Goal: Task Accomplishment & Management: Manage account settings

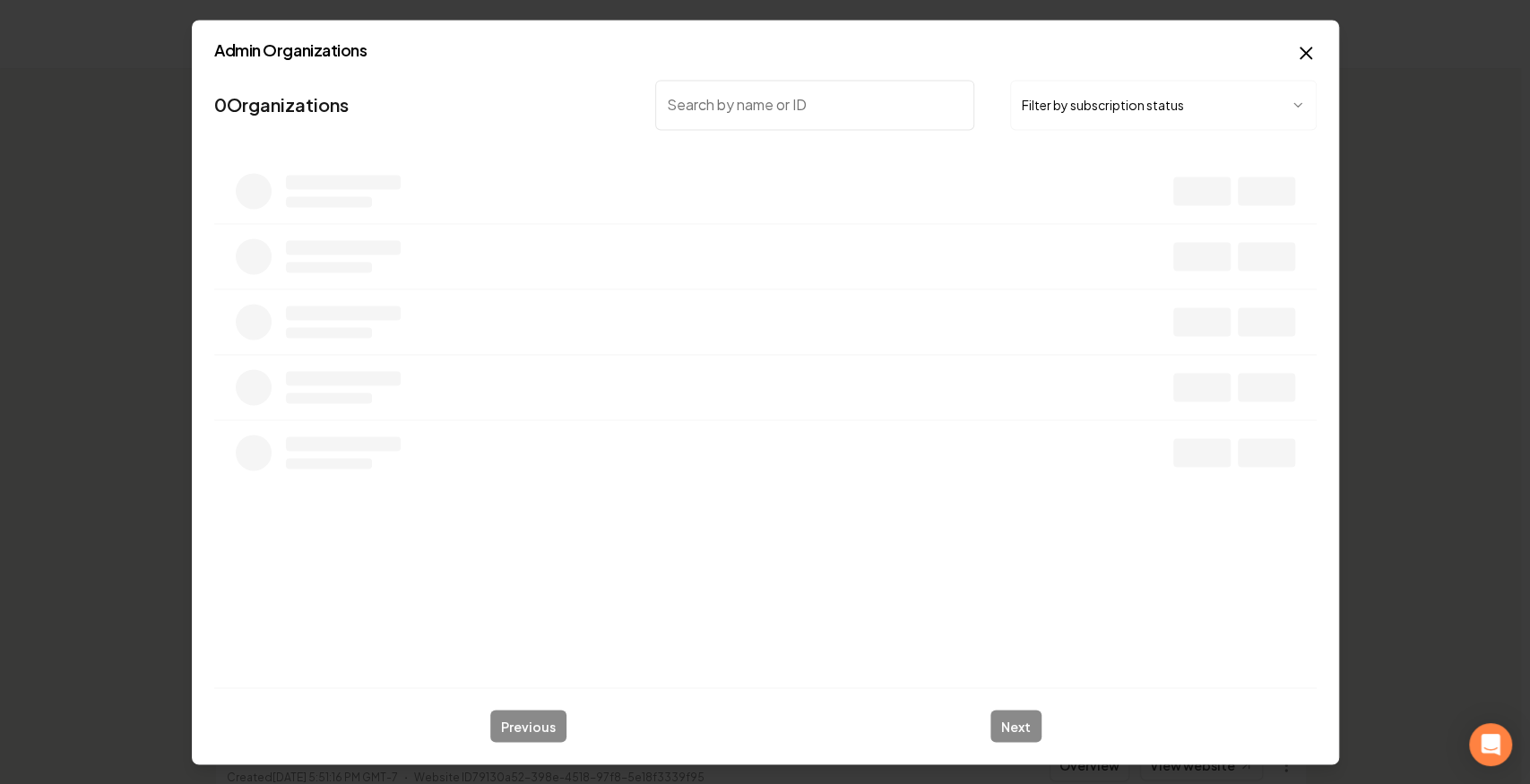
click at [1071, 99] on body "Dashboard Organization Rebolt Site Builder Organizations Spam Review SMM Ongoin…" at bounding box center [761, 392] width 1521 height 784
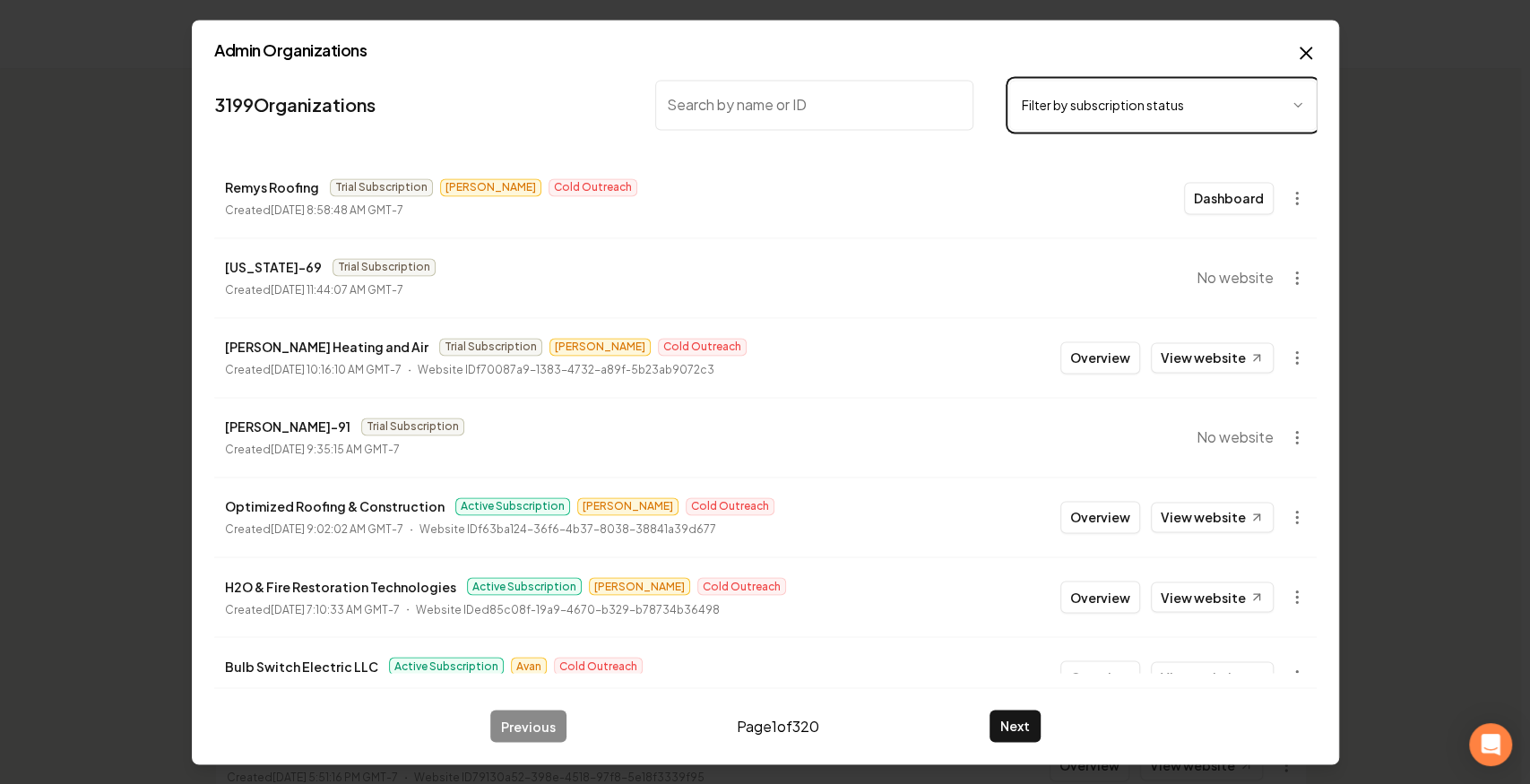
click at [802, 104] on body "Dashboard Organization Rebolt Site Builder Organizations Spam Review SMM Ongoin…" at bounding box center [761, 392] width 1521 height 784
click at [802, 104] on input "search" at bounding box center [814, 104] width 319 height 50
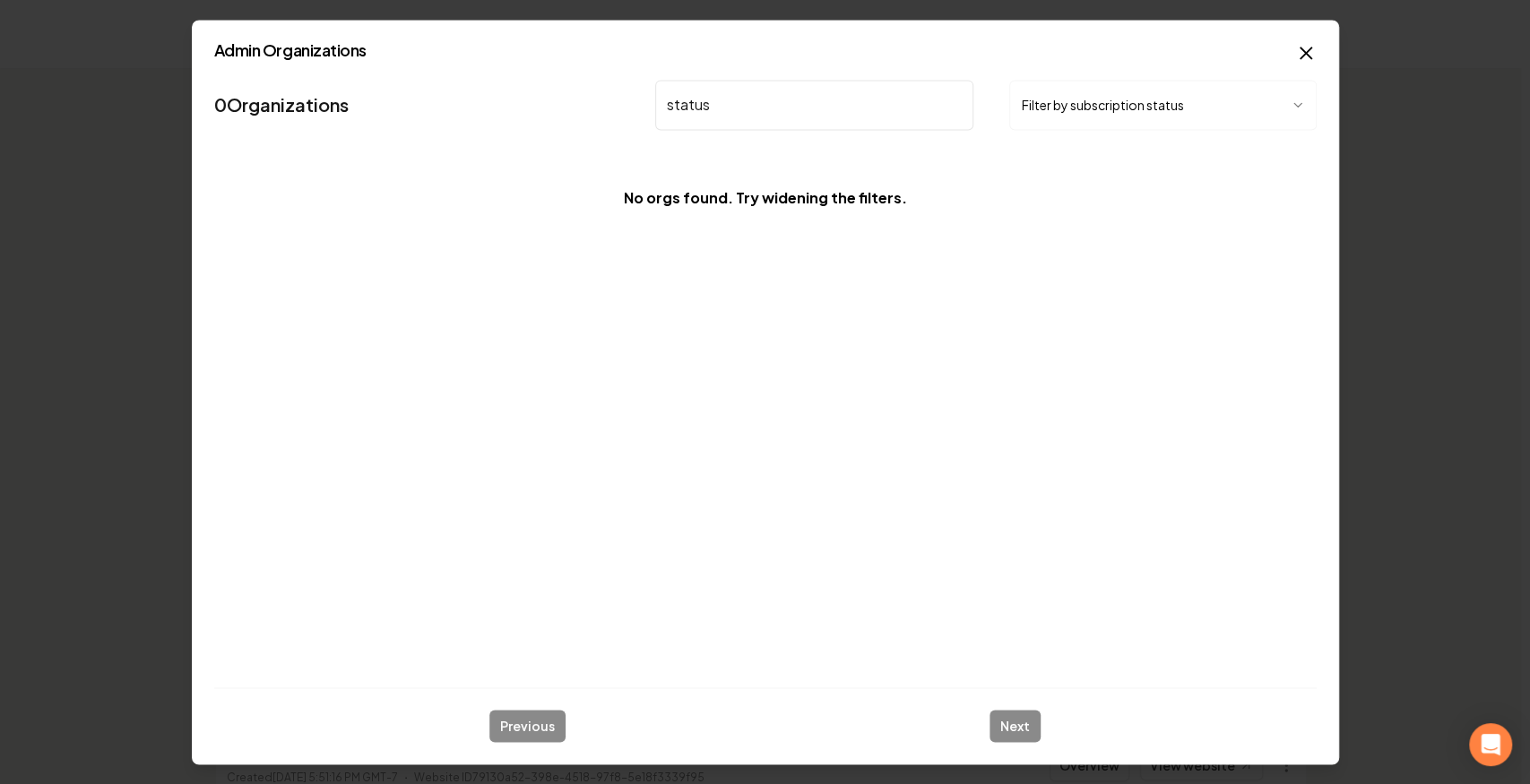
click at [795, 94] on input "status" at bounding box center [814, 104] width 319 height 50
type input "status"
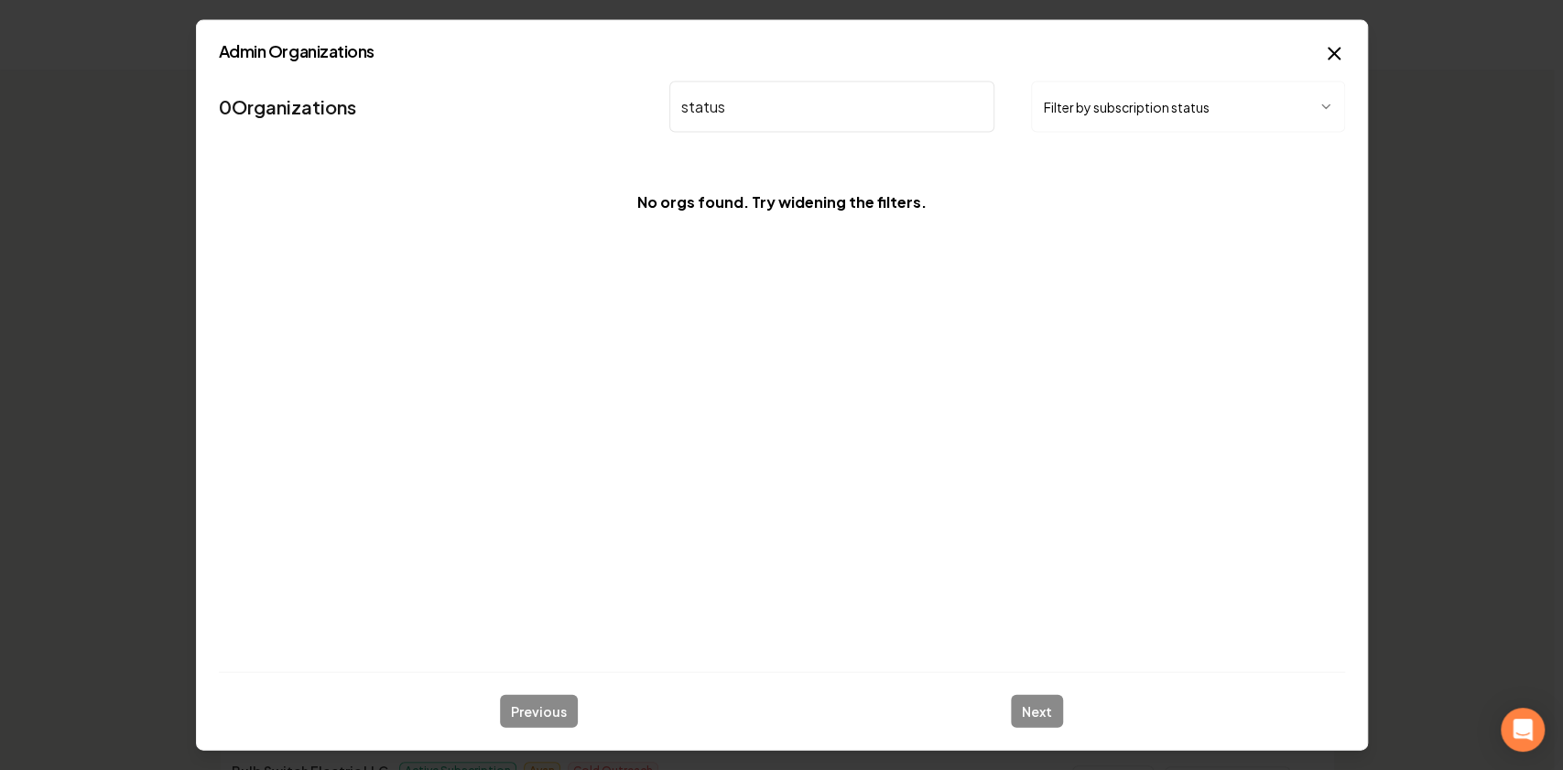
click at [1075, 98] on body "Dashboard Organization Rebolt Site Builder Organizations Spam Review SMM Ongoin…" at bounding box center [777, 385] width 1554 height 770
click at [906, 122] on body "Dashboard Organization Rebolt Site Builder Organizations Spam Review SMM Ongoin…" at bounding box center [777, 385] width 1554 height 770
click at [876, 103] on input "status" at bounding box center [832, 106] width 326 height 51
click at [1177, 107] on body "Dashboard Organization Rebolt Site Builder Organizations Spam Review SMM Ongoin…" at bounding box center [777, 385] width 1554 height 770
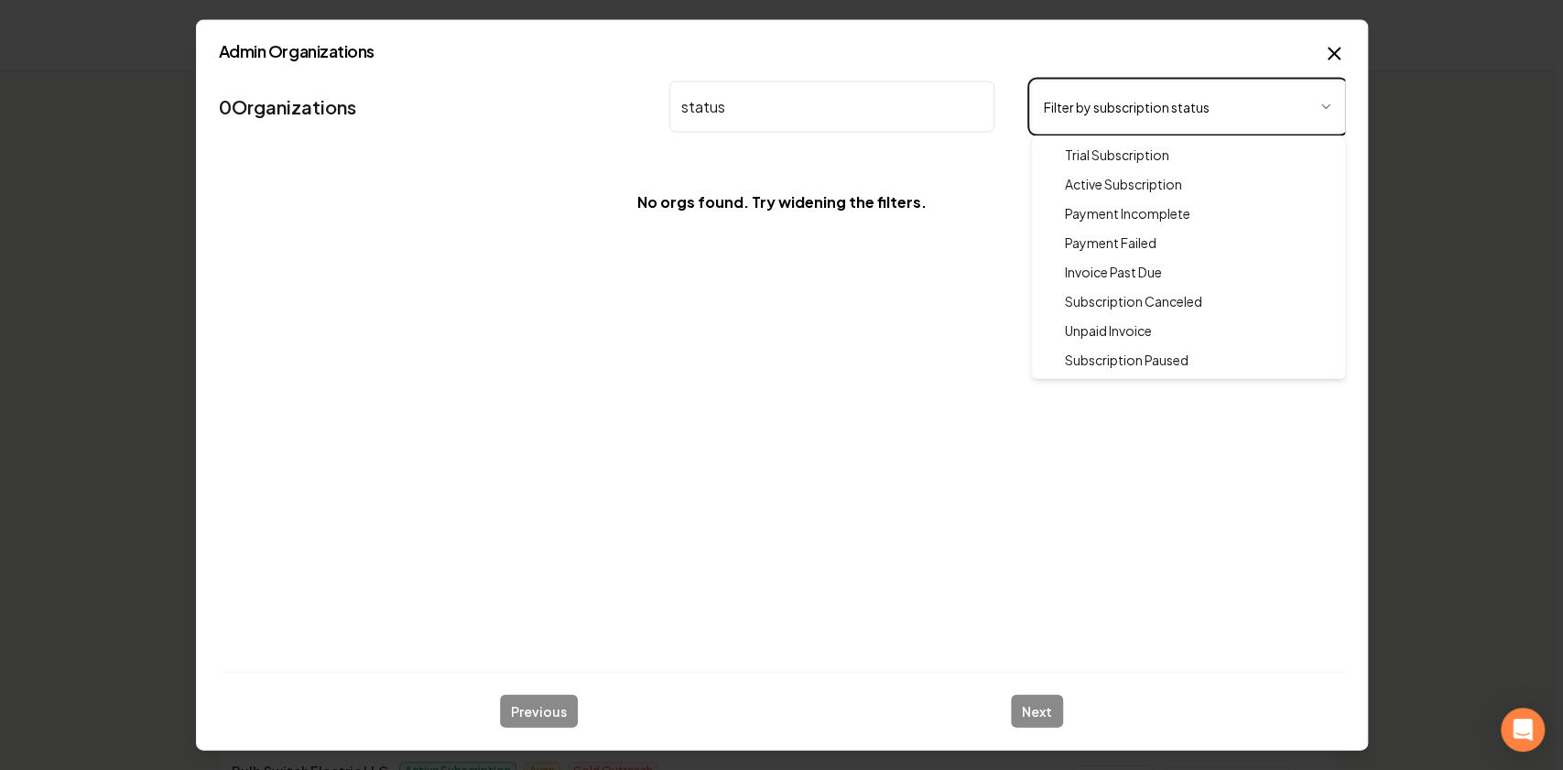
click at [1340, 46] on body "Dashboard Organization Rebolt Site Builder Organizations Spam Review SMM Ongoin…" at bounding box center [777, 385] width 1554 height 770
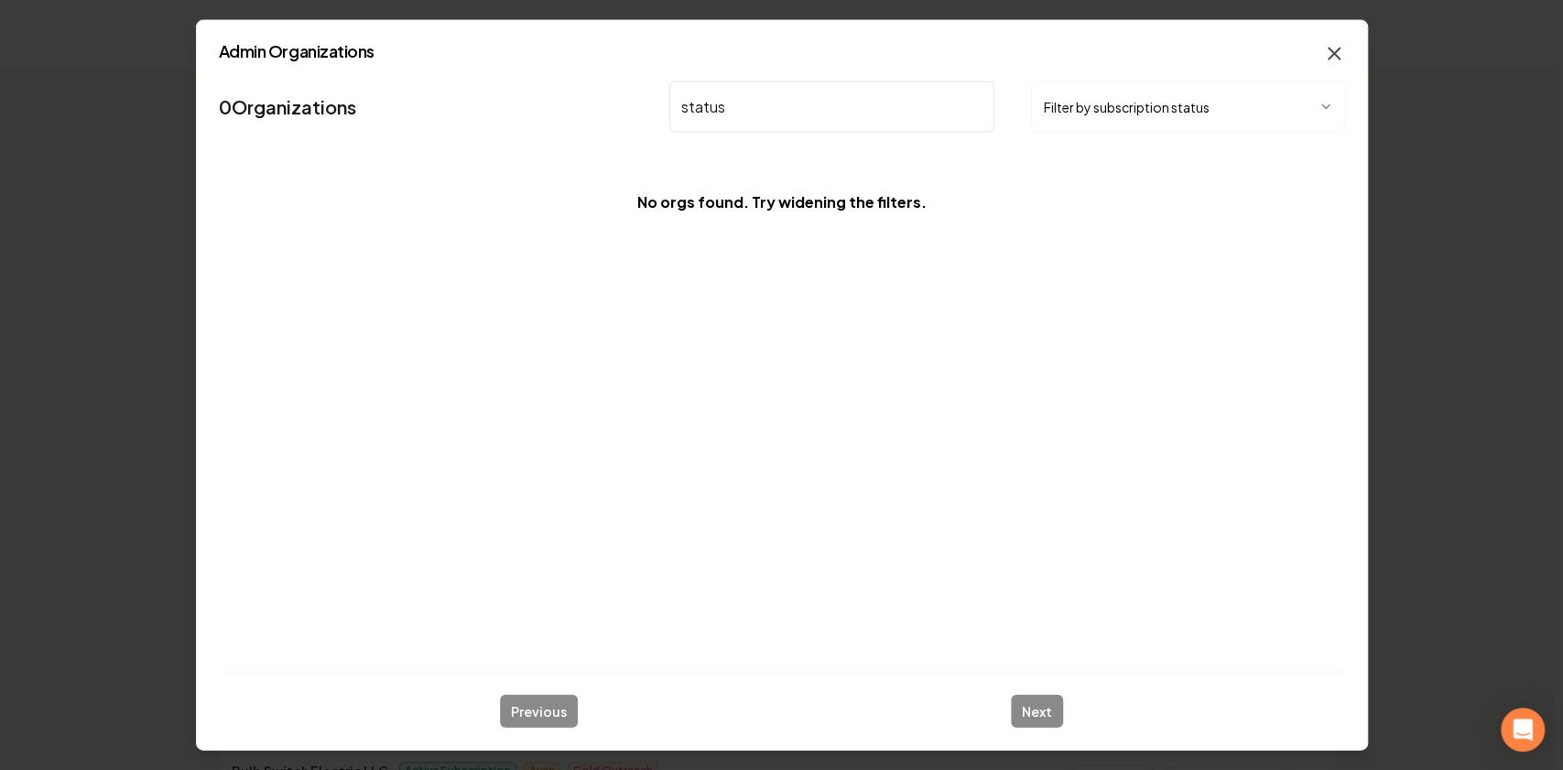
click at [1337, 50] on icon "button" at bounding box center [1333, 53] width 11 height 11
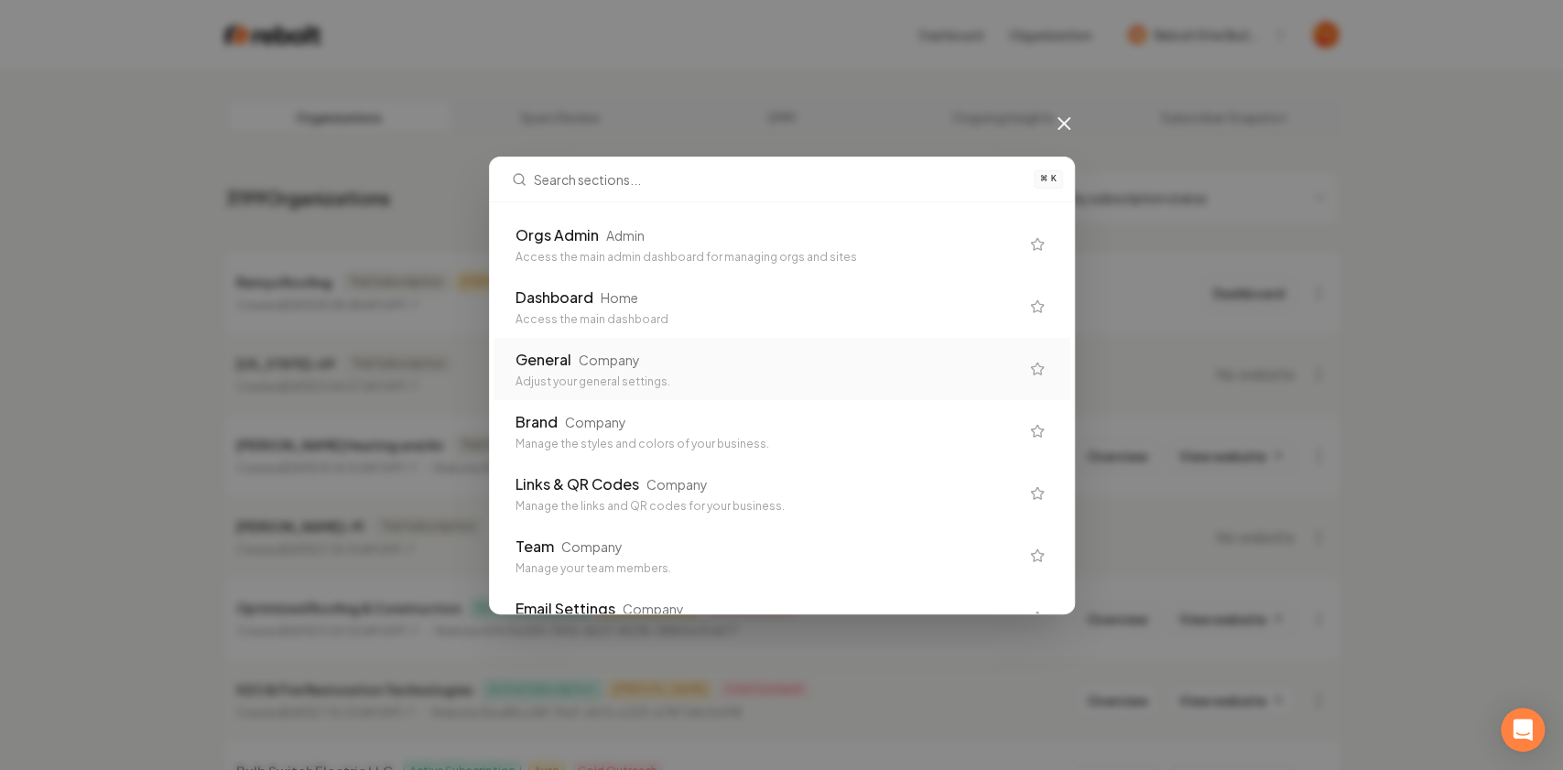
click at [588, 374] on div "Adjust your general settings." at bounding box center [767, 381] width 504 height 15
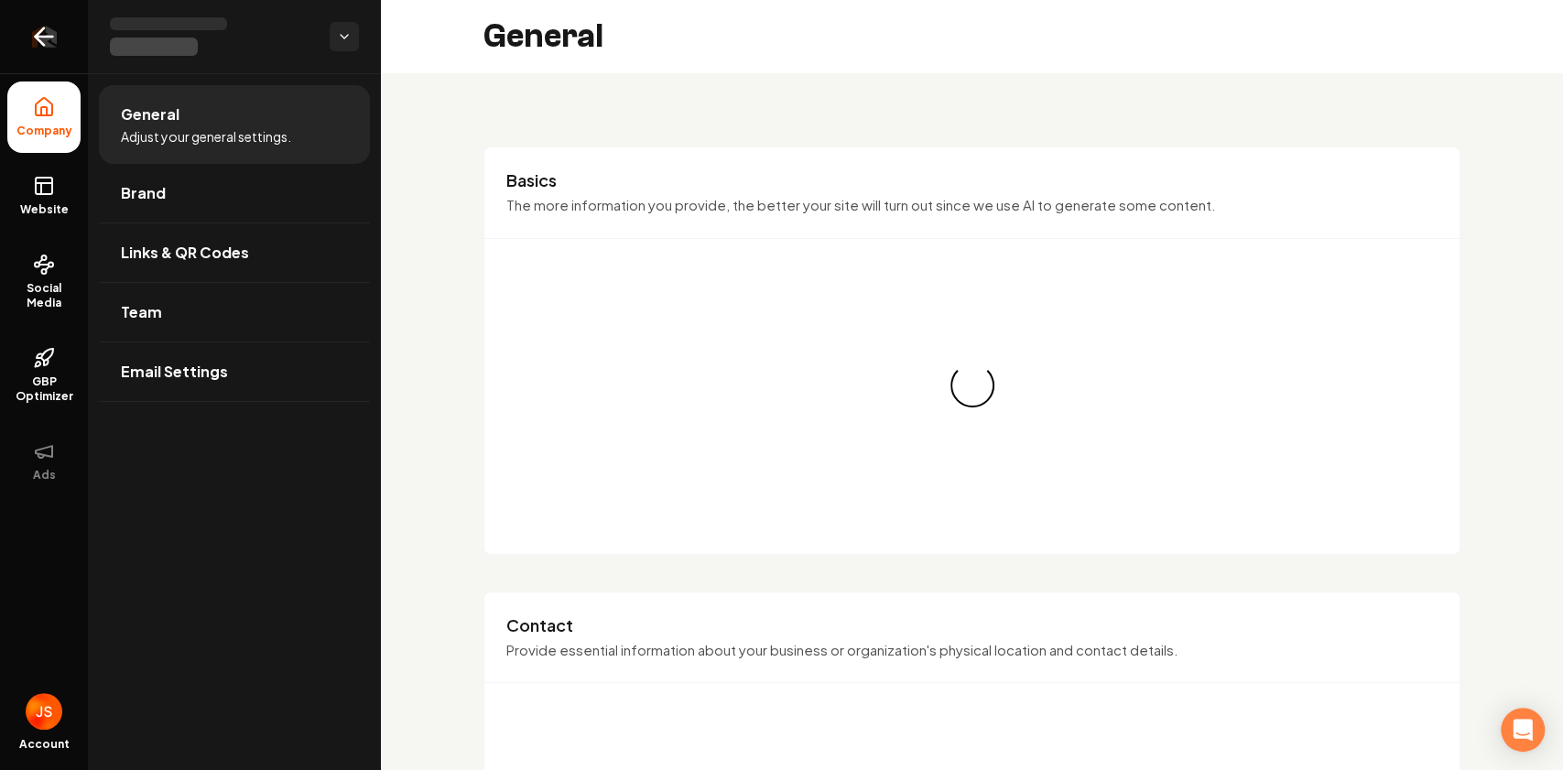
click at [47, 24] on icon "Return to dashboard" at bounding box center [43, 36] width 29 height 29
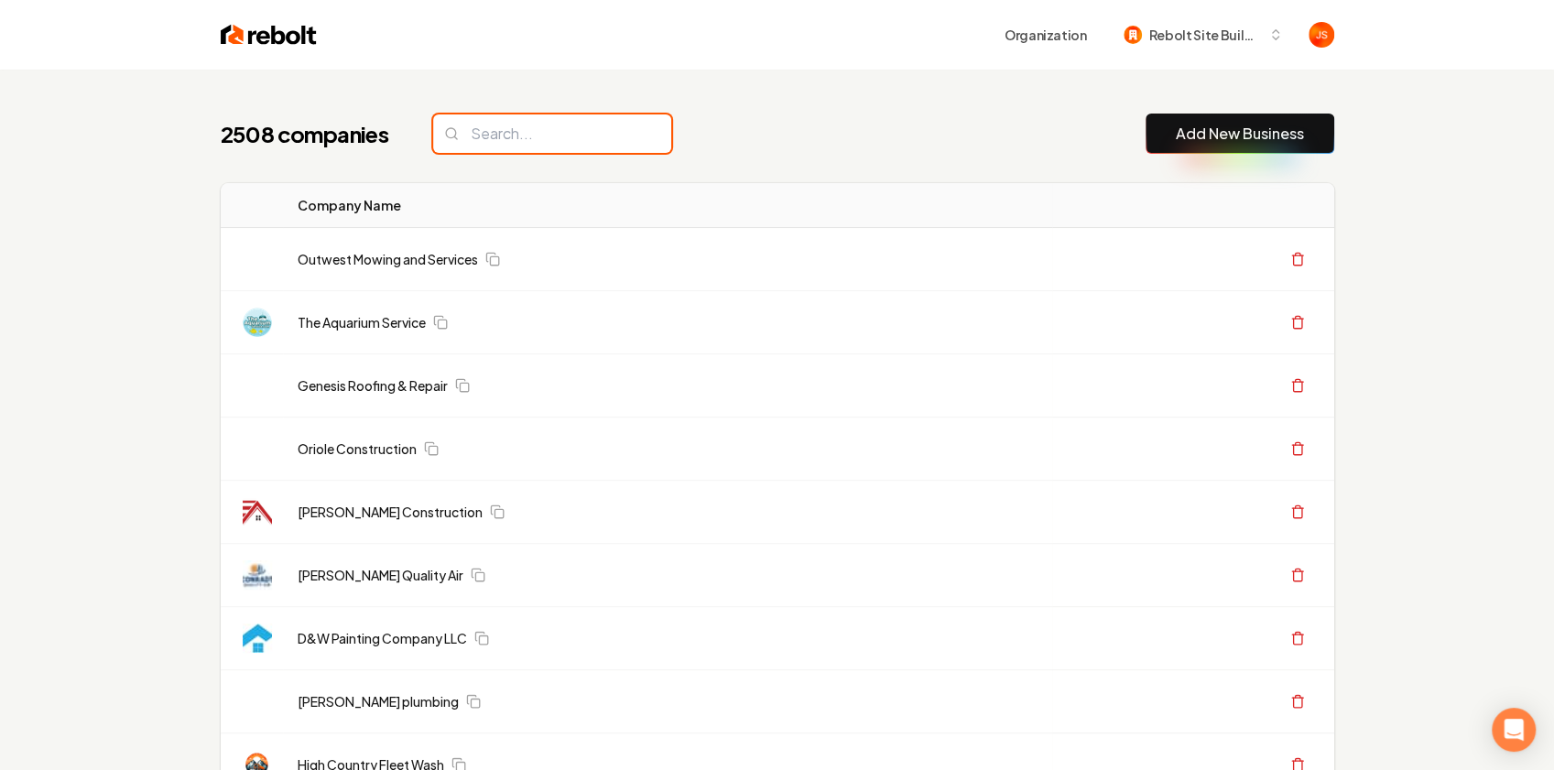
click at [493, 146] on input "search" at bounding box center [552, 133] width 238 height 38
click at [495, 137] on input "search" at bounding box center [552, 133] width 238 height 38
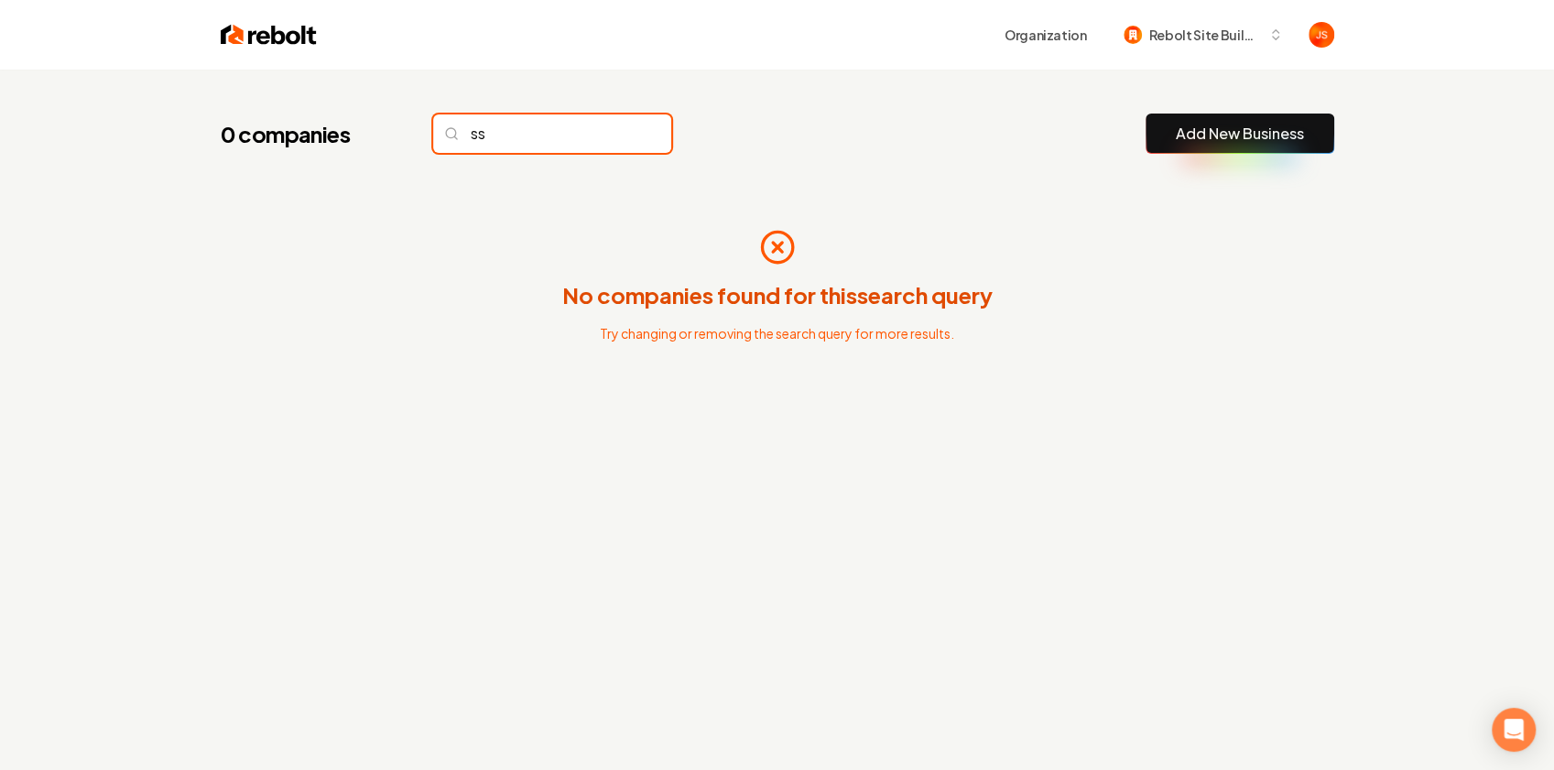
type input "s"
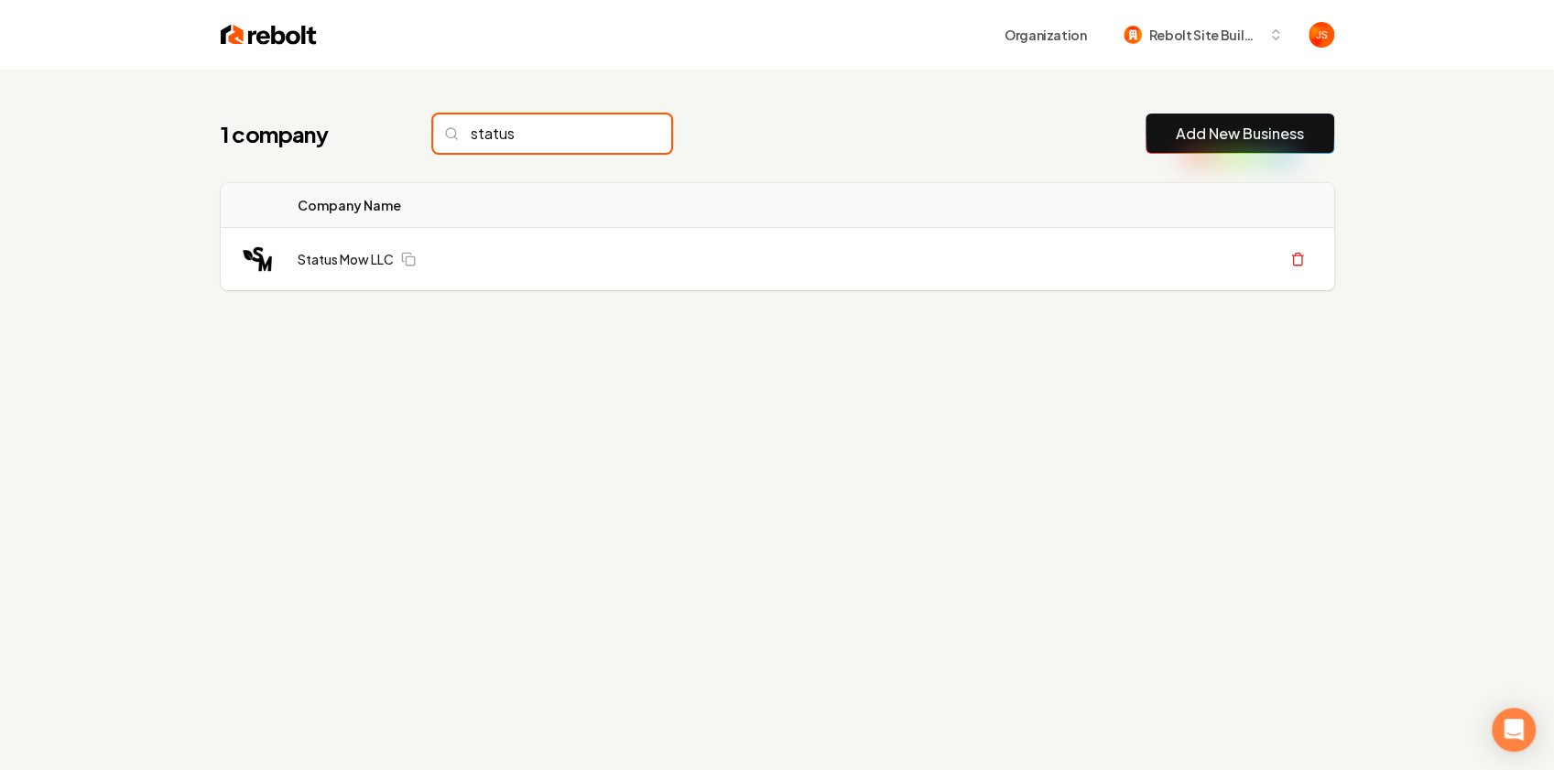
type input "status"
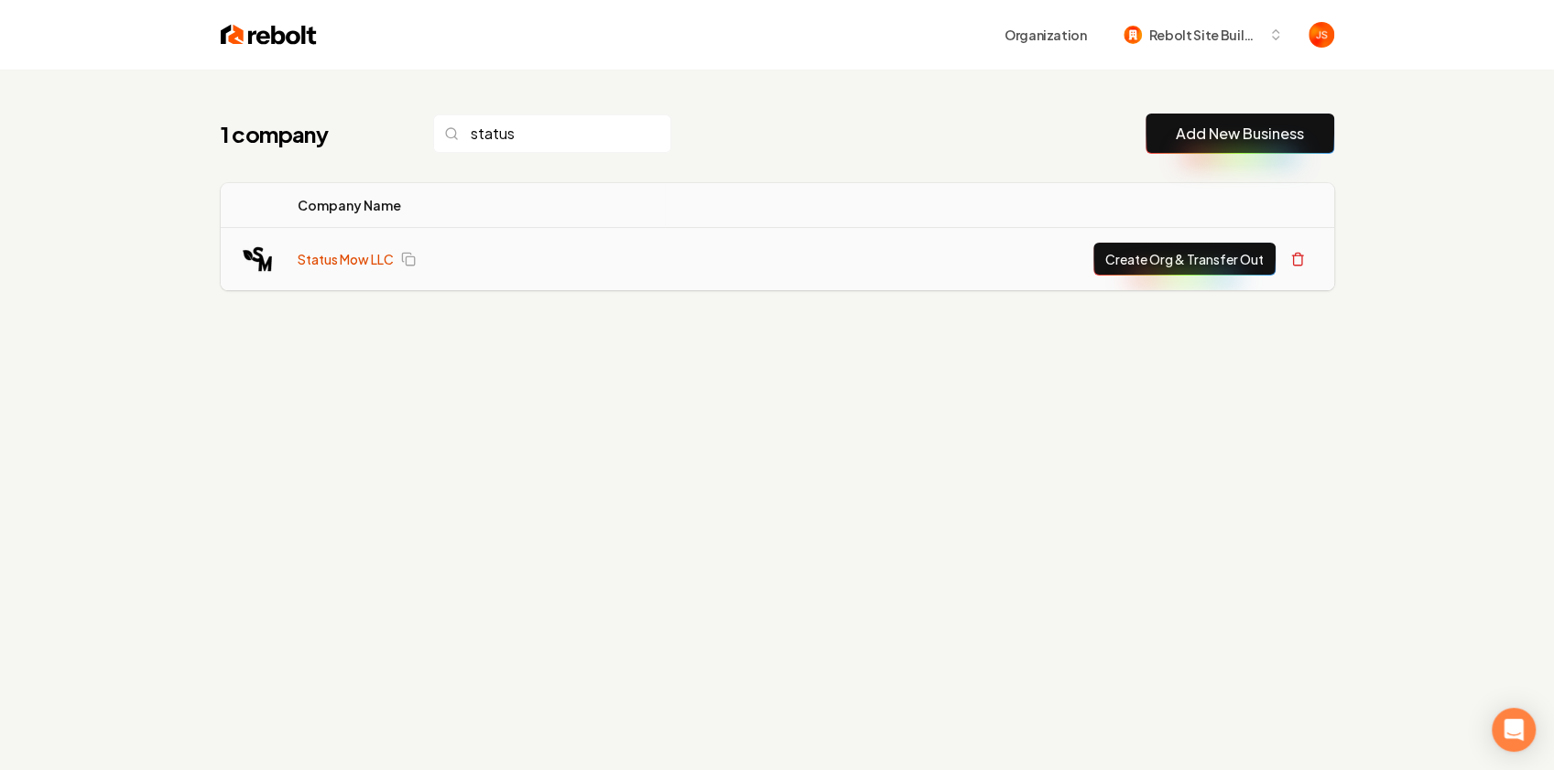
click at [304, 251] on link "Status Mow LLC" at bounding box center [346, 259] width 96 height 18
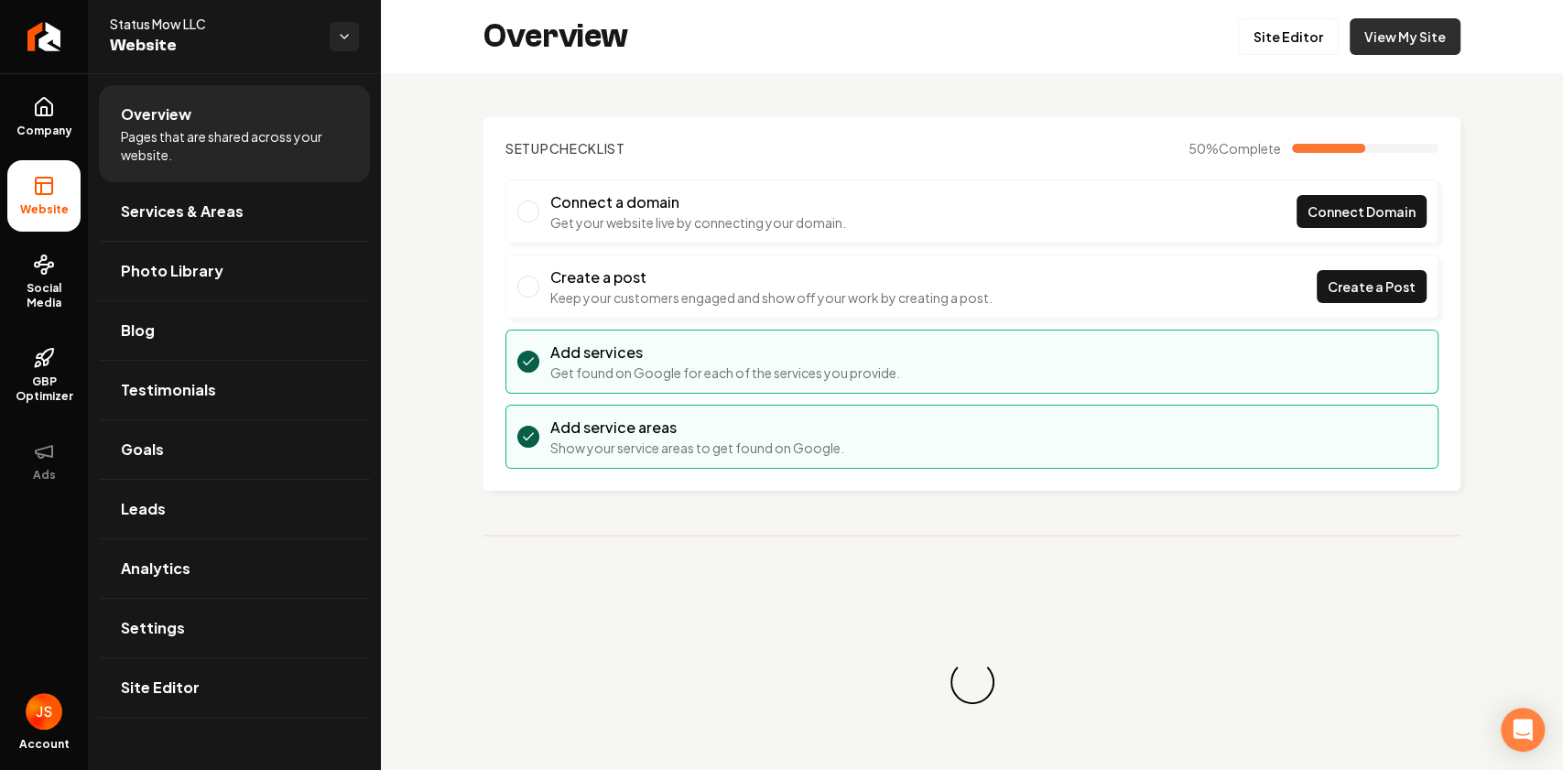
click at [1357, 51] on link "View My Site" at bounding box center [1405, 36] width 111 height 37
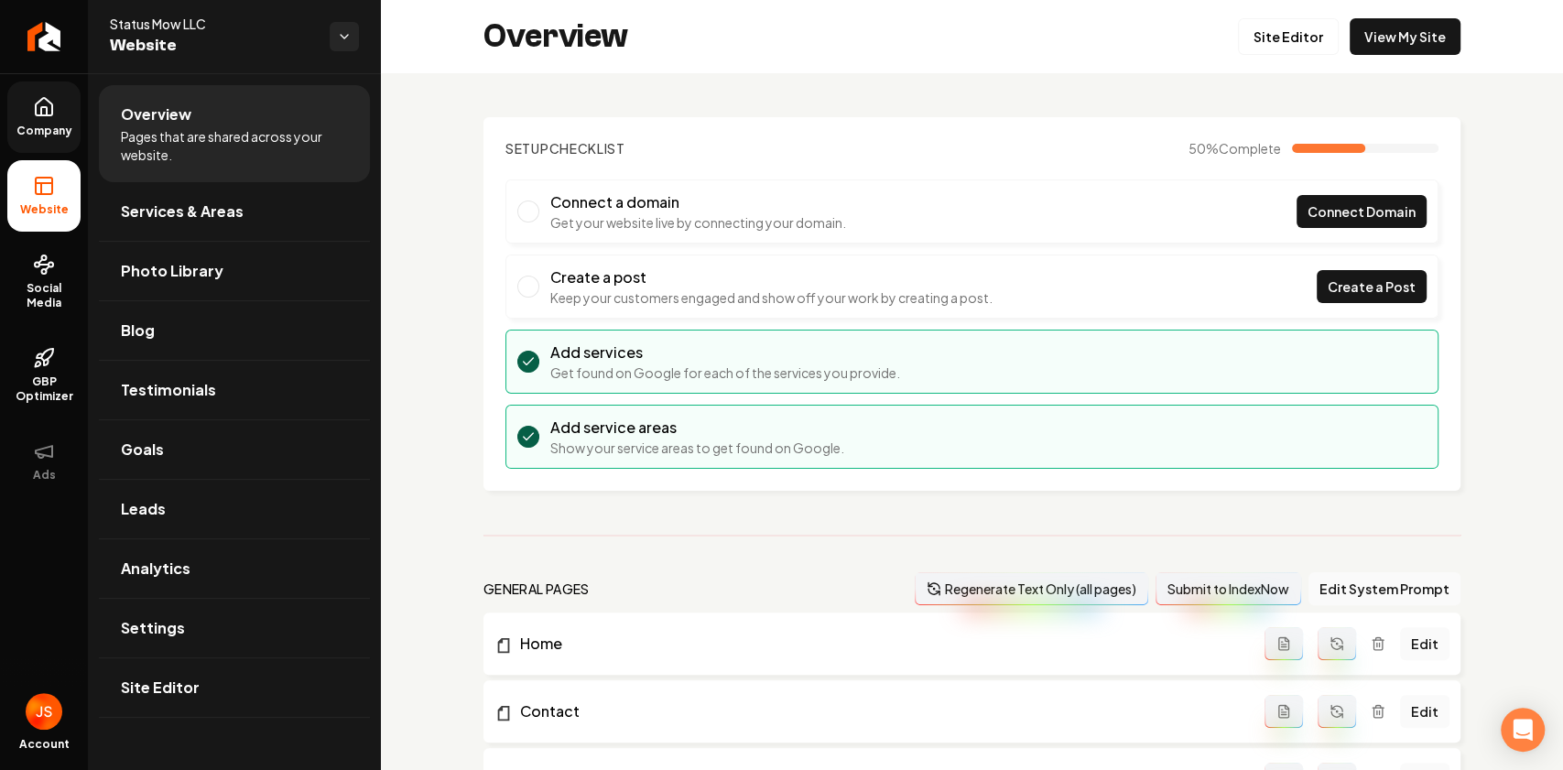
click at [35, 141] on link "Company" at bounding box center [43, 116] width 73 height 71
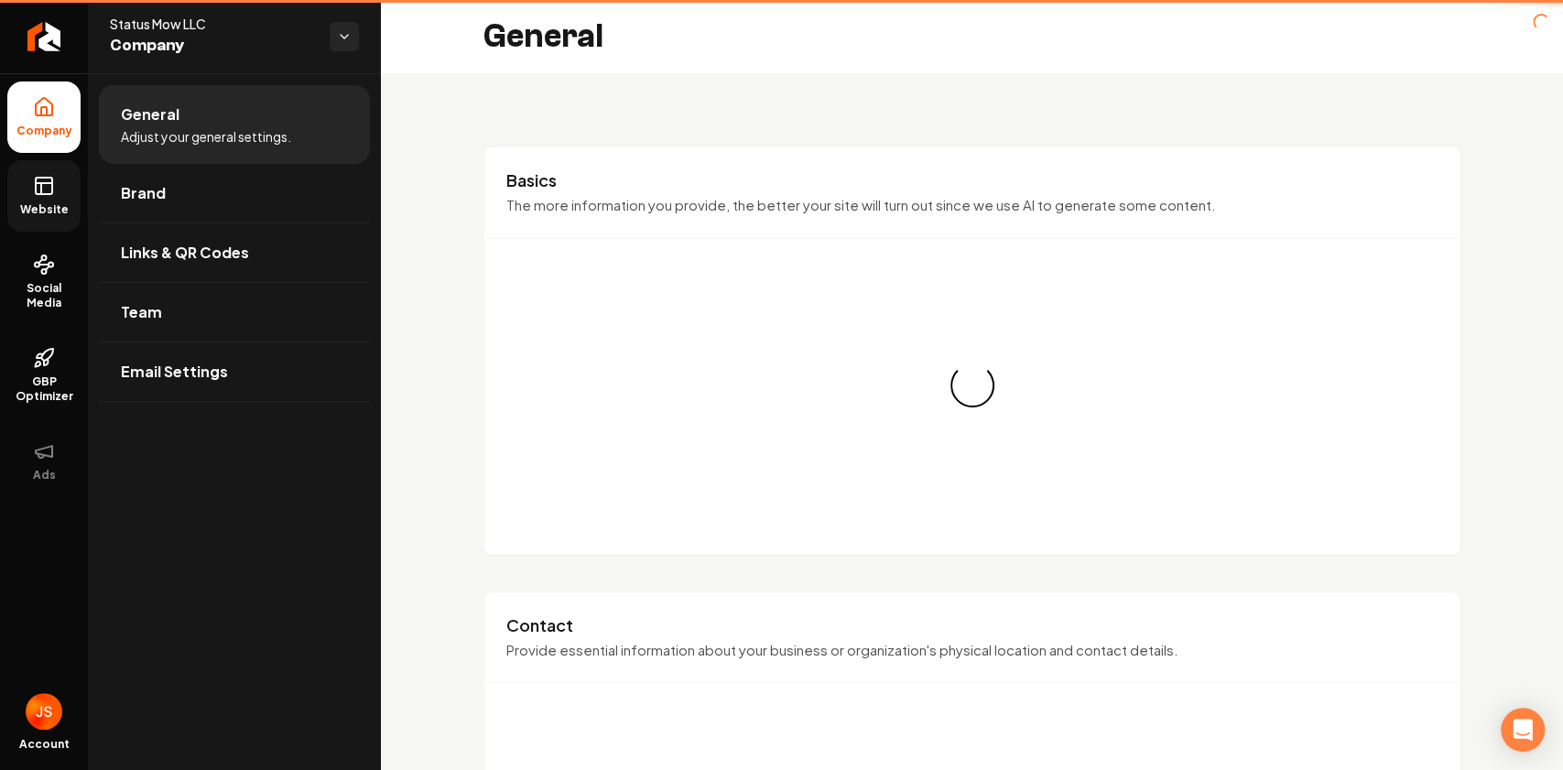
click at [36, 185] on rect at bounding box center [44, 186] width 16 height 16
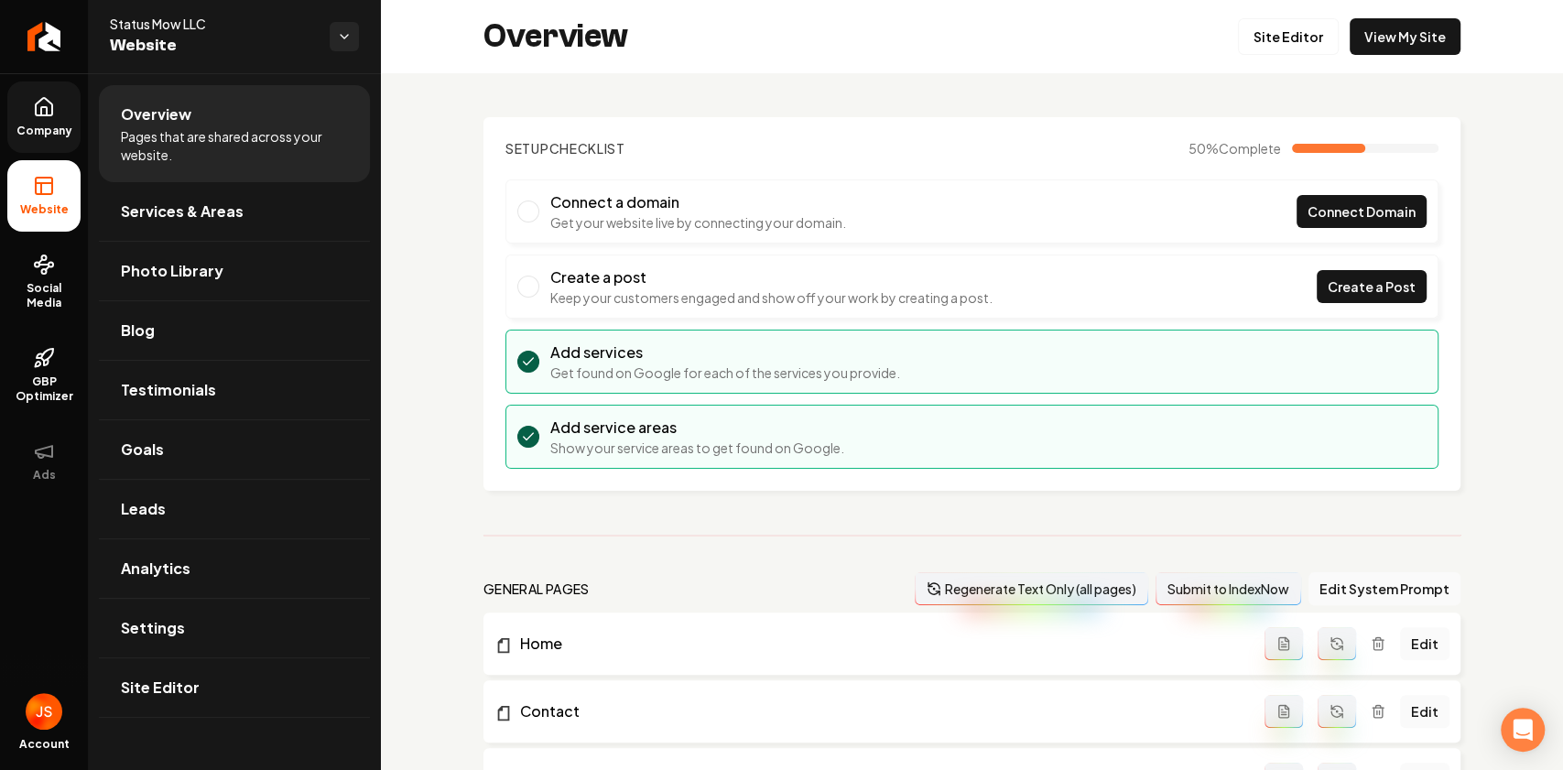
click at [1342, 40] on div "Site Editor View My Site" at bounding box center [1349, 36] width 222 height 37
click at [1376, 24] on link "View My Site" at bounding box center [1405, 36] width 111 height 37
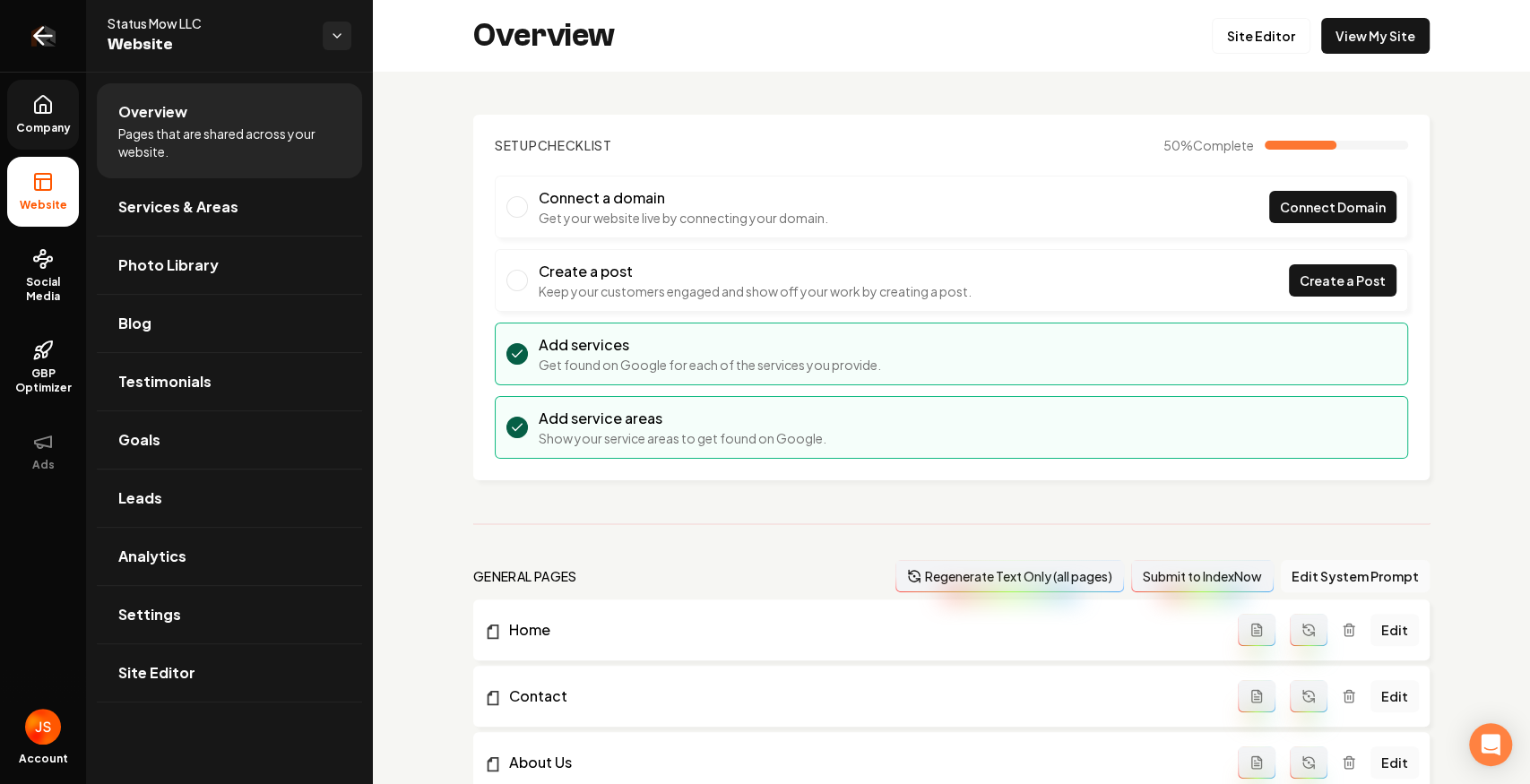
click at [54, 36] on icon "Return to dashboard" at bounding box center [42, 35] width 28 height 28
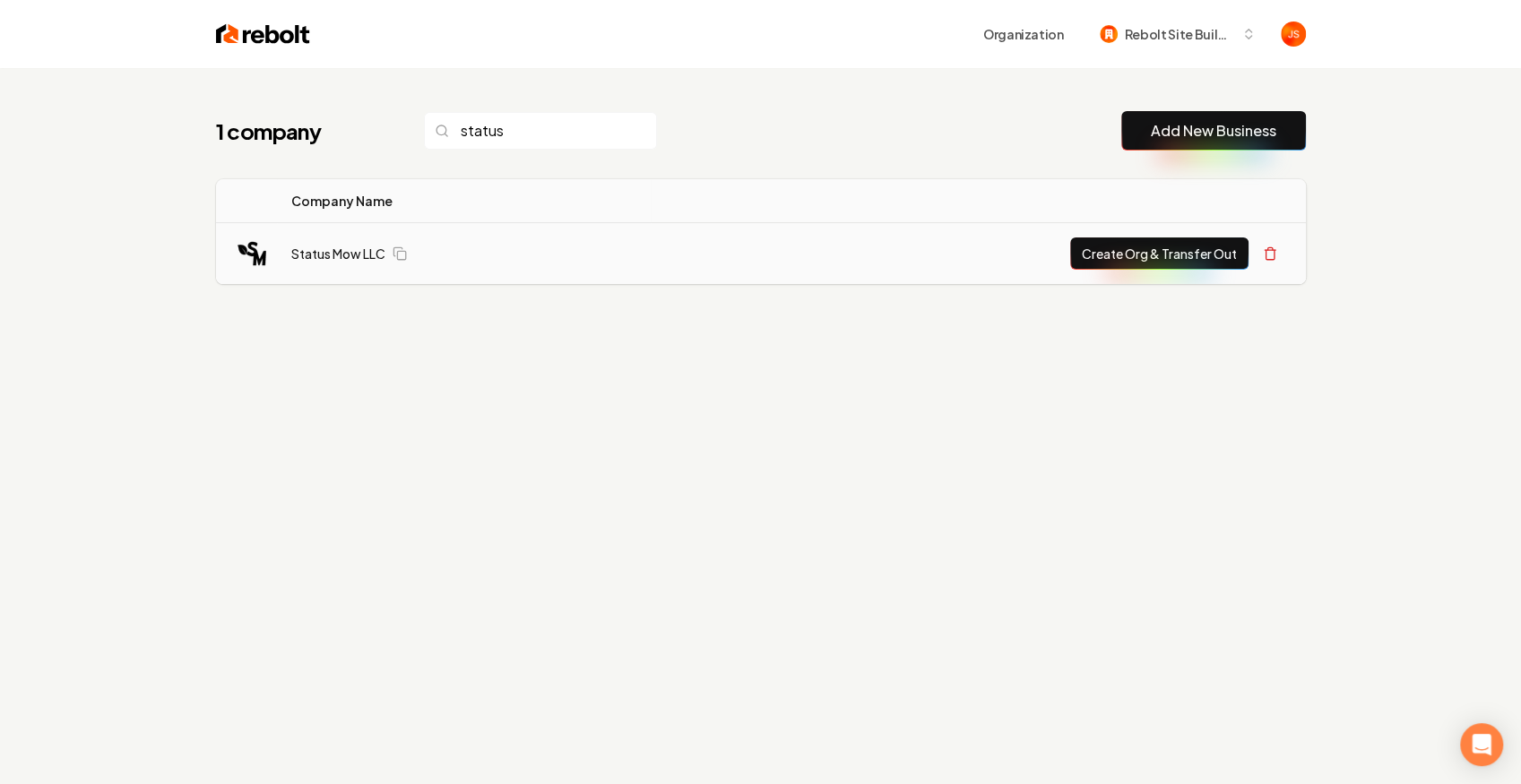
type input "status"
click at [1195, 259] on button "Create Org & Transfer Out" at bounding box center [1159, 254] width 178 height 32
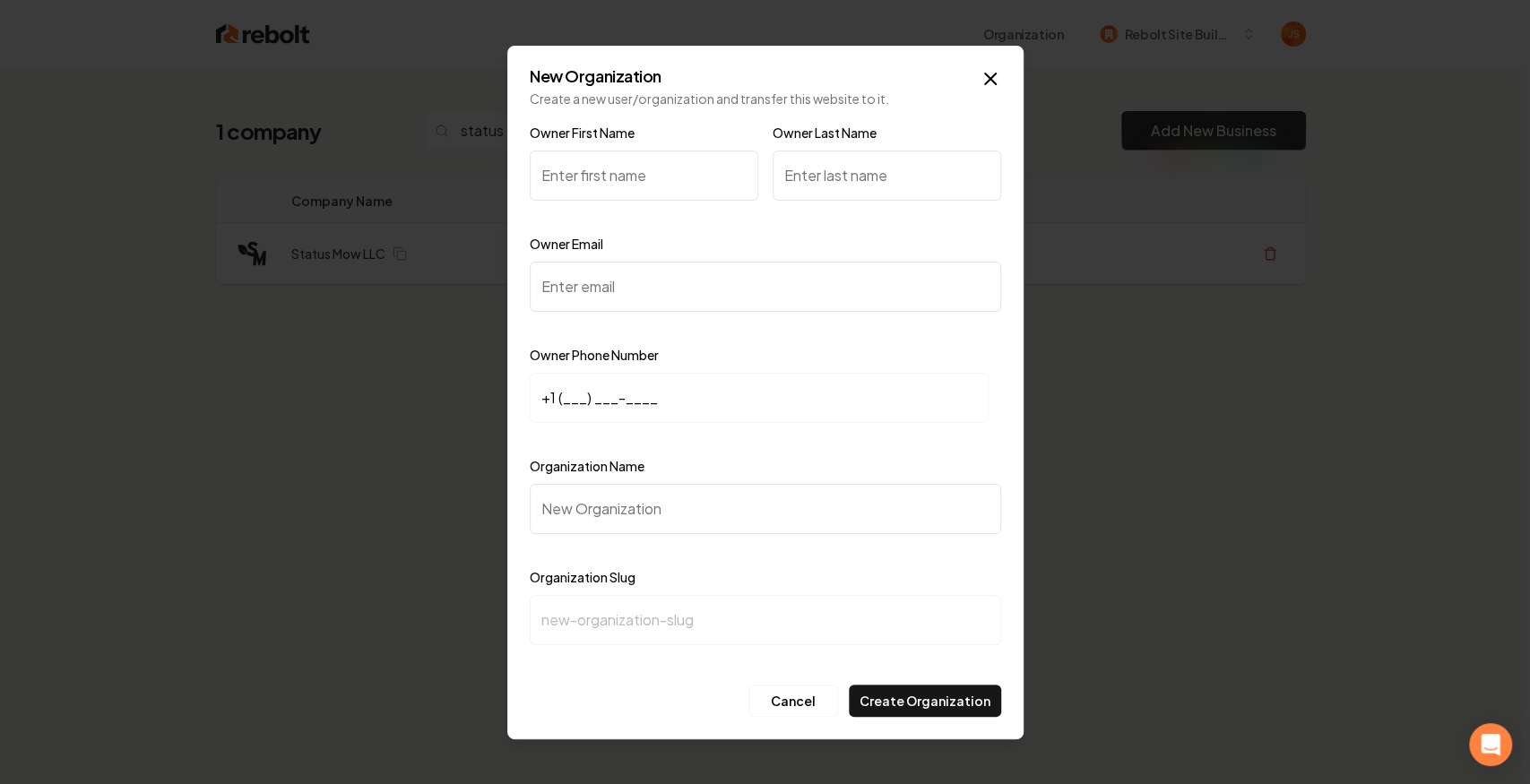
click at [563, 319] on div at bounding box center [765, 328] width 472 height 18
click at [570, 302] on input "Owner Email" at bounding box center [765, 286] width 472 height 50
paste input "statusmowllc@gmail.com"
type input "statusmowllc@gmail.com"
click at [572, 391] on input "+1 (___) ___-____" at bounding box center [759, 397] width 459 height 50
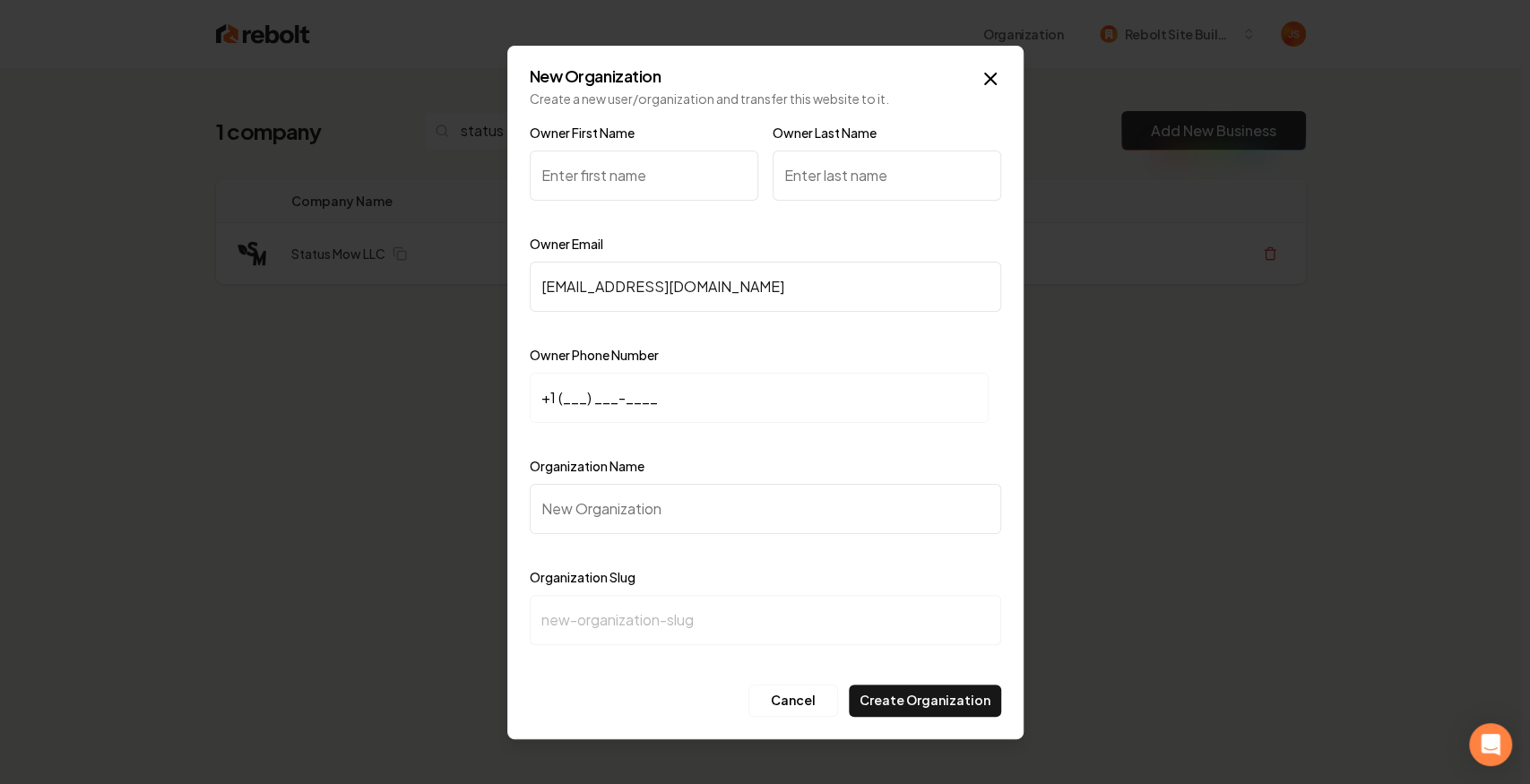
paste input "267) 565-9684"
type input "+1 (267) 565-9684"
click at [556, 495] on input "Organization Name" at bounding box center [765, 508] width 472 height 50
type input "s"
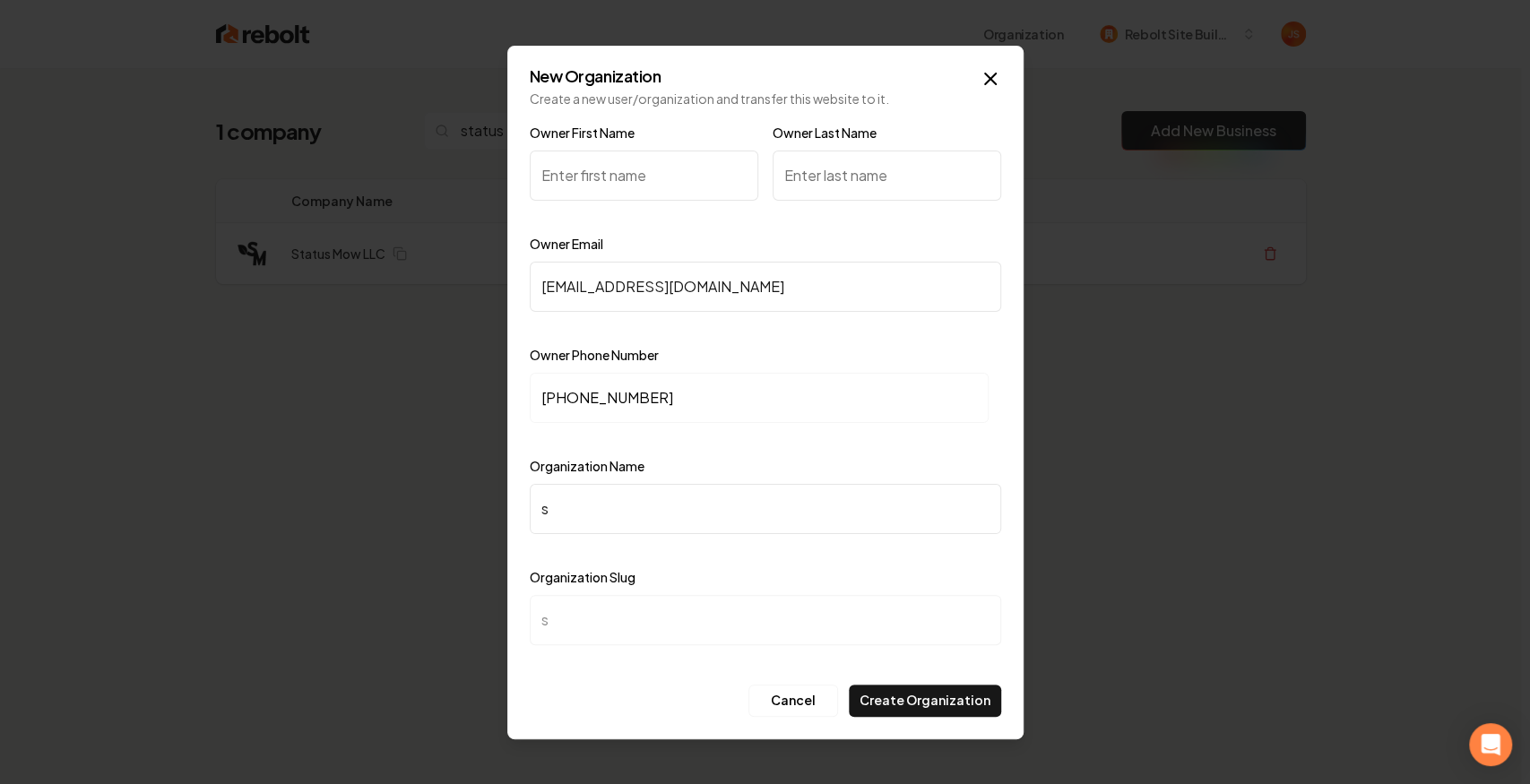
type input "sT"
type input "st"
type input "sTA"
type input "sta"
type input "sTAT"
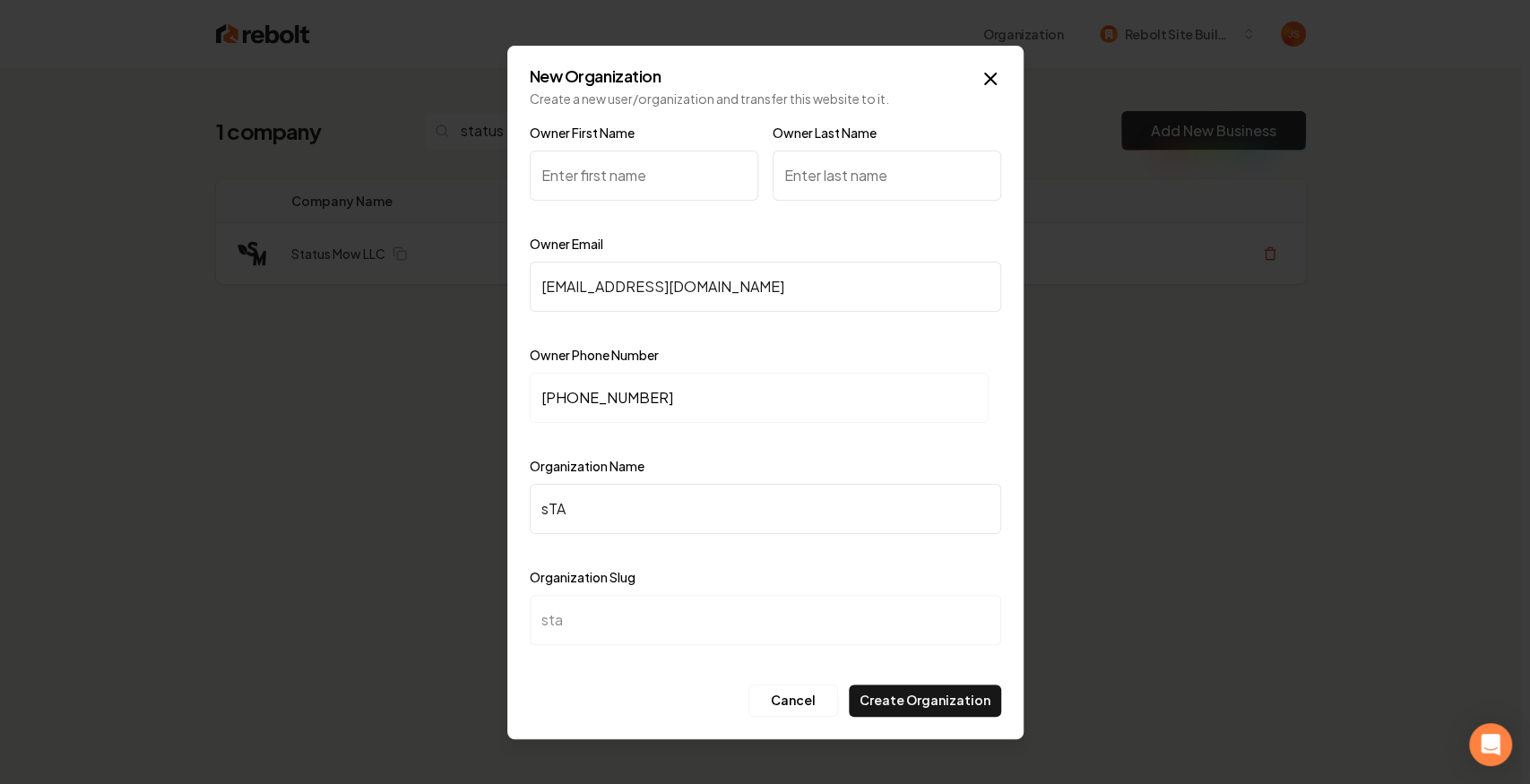
type input "stat"
type input "sTA"
type input "sta"
type input "sT"
type input "st"
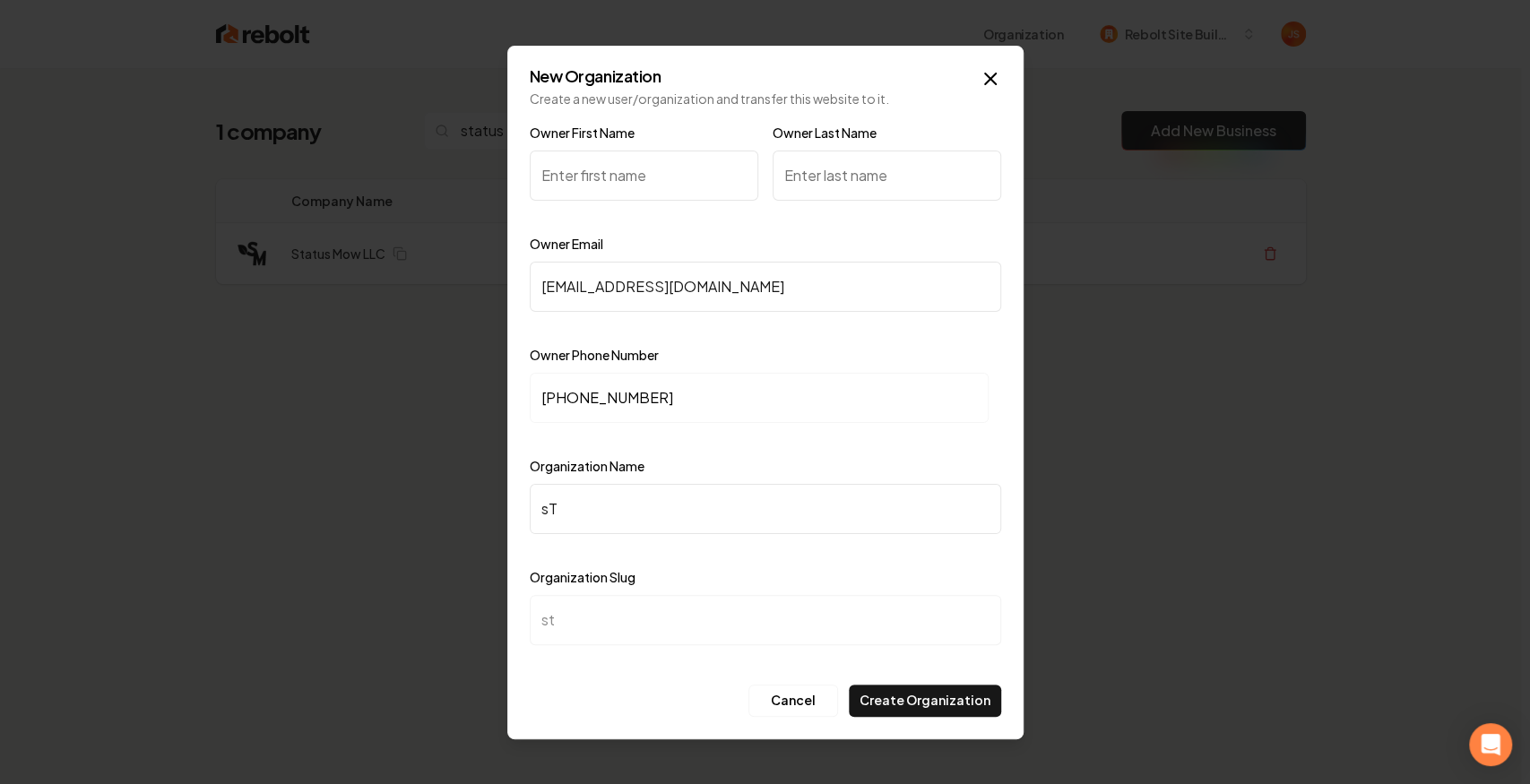
type input "s"
type input "S"
type input "s"
type input "St"
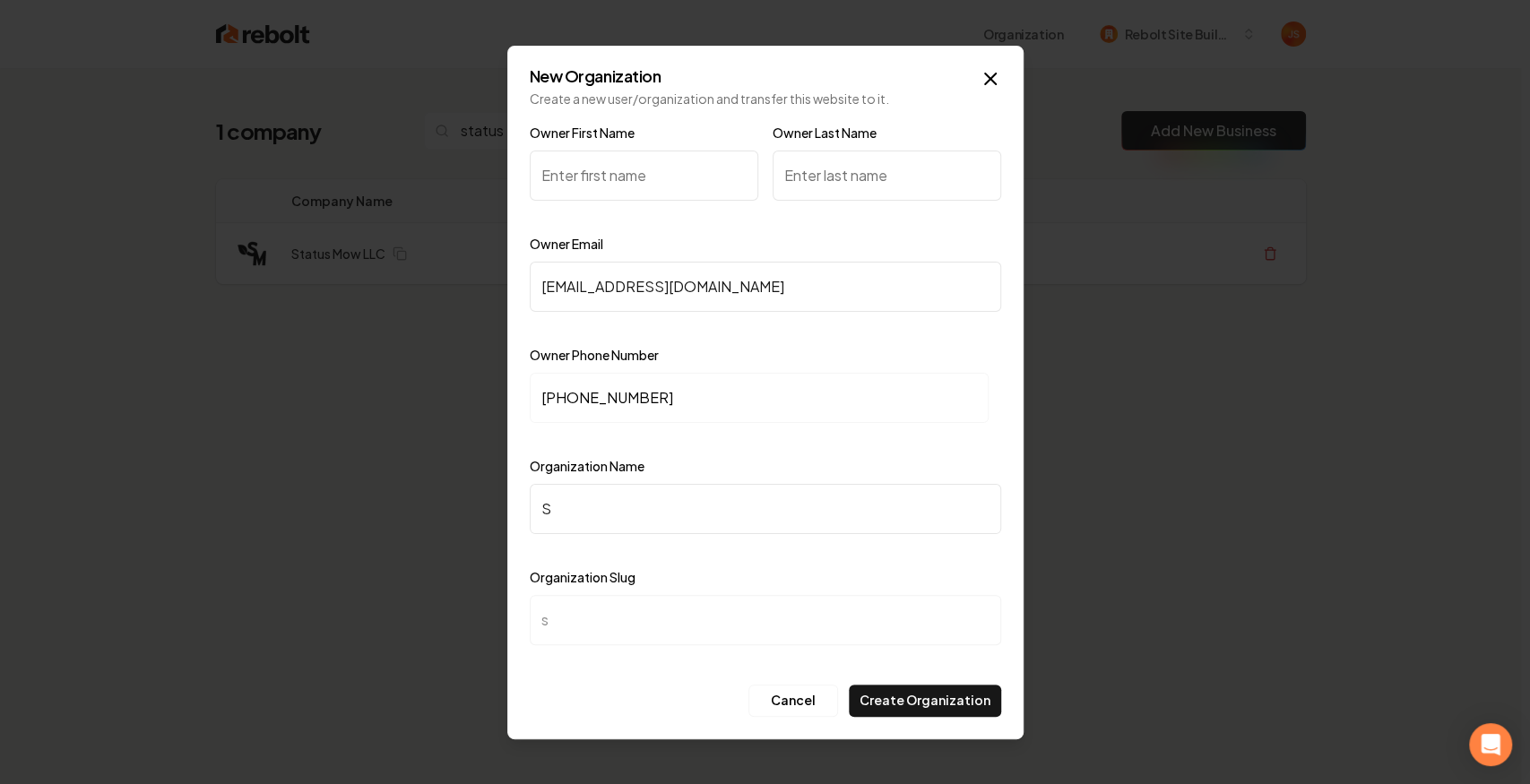
type input "st"
type input "Sta"
type input "sta"
type input "Stat"
type input "stat"
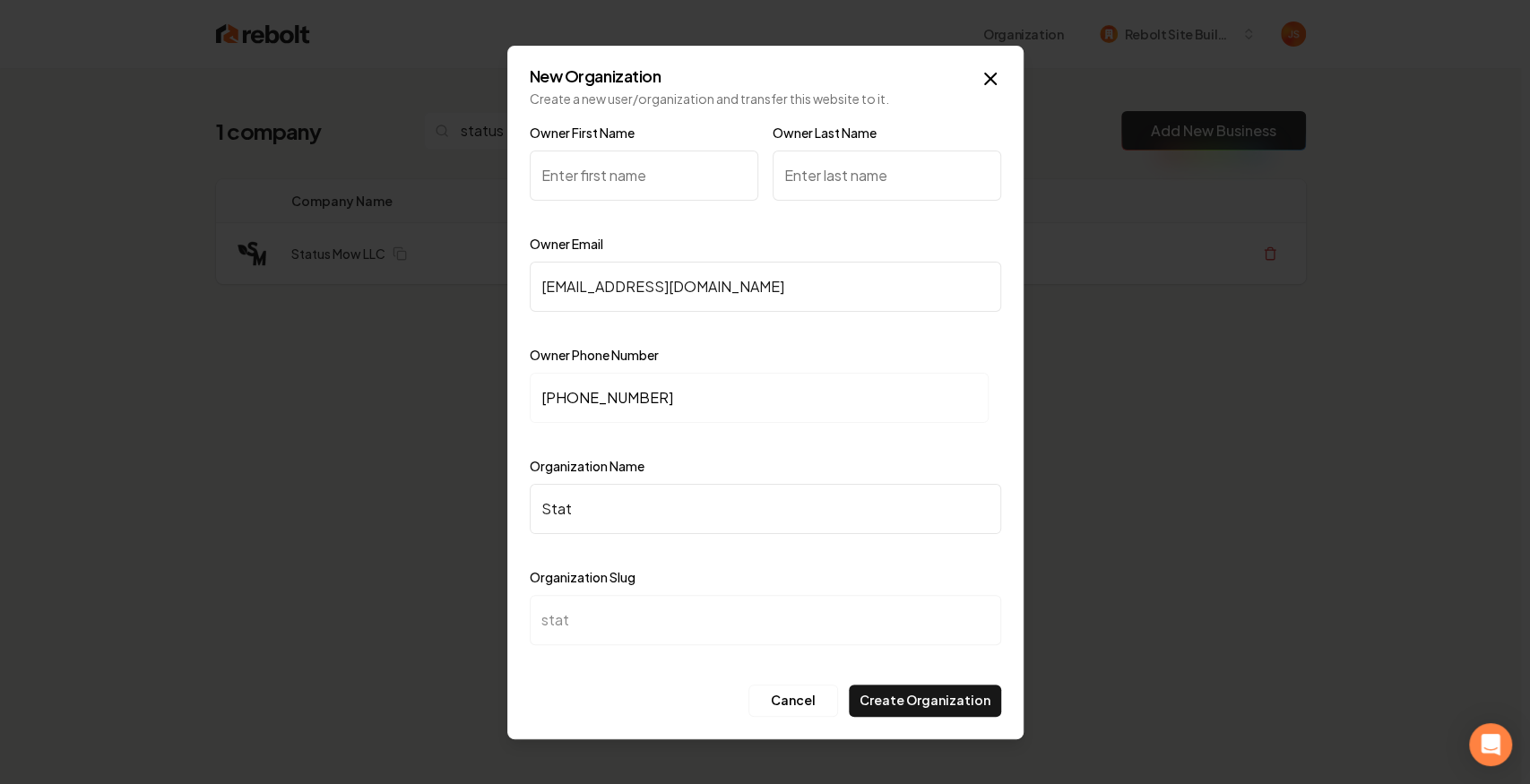
type input "Statu"
type input "statu"
type input "Status"
type input "status"
type input "Status M"
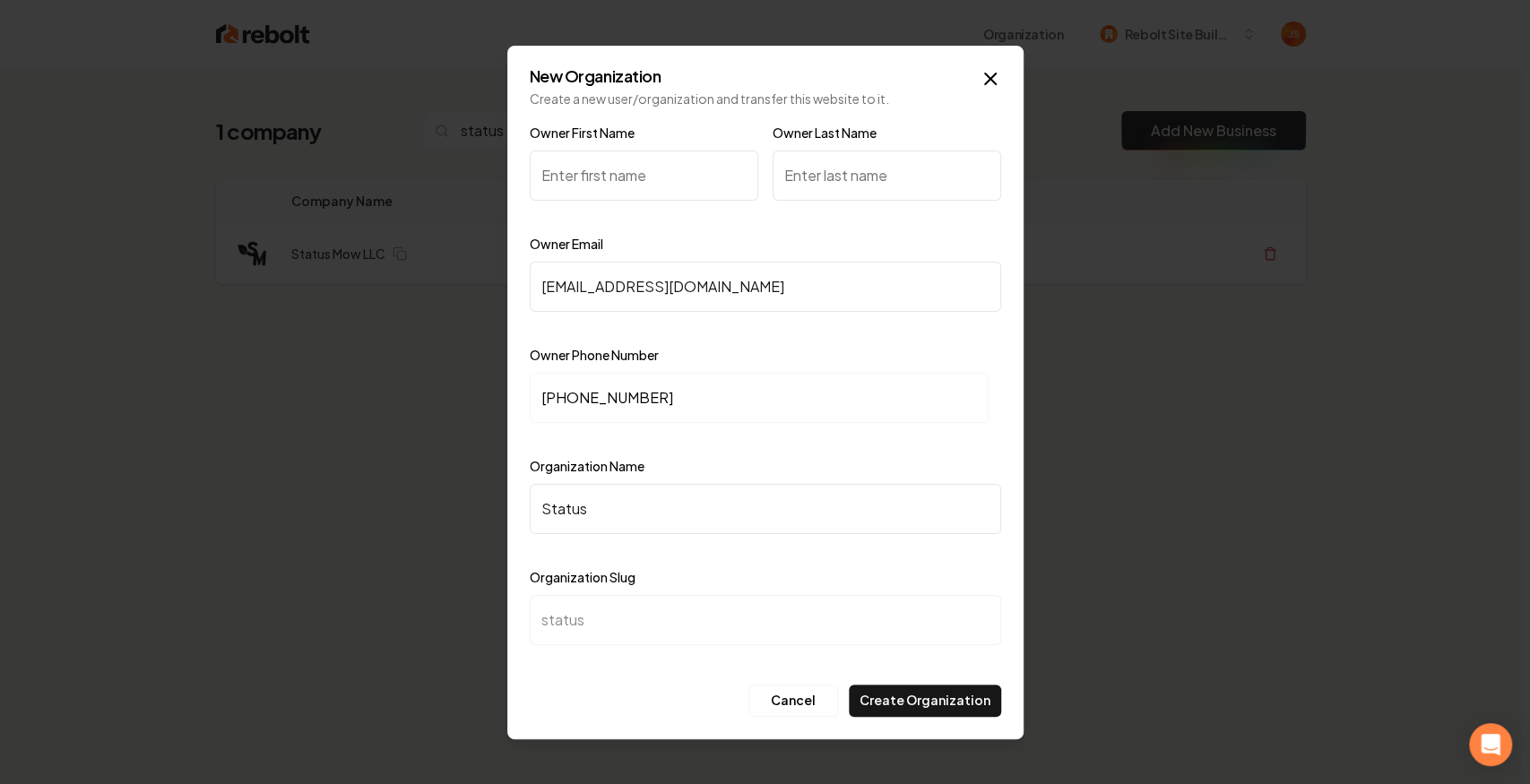
type input "status-m"
type input "Status Mo"
type input "status-mo"
type input "Status Mow"
type input "status-mow"
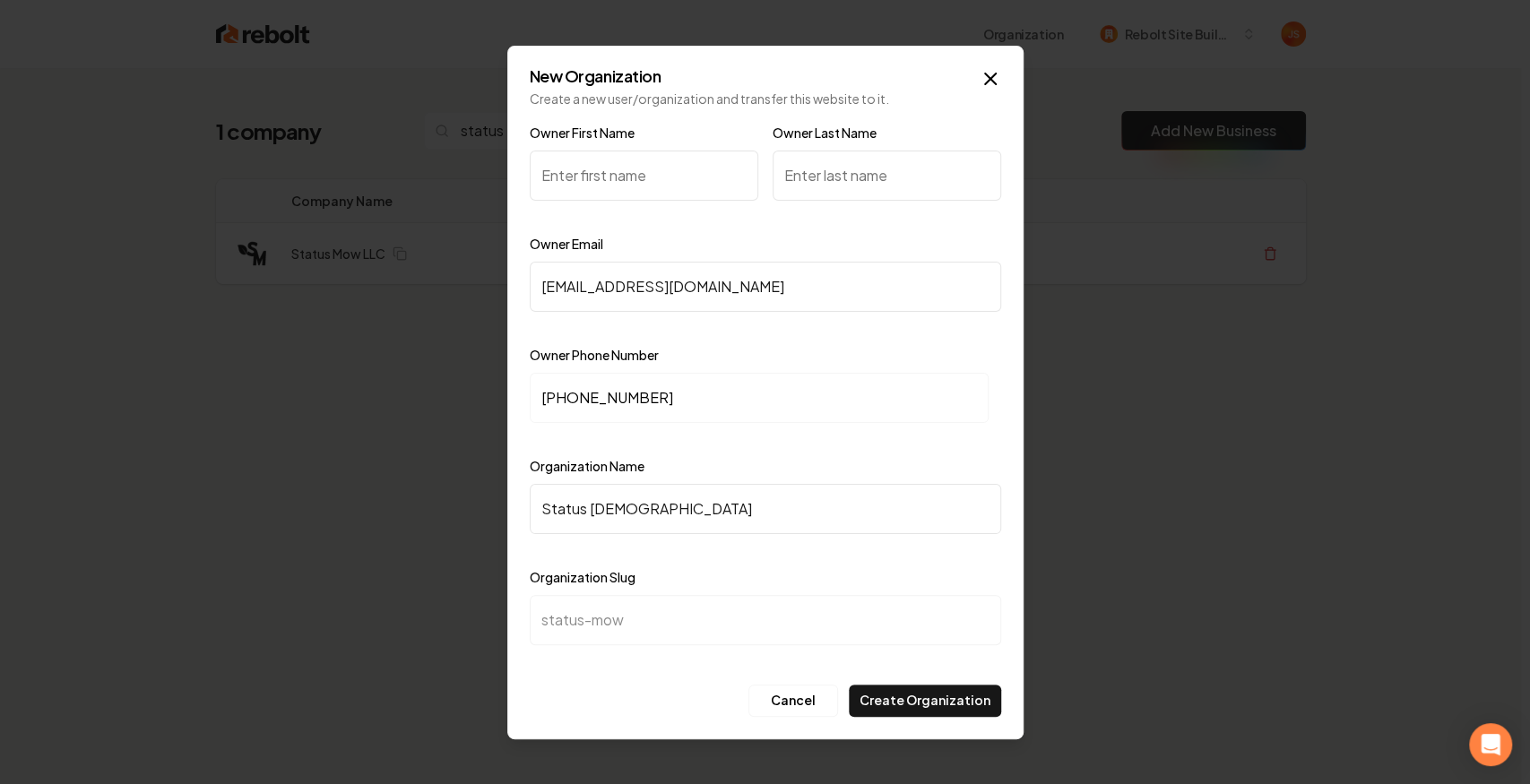
type input "Status Mow L"
type input "status-mow-l"
type input "Status Mow LL"
type input "status-mow-ll"
type input "Status Mow LLC"
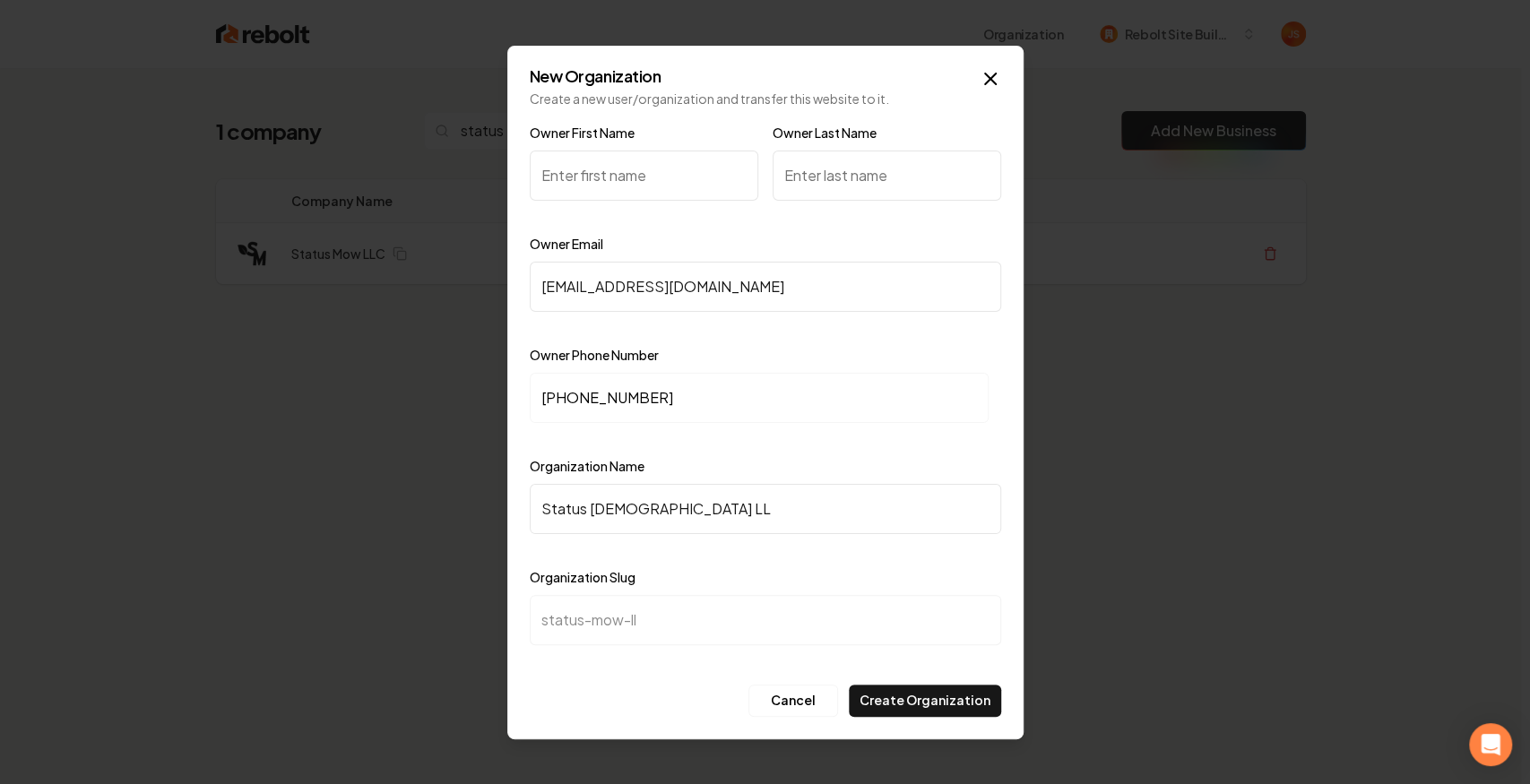
type input "status-mow-llc"
type input "Status Mow LLC"
click at [627, 164] on input "Owner First Name" at bounding box center [643, 175] width 228 height 50
type input "Noah"
click at [902, 181] on input "Owner Last Name" at bounding box center [886, 175] width 228 height 50
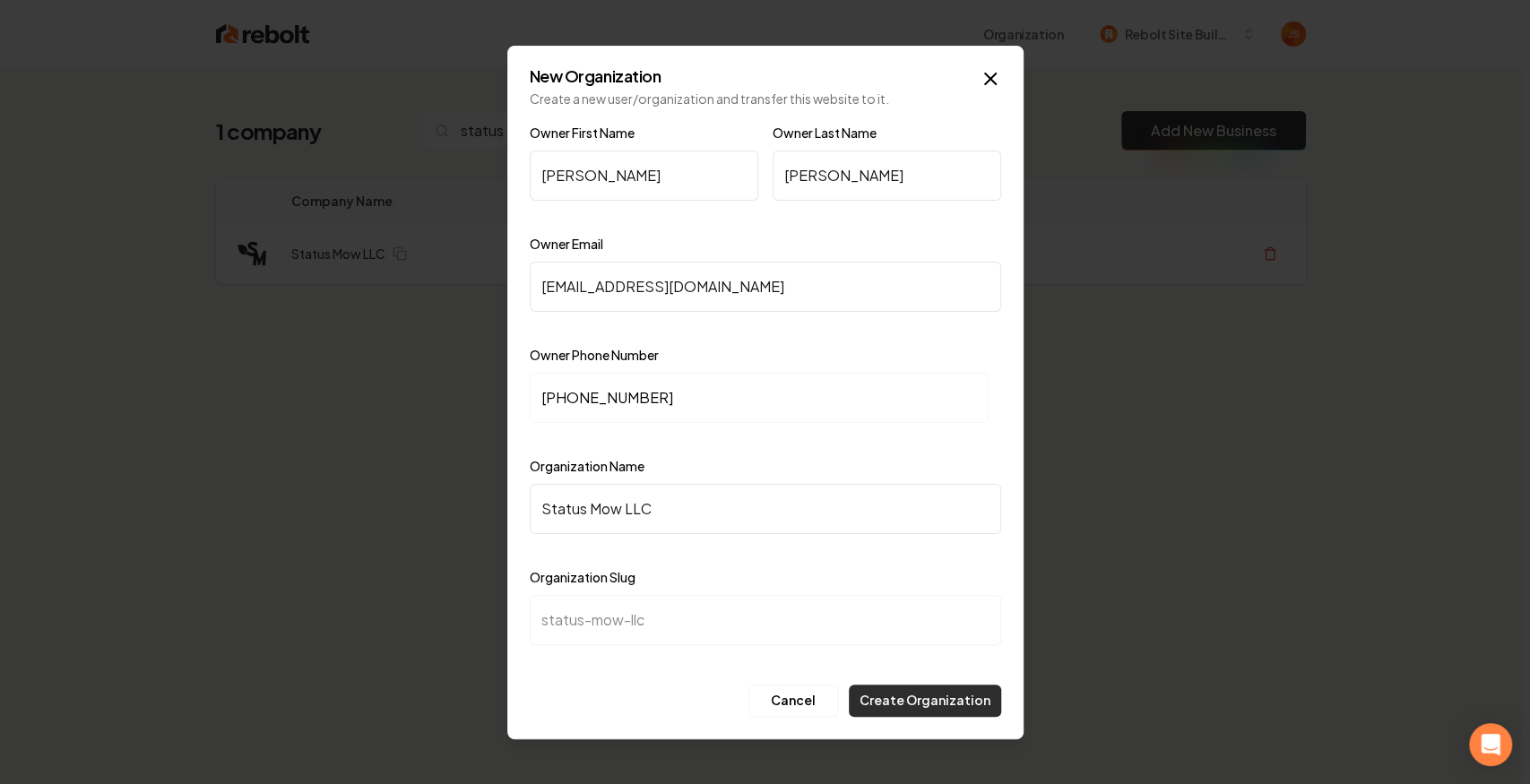
type input "Osborne"
click at [907, 708] on button "Create Organization" at bounding box center [925, 700] width 153 height 32
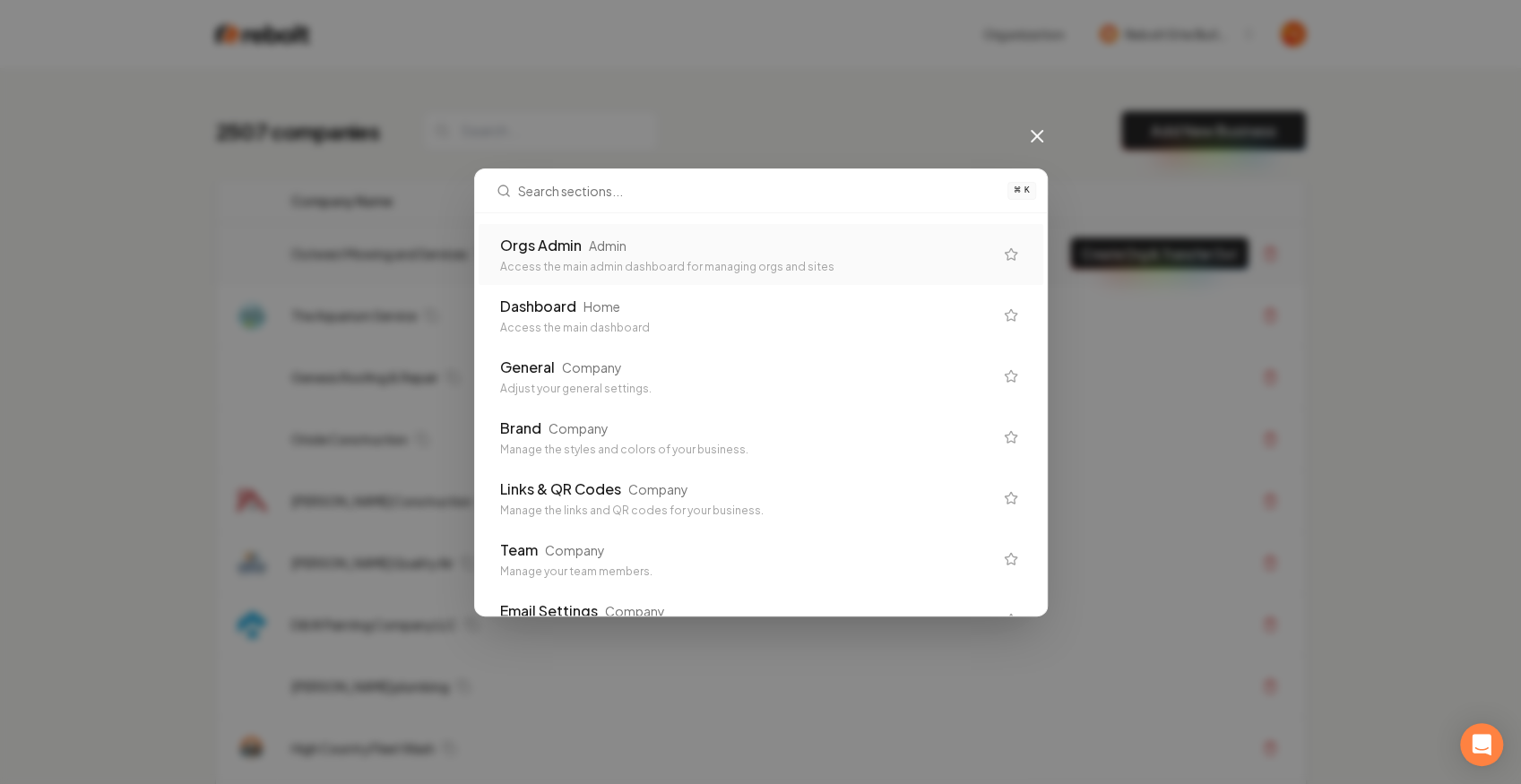
click at [837, 261] on div "Access the main admin dashboard for managing orgs and sites" at bounding box center [747, 267] width 493 height 15
click at [824, 254] on div "Outwest Mowing and Services" at bounding box center [655, 254] width 727 height 18
click at [777, 250] on div "Outwest Mowing and Services" at bounding box center [655, 254] width 727 height 18
click at [778, 250] on div "Outwest Mowing and Services" at bounding box center [655, 254] width 727 height 18
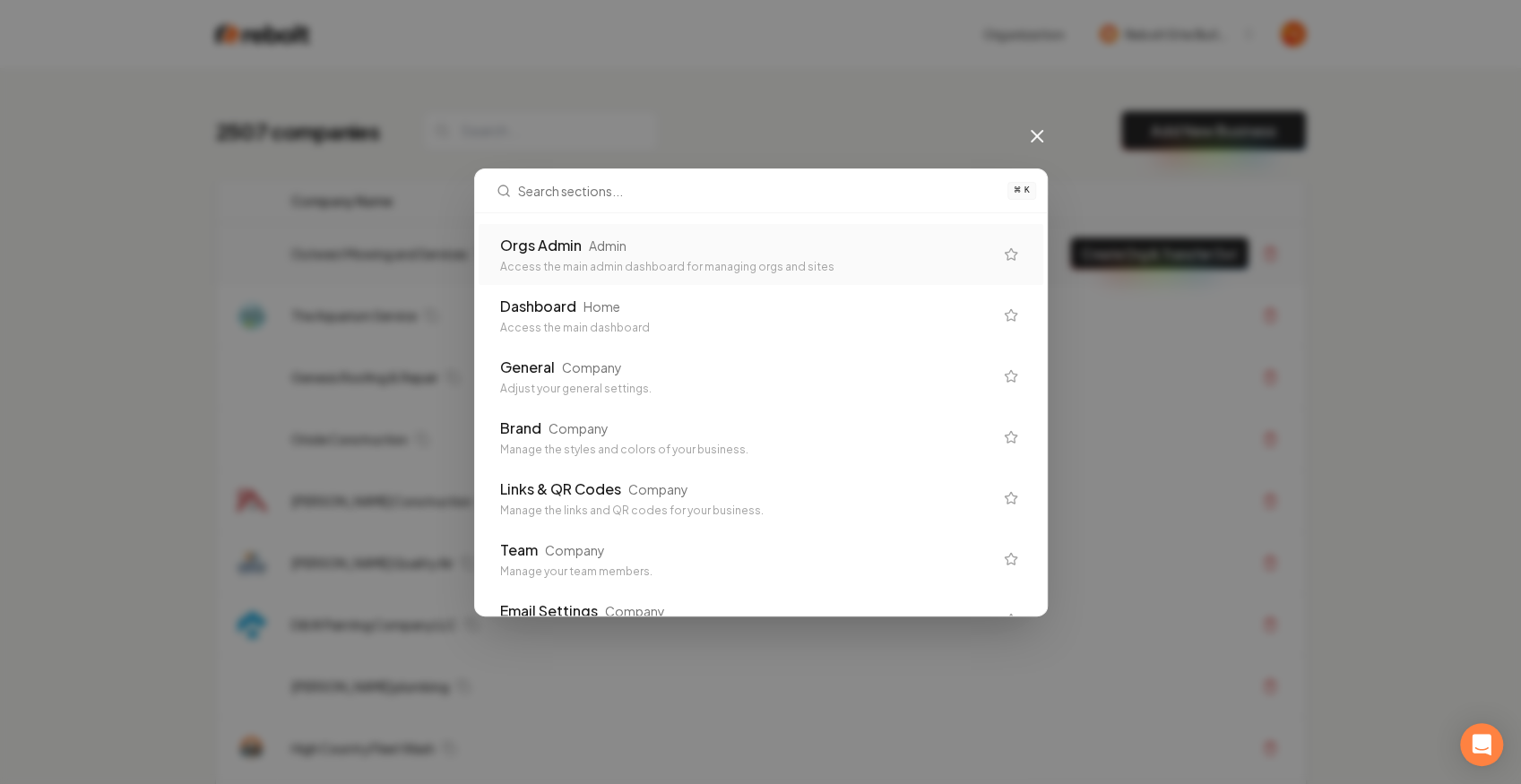
click at [779, 250] on div "Outwest Mowing and Services" at bounding box center [655, 254] width 727 height 18
click at [1037, 133] on div "2507 companies Add New Business" at bounding box center [760, 131] width 1089 height 39
click at [1043, 133] on div "2507 companies Add New Business" at bounding box center [760, 131] width 1089 height 39
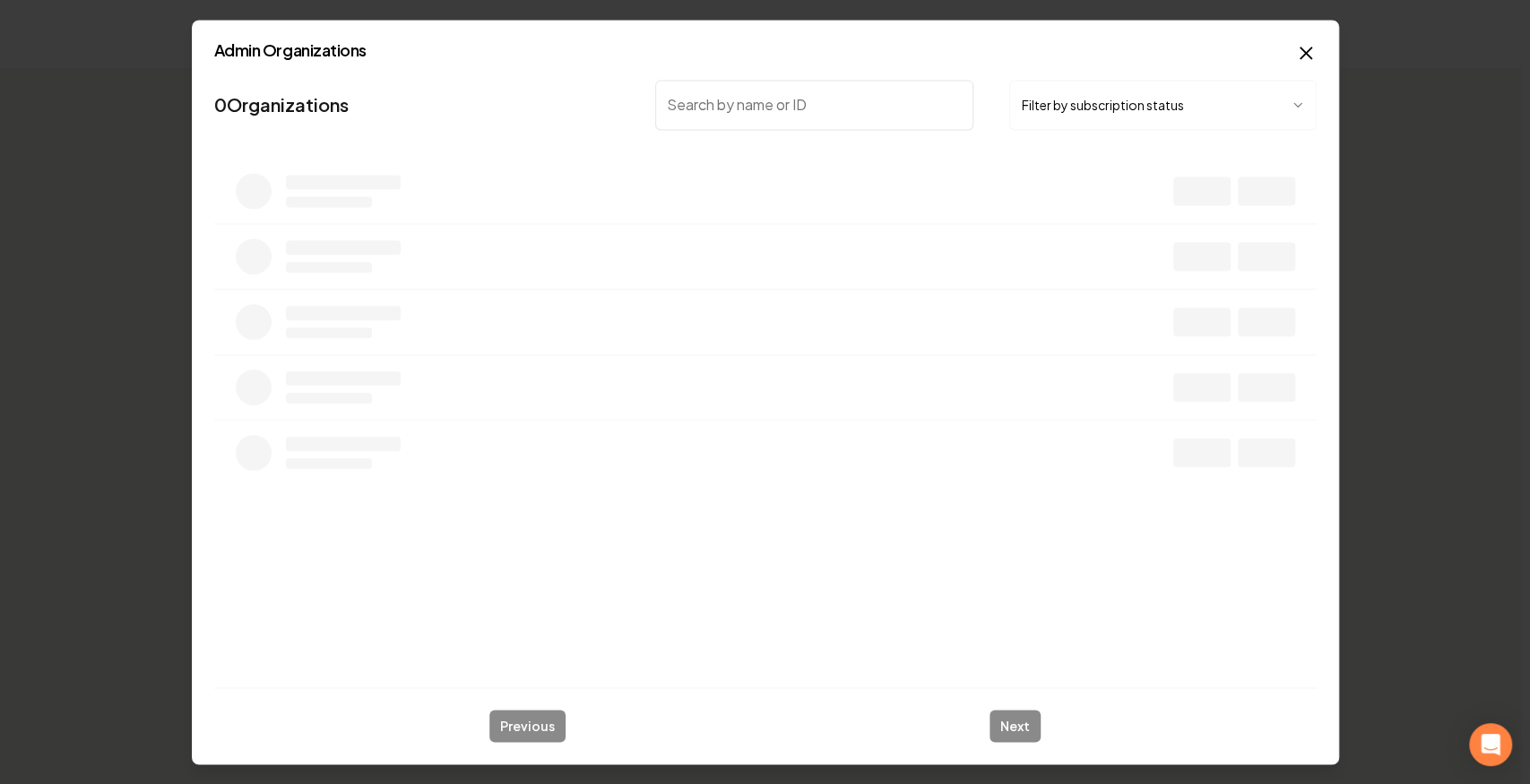
click at [1081, 115] on button "Filter by subscription status" at bounding box center [1162, 104] width 306 height 50
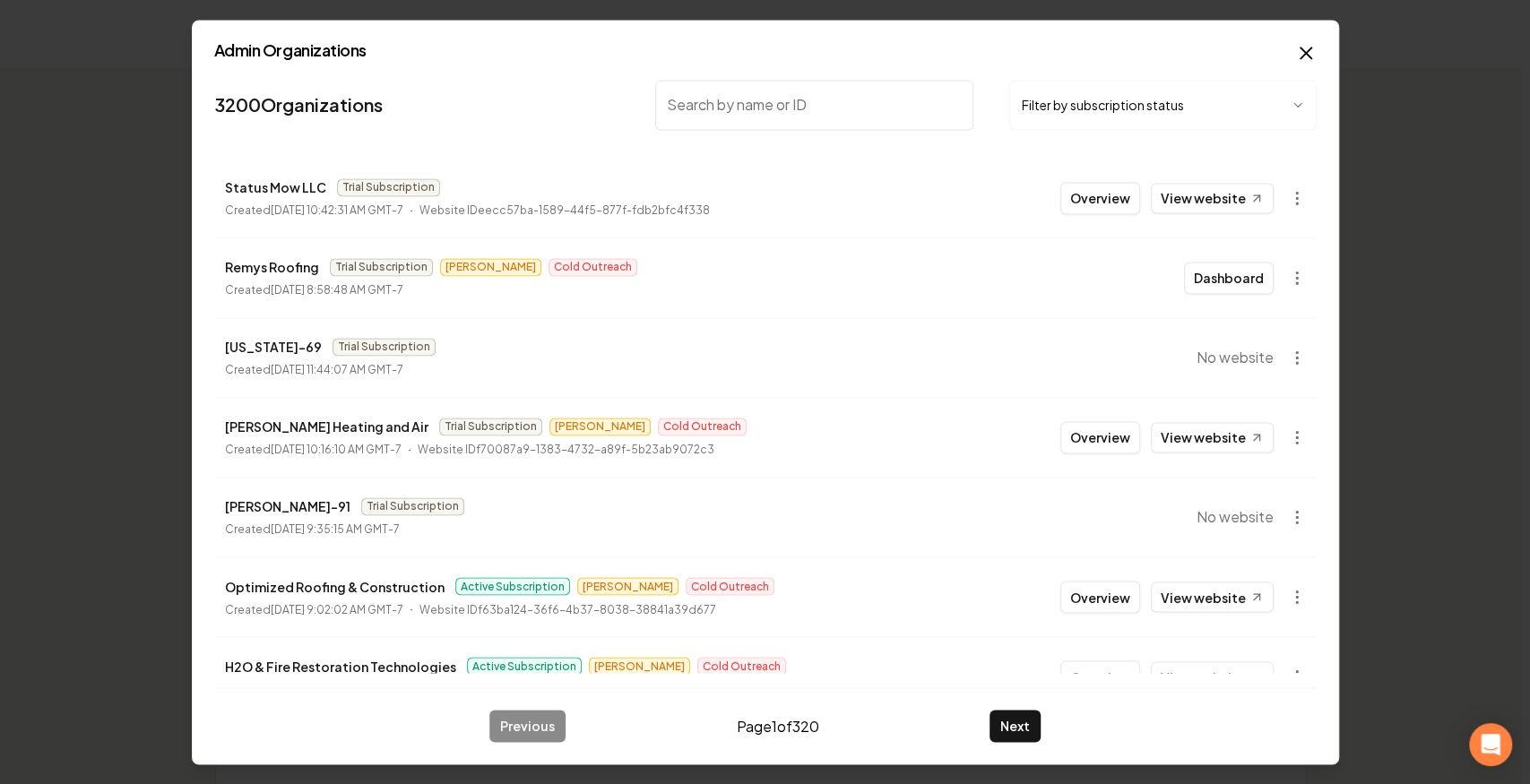
click at [1292, 194] on icon "button" at bounding box center [1297, 198] width 18 height 18
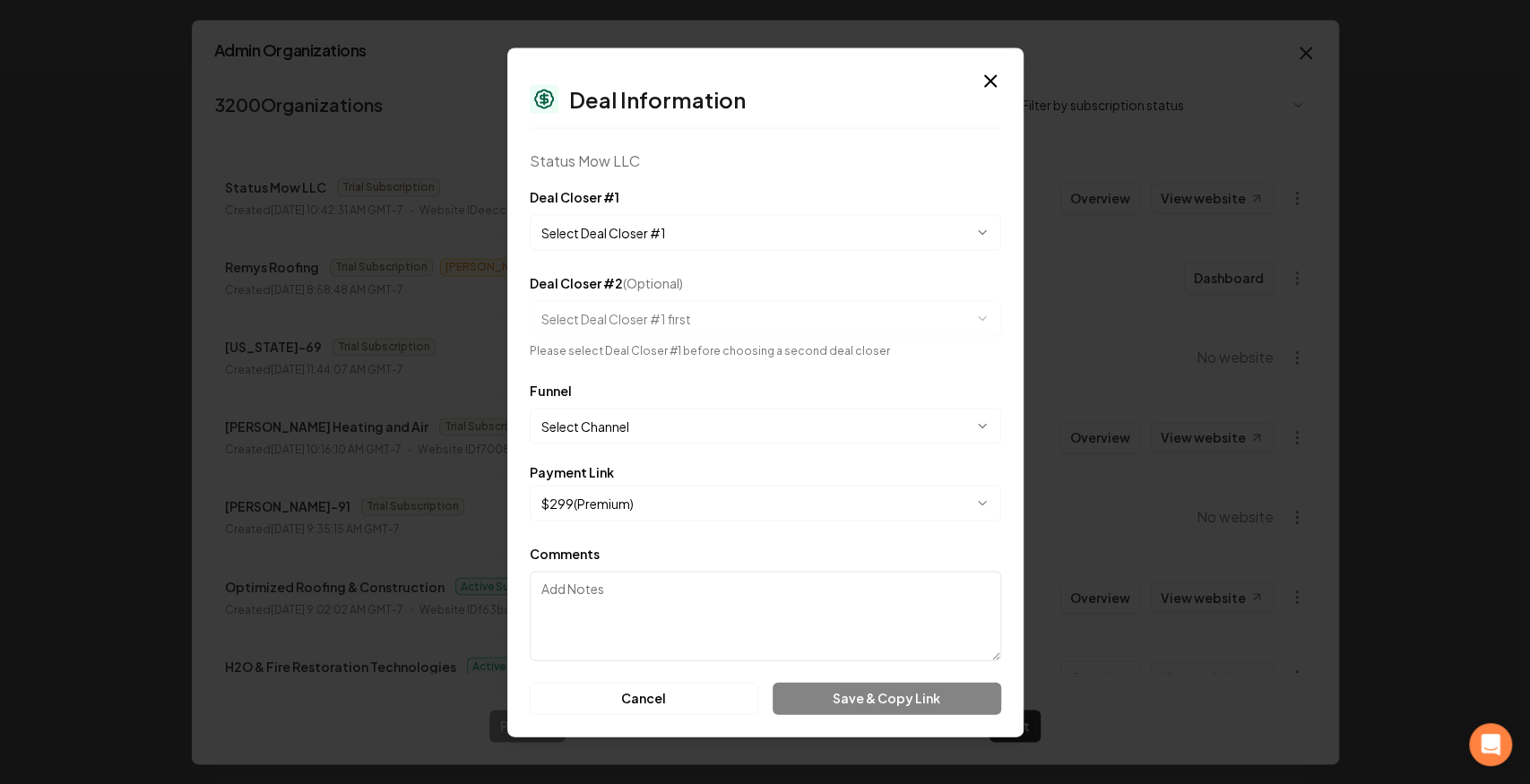
click at [665, 250] on button "Select Deal Closer #1" at bounding box center [765, 232] width 472 height 36
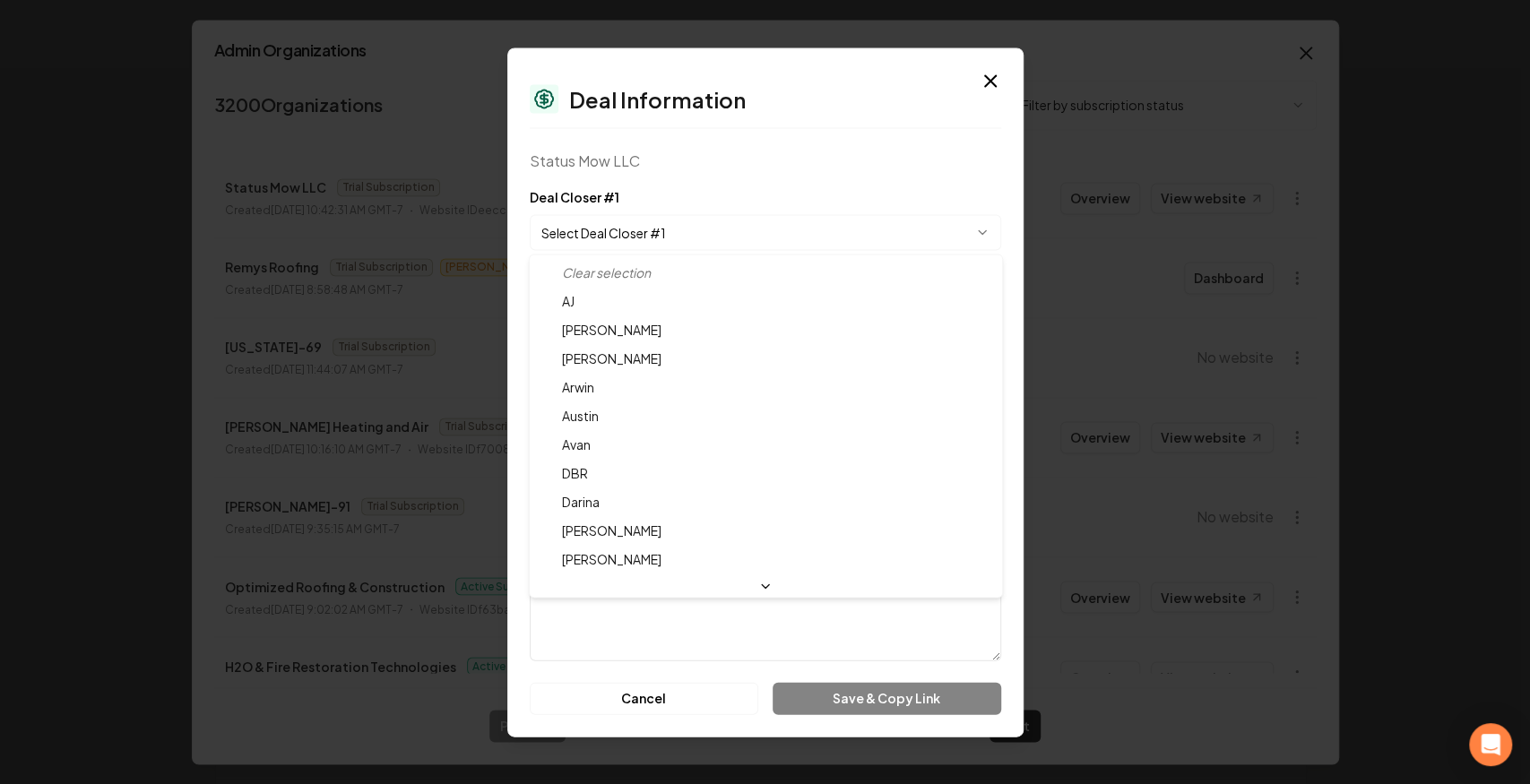
click at [662, 235] on div at bounding box center [765, 392] width 1530 height 784
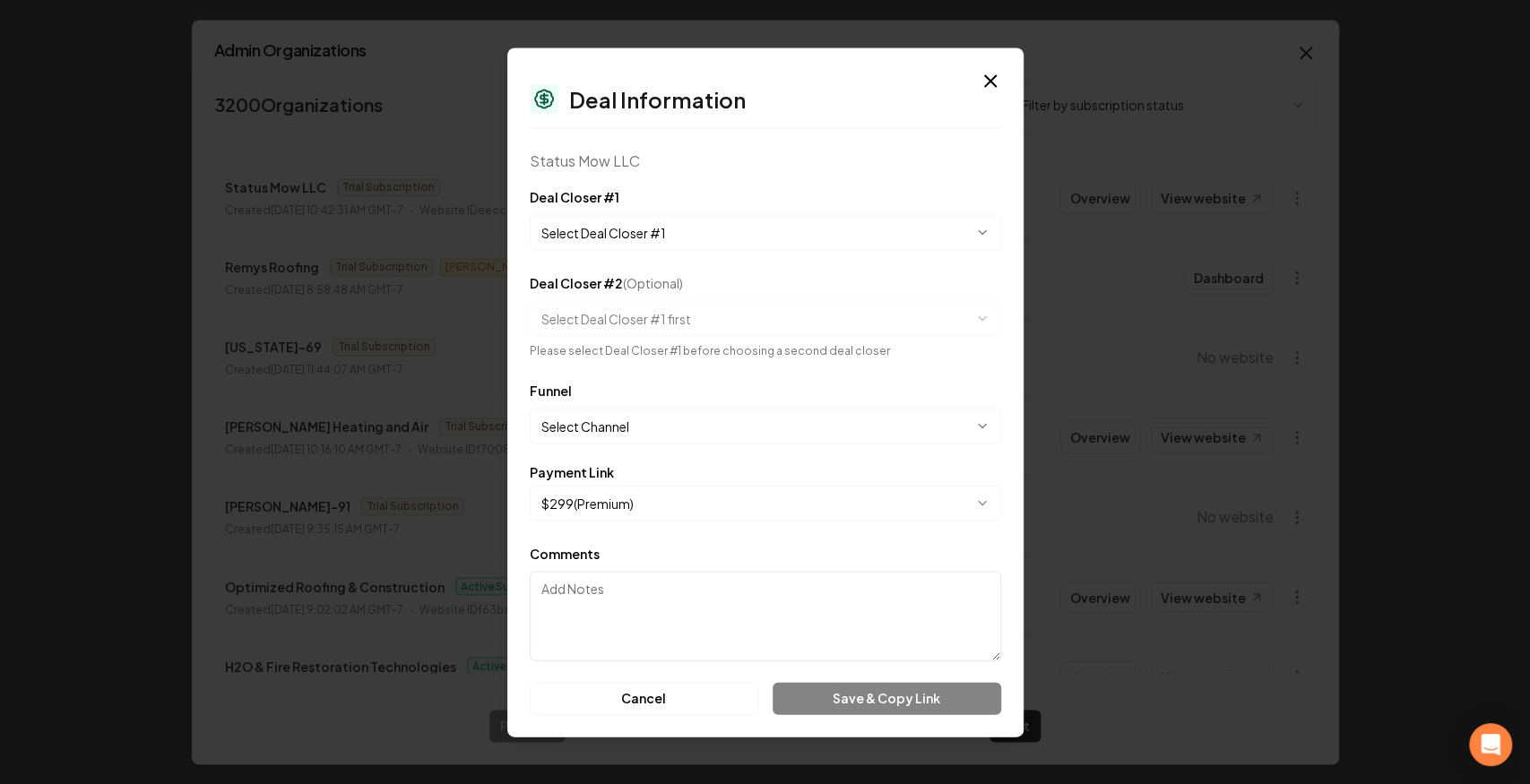
click at [628, 238] on button "Select Deal Closer #1" at bounding box center [765, 232] width 472 height 36
click at [648, 231] on button "Select Deal Closer #1" at bounding box center [765, 232] width 472 height 36
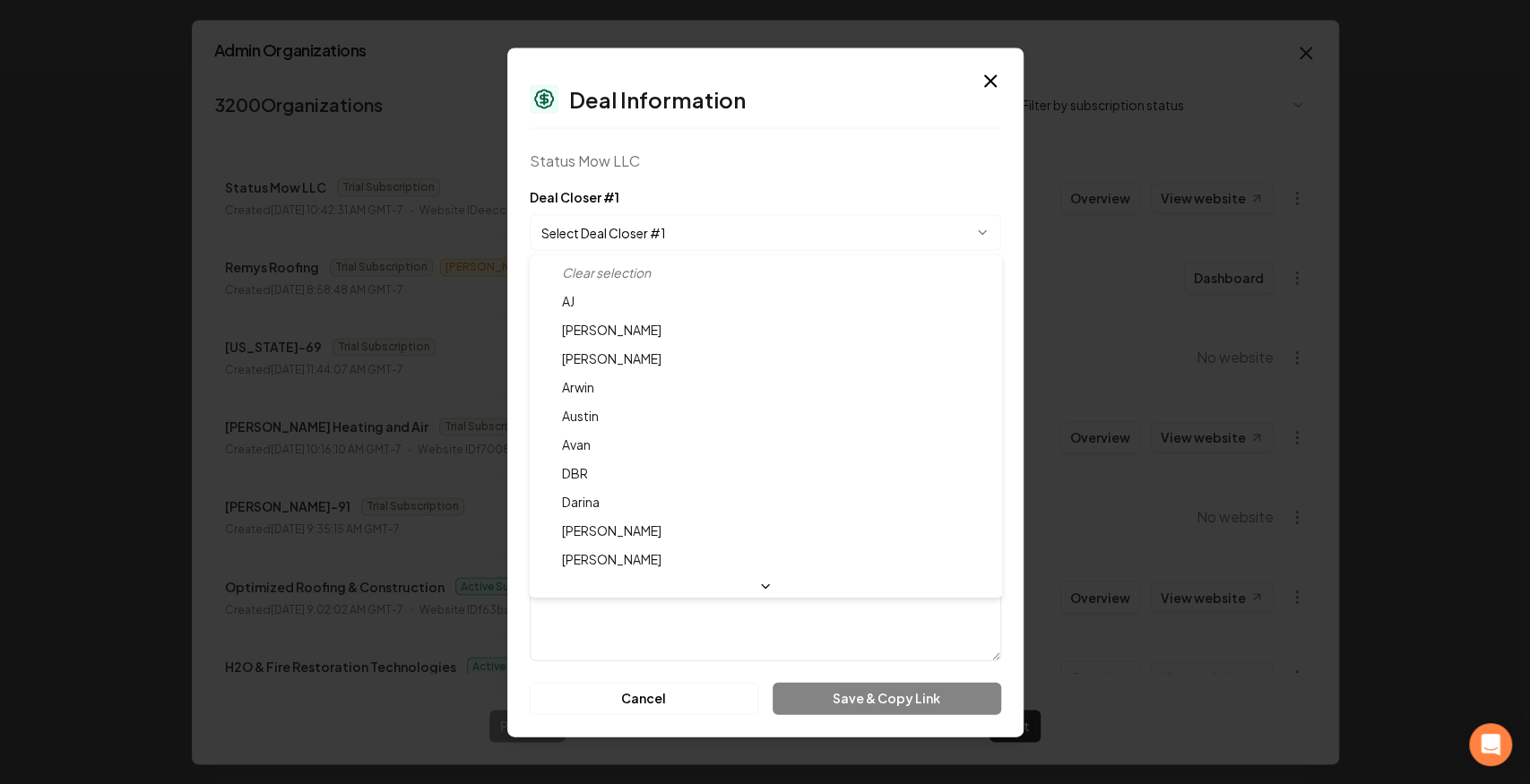
select select "**********"
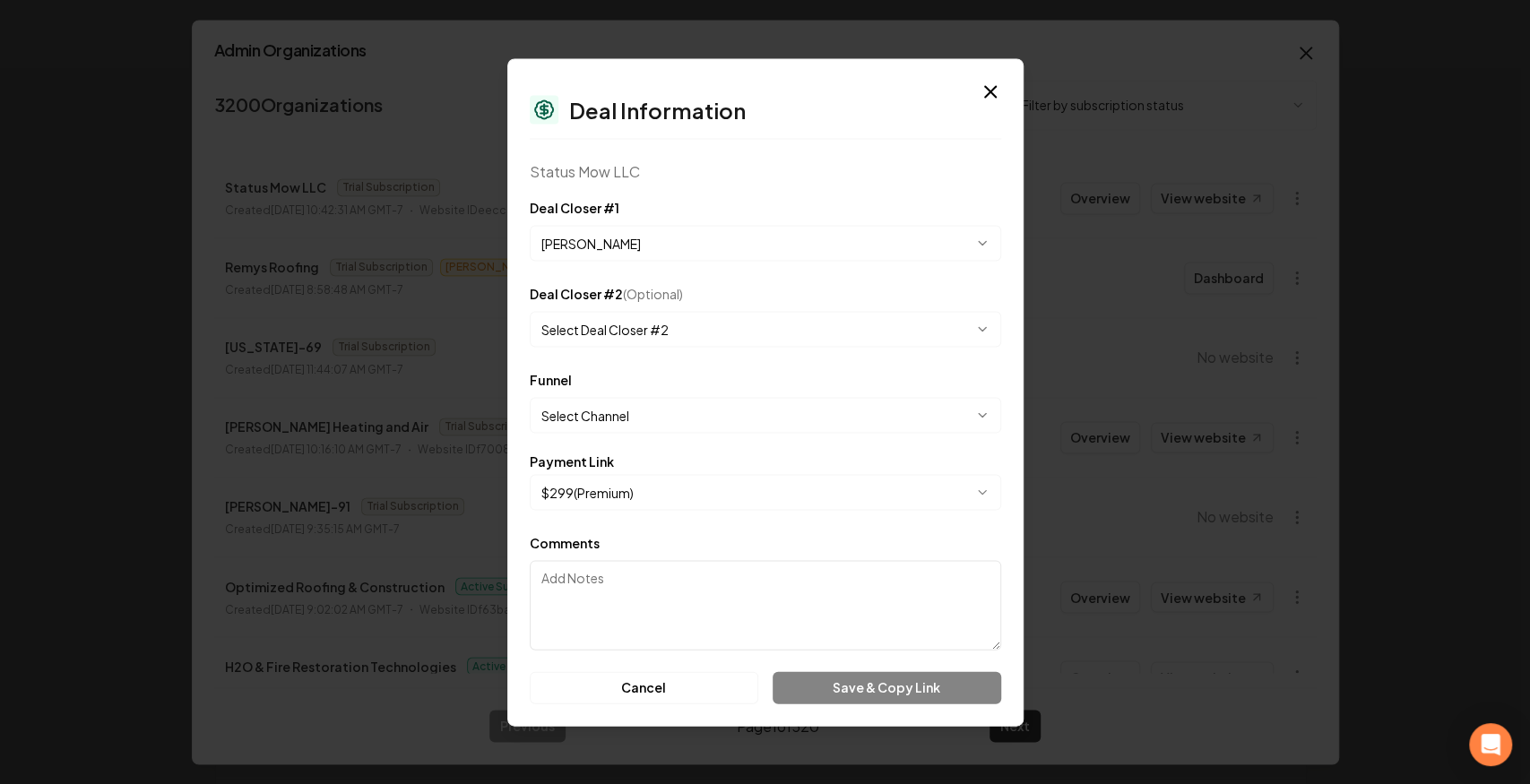
click at [627, 419] on button "Select Channel" at bounding box center [765, 415] width 472 height 36
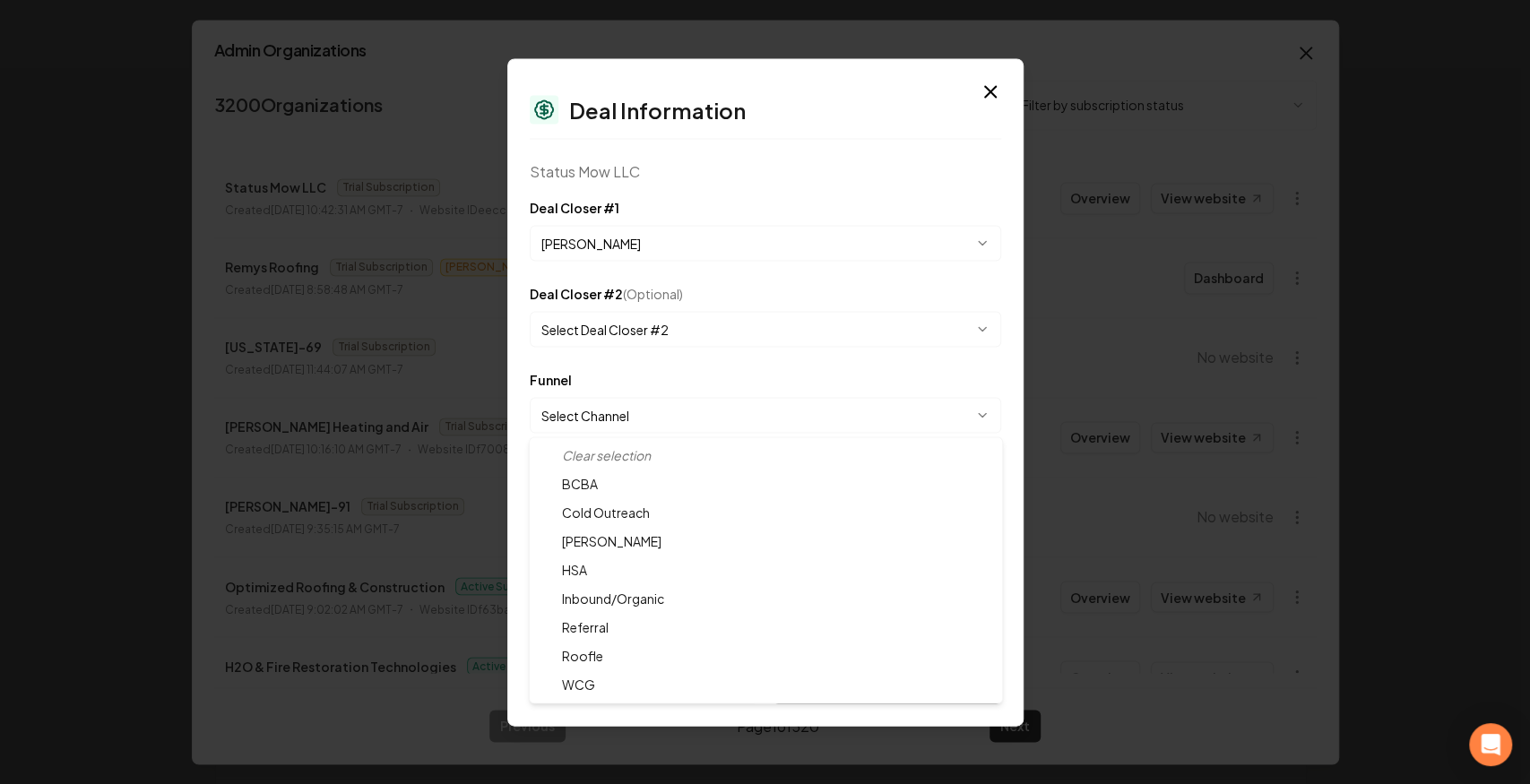
select select "**********"
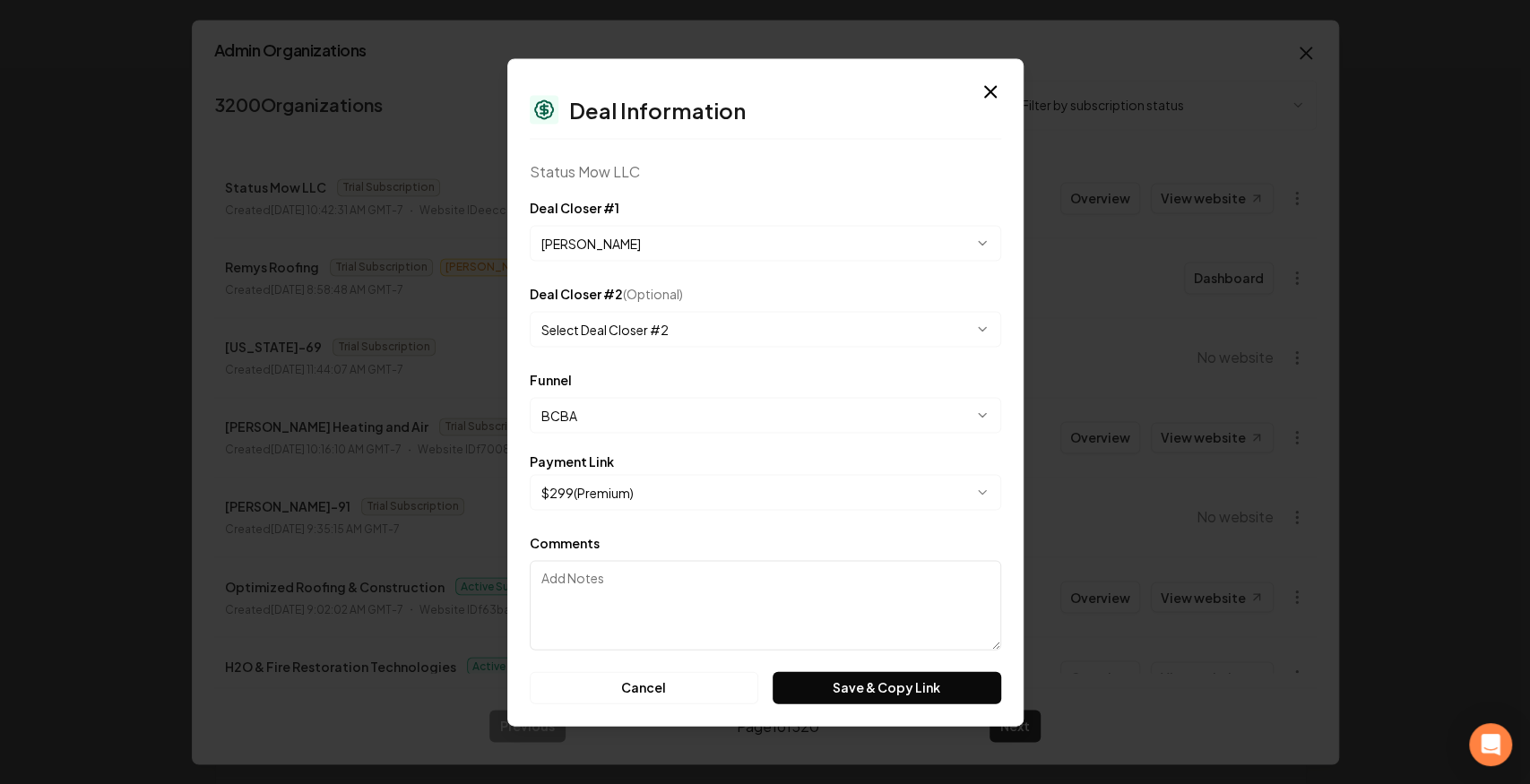
drag, startPoint x: 879, startPoint y: 689, endPoint x: 666, endPoint y: 494, distance: 288.8
click at [680, 509] on form "**********" at bounding box center [765, 450] width 472 height 507
click at [666, 494] on button "$ 299 ( Premium )" at bounding box center [765, 491] width 472 height 36
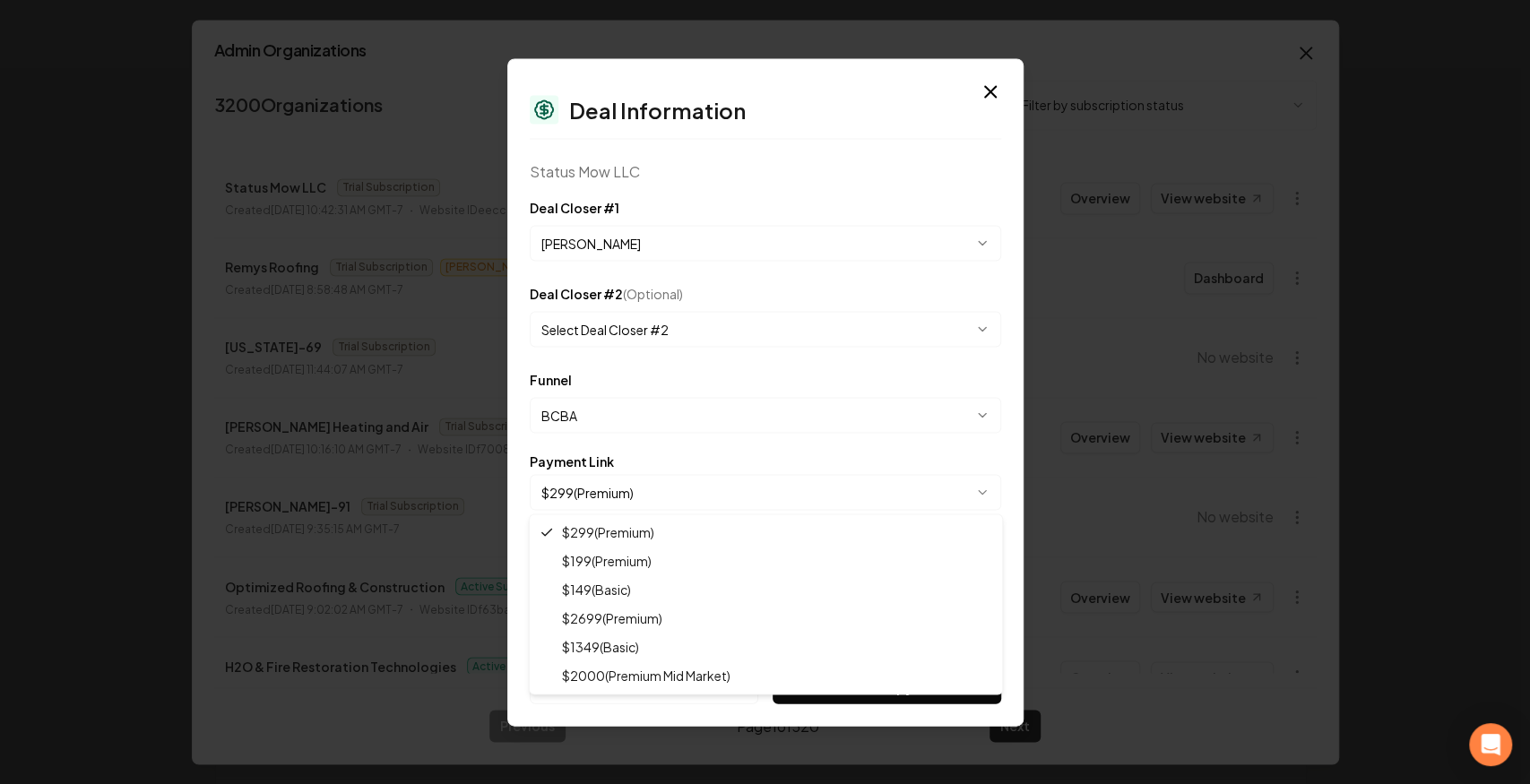
select select "**********"
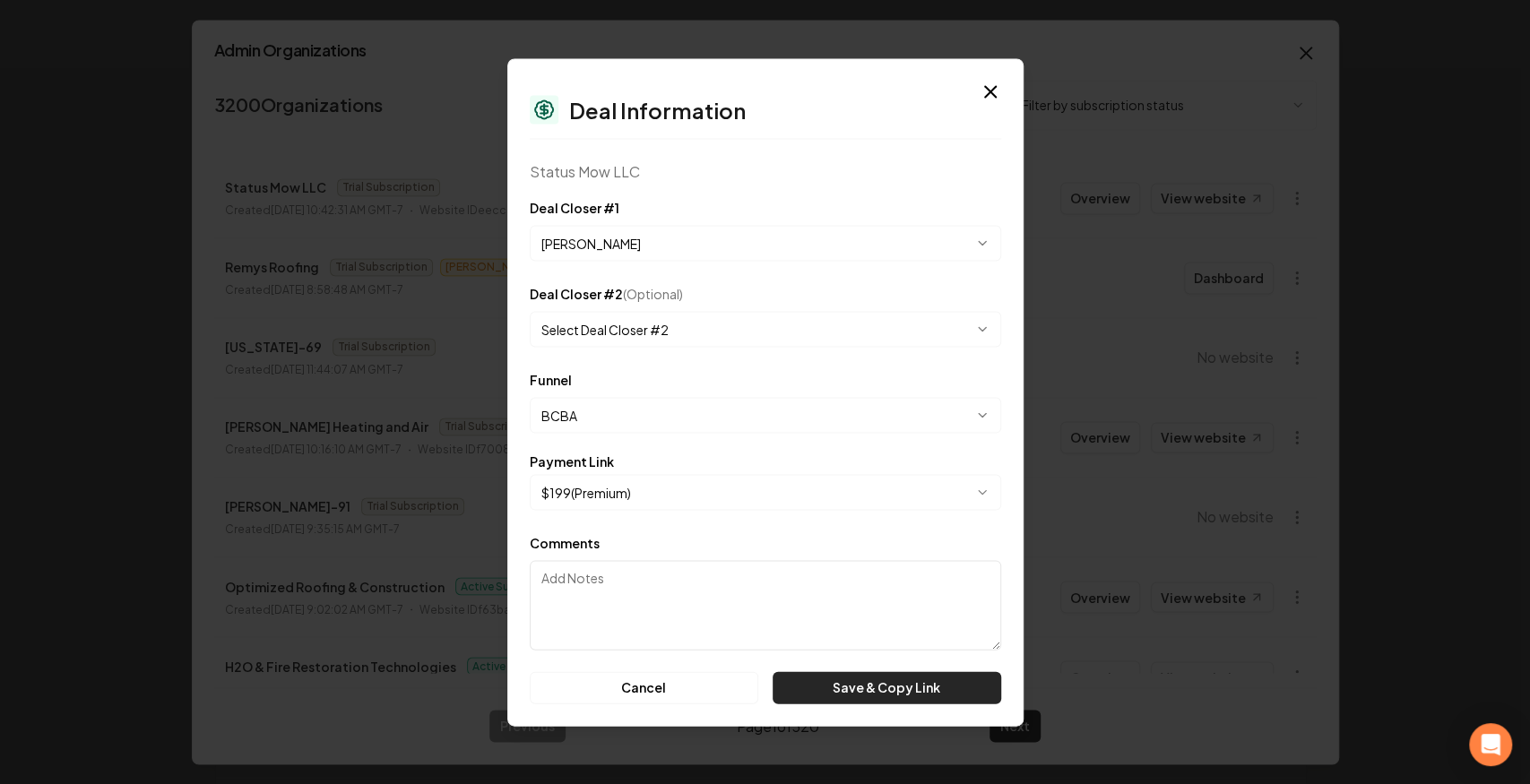
click at [864, 669] on form "**********" at bounding box center [765, 450] width 472 height 507
click at [852, 689] on button "Save & Copy Link" at bounding box center [886, 687] width 228 height 32
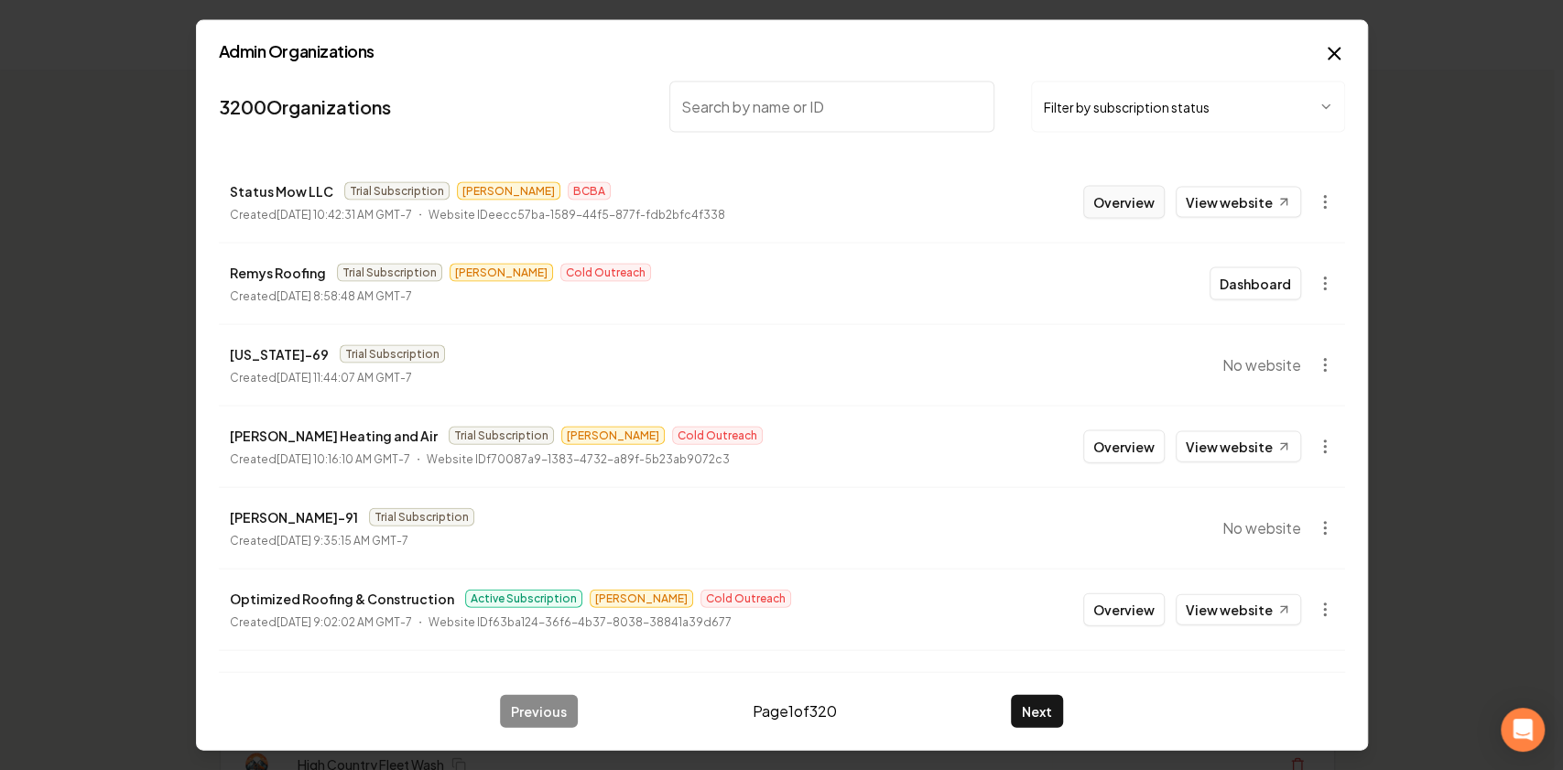
click at [1176, 201] on link "View website" at bounding box center [1238, 201] width 125 height 31
click at [1132, 194] on button "Overview" at bounding box center [1123, 201] width 81 height 33
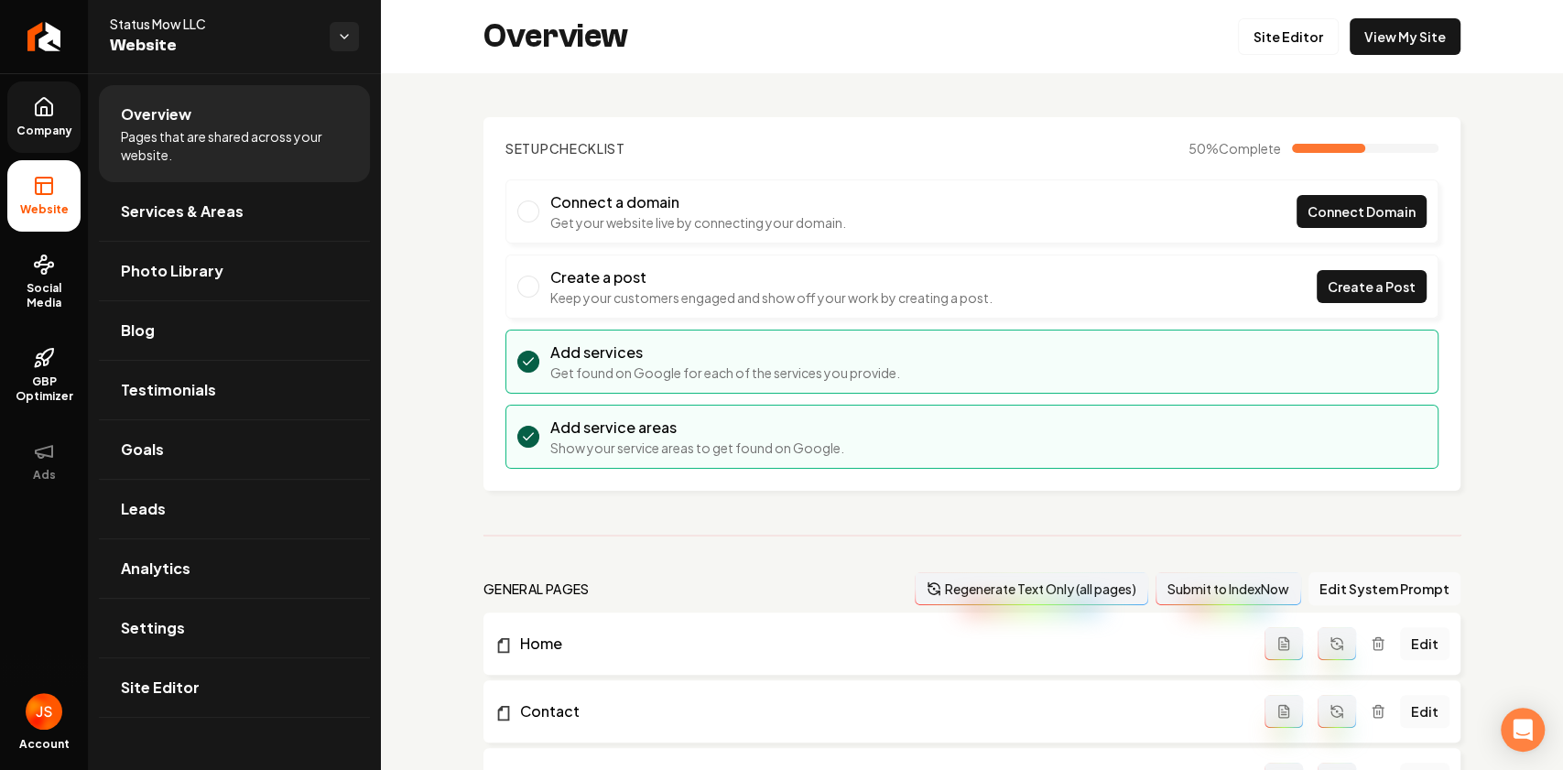
click at [64, 112] on link "Company" at bounding box center [43, 116] width 73 height 71
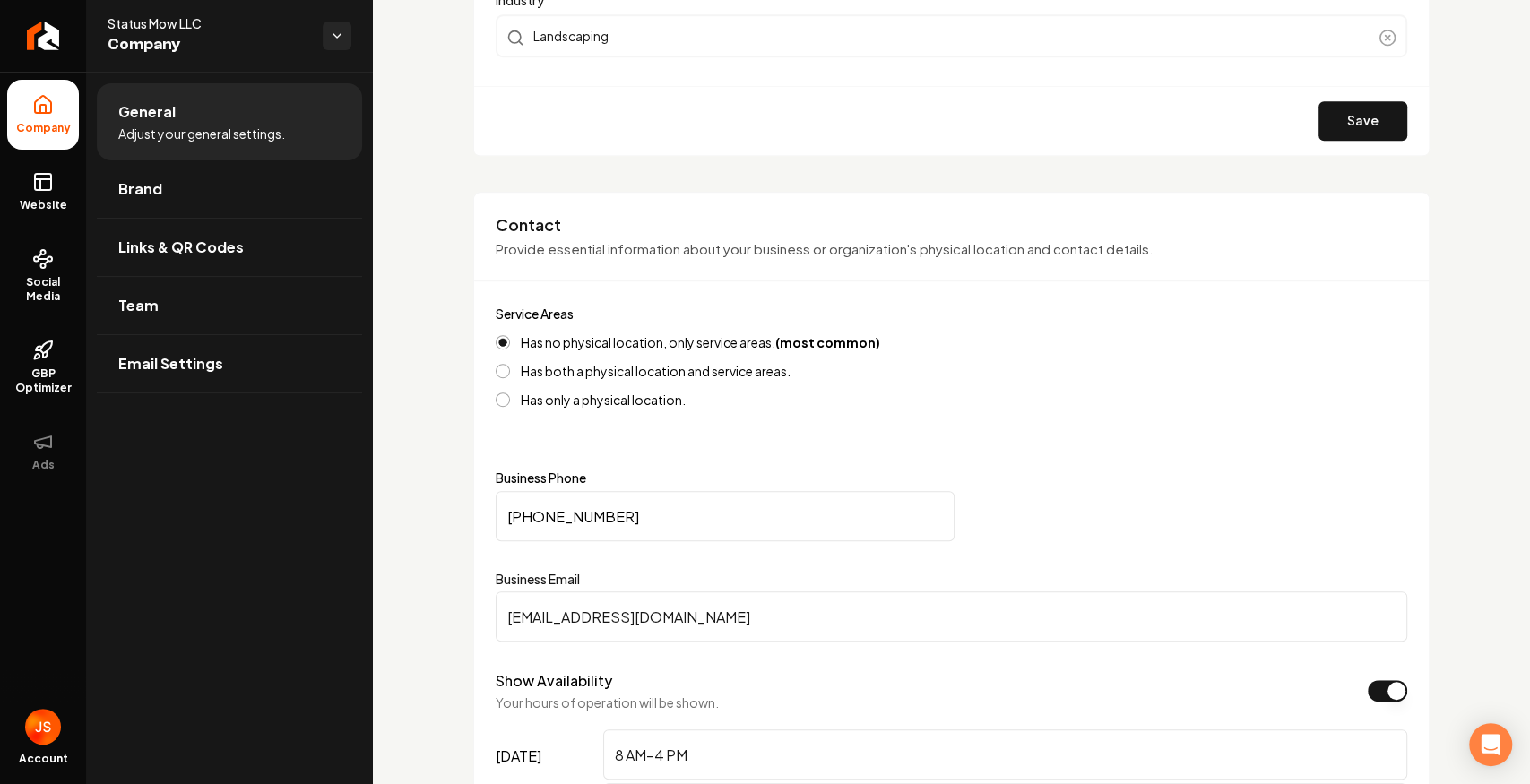
scroll to position [597, 0]
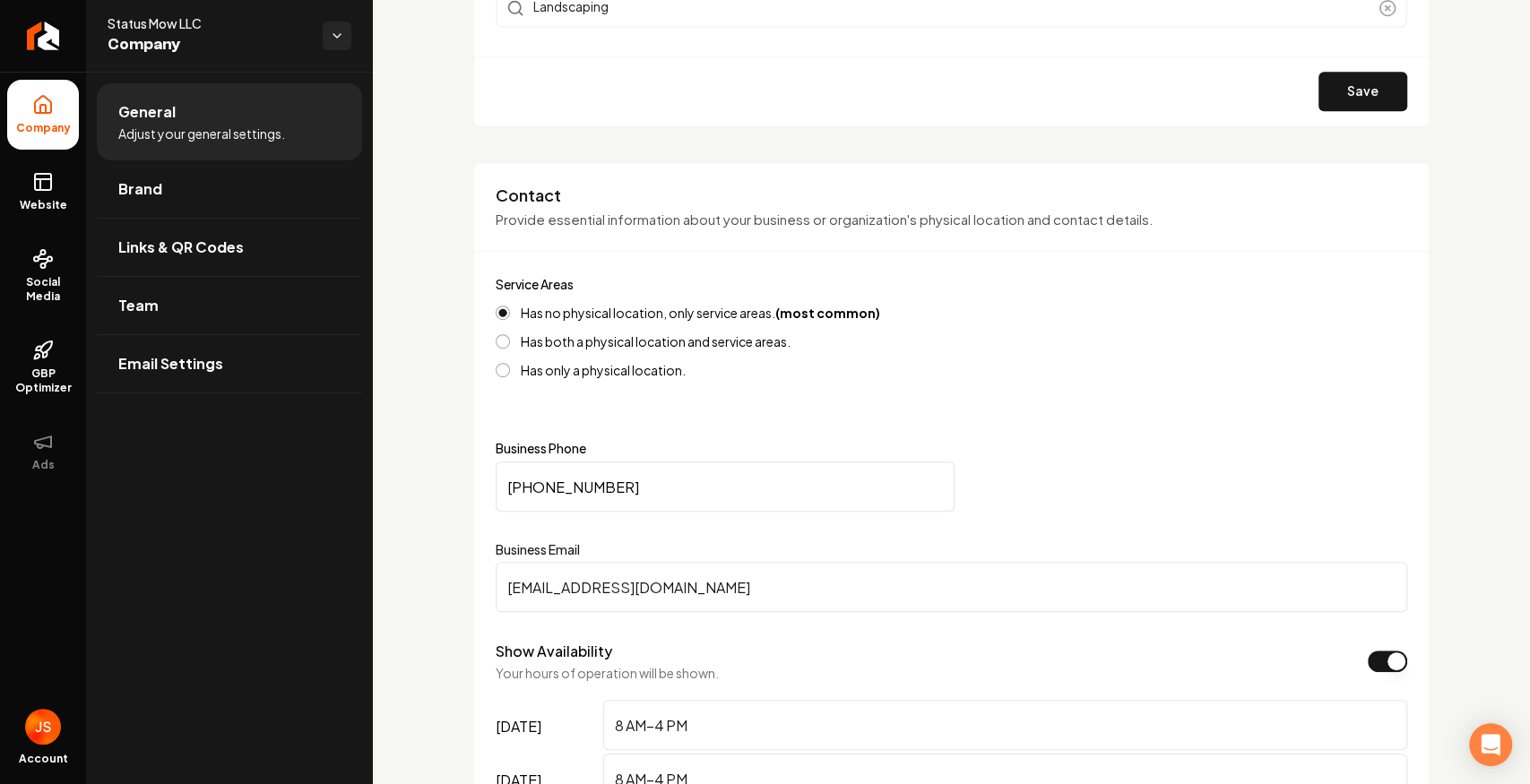
click at [371, 355] on ul "General Adjust your general settings. Brand Links & QR Codes Team Email Settings" at bounding box center [229, 238] width 287 height 333
click at [483, 426] on div "Contact Provide essential information about your business or organization's phy…" at bounding box center [950, 665] width 956 height 1005
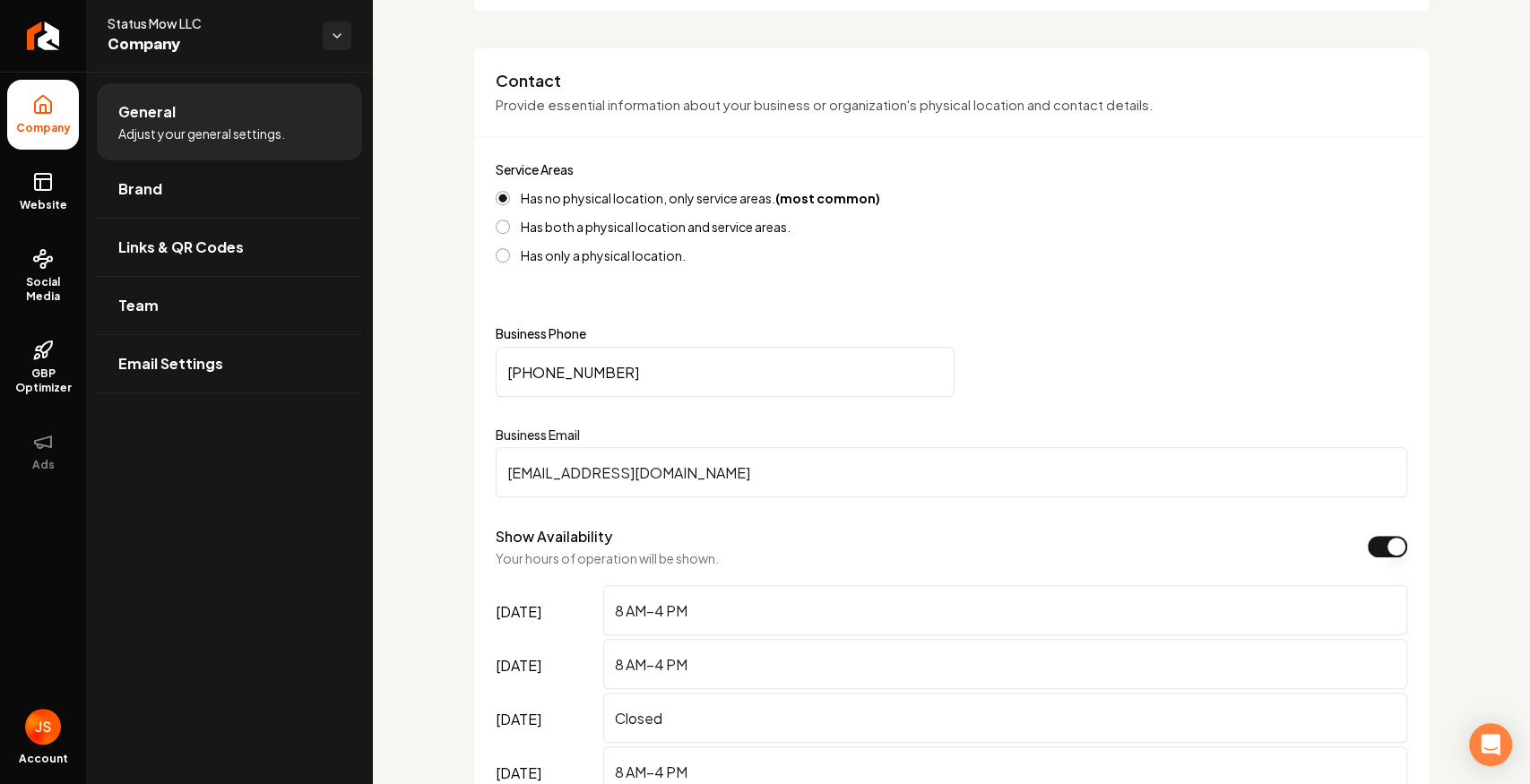
scroll to position [716, 0]
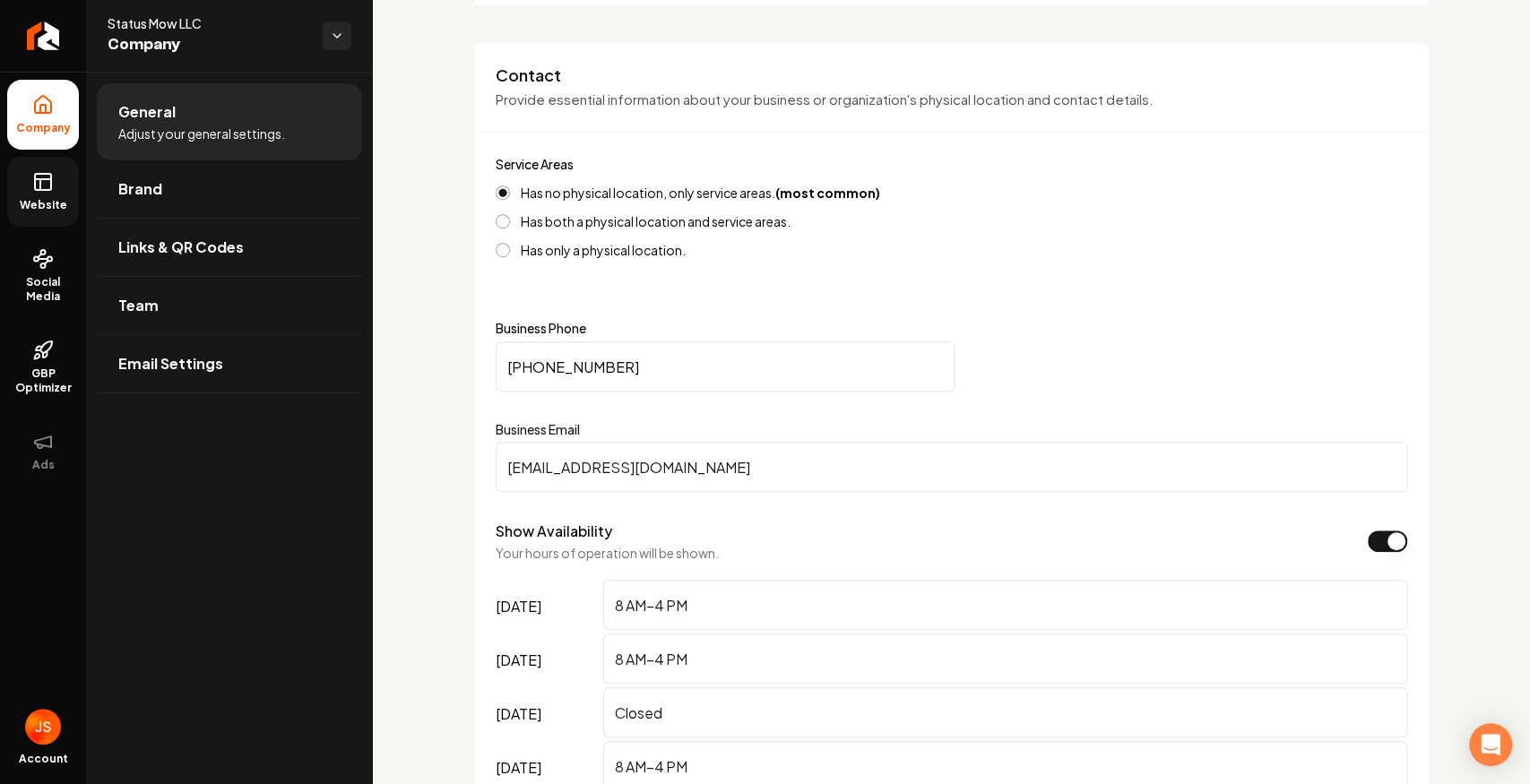
drag, startPoint x: 74, startPoint y: 185, endPoint x: 57, endPoint y: 186, distance: 17.0
click at [73, 185] on link "Website" at bounding box center [42, 191] width 71 height 69
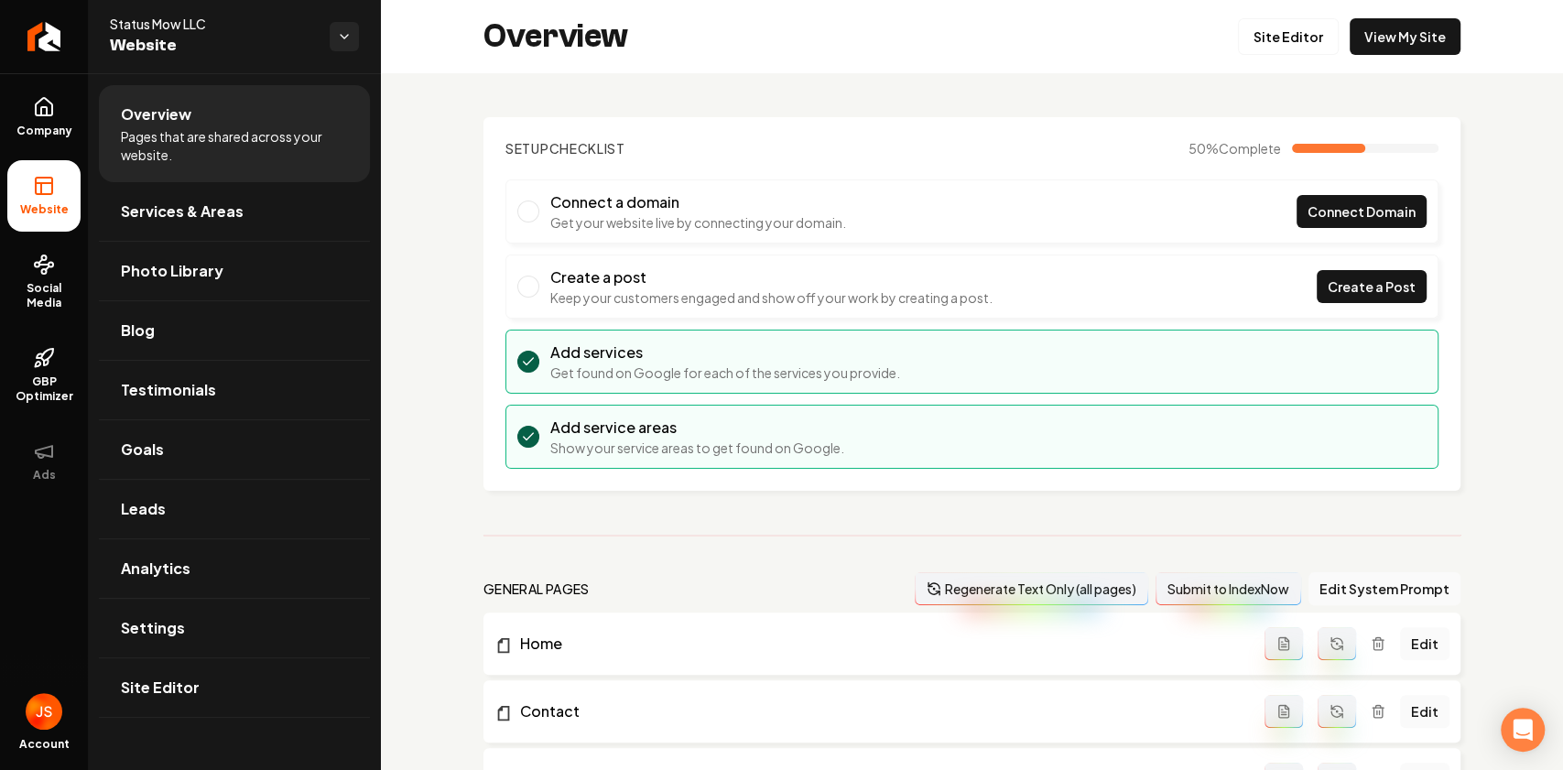
click at [44, 129] on span "Company" at bounding box center [44, 131] width 70 height 15
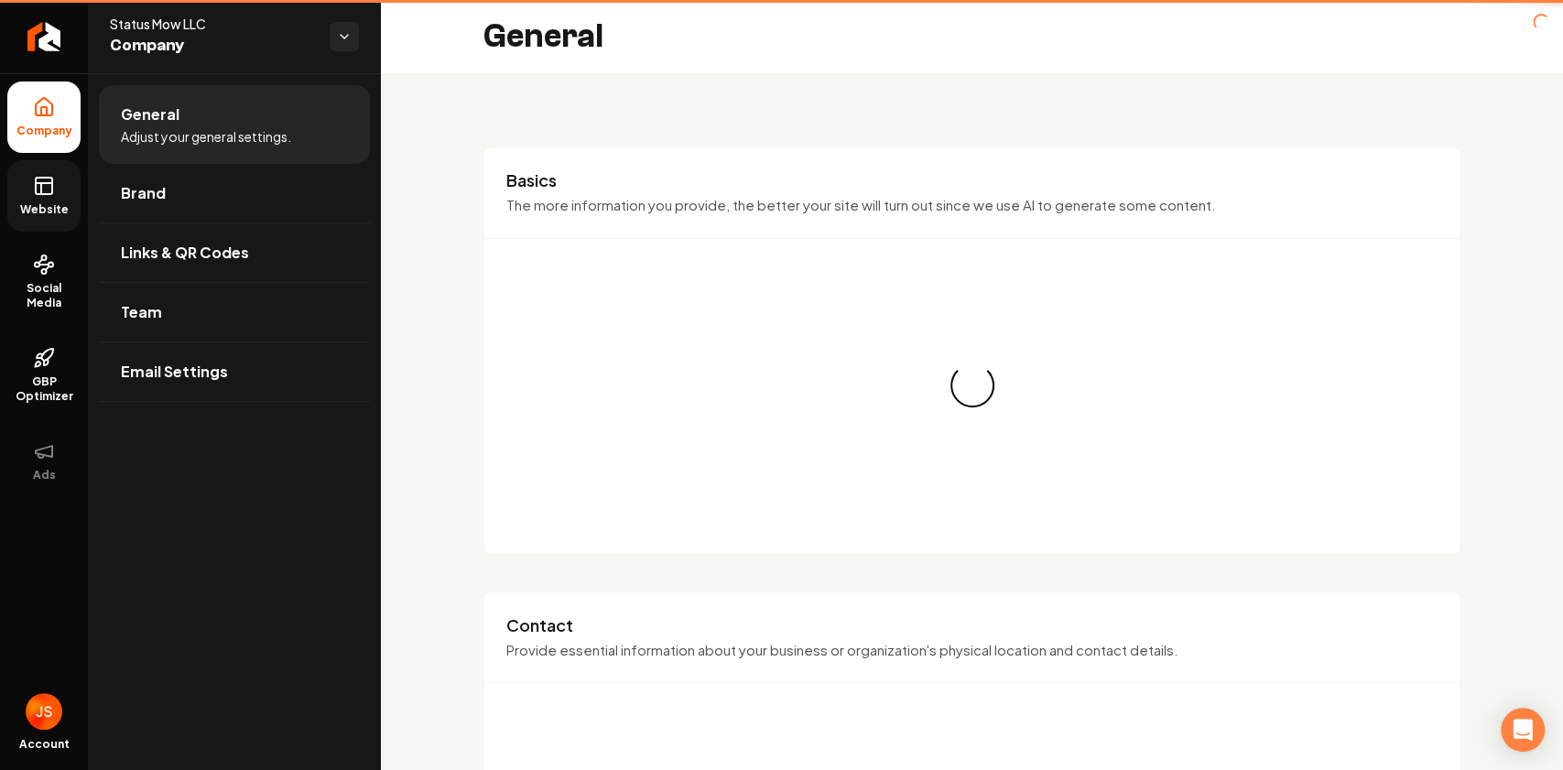
click at [44, 202] on span "Website" at bounding box center [44, 209] width 63 height 15
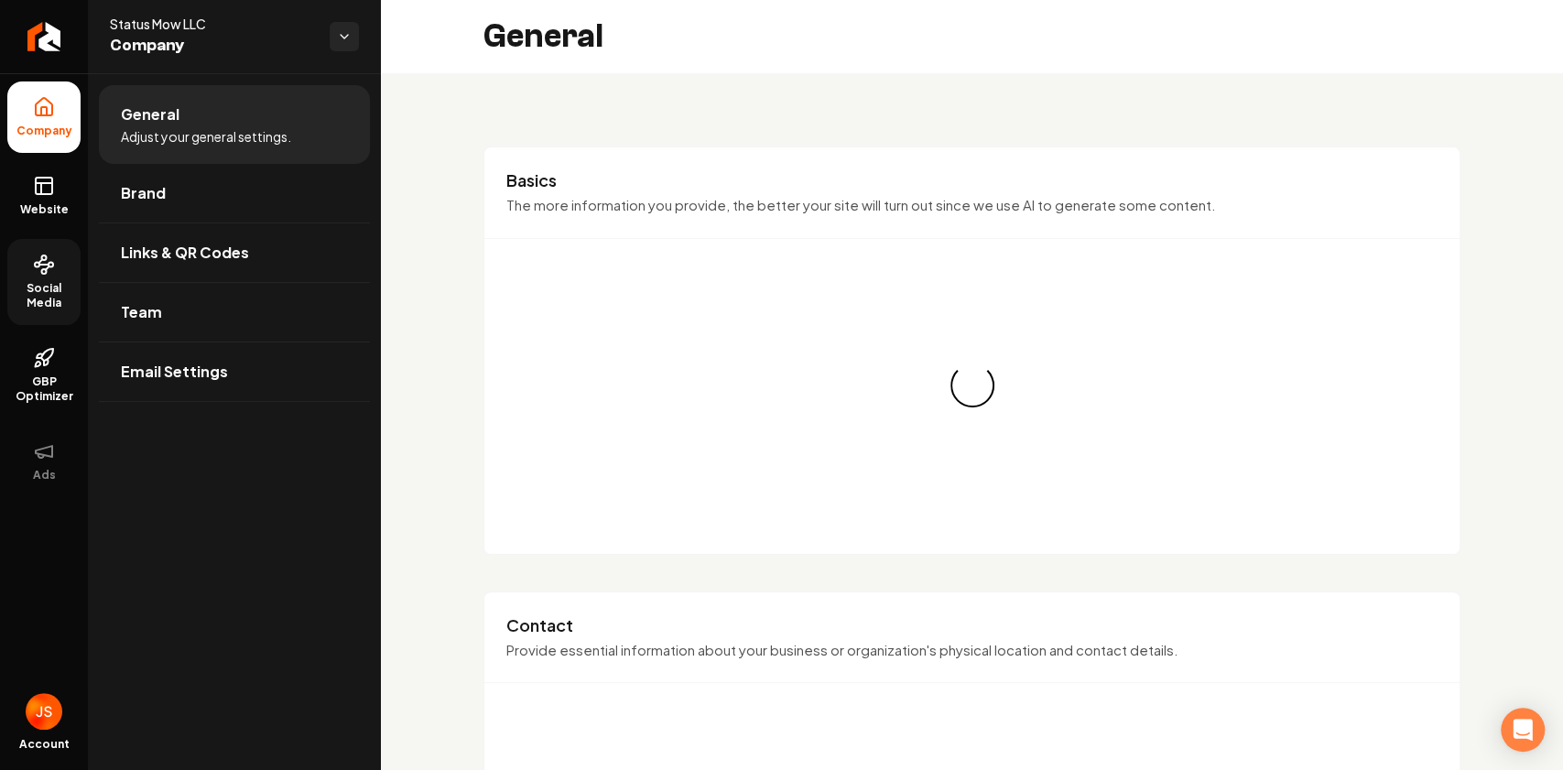
click at [49, 263] on circle at bounding box center [51, 265] width 5 height 5
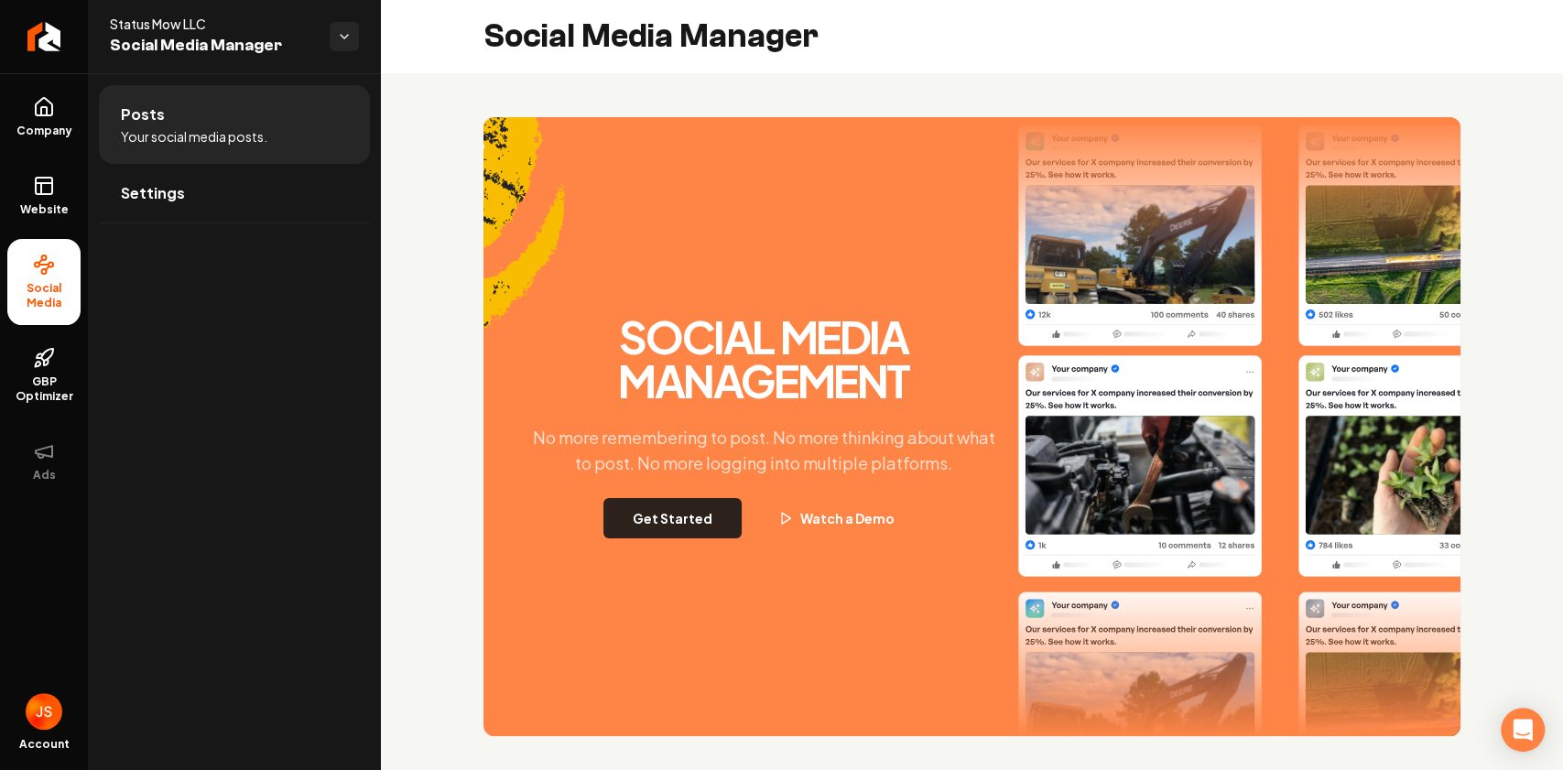
click at [643, 515] on button "Get Started" at bounding box center [672, 518] width 138 height 40
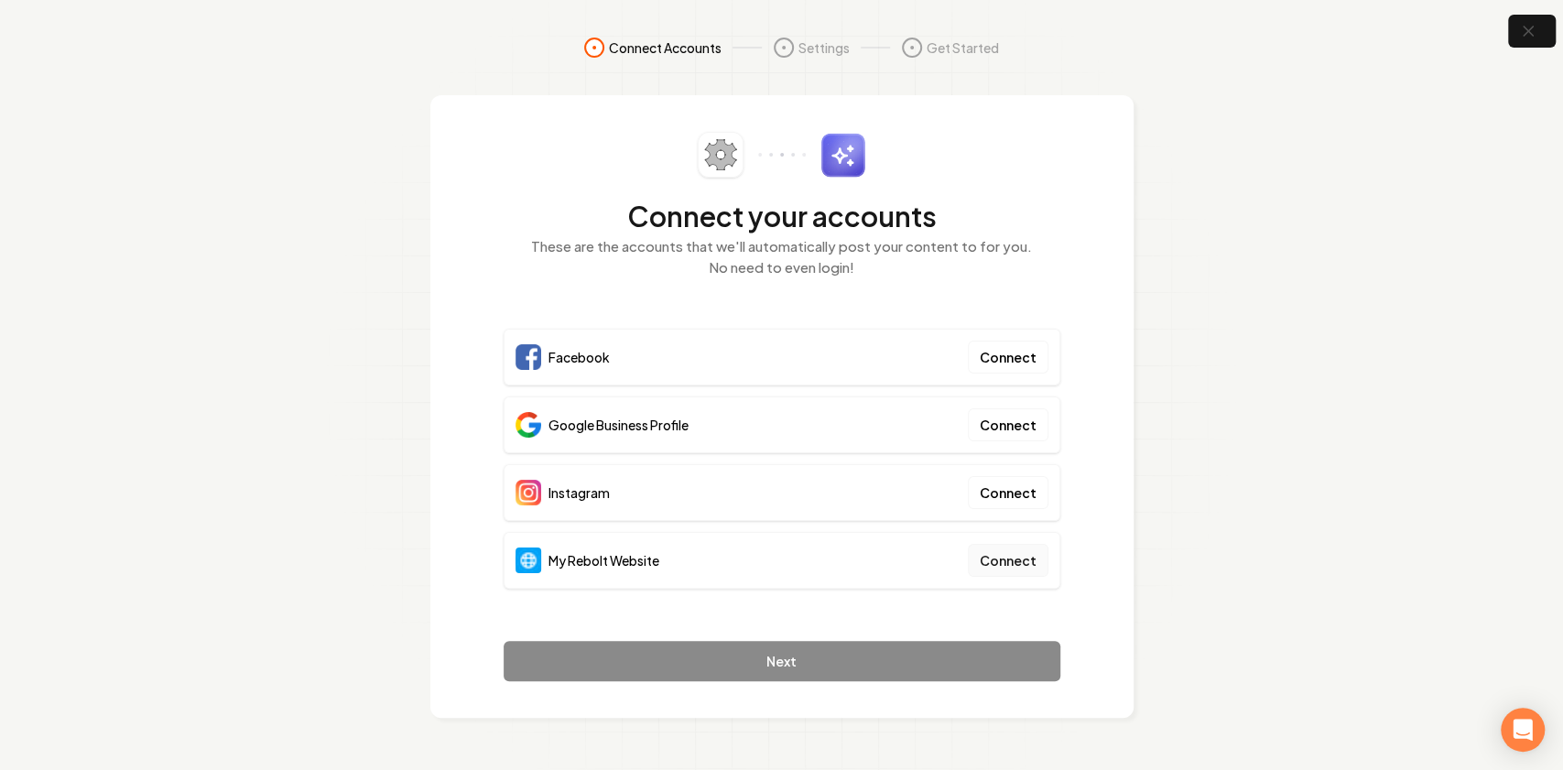
click at [990, 573] on button "Connect" at bounding box center [1008, 560] width 81 height 33
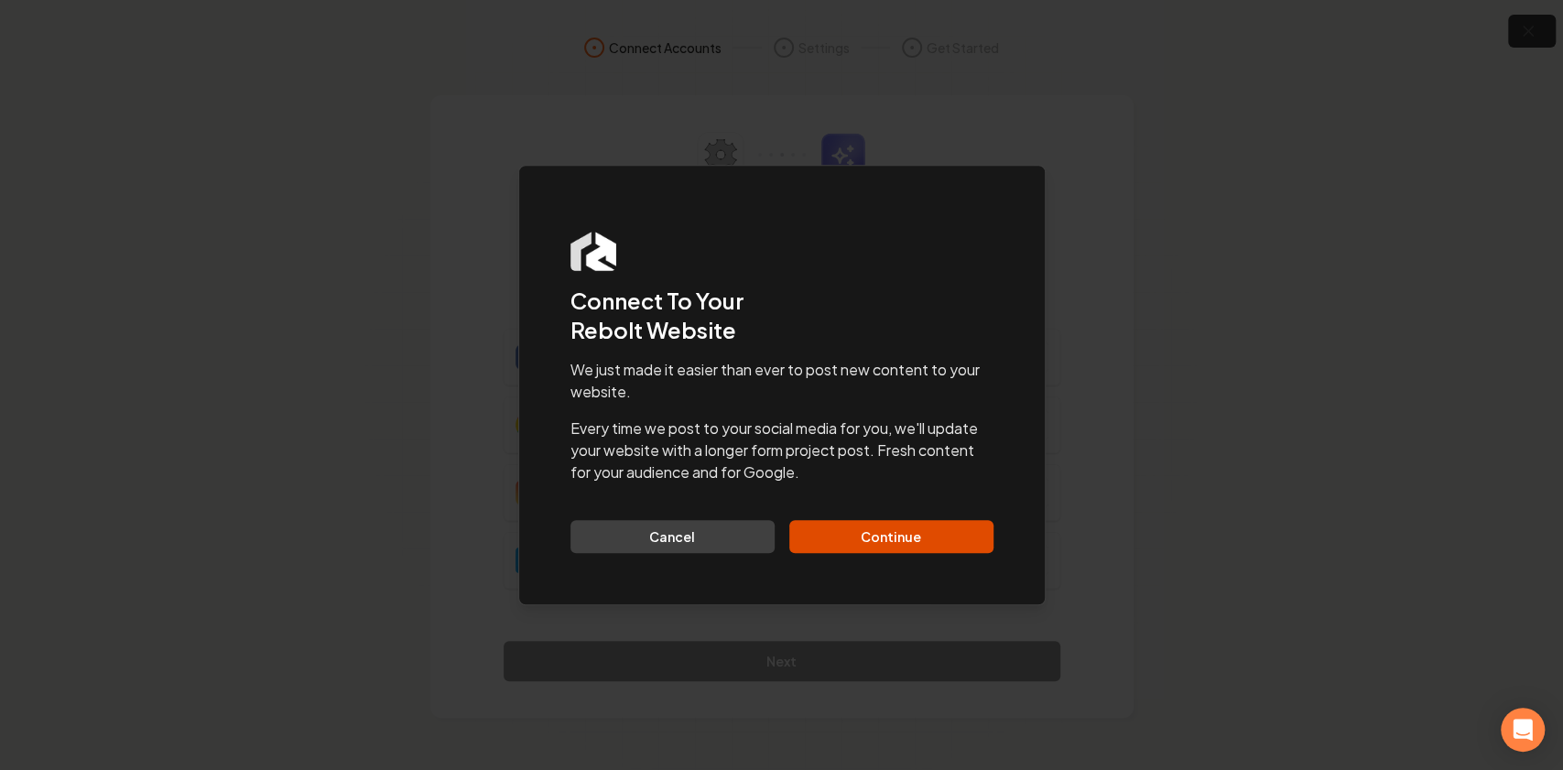
click at [930, 535] on button "Continue" at bounding box center [891, 536] width 204 height 33
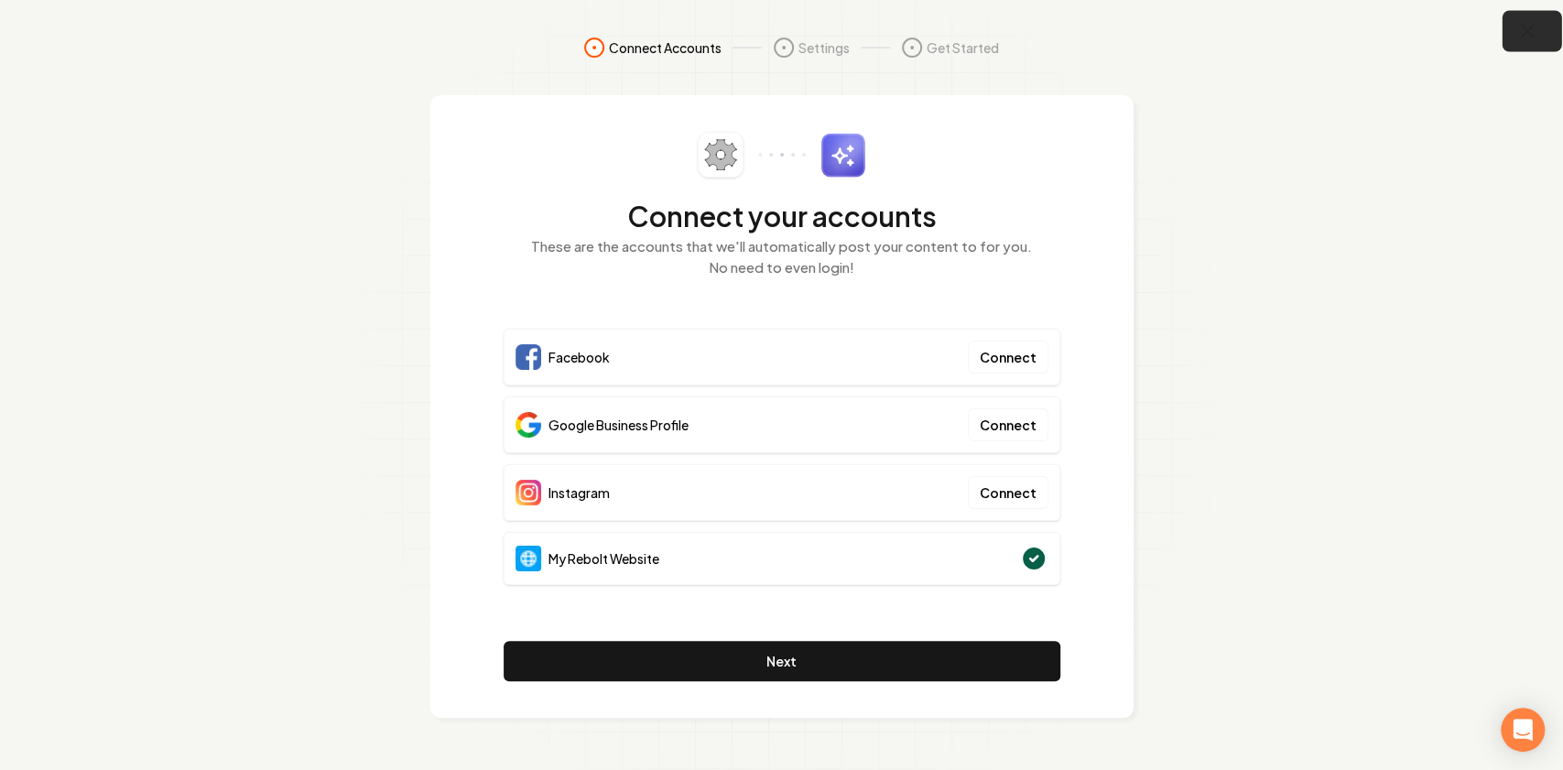
click at [1526, 33] on icon "button" at bounding box center [1527, 31] width 23 height 23
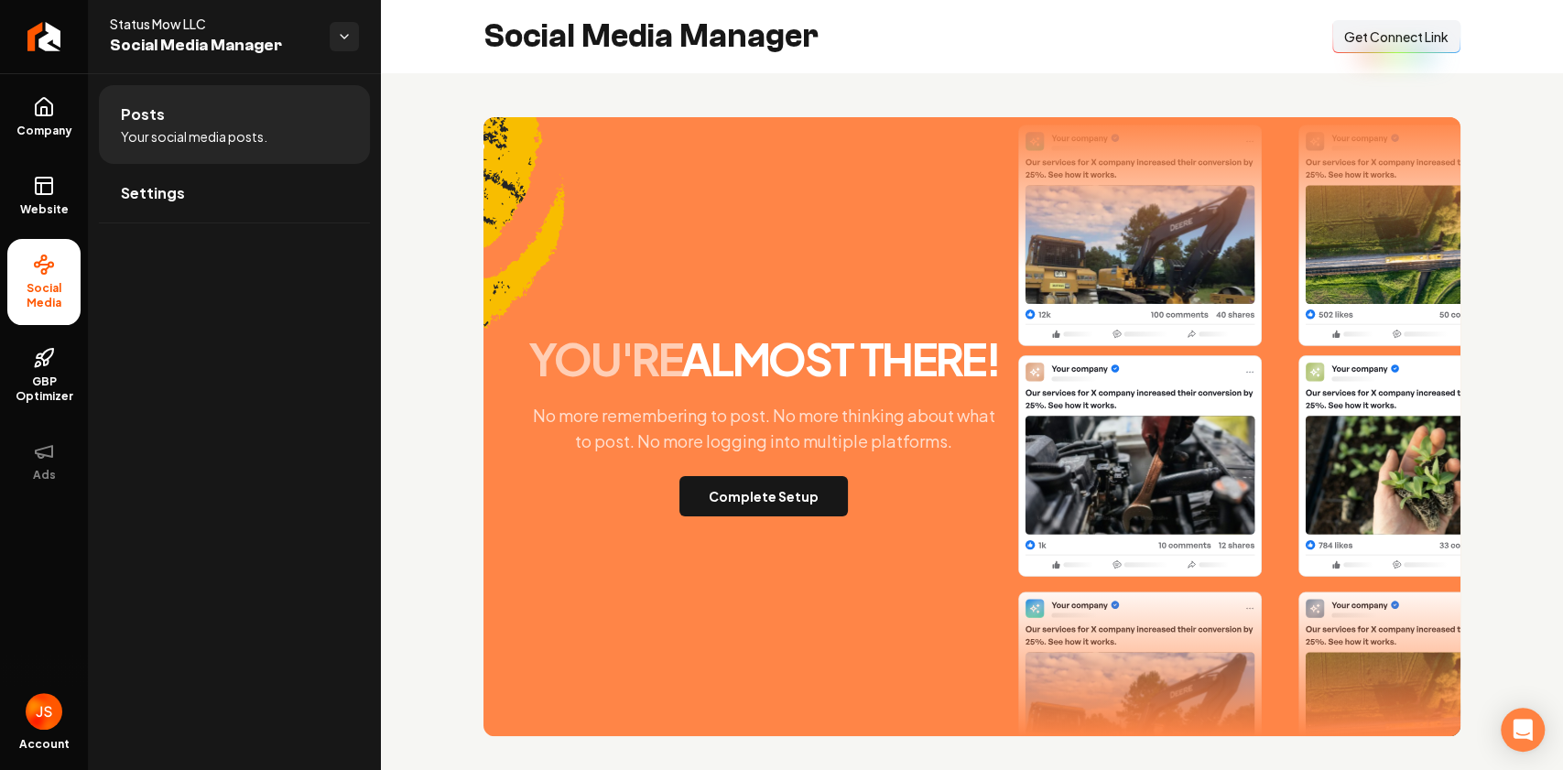
click at [1384, 42] on span "Get Connect Link" at bounding box center [1396, 36] width 104 height 18
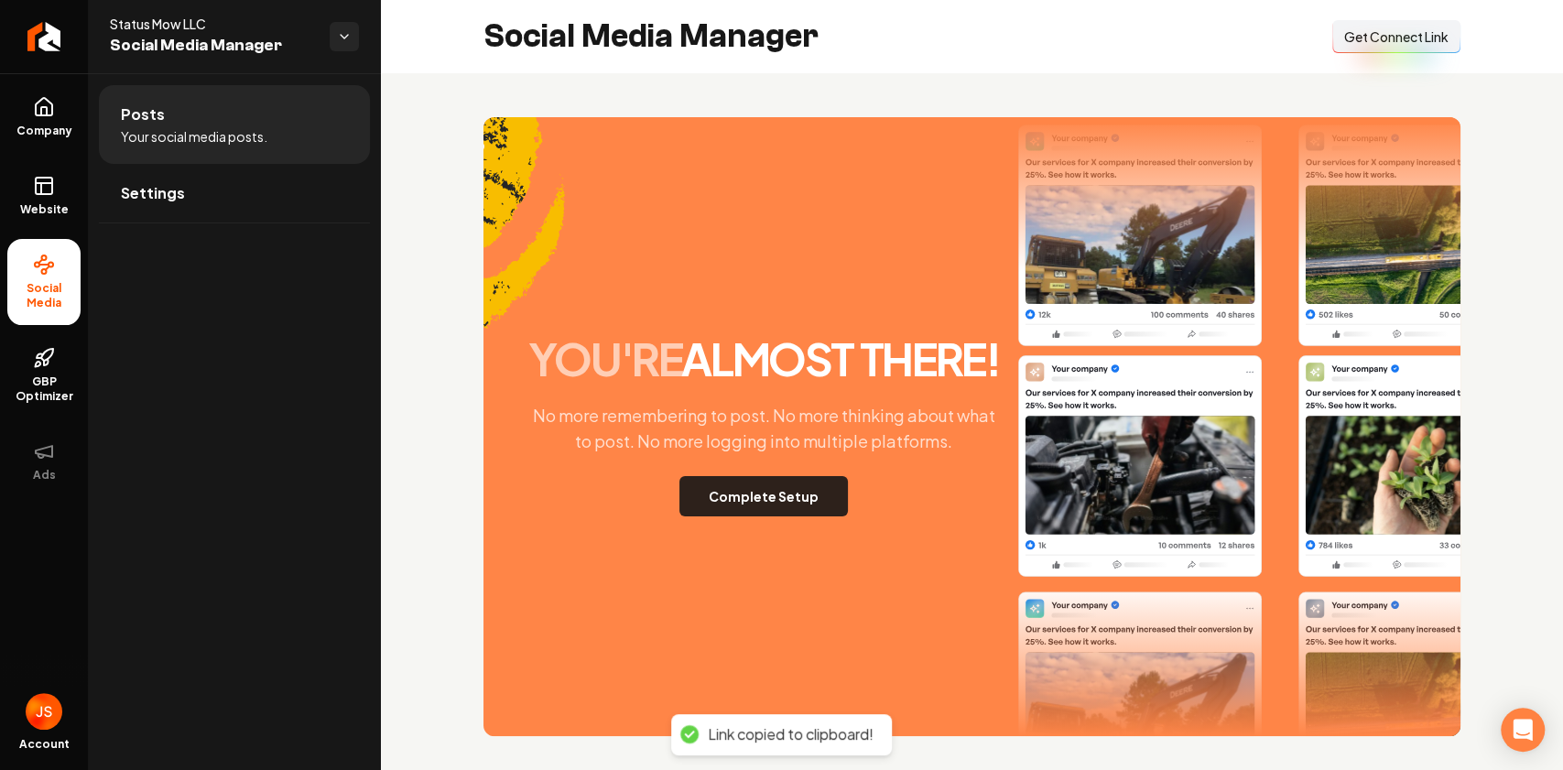
click at [743, 493] on button "Complete Setup" at bounding box center [763, 496] width 168 height 40
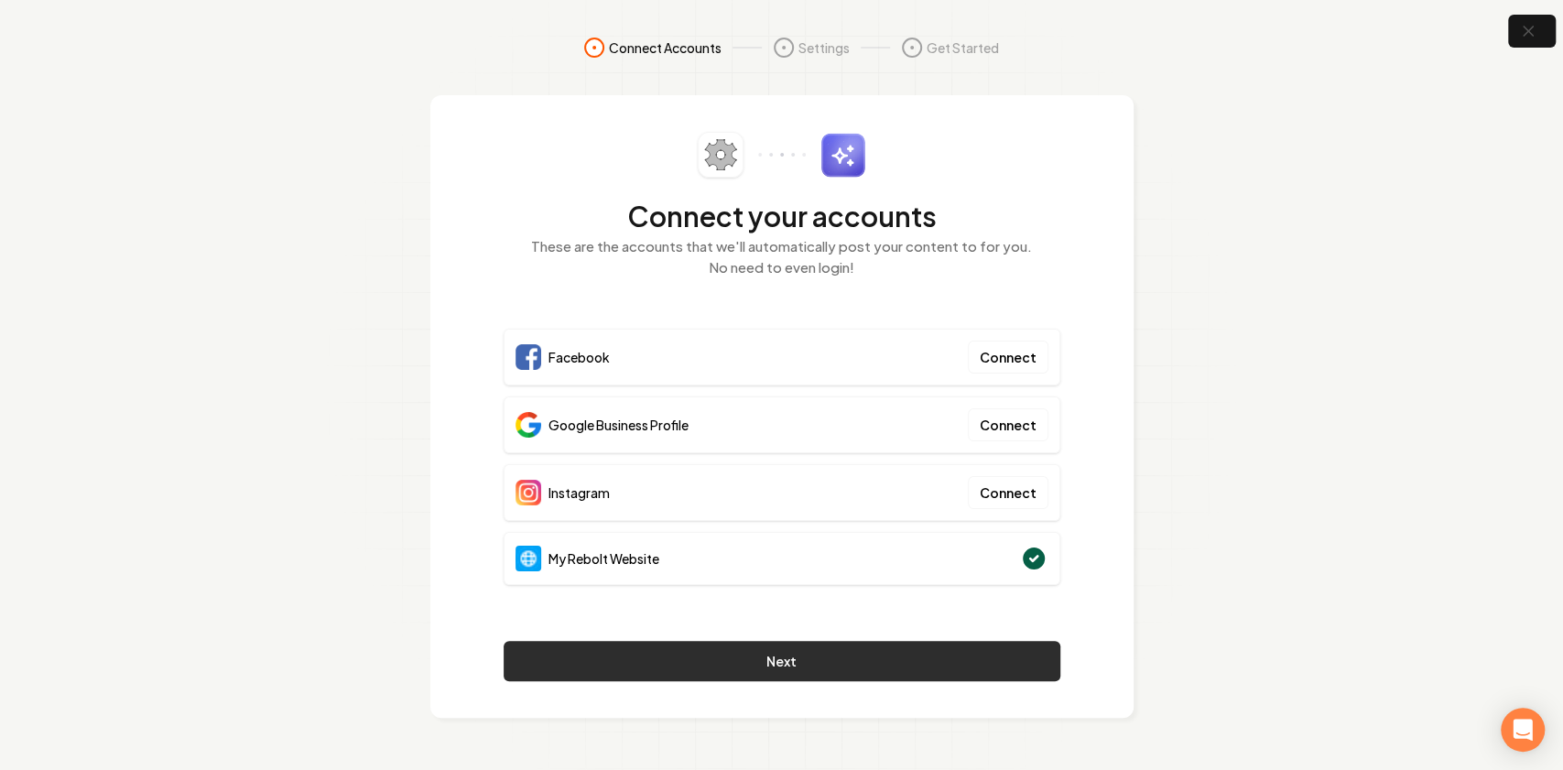
click at [723, 643] on button "Next" at bounding box center [782, 661] width 557 height 40
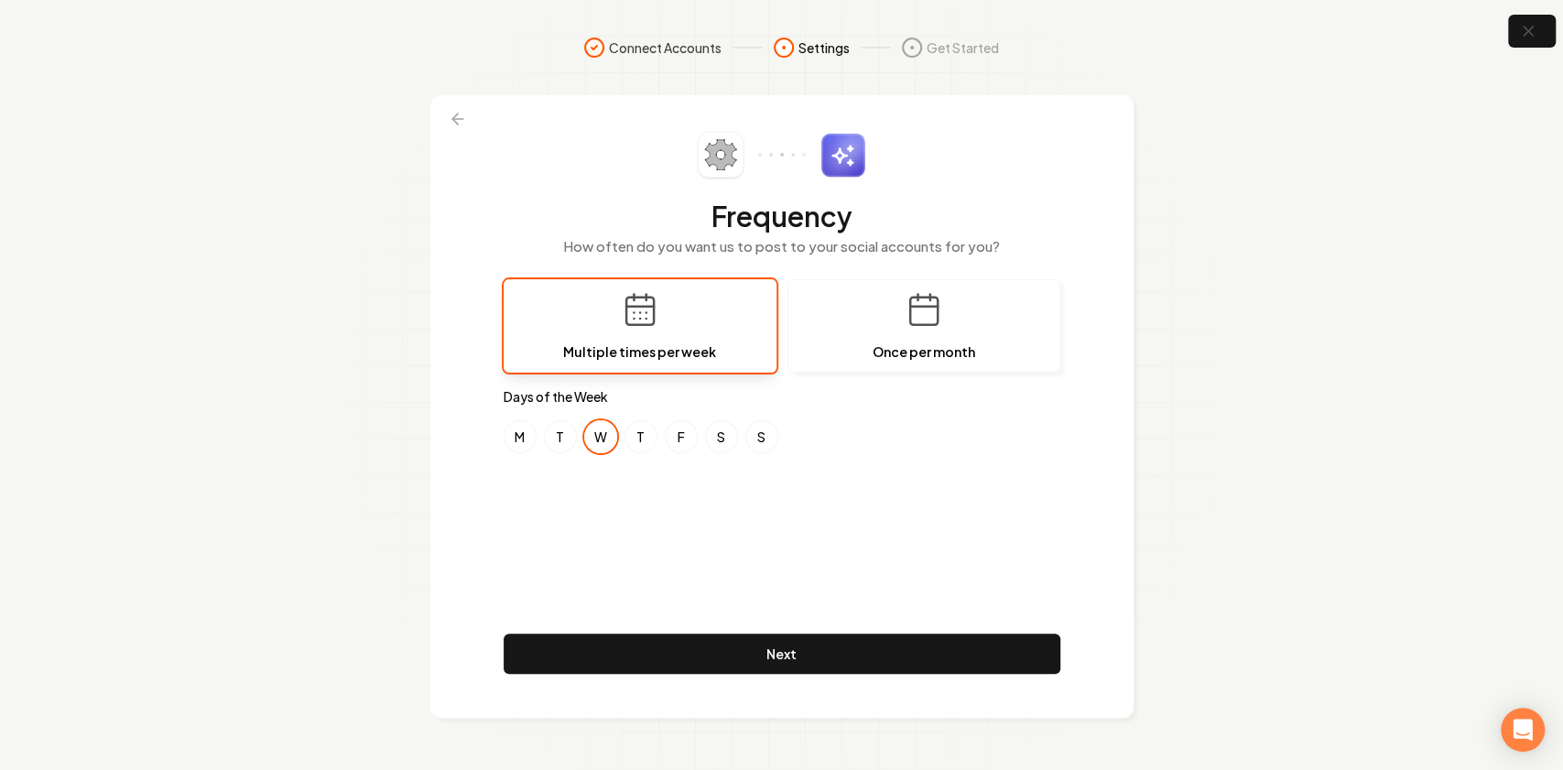
click at [632, 504] on div "Frequency How often do you want us to post to your social accounts for you? Mul…" at bounding box center [782, 406] width 557 height 549
click at [512, 438] on button "M" at bounding box center [520, 436] width 33 height 33
click at [681, 434] on button "F" at bounding box center [681, 436] width 33 height 33
drag, startPoint x: 548, startPoint y: 427, endPoint x: 562, endPoint y: 427, distance: 14.6
click at [550, 427] on button "T" at bounding box center [560, 436] width 33 height 33
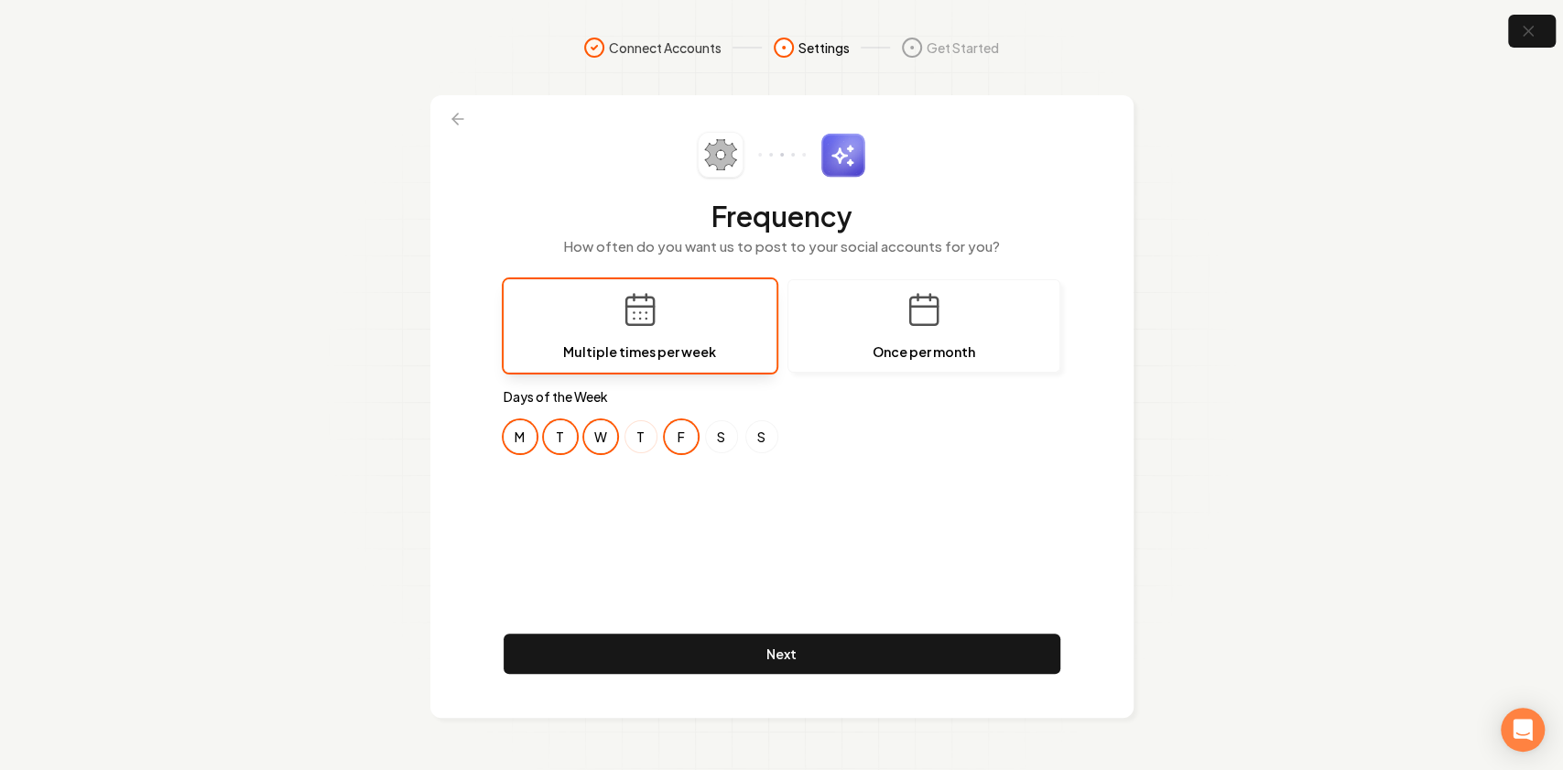
click at [651, 439] on button "T" at bounding box center [640, 436] width 33 height 33
drag, startPoint x: 682, startPoint y: 434, endPoint x: 652, endPoint y: 436, distance: 30.3
click at [679, 434] on button "F" at bounding box center [681, 436] width 33 height 33
click at [610, 435] on button "W" at bounding box center [600, 436] width 33 height 33
click at [520, 432] on button "M" at bounding box center [520, 436] width 33 height 33
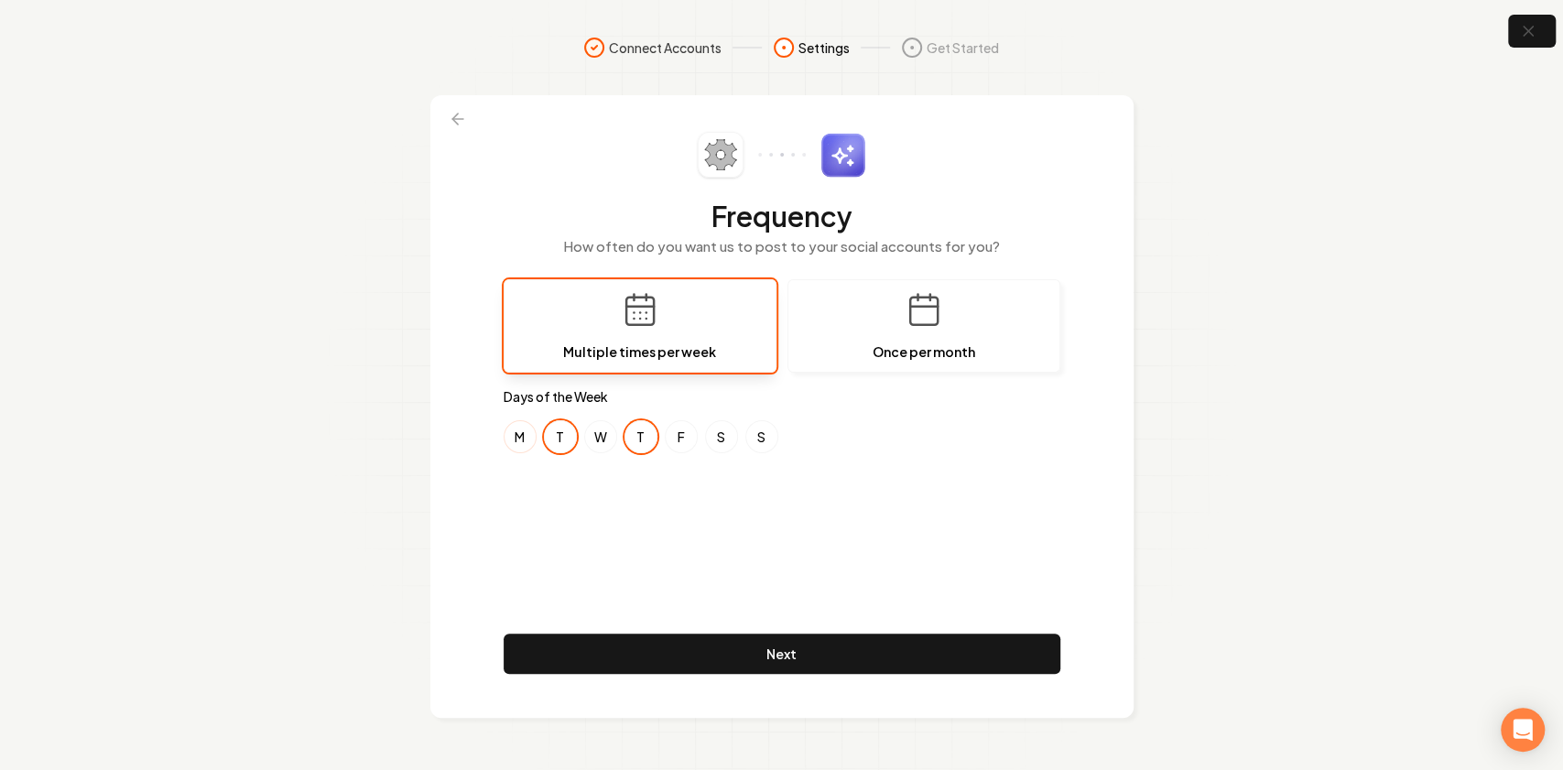
click at [519, 438] on button "M" at bounding box center [520, 436] width 33 height 33
click at [580, 432] on div "M T W T F S S" at bounding box center [782, 436] width 557 height 33
click at [605, 432] on button "W" at bounding box center [600, 436] width 33 height 33
drag, startPoint x: 524, startPoint y: 433, endPoint x: 617, endPoint y: 432, distance: 93.4
click at [526, 432] on button "M" at bounding box center [520, 436] width 33 height 33
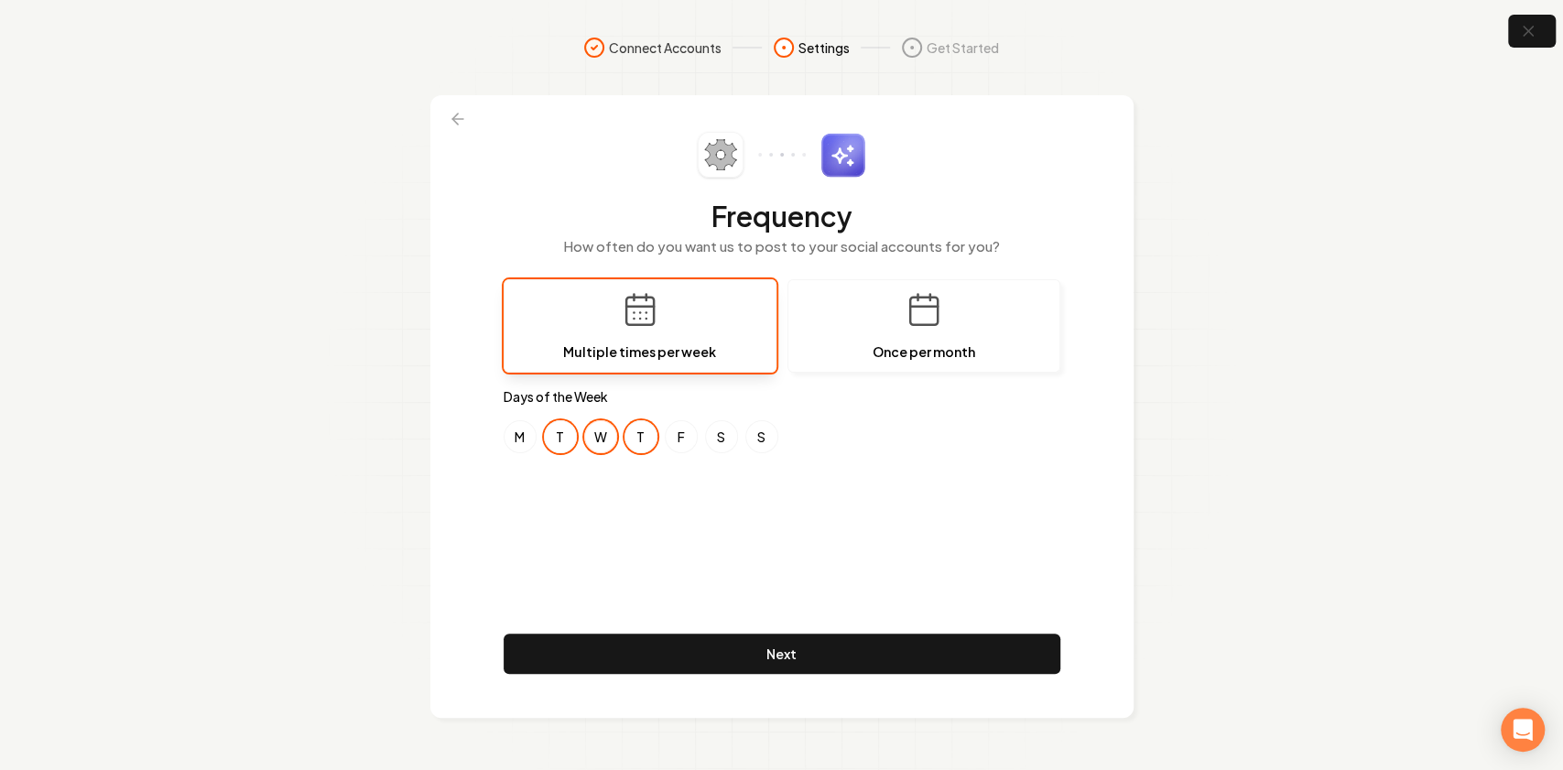
click at [615, 432] on div "M T W T F S S" at bounding box center [782, 436] width 557 height 33
click at [604, 438] on button "W" at bounding box center [600, 436] width 33 height 33
drag, startPoint x: 685, startPoint y: 533, endPoint x: 710, endPoint y: 596, distance: 68.2
click at [685, 533] on div "Frequency How often do you want us to post to your social accounts for you? Mul…" at bounding box center [782, 406] width 557 height 549
click at [713, 633] on div "Frequency How often do you want us to post to your social accounts for you? Mul…" at bounding box center [782, 406] width 557 height 549
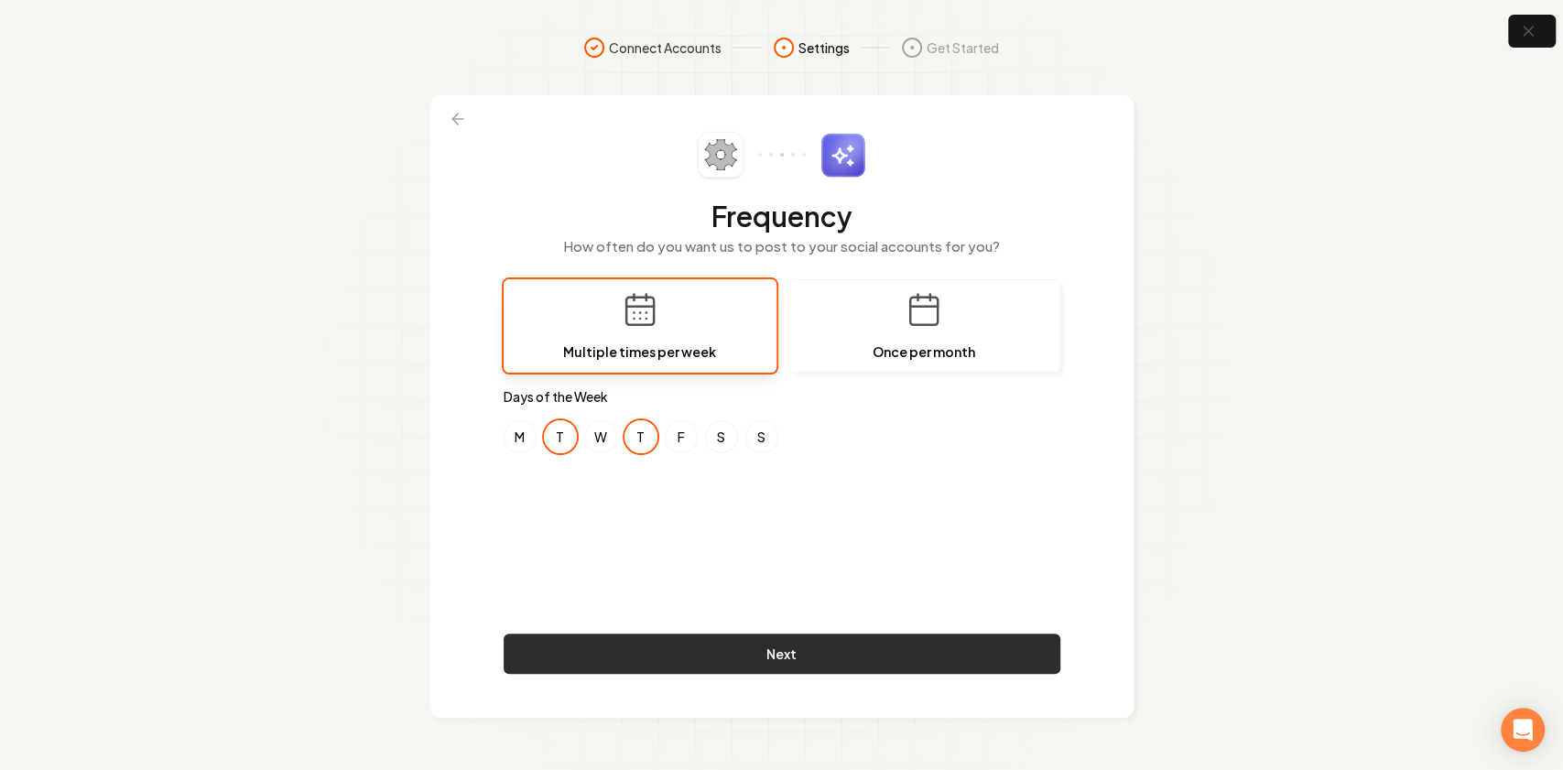
click at [716, 650] on button "Next" at bounding box center [782, 654] width 557 height 40
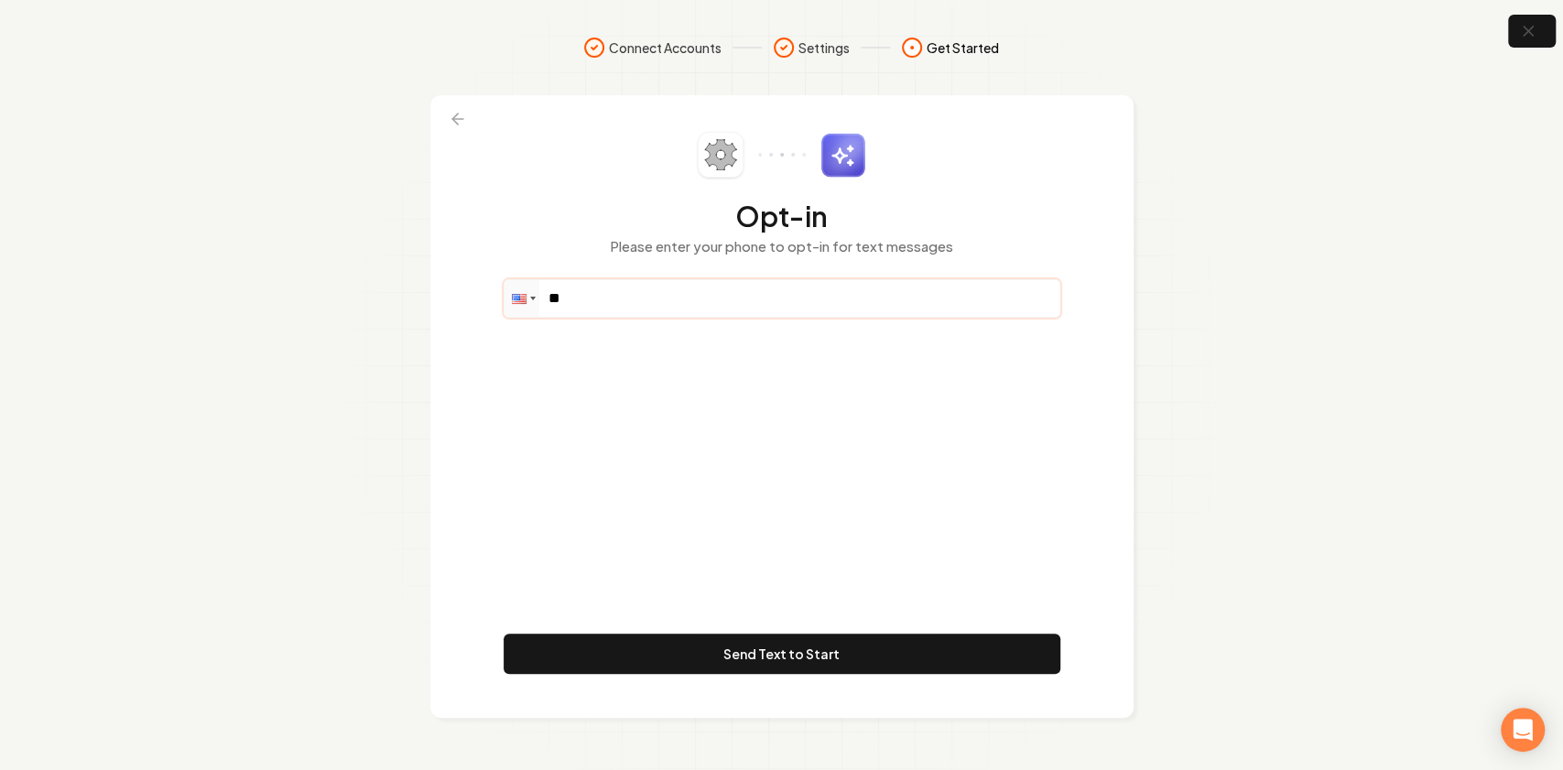
drag, startPoint x: 652, startPoint y: 302, endPoint x: 612, endPoint y: 138, distance: 168.8
click at [652, 302] on input "**" at bounding box center [781, 298] width 555 height 37
paste input "**********"
type input "**********"
click at [742, 450] on div "**********" at bounding box center [782, 406] width 557 height 549
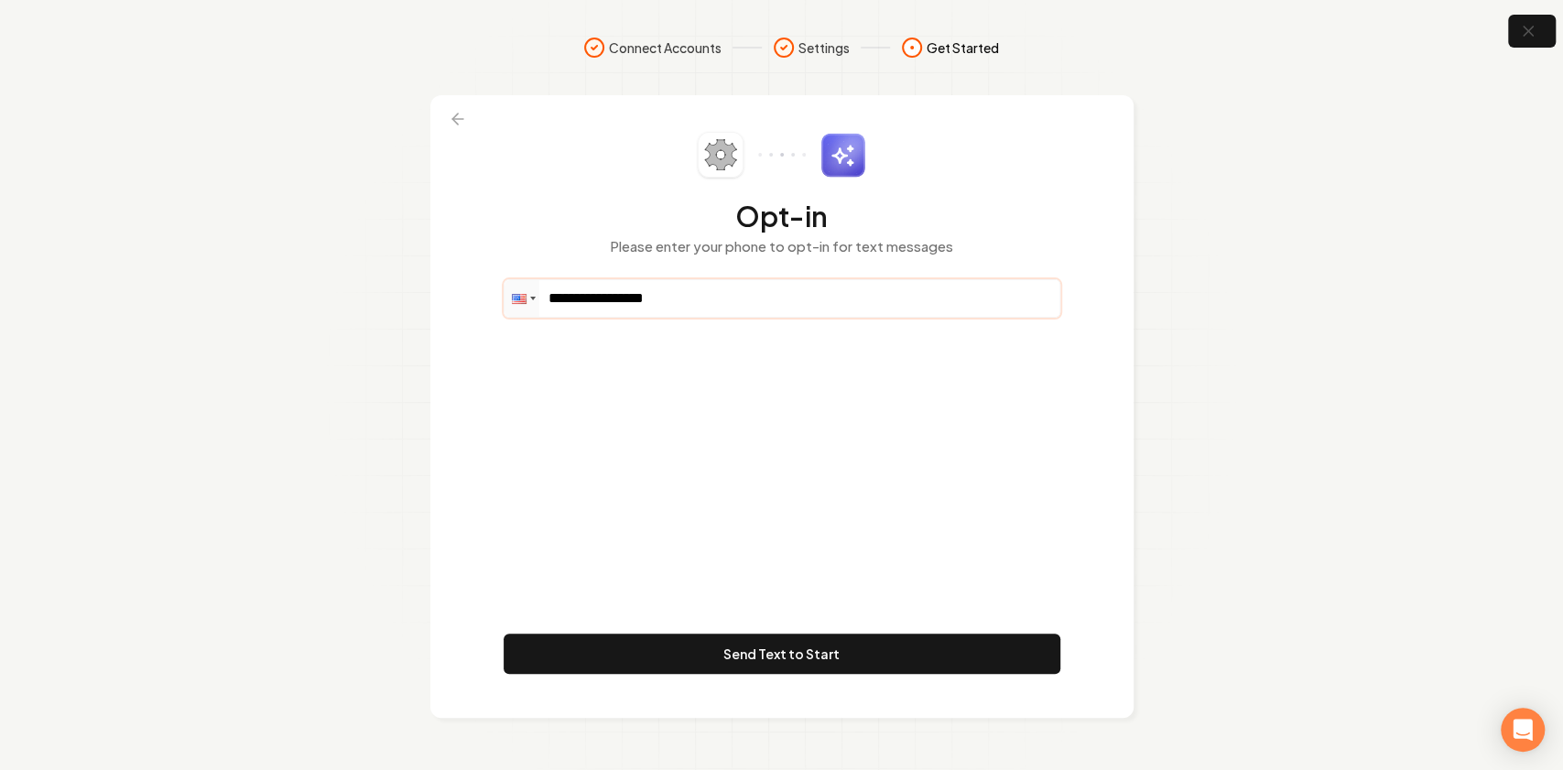
drag, startPoint x: 602, startPoint y: 298, endPoint x: 710, endPoint y: 298, distance: 108.0
click at [710, 298] on input "**********" at bounding box center [781, 298] width 555 height 37
click at [714, 306] on input "**********" at bounding box center [781, 298] width 555 height 37
click at [721, 395] on div "**********" at bounding box center [782, 406] width 557 height 549
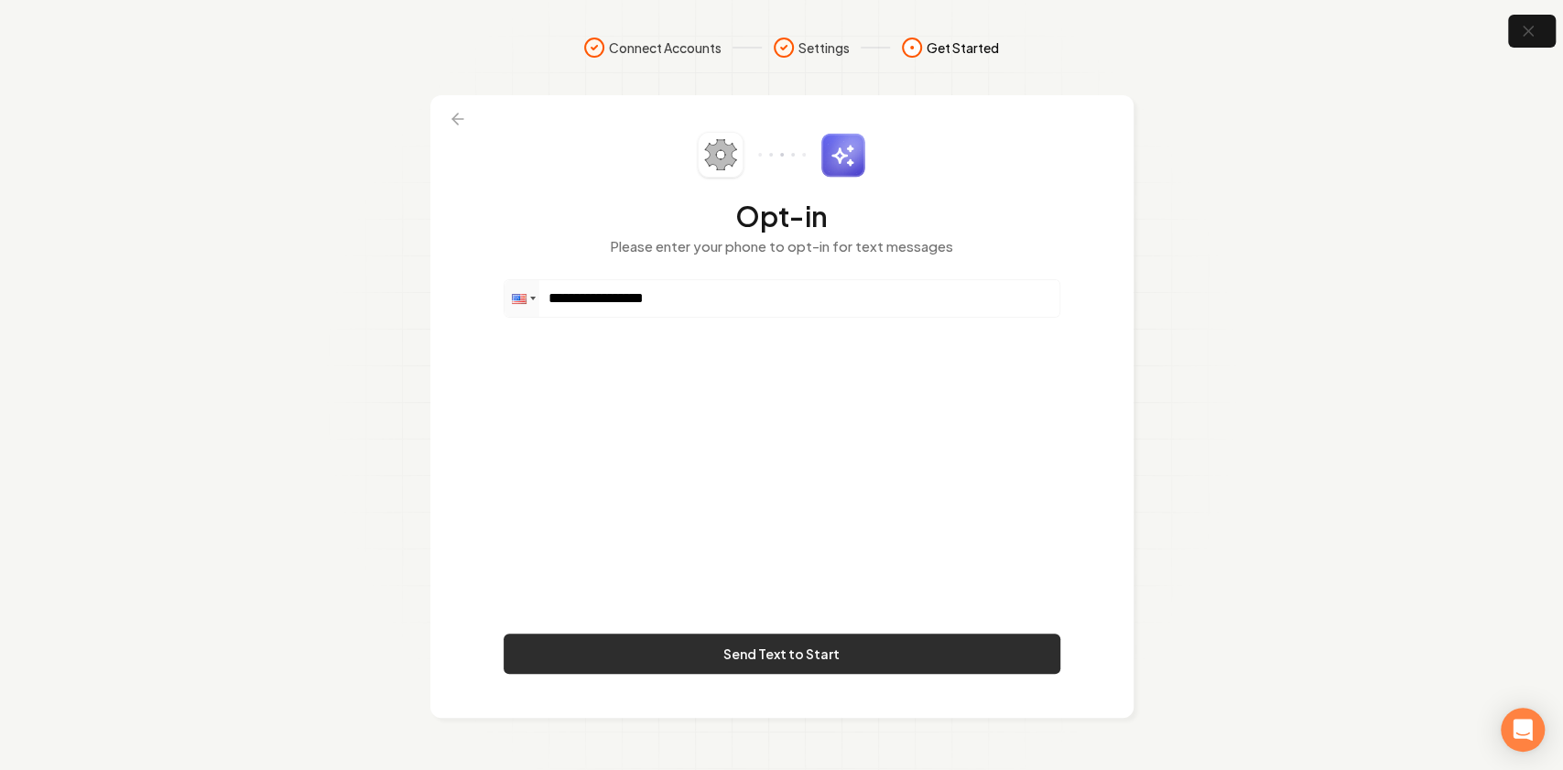
click at [802, 646] on button "Send Text to Start" at bounding box center [782, 654] width 557 height 40
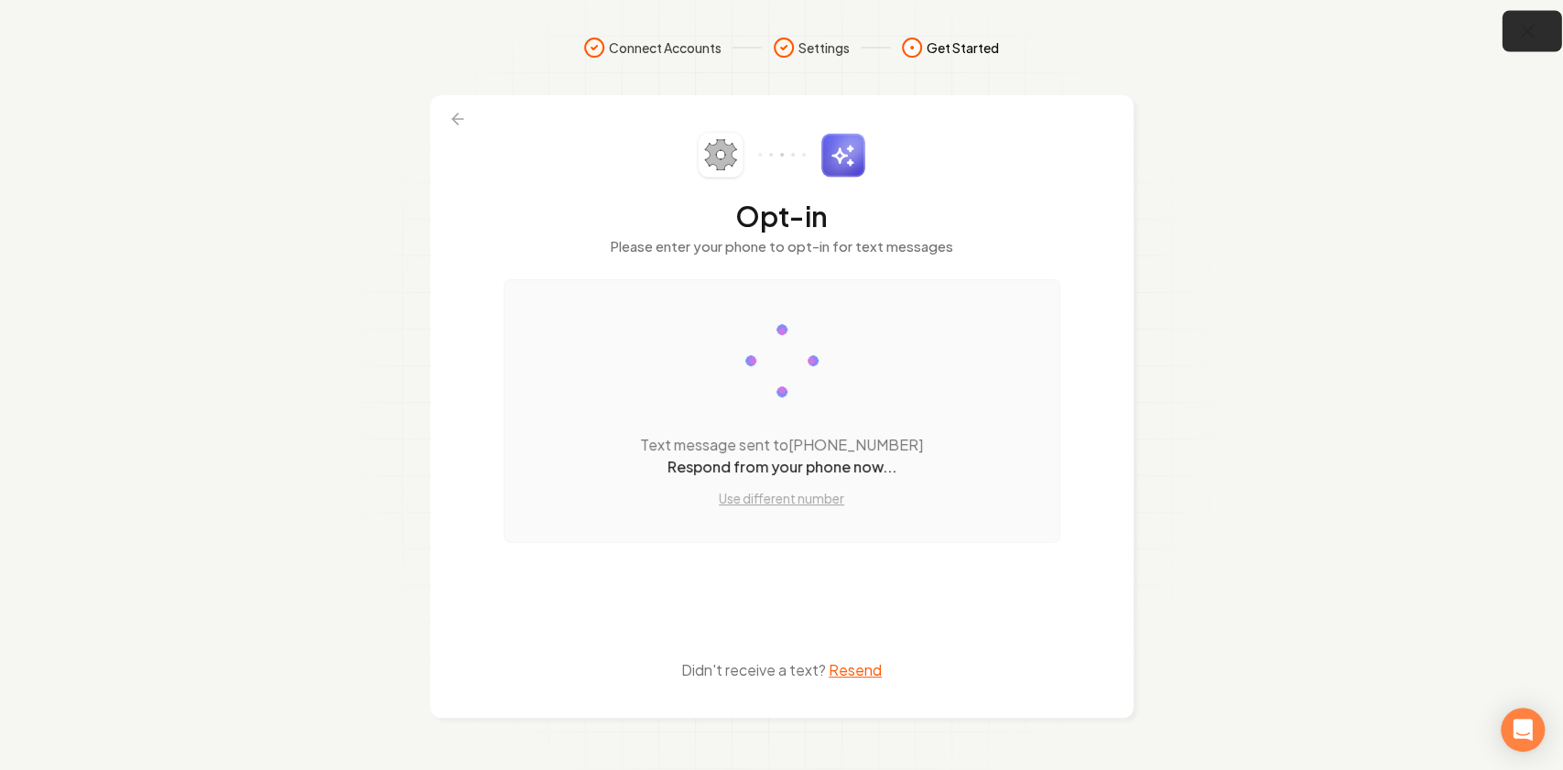
click at [1512, 24] on button "button" at bounding box center [1532, 31] width 60 height 41
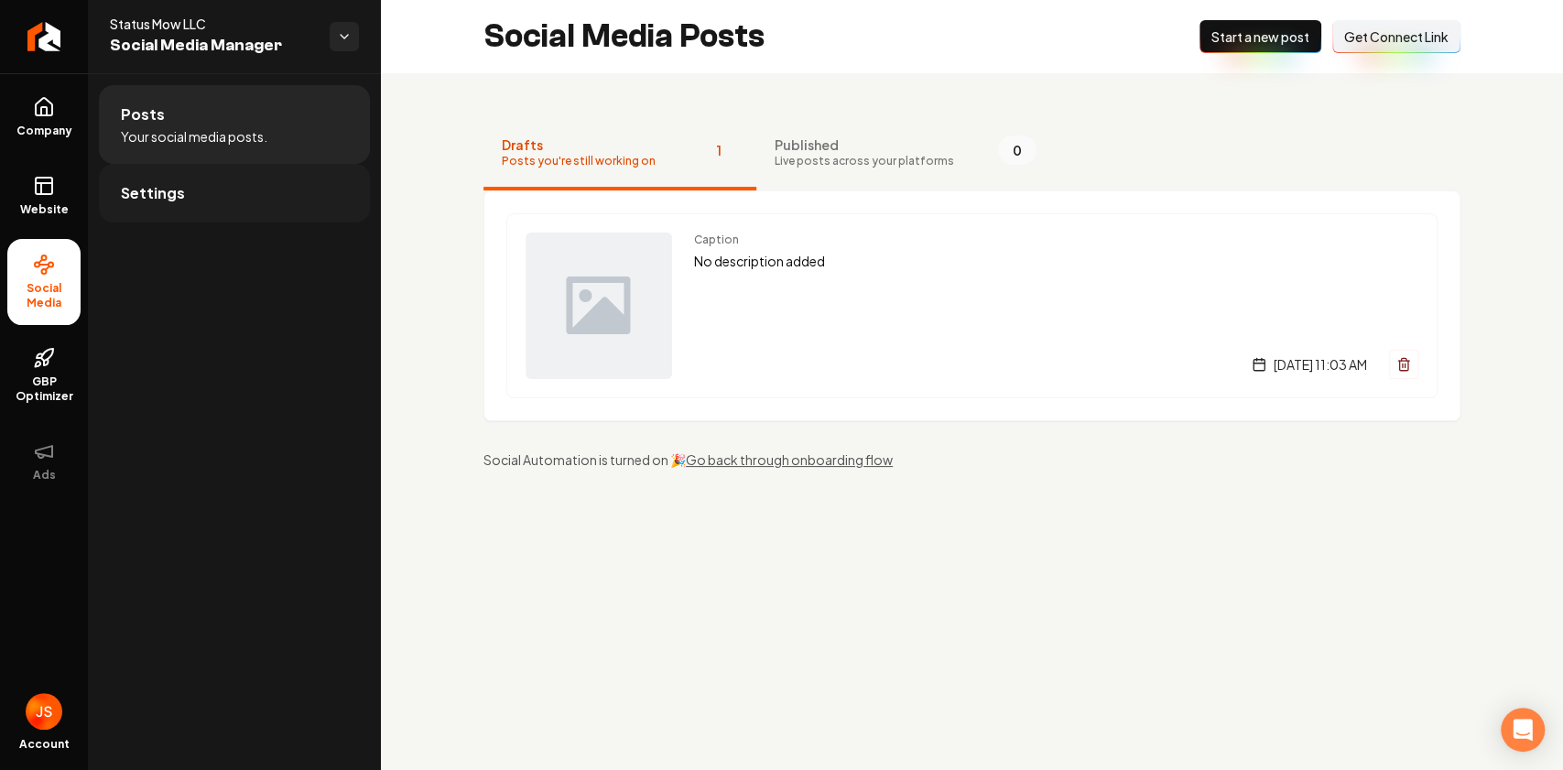
click at [218, 183] on link "Settings" at bounding box center [234, 193] width 271 height 59
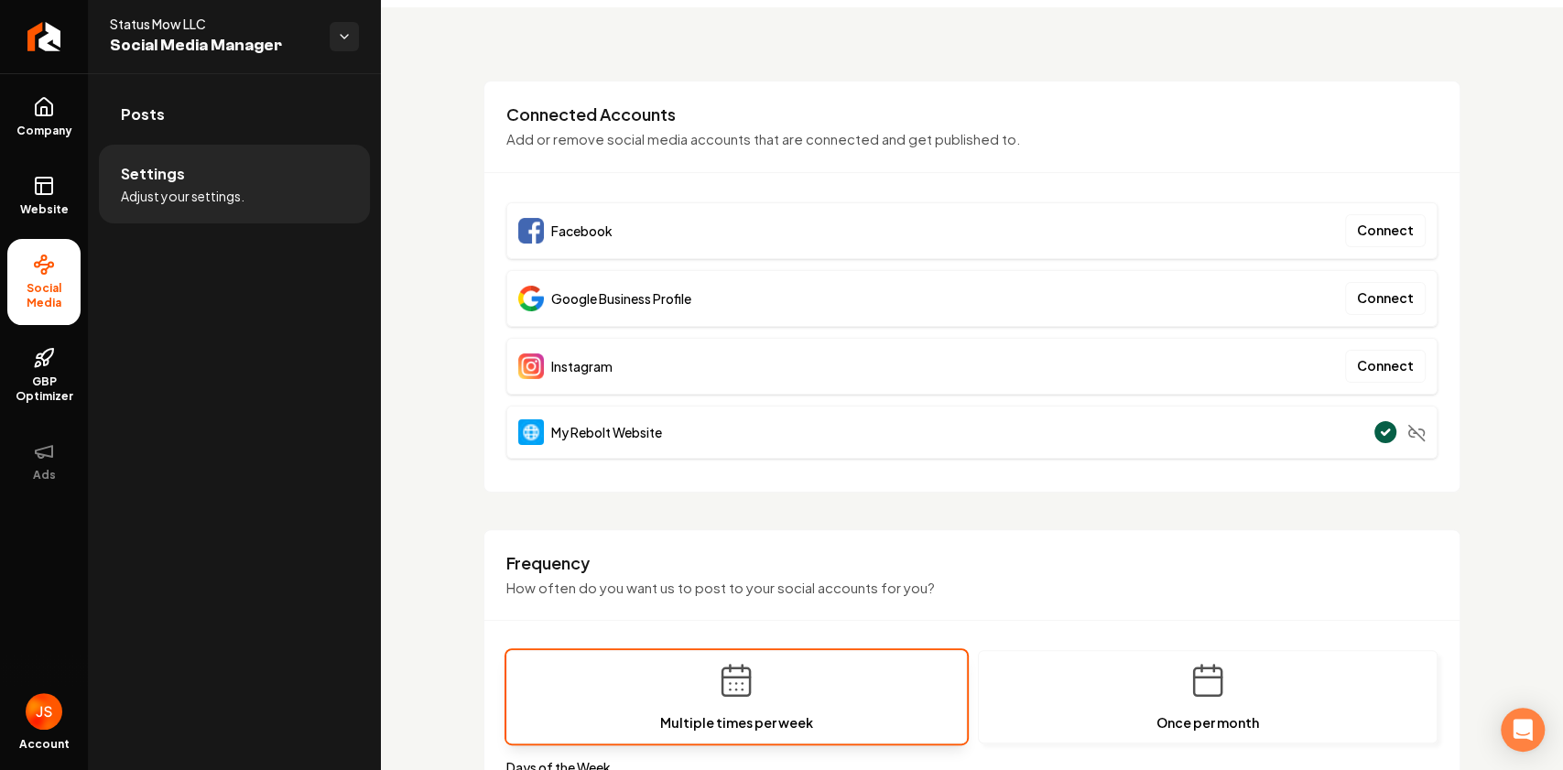
scroll to position [60, 0]
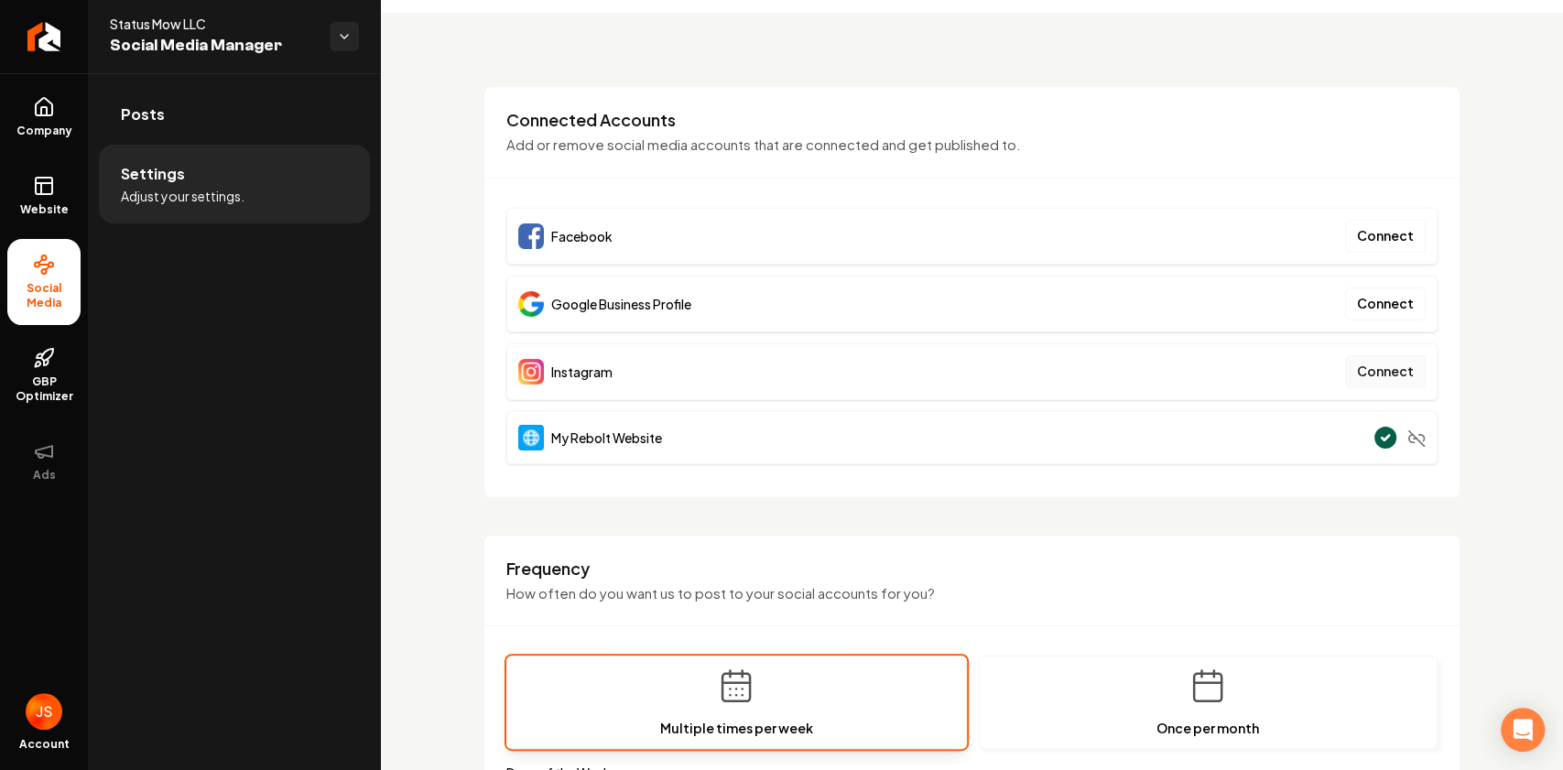
drag, startPoint x: 1260, startPoint y: 366, endPoint x: 1346, endPoint y: 373, distance: 86.3
click at [1263, 366] on div "Instagram Connect" at bounding box center [971, 371] width 931 height 57
drag, startPoint x: 1350, startPoint y: 454, endPoint x: 1361, endPoint y: 478, distance: 26.2
click at [1362, 480] on div "Connected Accounts Add or remove social media accounts that are connected and g…" at bounding box center [971, 292] width 977 height 412
click at [1361, 478] on div "Connected Accounts Add or remove social media accounts that are connected and g…" at bounding box center [971, 292] width 977 height 412
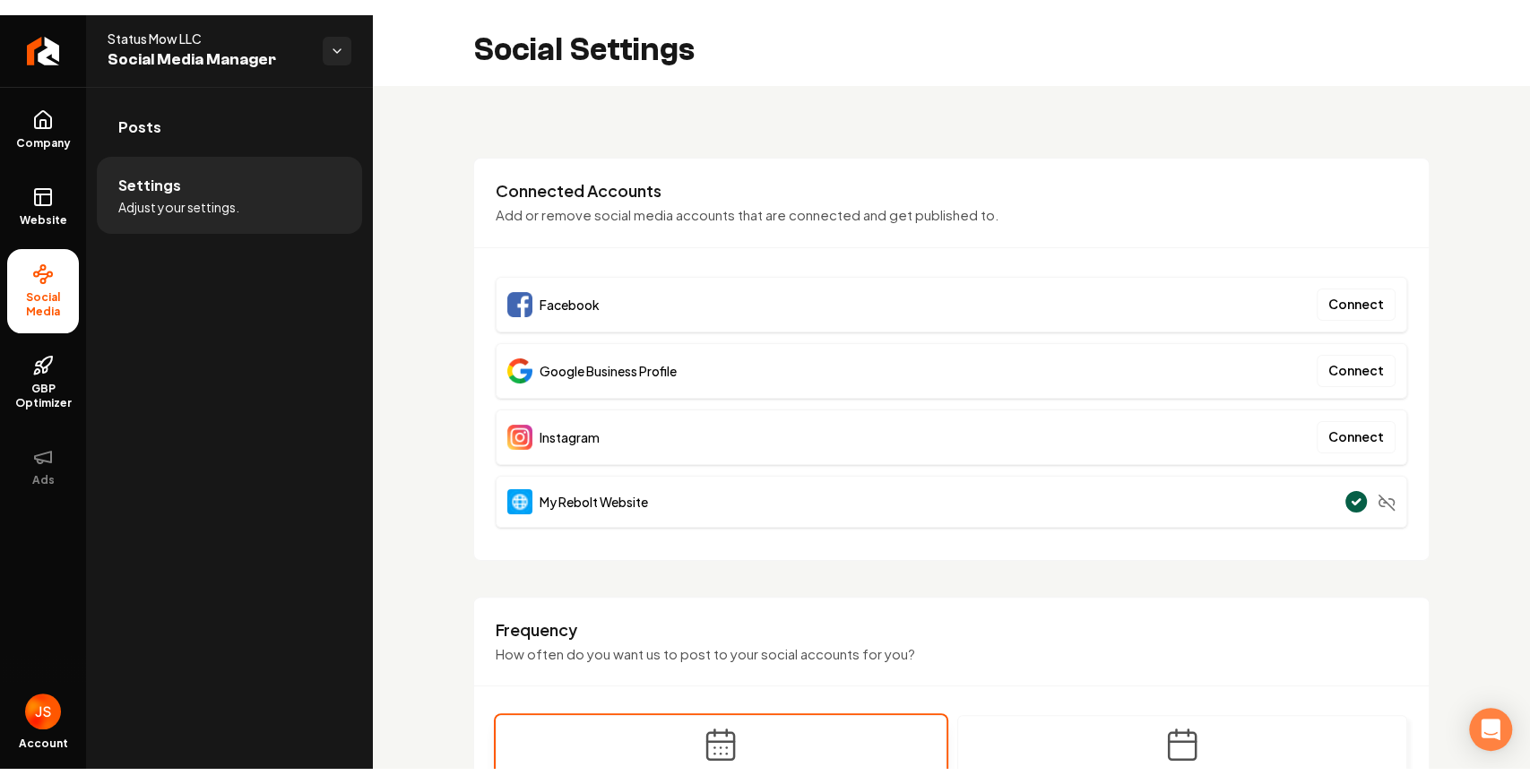
scroll to position [0, 0]
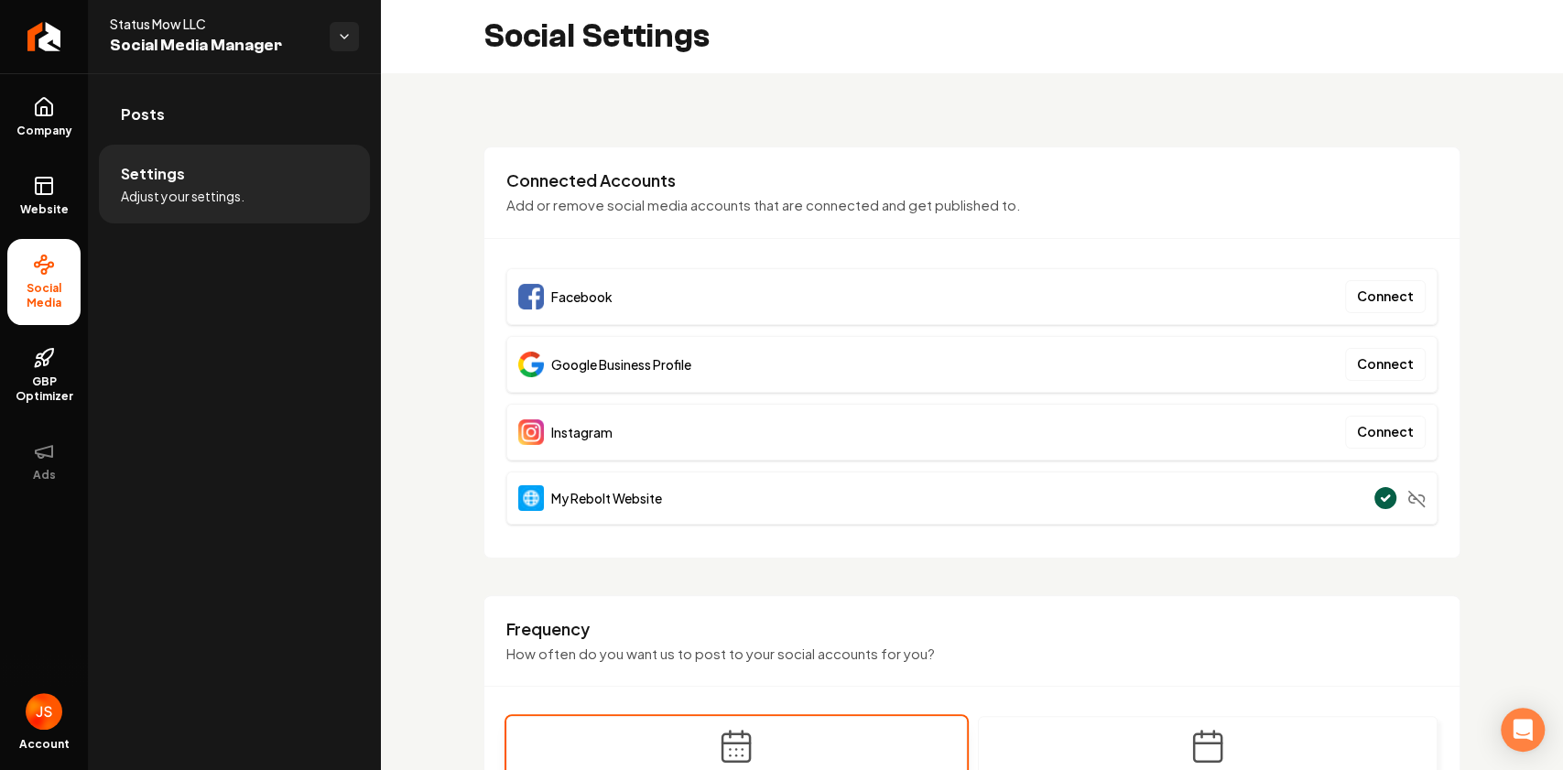
drag, startPoint x: 1051, startPoint y: 40, endPoint x: 1122, endPoint y: 18, distance: 73.8
click at [1053, 40] on div "Social Settings" at bounding box center [972, 36] width 1182 height 73
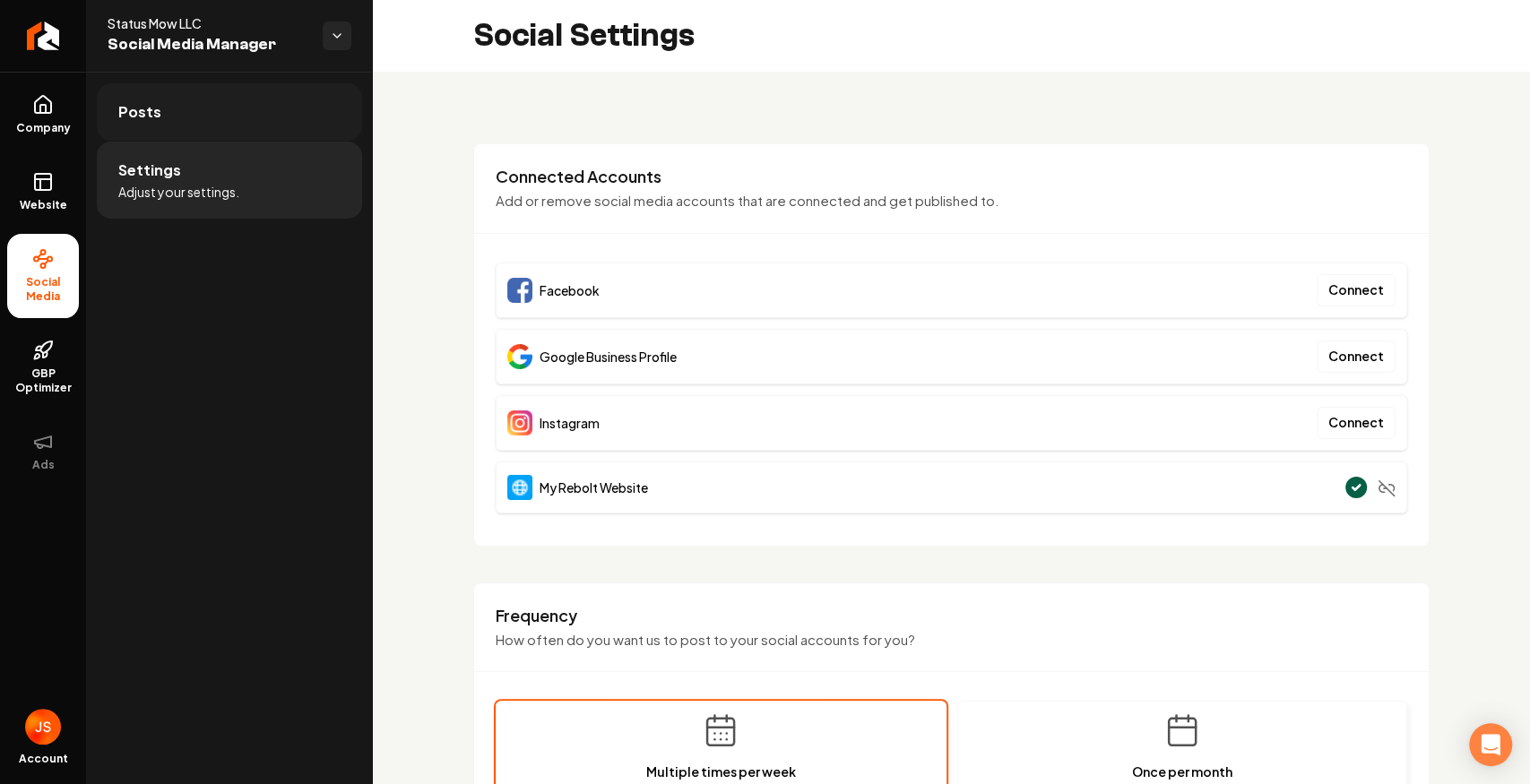
click at [137, 121] on span "Posts" at bounding box center [140, 112] width 43 height 22
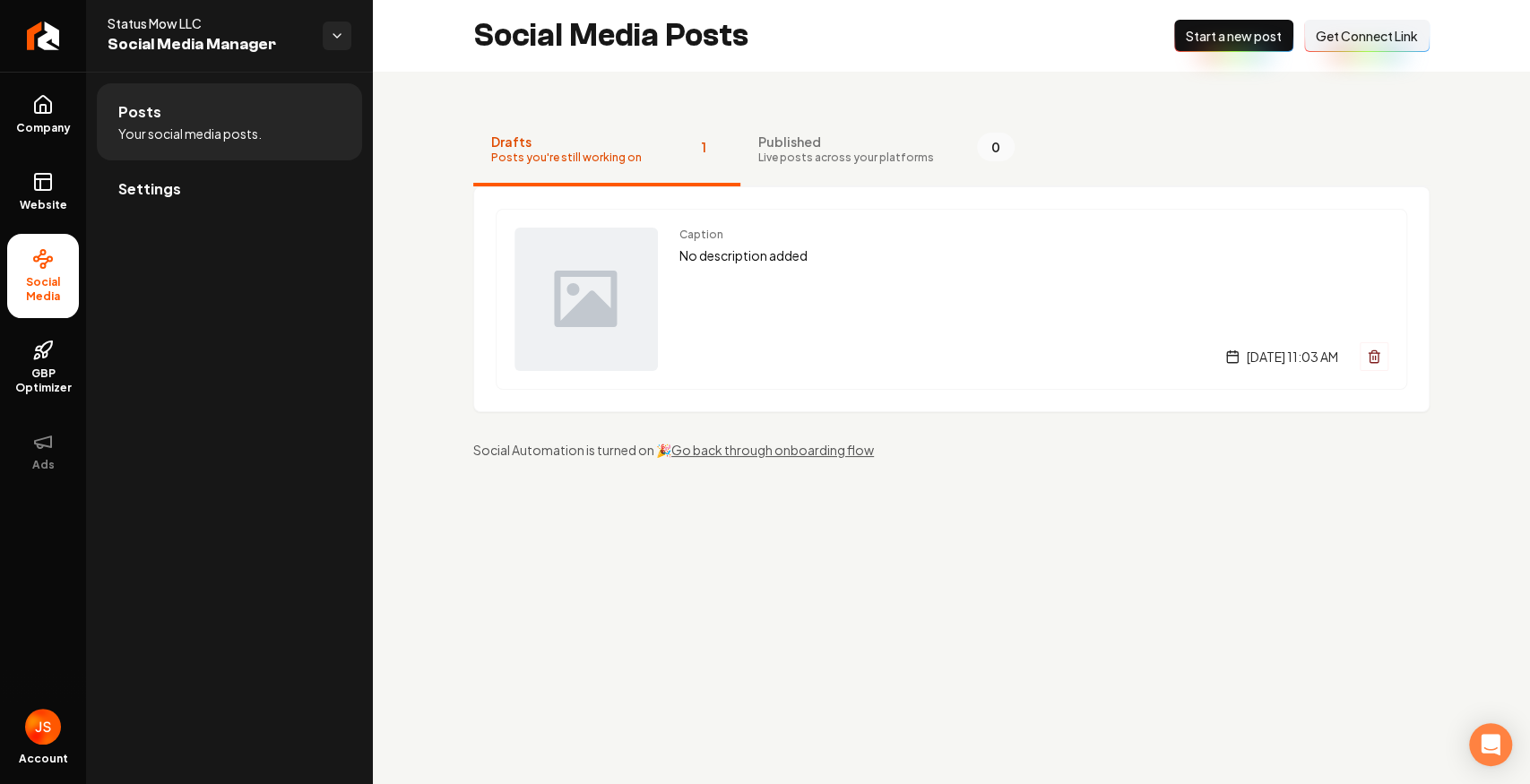
click at [1337, 20] on button "Connect Link Get Connect Link" at bounding box center [1367, 35] width 125 height 32
click at [54, 188] on link "Website" at bounding box center [42, 191] width 71 height 69
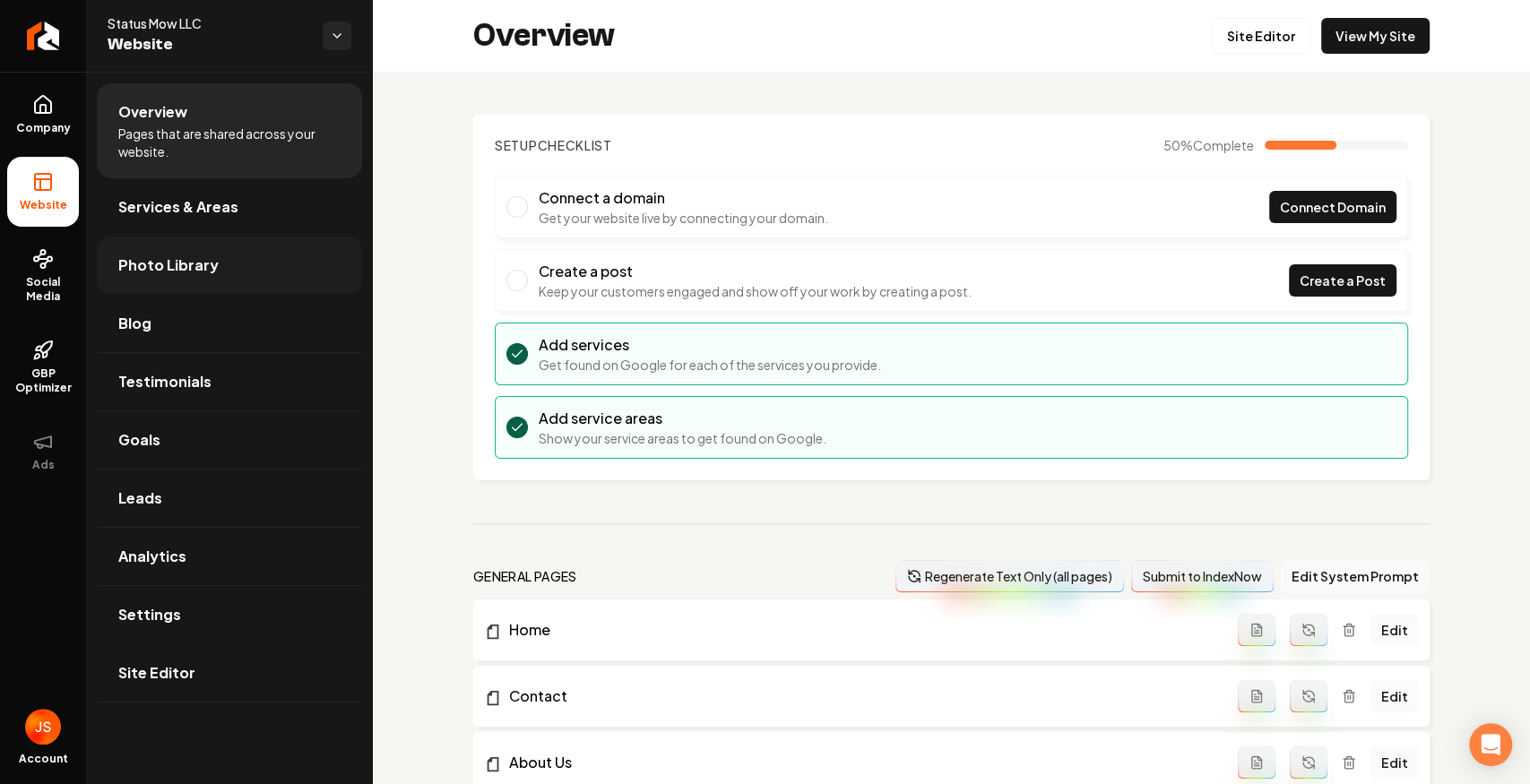
drag, startPoint x: 151, startPoint y: 271, endPoint x: 183, endPoint y: 260, distance: 33.8
click at [152, 271] on span "Photo Library" at bounding box center [168, 265] width 101 height 22
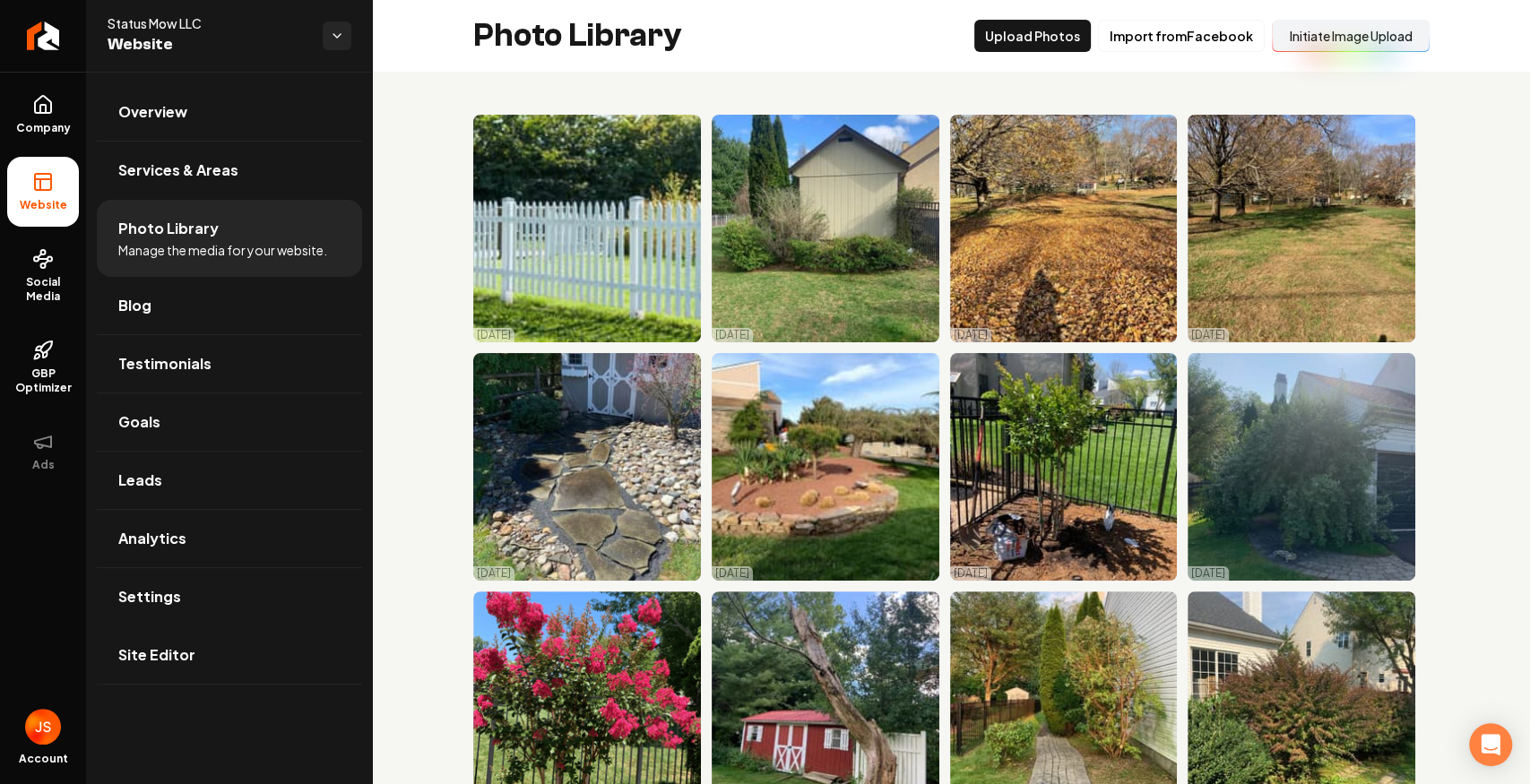
click at [1315, 33] on button "Initiate Image Upload" at bounding box center [1350, 35] width 158 height 32
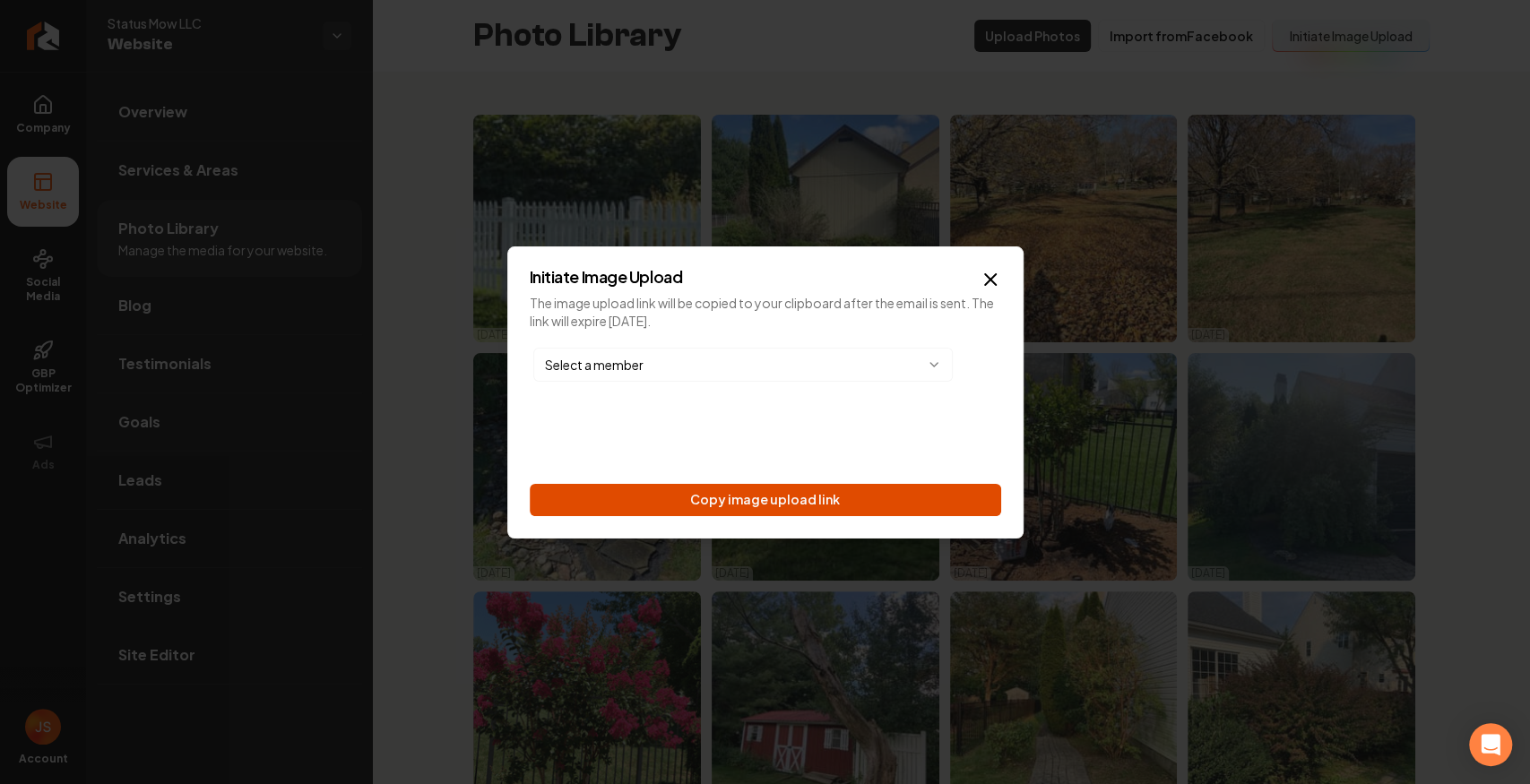
click at [855, 496] on button "Copy image upload link" at bounding box center [765, 499] width 472 height 32
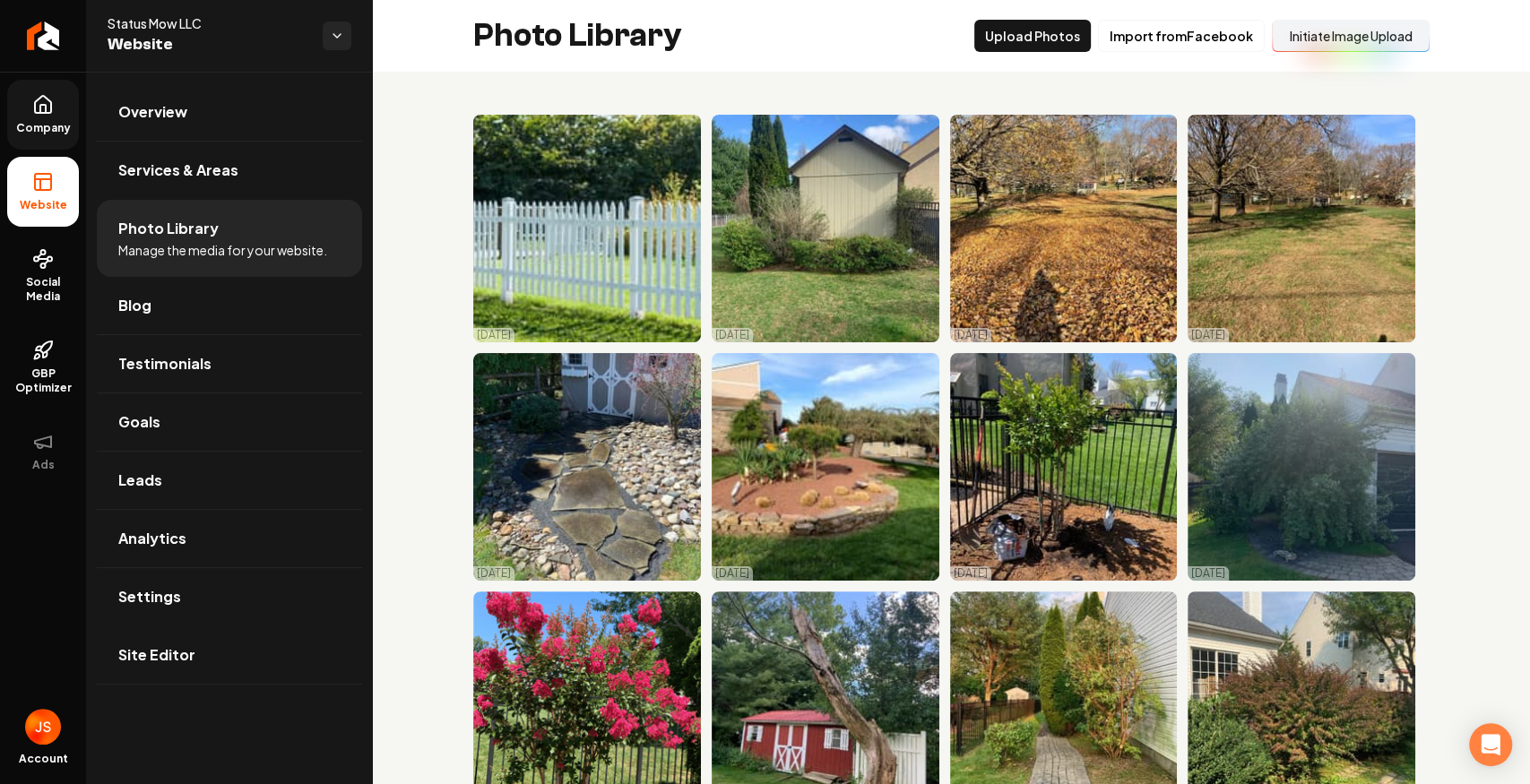
click at [37, 133] on span "Company" at bounding box center [43, 128] width 69 height 15
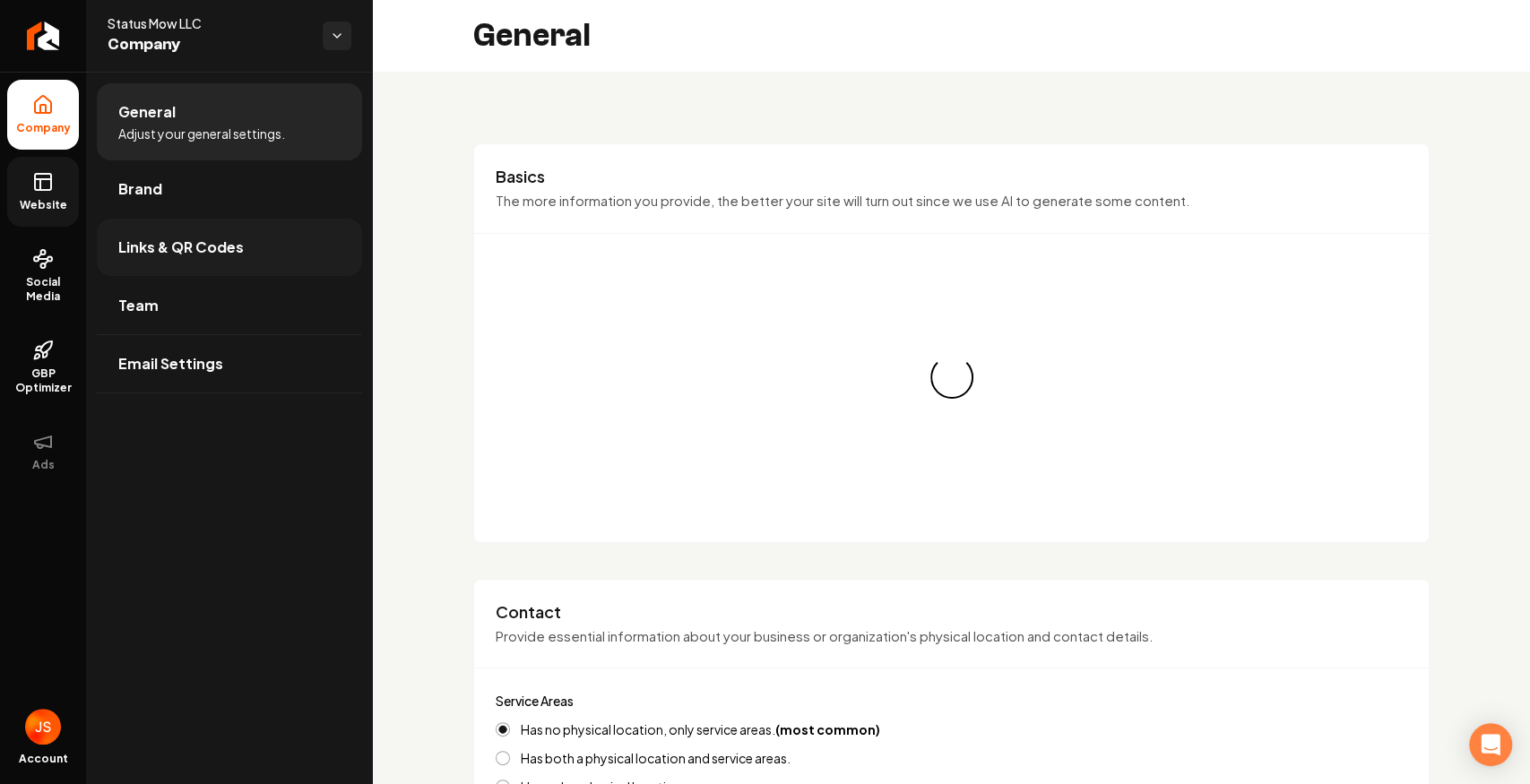
click at [130, 235] on link "Links & QR Codes" at bounding box center [229, 247] width 265 height 58
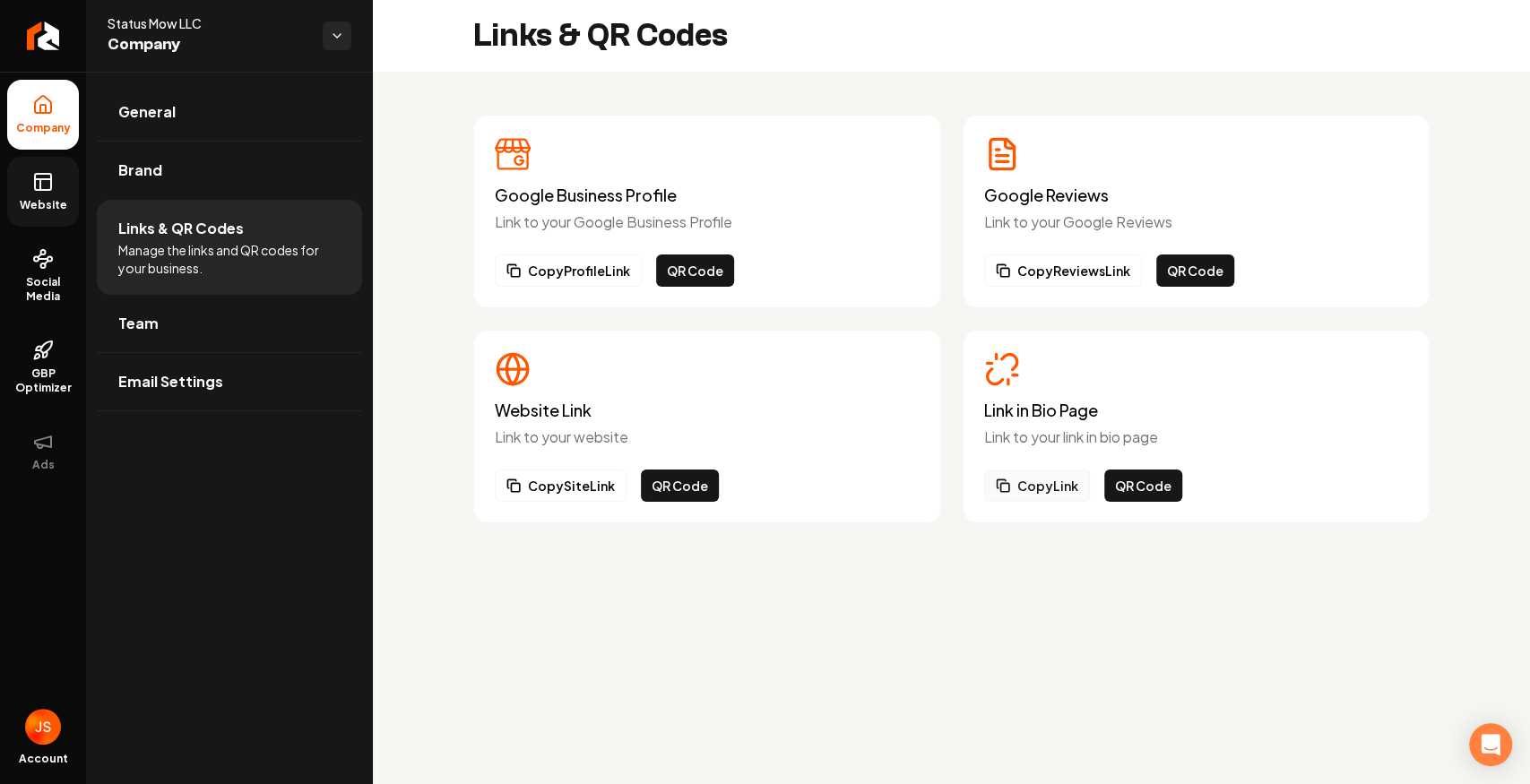
click at [1035, 490] on button "Copy Link" at bounding box center [1037, 485] width 106 height 32
click at [134, 313] on span "Team" at bounding box center [138, 324] width 40 height 22
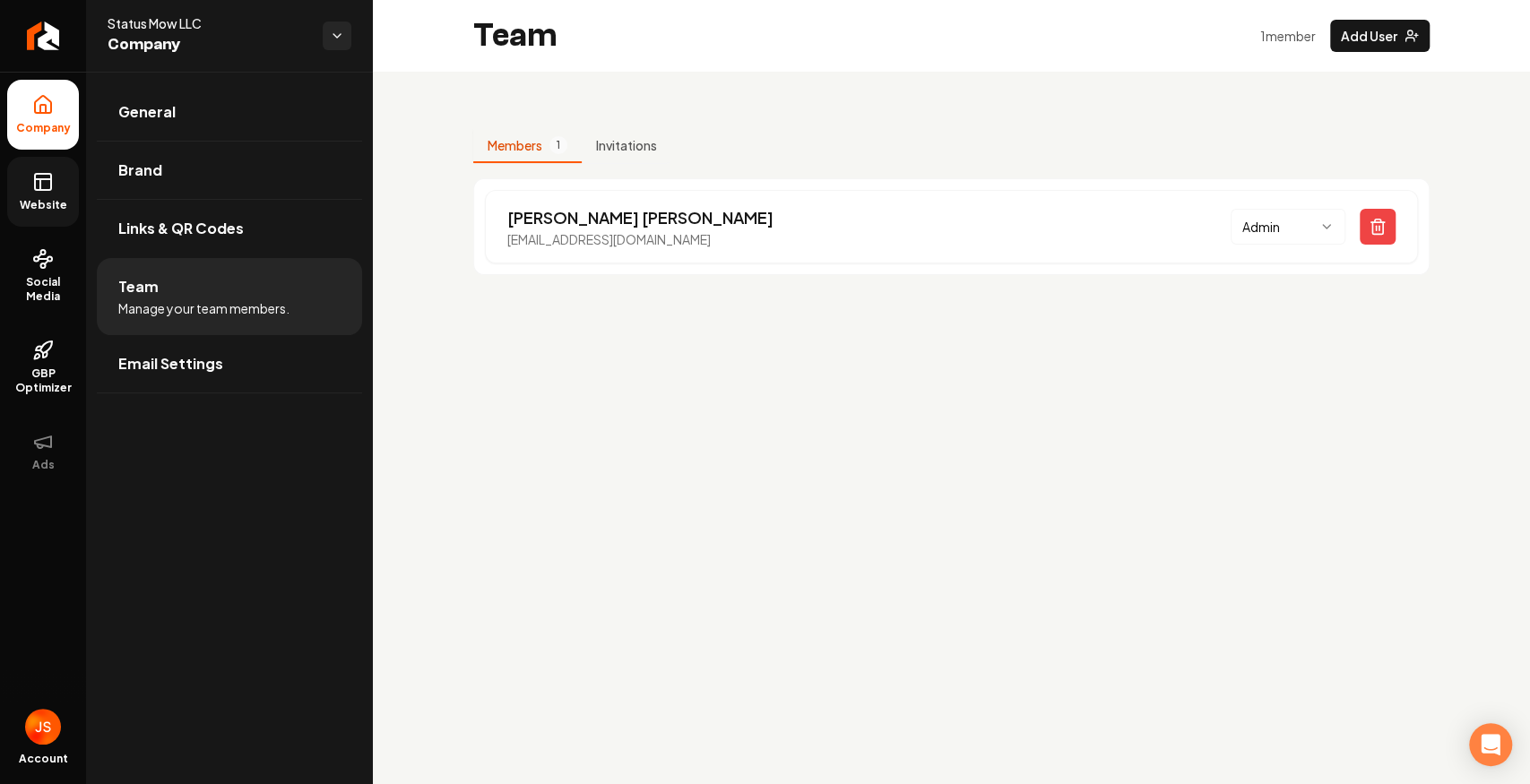
click at [25, 174] on link "Website" at bounding box center [42, 191] width 71 height 69
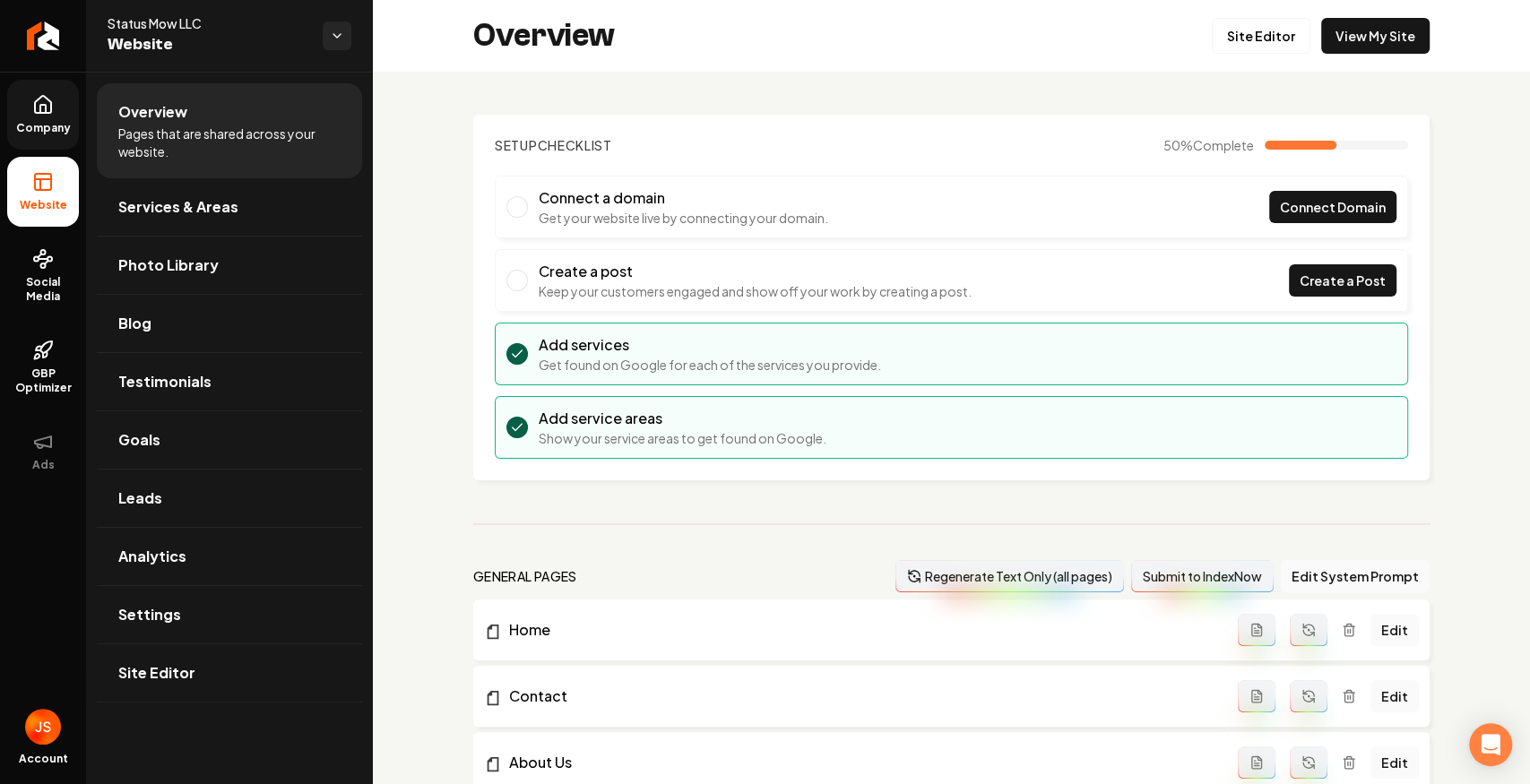
click at [37, 126] on span "Company" at bounding box center [43, 128] width 69 height 15
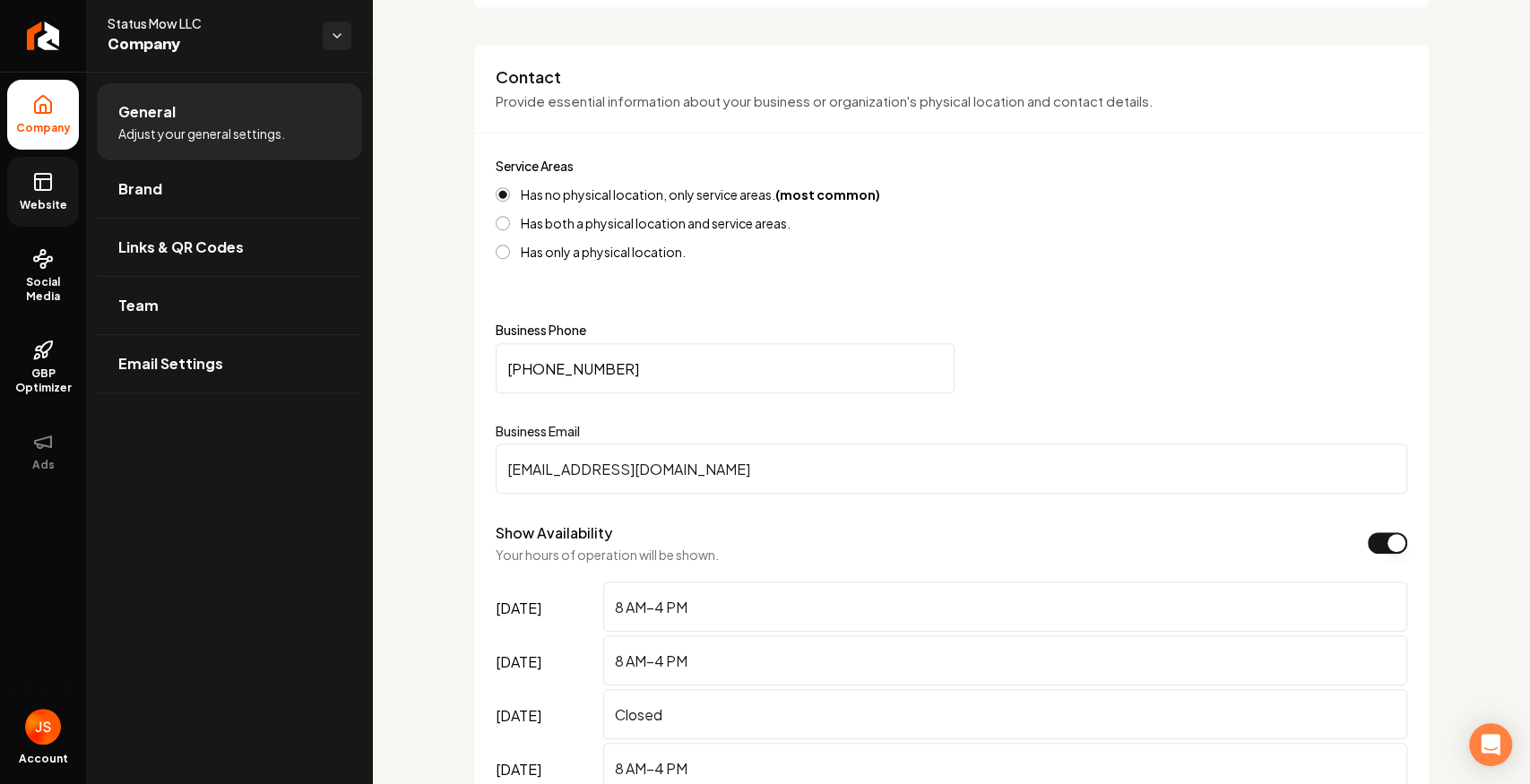
scroll to position [716, 0]
click at [1, 200] on ul "Company Website Social Media GBP Optimizer Ads" at bounding box center [43, 282] width 86 height 422
click at [18, 195] on link "Website" at bounding box center [42, 191] width 71 height 69
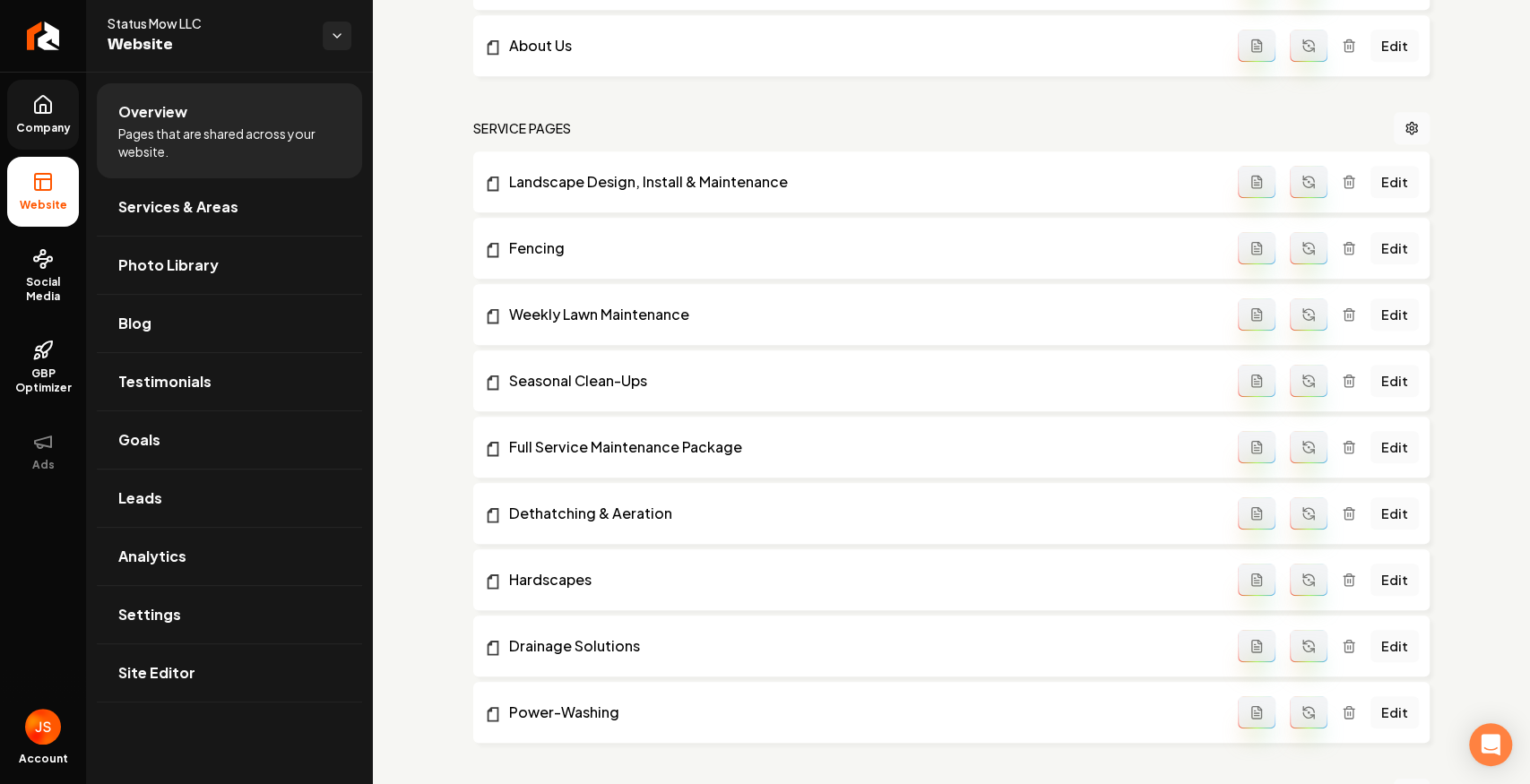
click at [59, 114] on link "Company" at bounding box center [42, 114] width 71 height 69
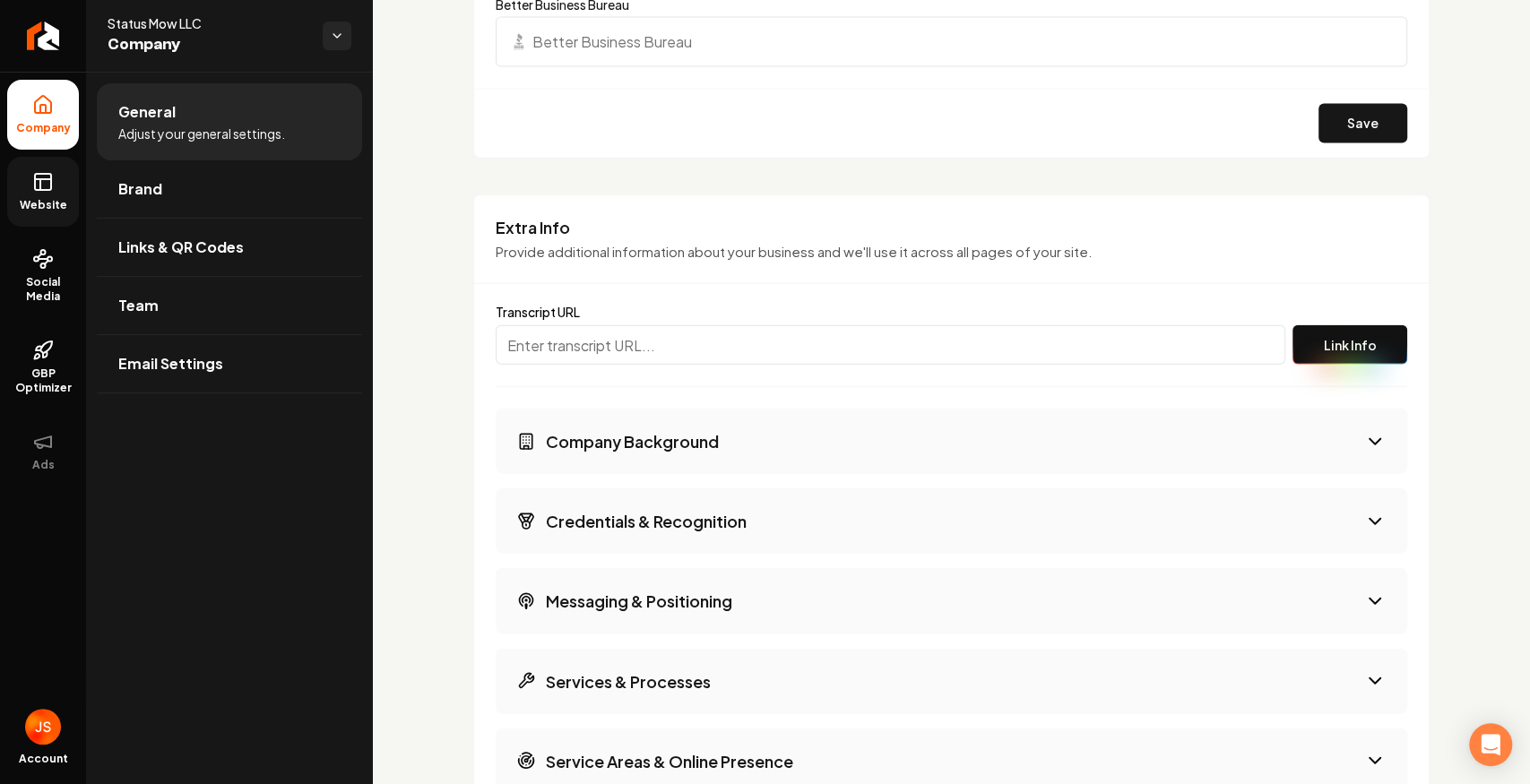
scroll to position [2689, 0]
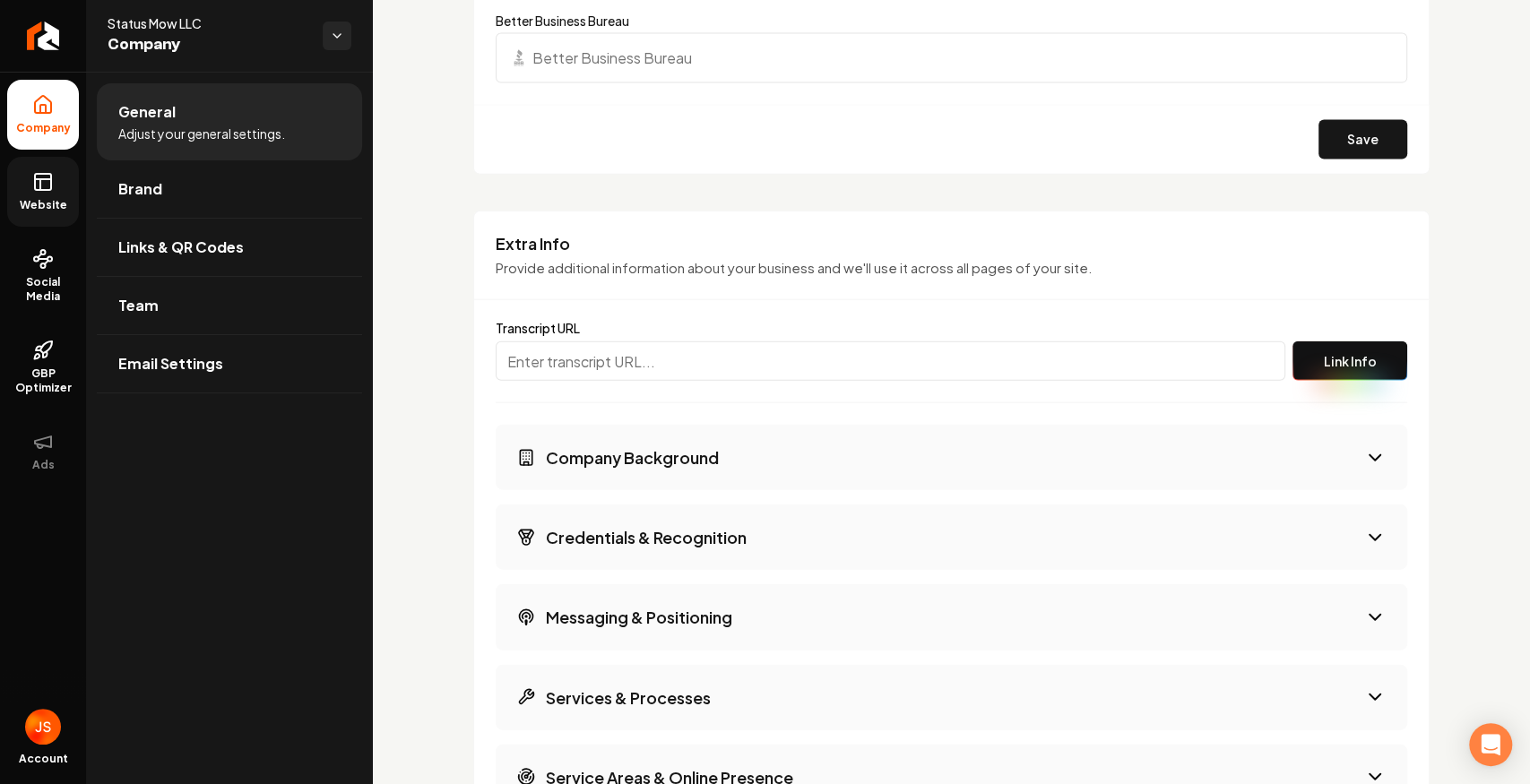
click at [604, 364] on input "Main content area" at bounding box center [890, 361] width 790 height 39
paste input "https://app.fireflies.ai/view/Get-a-Rebolt-BCBA-Site-between-Rebolt-and-Noah-Os…"
type input "https://app.fireflies.ai/view/Get-a-Rebolt-BCBA-Site-between-Rebolt-and-Noah-Os…"
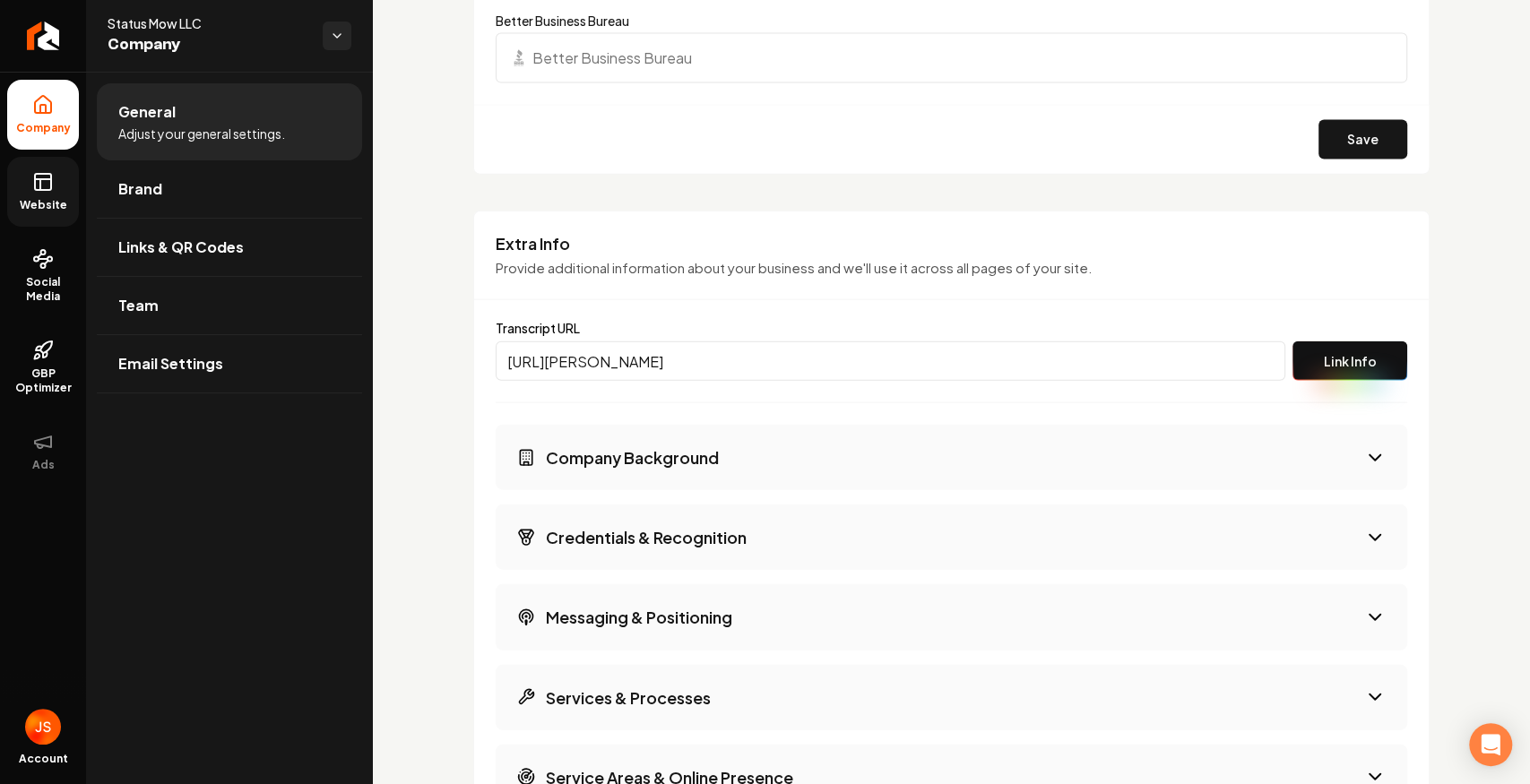
click at [1331, 355] on button "Link Info" at bounding box center [1349, 361] width 115 height 39
click at [40, 163] on link "Website" at bounding box center [42, 191] width 71 height 69
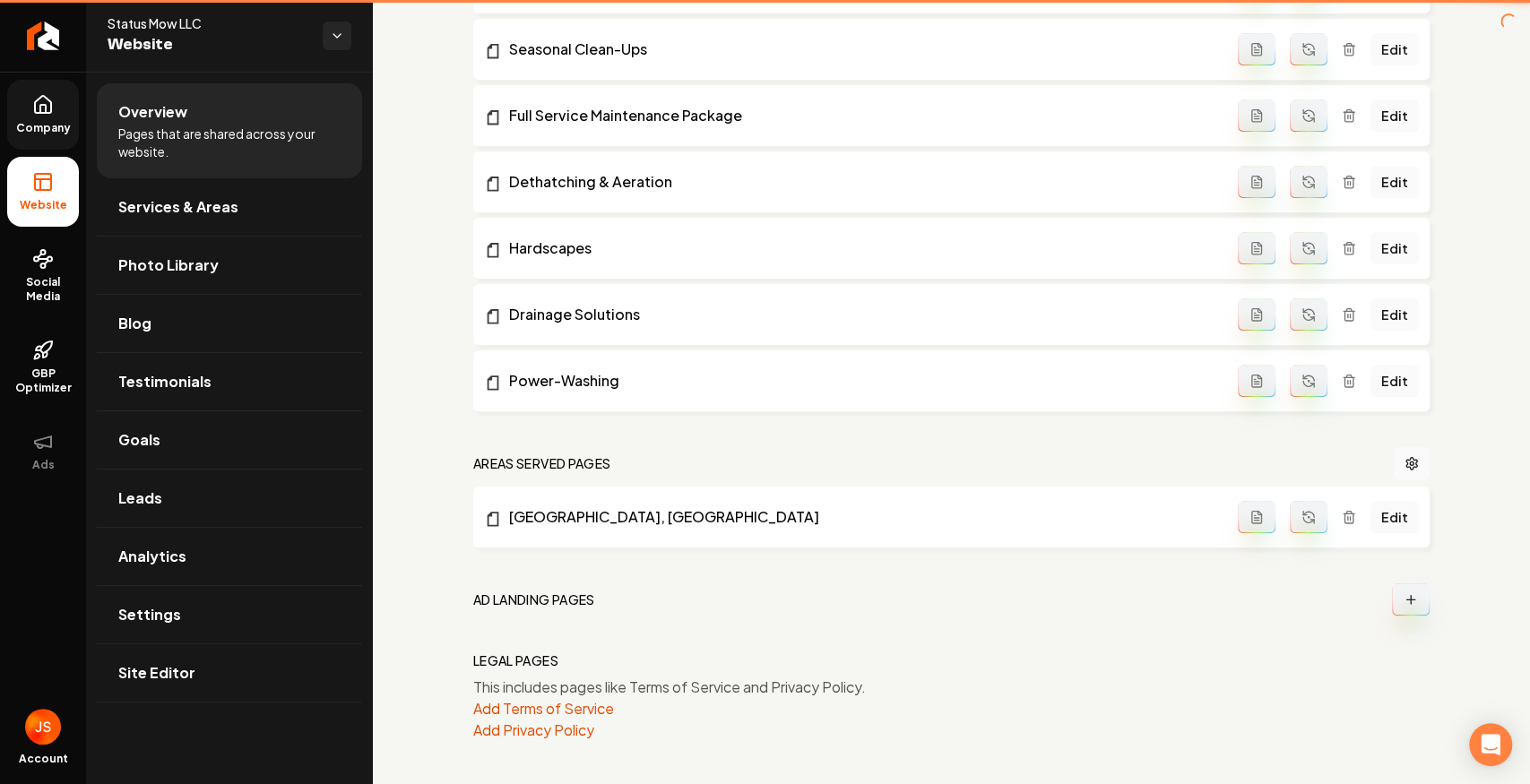
scroll to position [1045, 0]
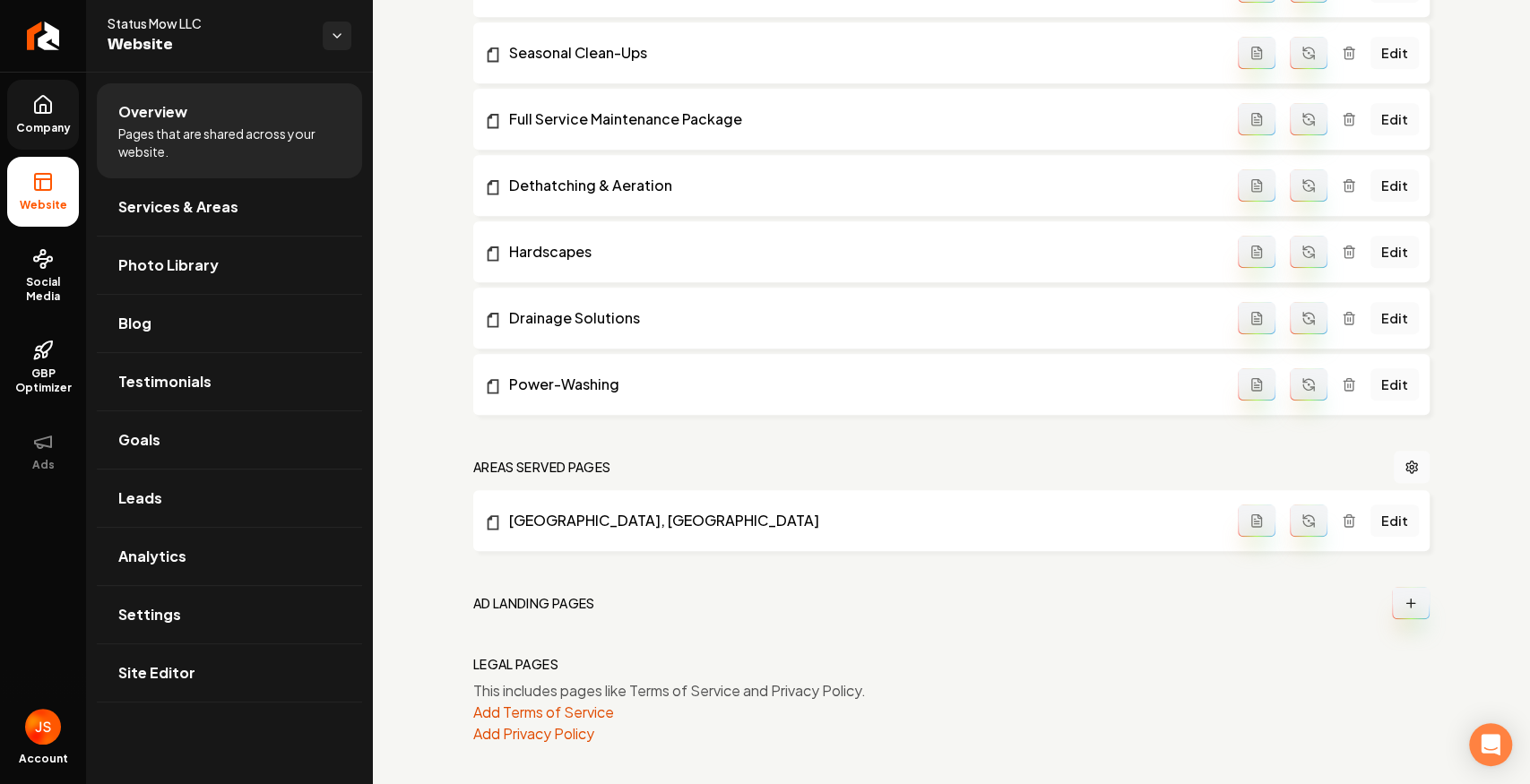
click at [1348, 526] on div "Edit" at bounding box center [1327, 520] width 181 height 32
click at [1346, 517] on icon "Main content area" at bounding box center [1348, 522] width 8 height 10
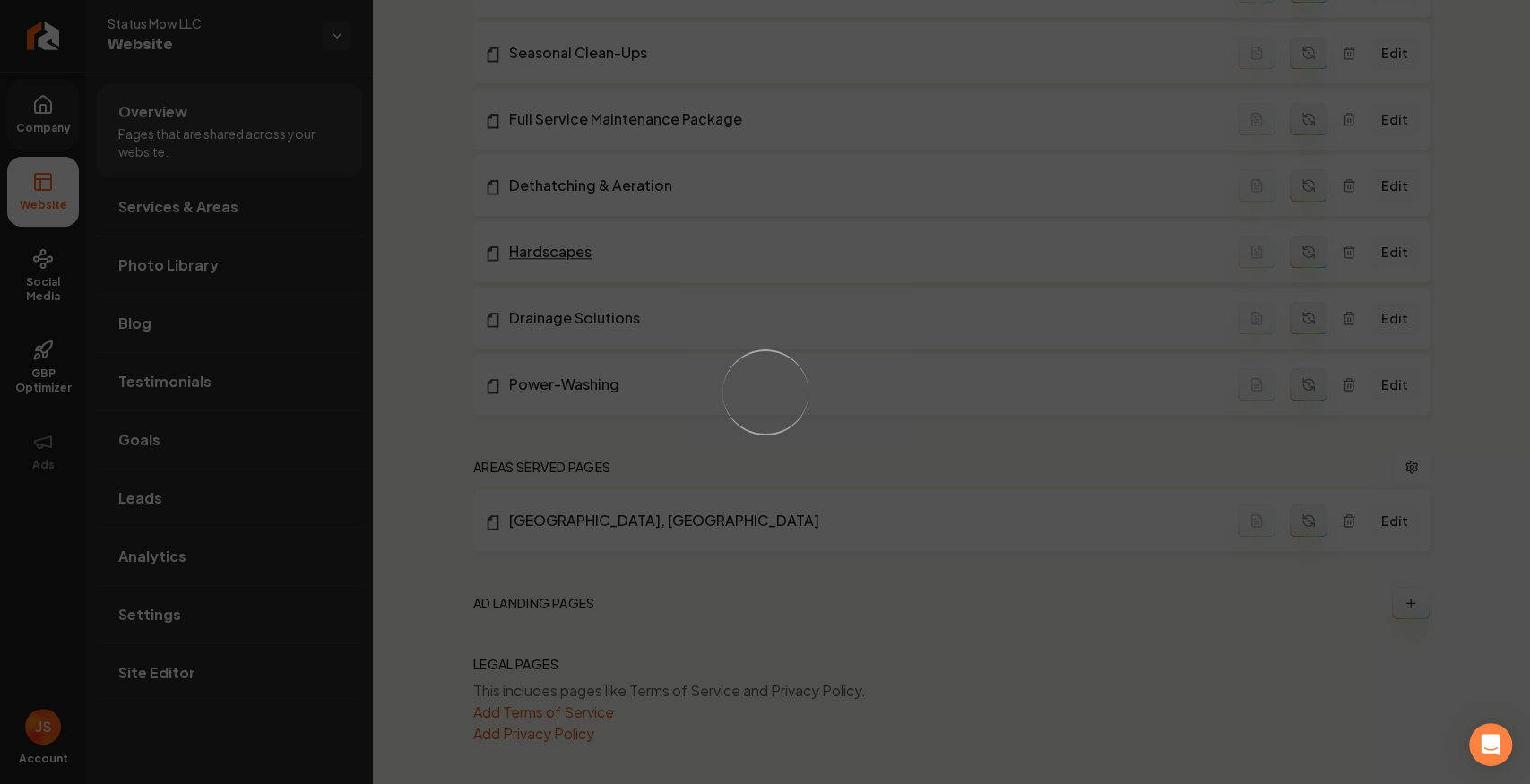
scroll to position [1005, 0]
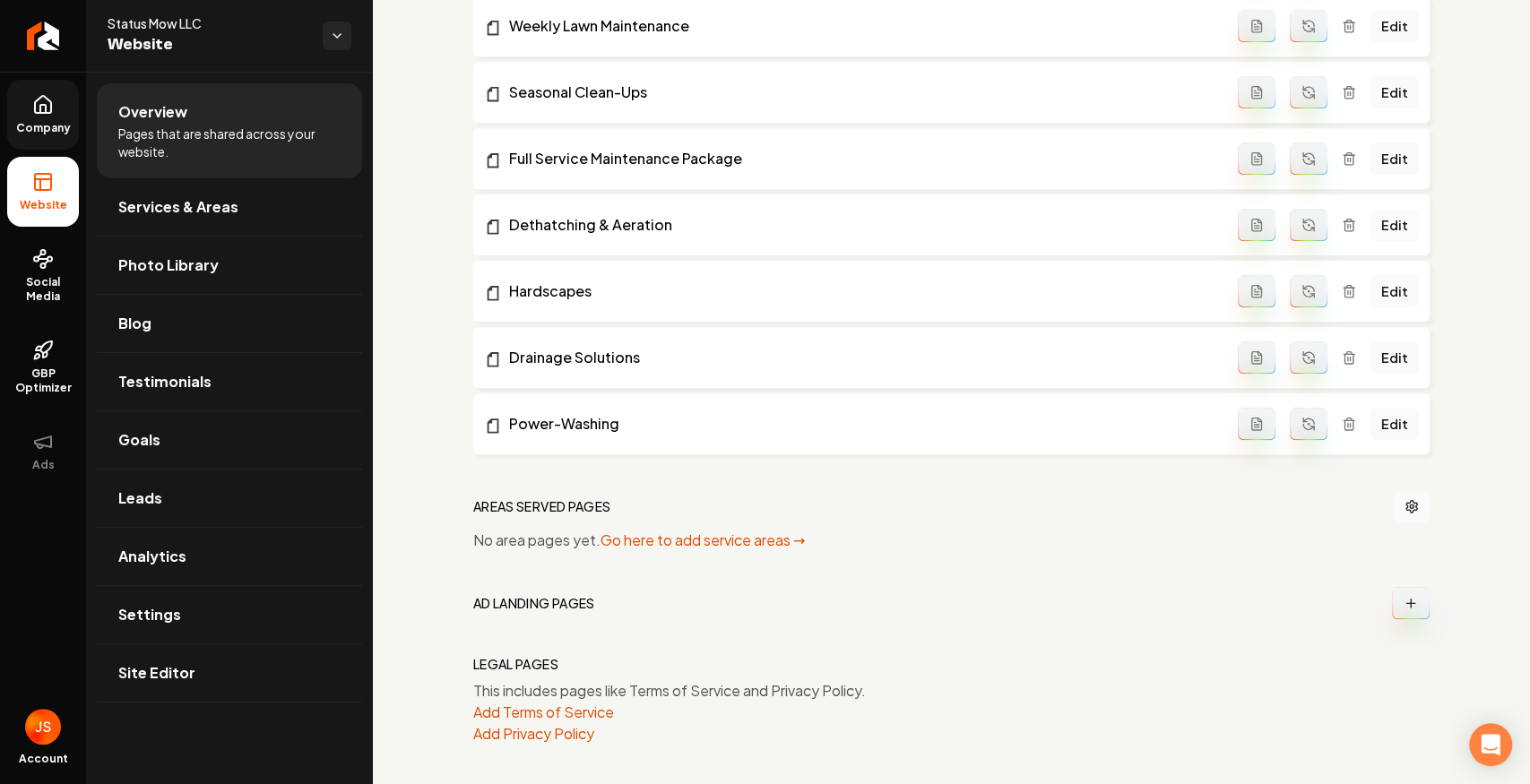
click at [1388, 218] on link "Edit" at bounding box center [1394, 224] width 48 height 32
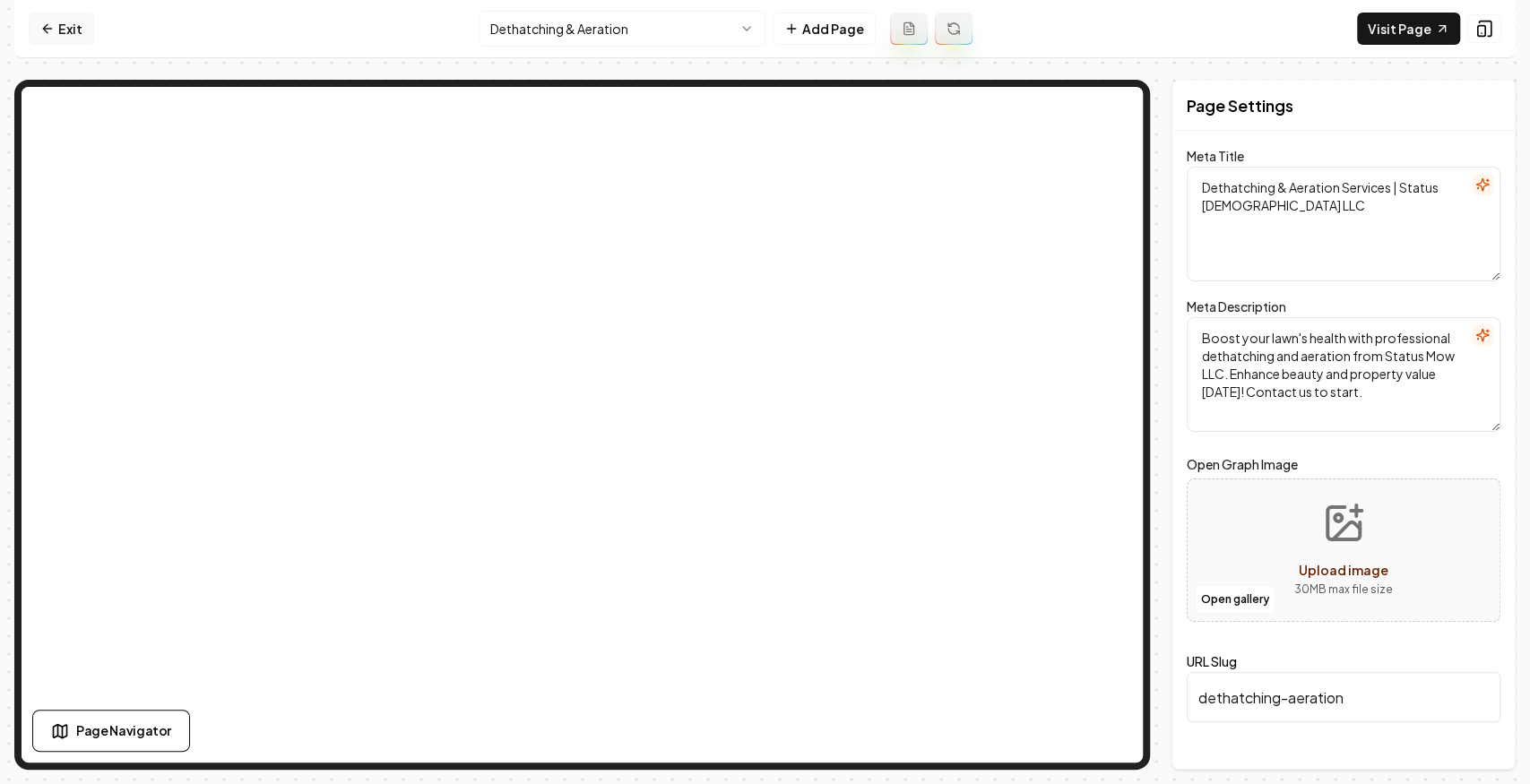
click at [51, 33] on icon at bounding box center [47, 28] width 15 height 15
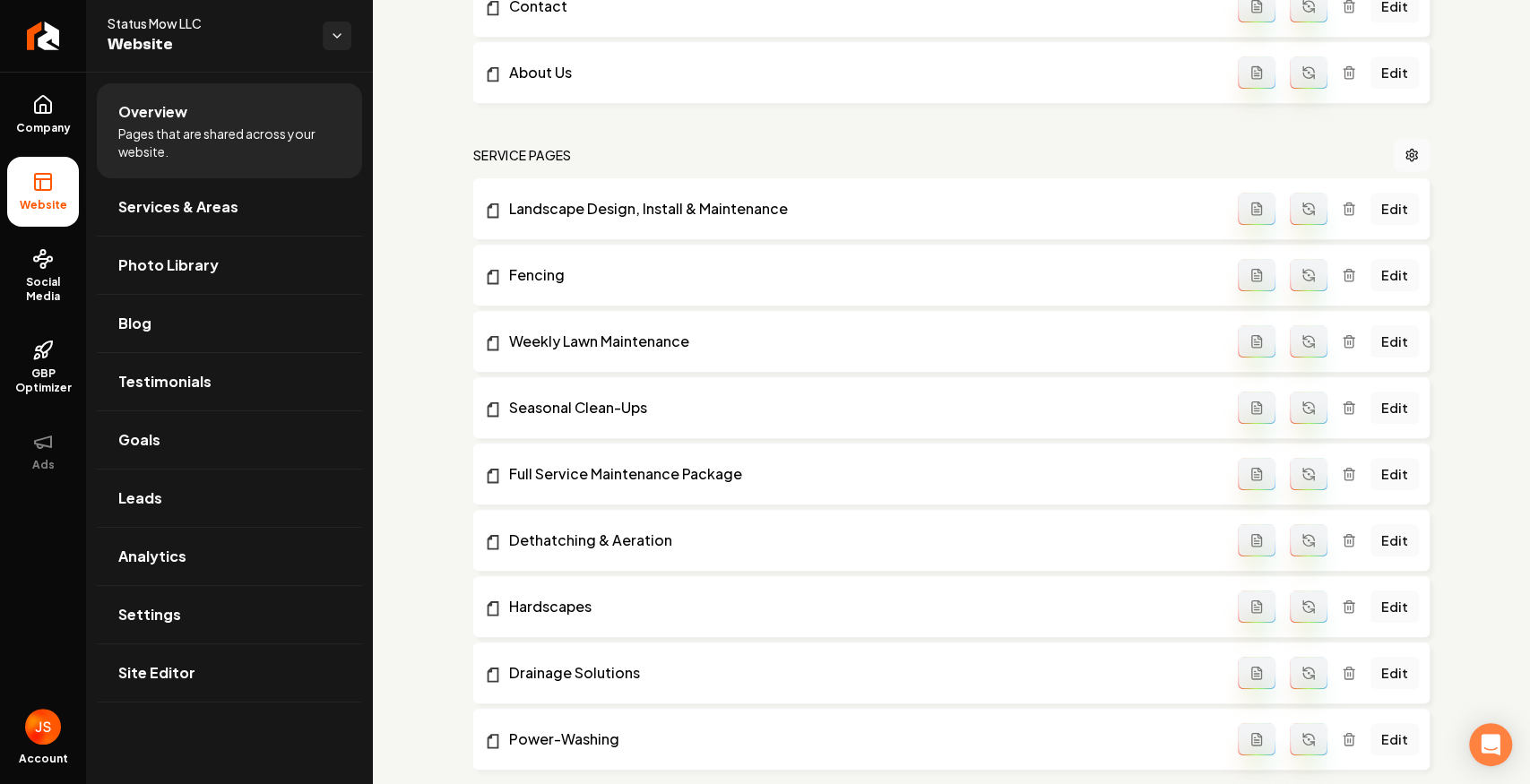
scroll to position [776, 0]
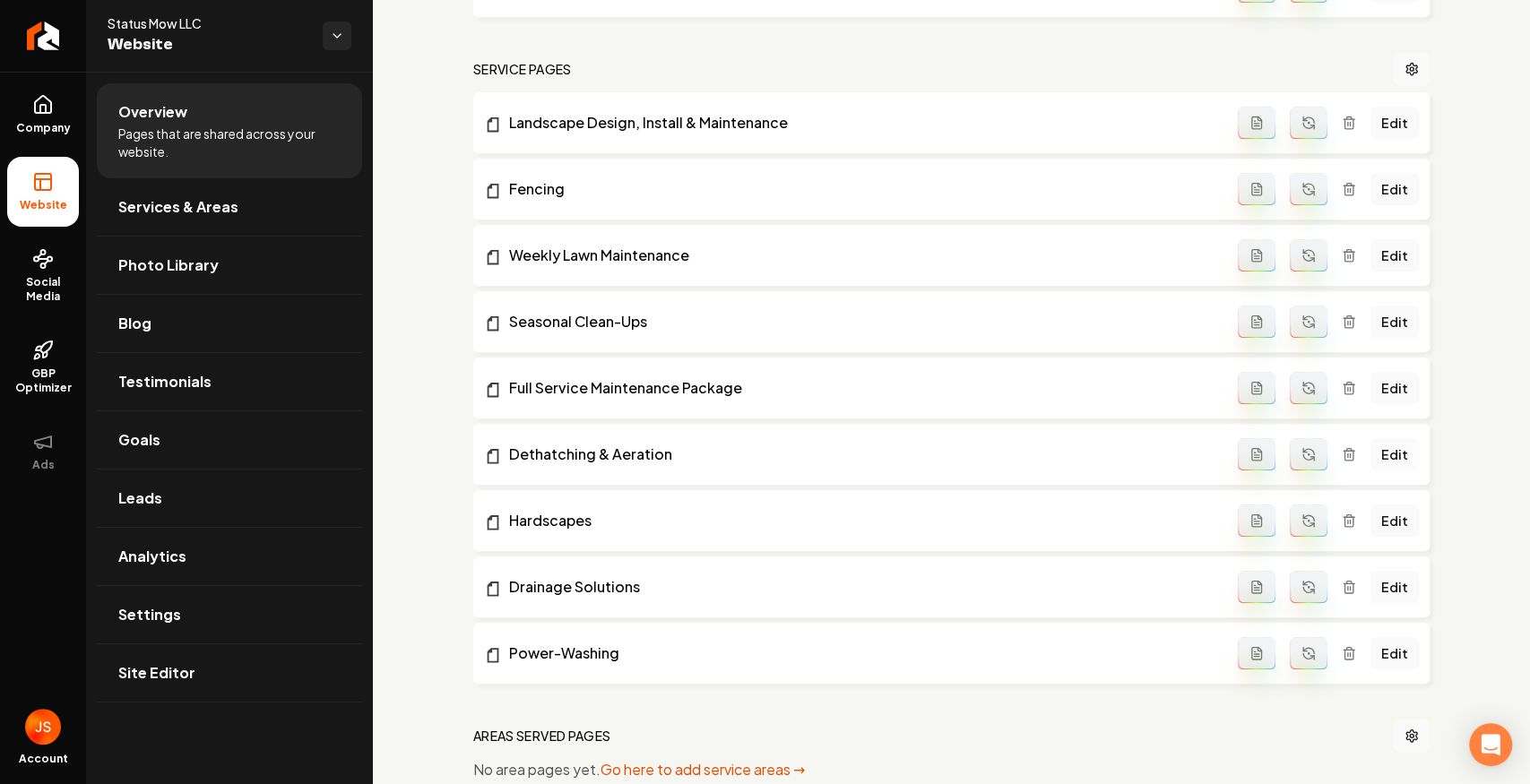
click at [1376, 448] on link "Edit" at bounding box center [1394, 454] width 48 height 32
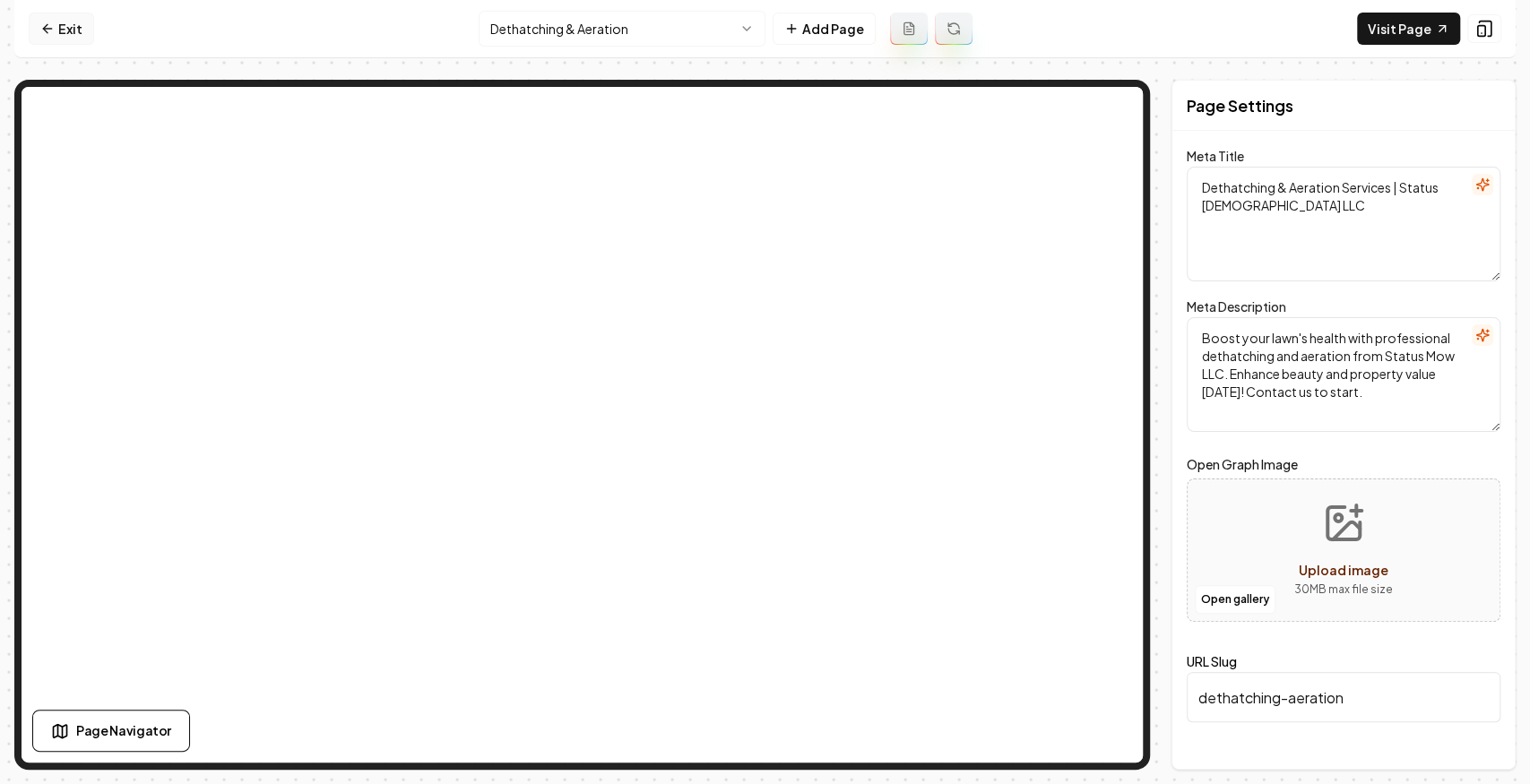
click at [47, 30] on icon at bounding box center [47, 28] width 15 height 15
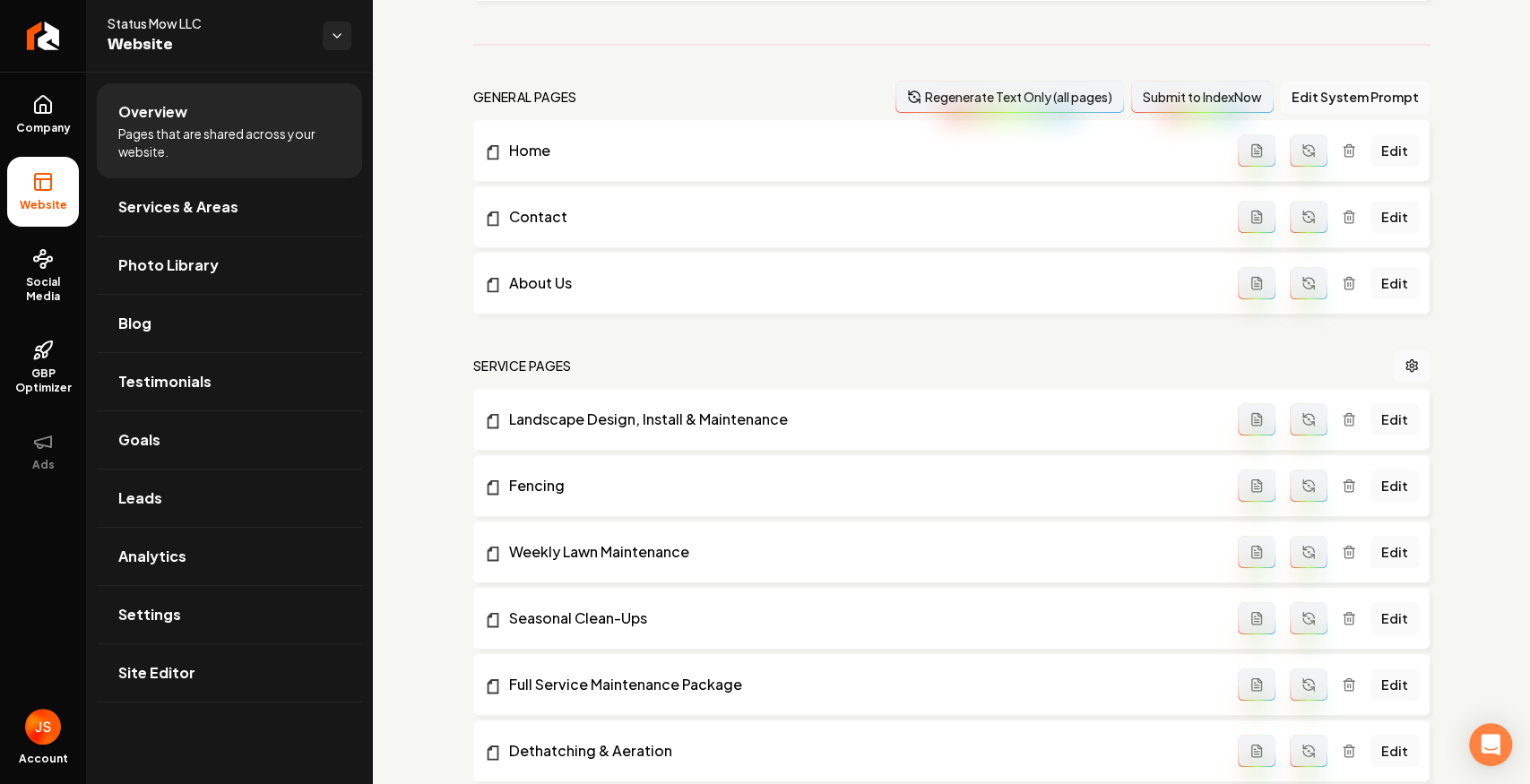
scroll to position [597, 0]
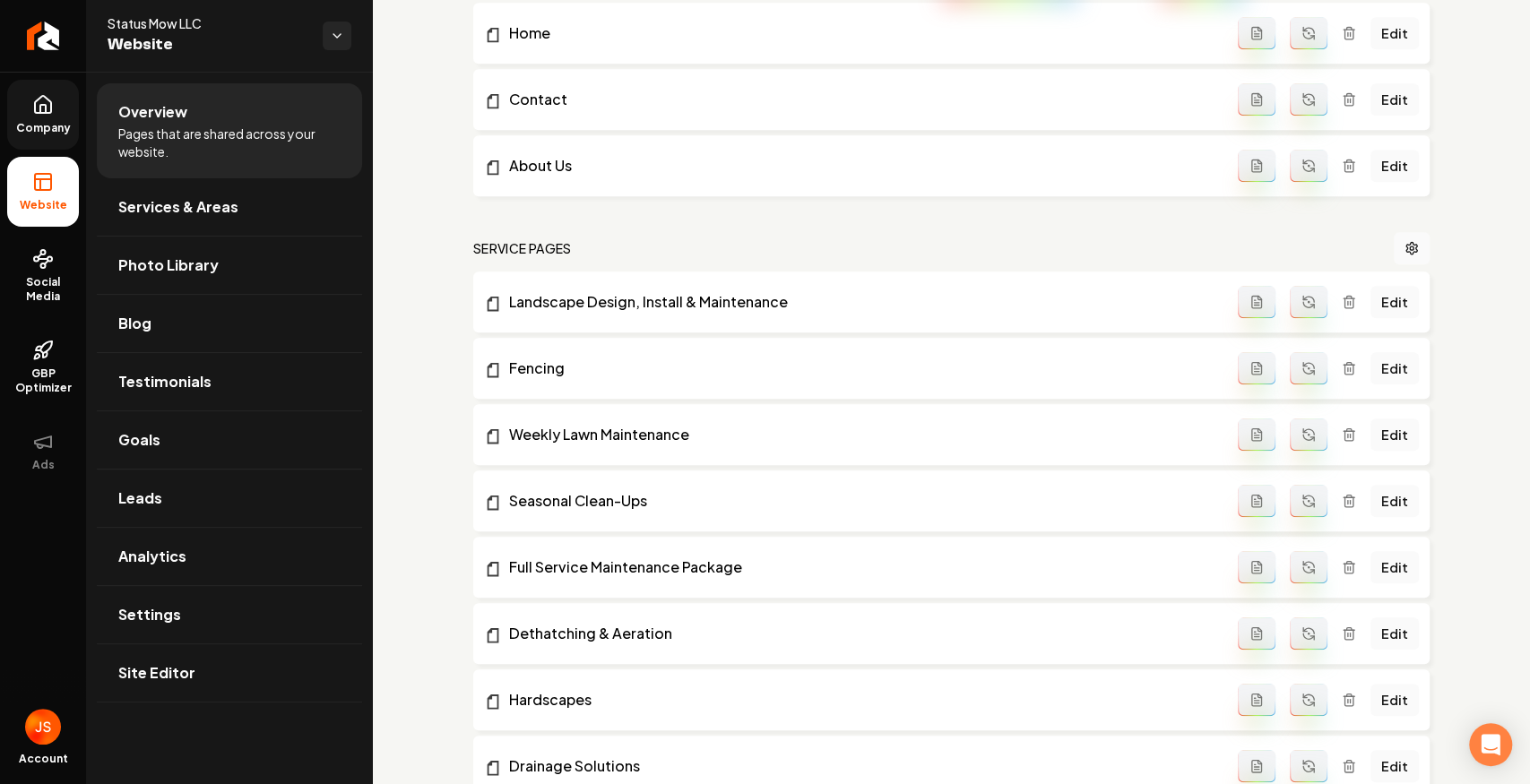
click at [12, 123] on span "Company" at bounding box center [43, 128] width 69 height 15
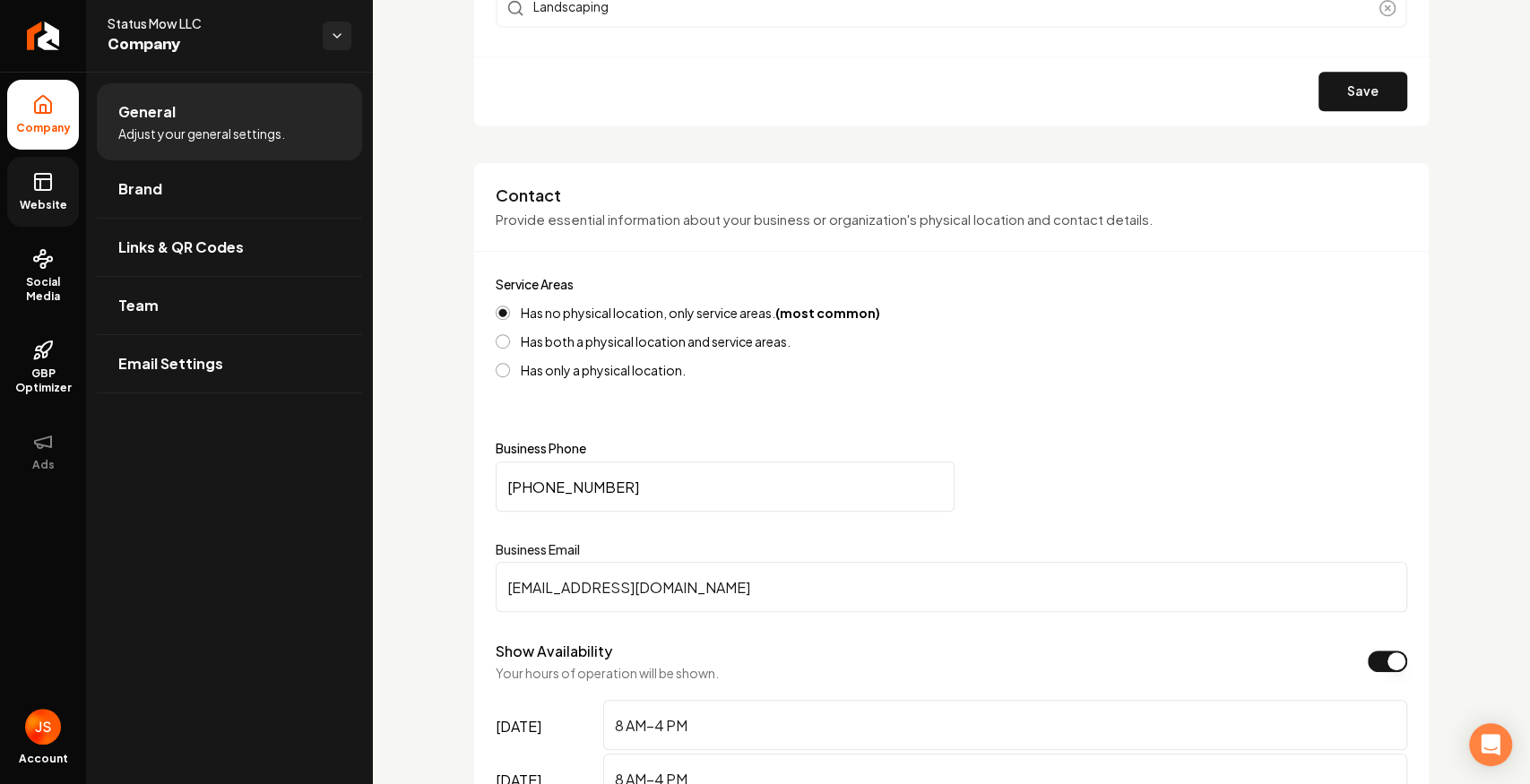
click at [59, 172] on link "Website" at bounding box center [42, 191] width 71 height 69
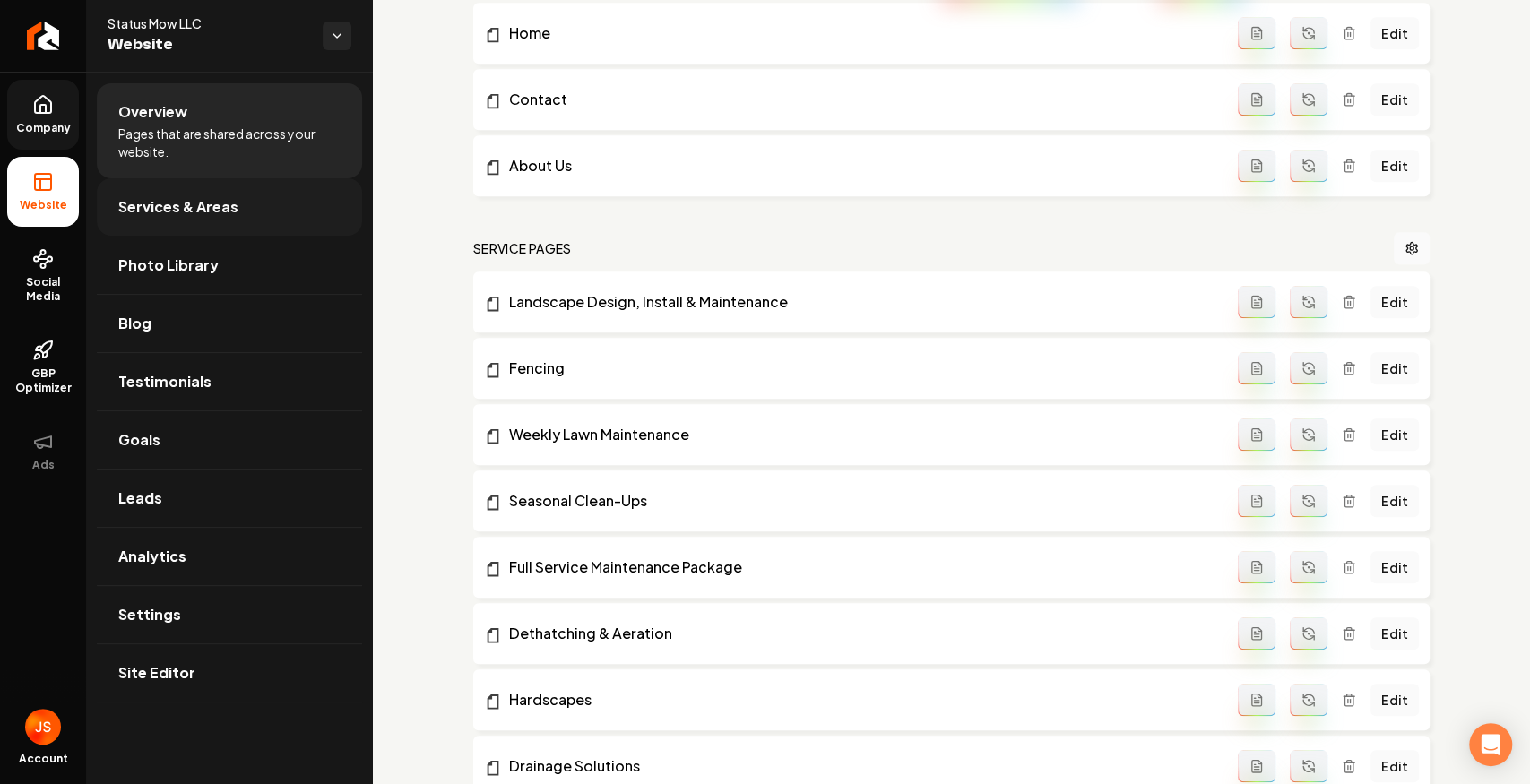
click at [149, 197] on span "Services & Areas" at bounding box center [178, 208] width 120 height 22
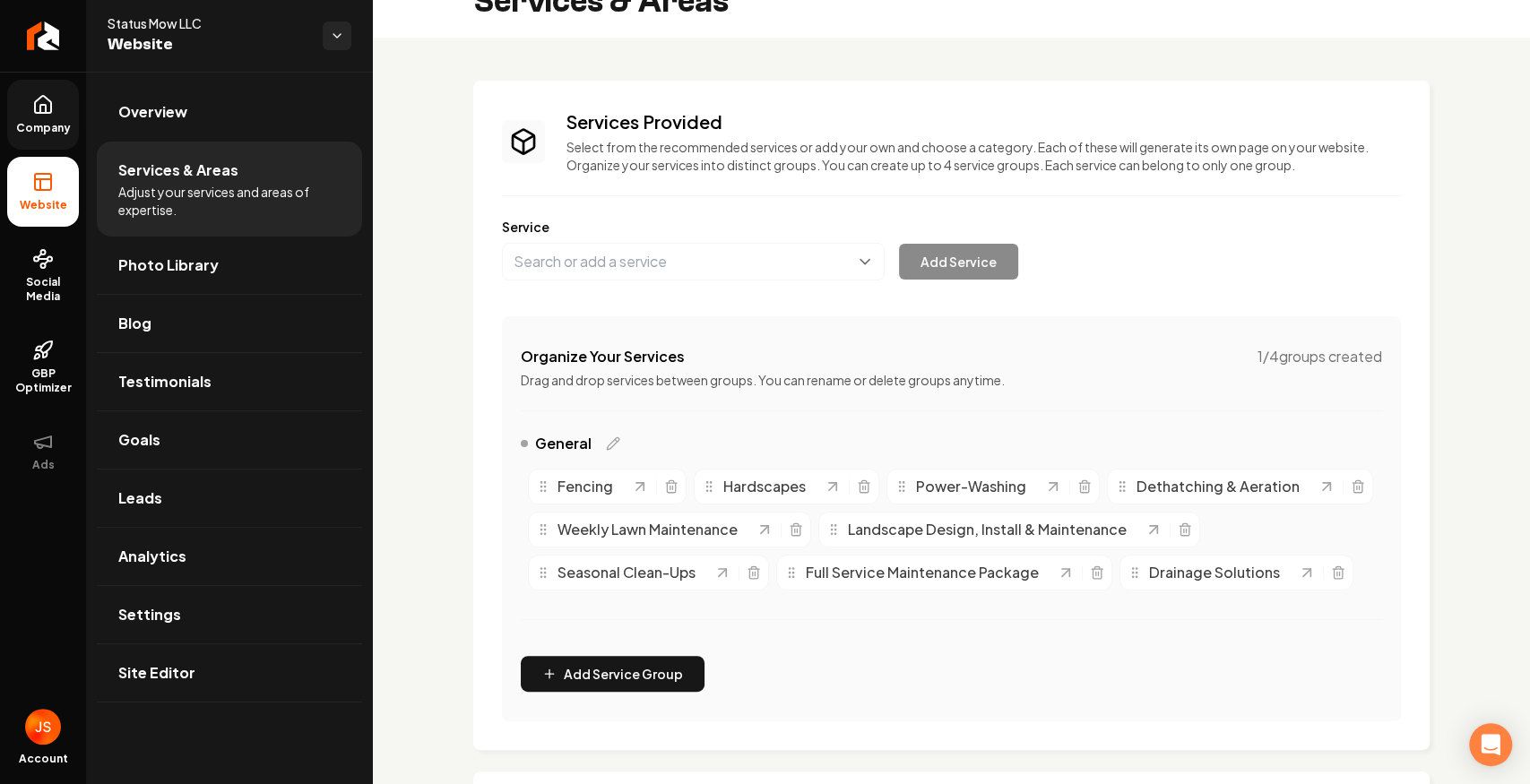
scroll to position [119, 0]
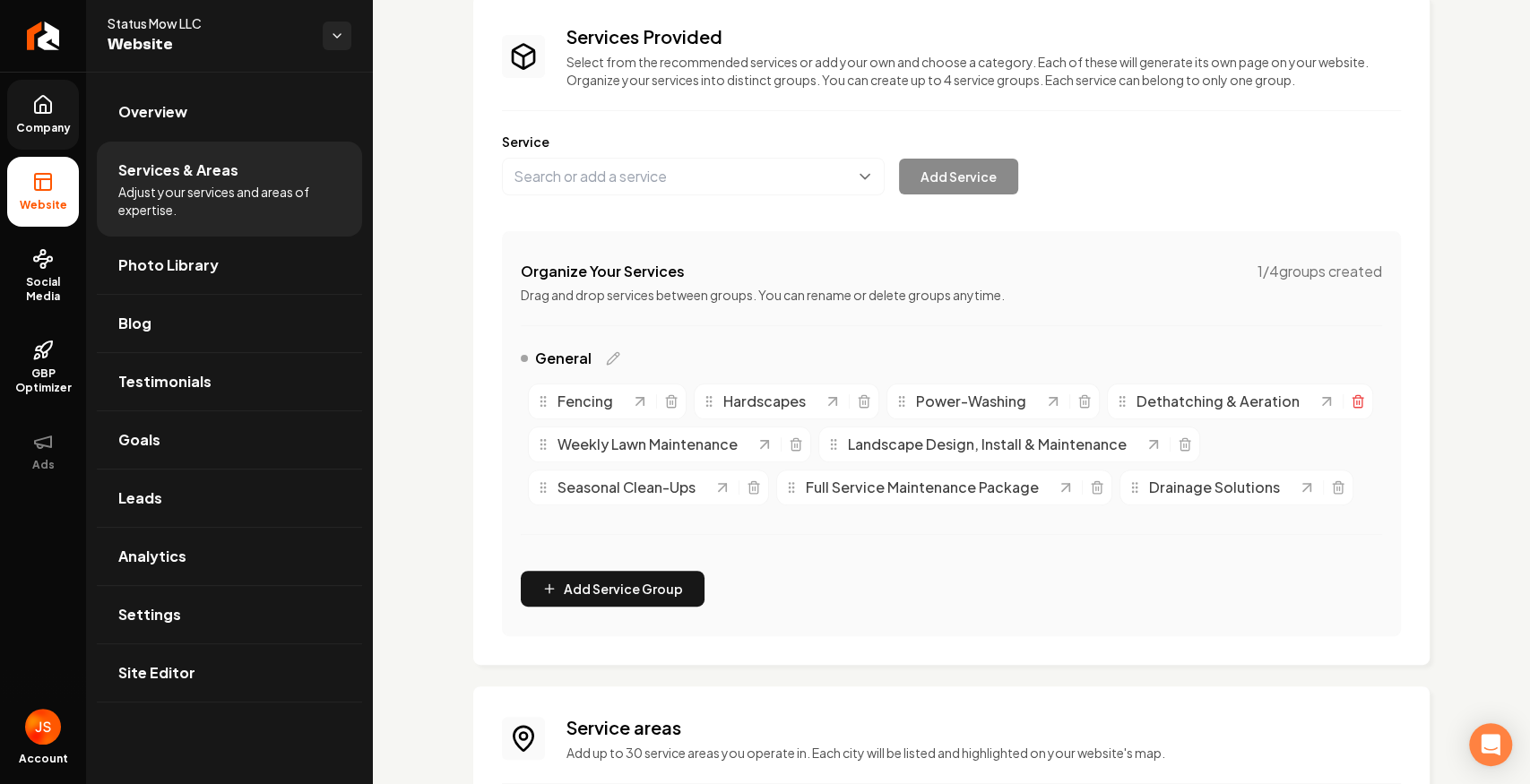
click at [1351, 408] on icon "Main content area" at bounding box center [1358, 401] width 15 height 15
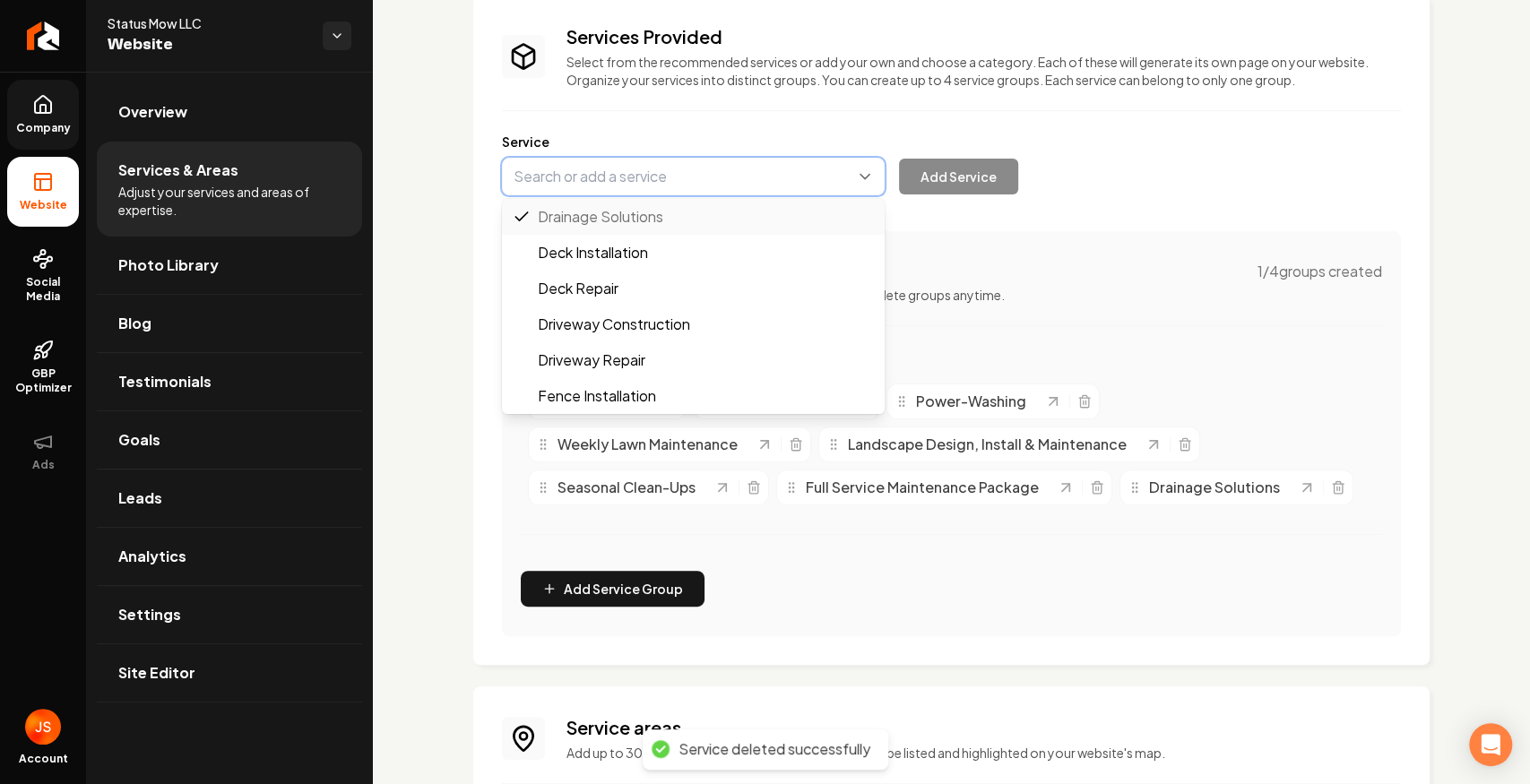
click at [579, 166] on button "Main content area" at bounding box center [693, 176] width 383 height 37
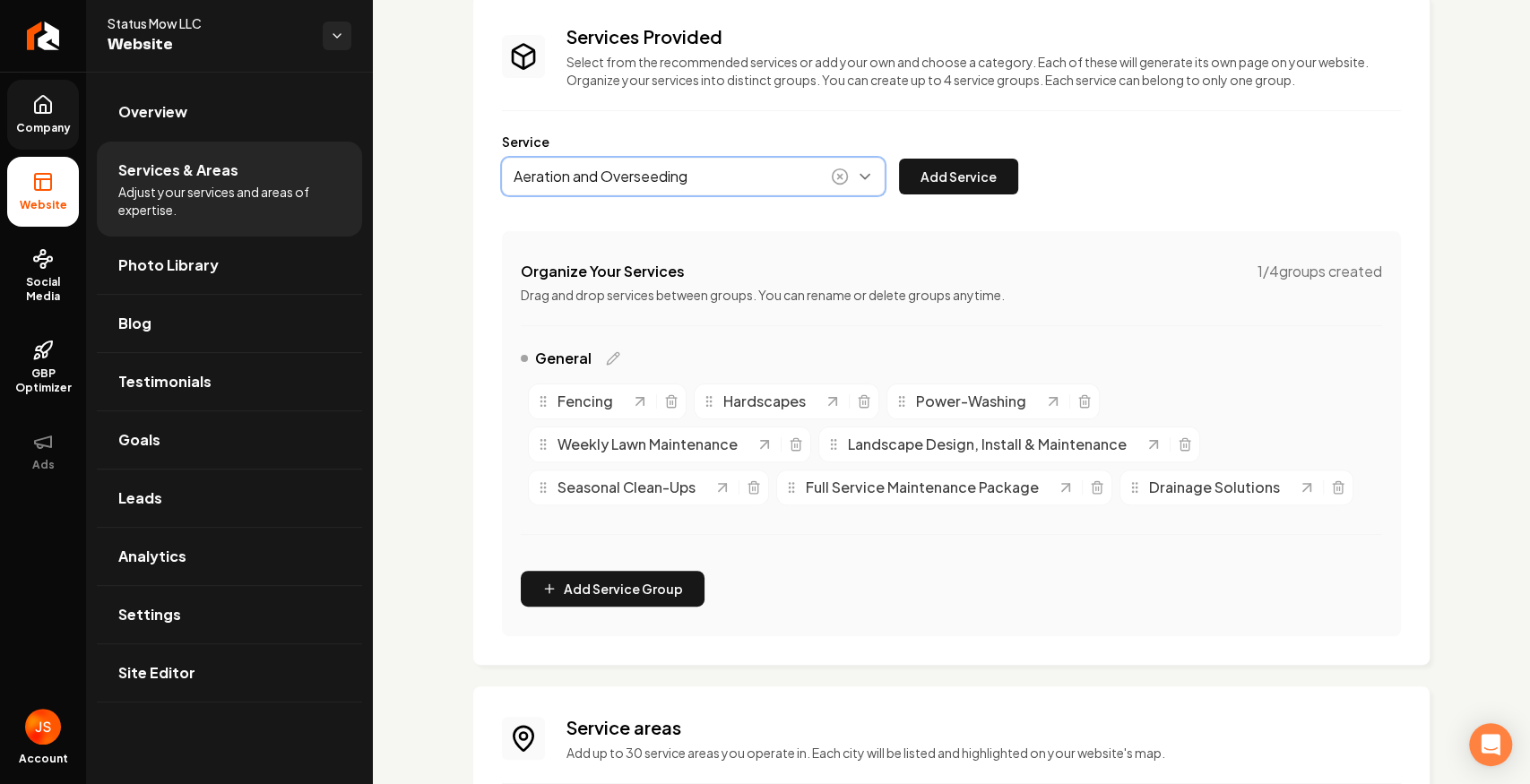
drag, startPoint x: 633, startPoint y: 177, endPoint x: 617, endPoint y: 175, distance: 16.1
click at [617, 175] on button "Main content area" at bounding box center [693, 176] width 383 height 37
drag, startPoint x: 631, startPoint y: 166, endPoint x: 475, endPoint y: 164, distance: 156.0
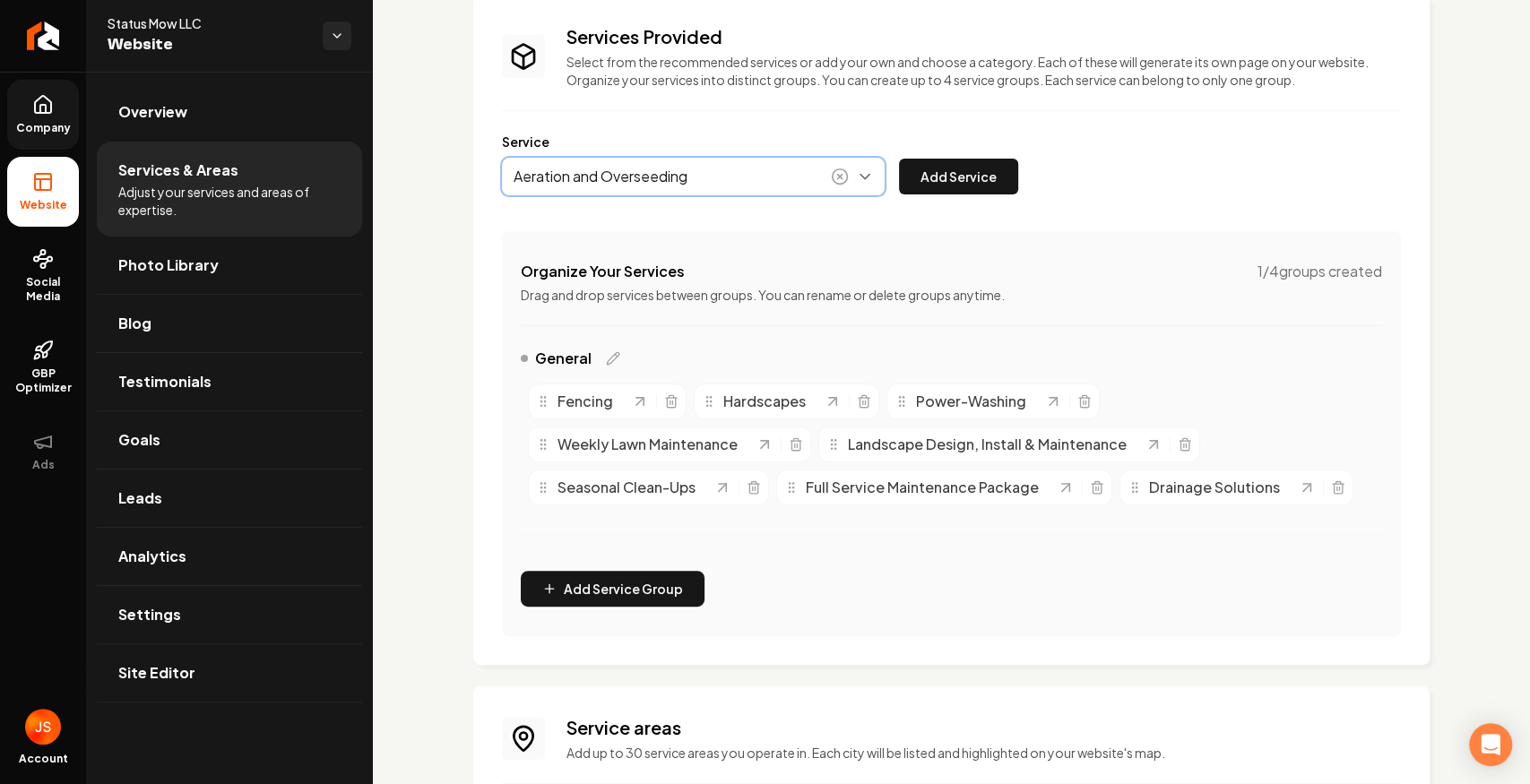
click at [475, 164] on div "Services Provided Select from the recommended services or add your own and choo…" at bounding box center [950, 330] width 956 height 669
click at [626, 175] on button "Main content area" at bounding box center [693, 176] width 383 height 37
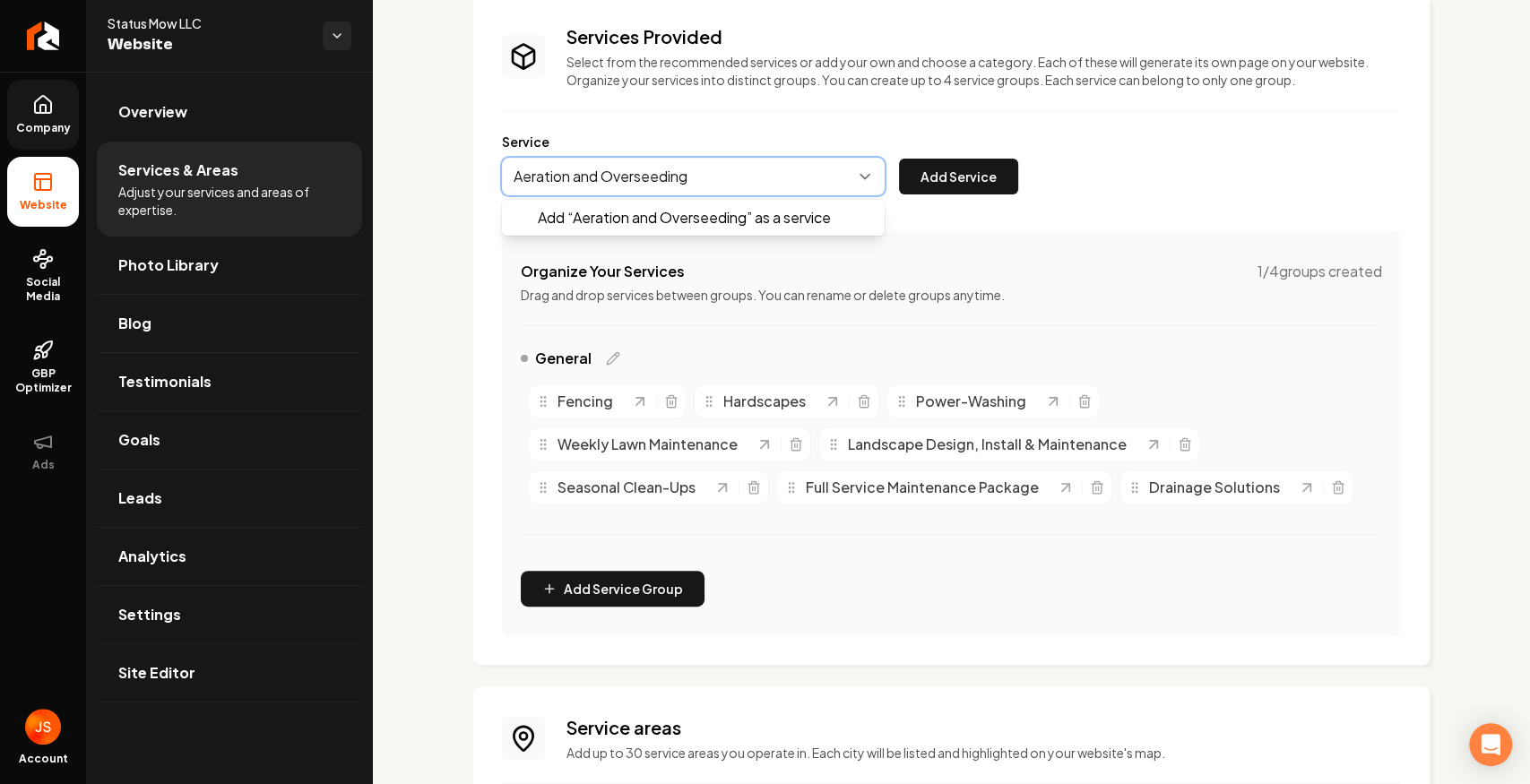
drag, startPoint x: 695, startPoint y: 176, endPoint x: 515, endPoint y: 171, distance: 180.1
click at [484, 170] on div "Services Provided Select from the recommended services or add your own and choo…" at bounding box center [950, 330] width 956 height 669
click at [531, 172] on button "Main content area" at bounding box center [693, 176] width 383 height 37
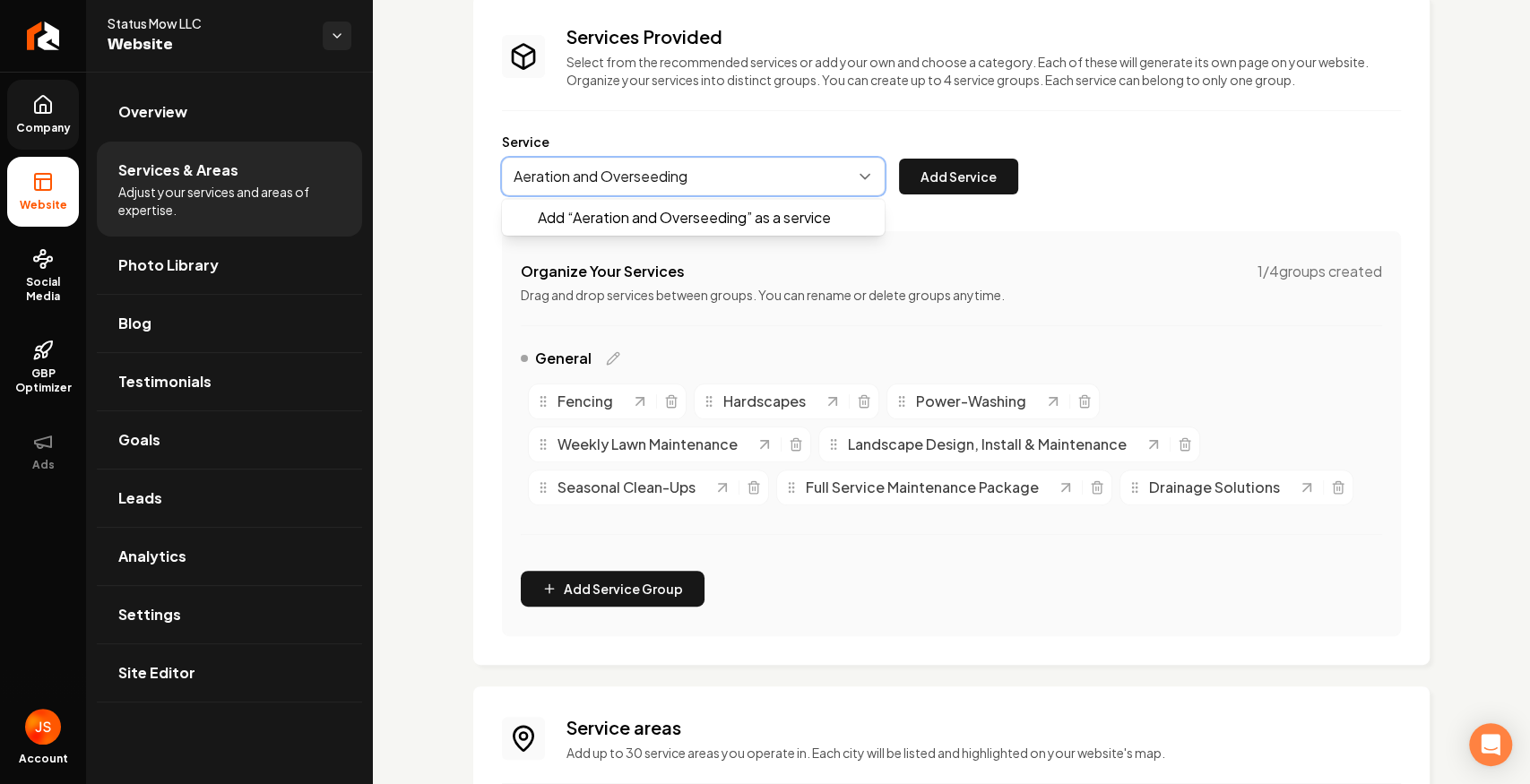
click at [531, 172] on button "Main content area" at bounding box center [693, 176] width 383 height 37
type input "Aeration and Overseeding"
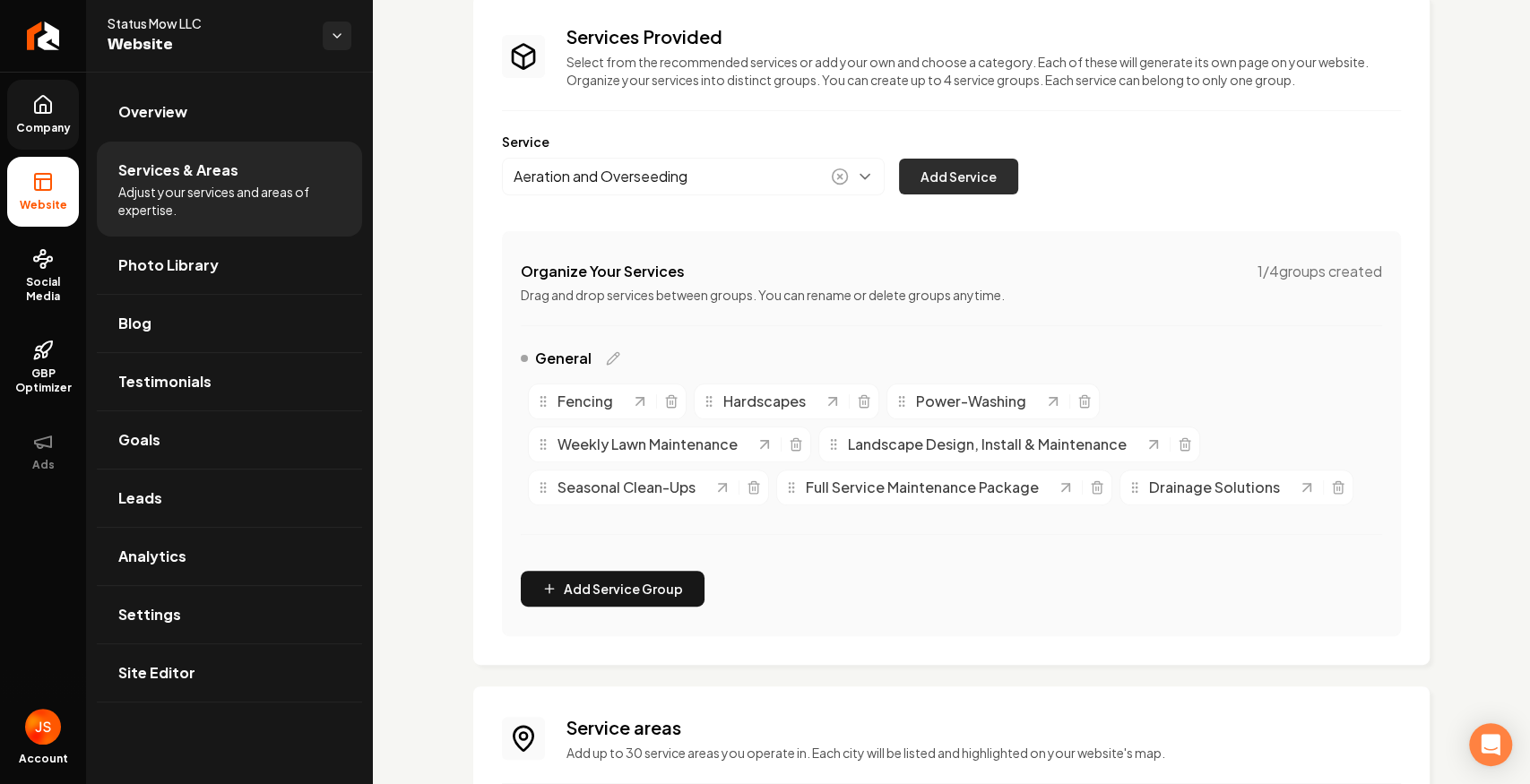
click at [980, 183] on button "Add Service" at bounding box center [958, 176] width 119 height 36
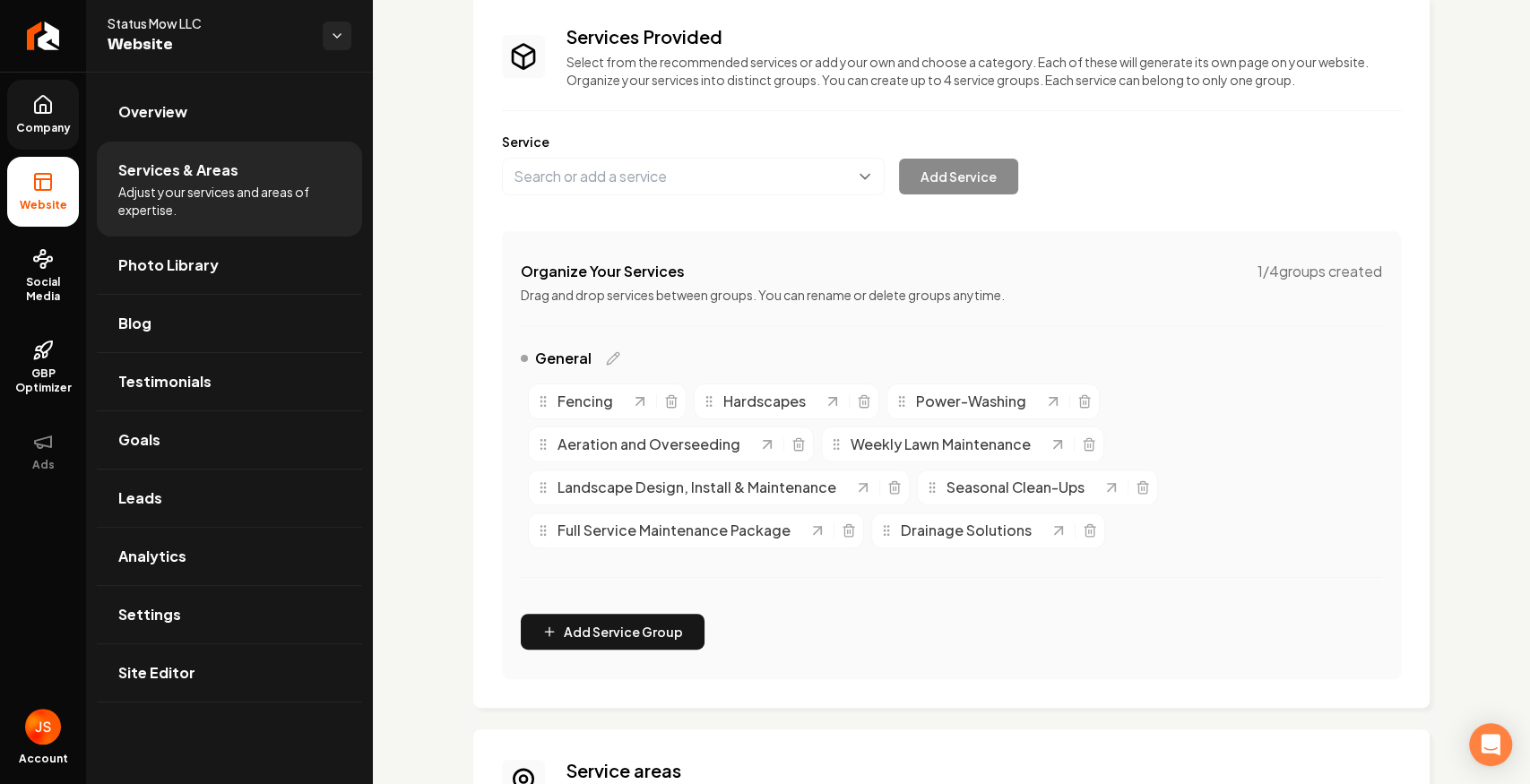
click at [50, 144] on link "Company" at bounding box center [42, 114] width 71 height 69
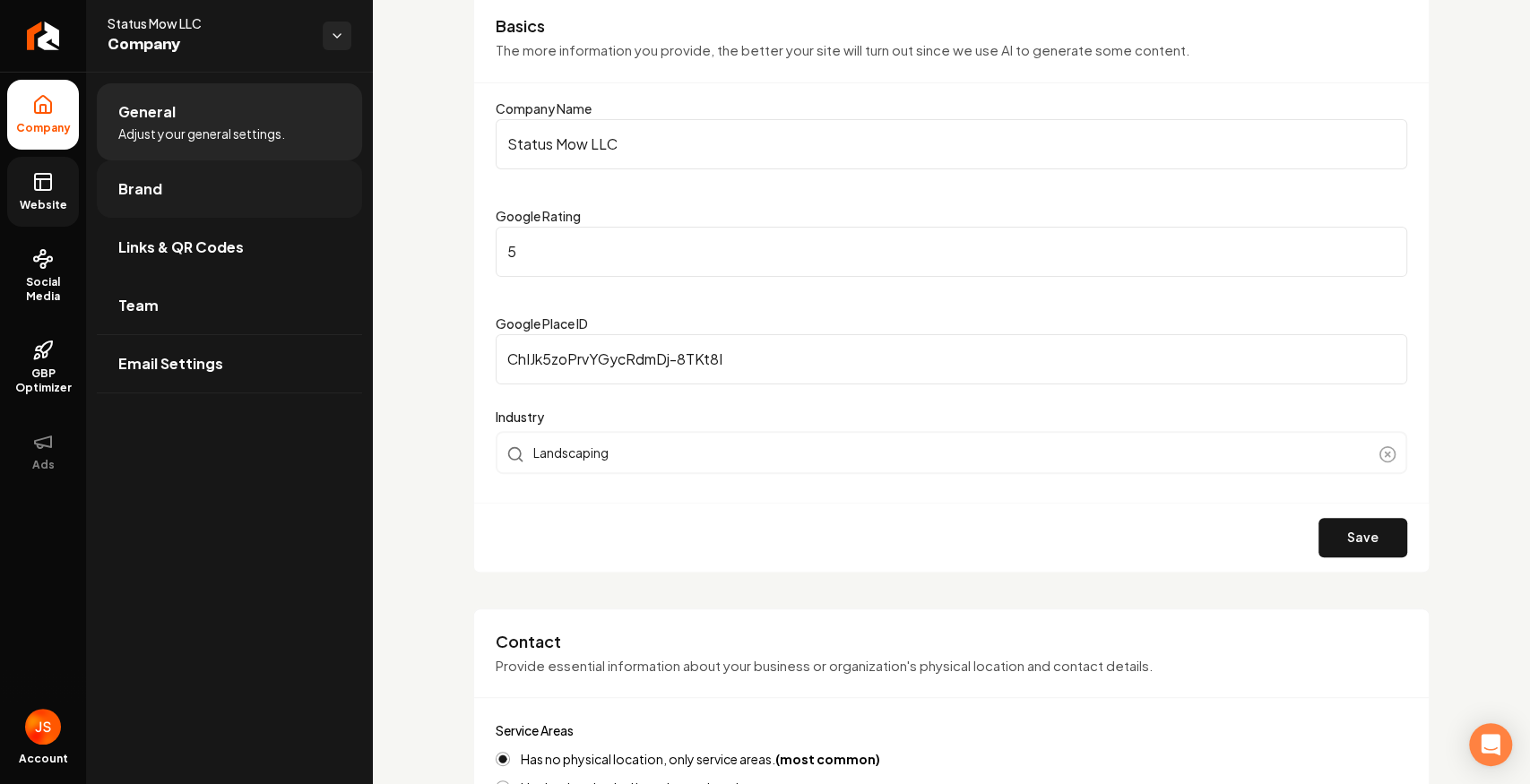
scroll to position [119, 0]
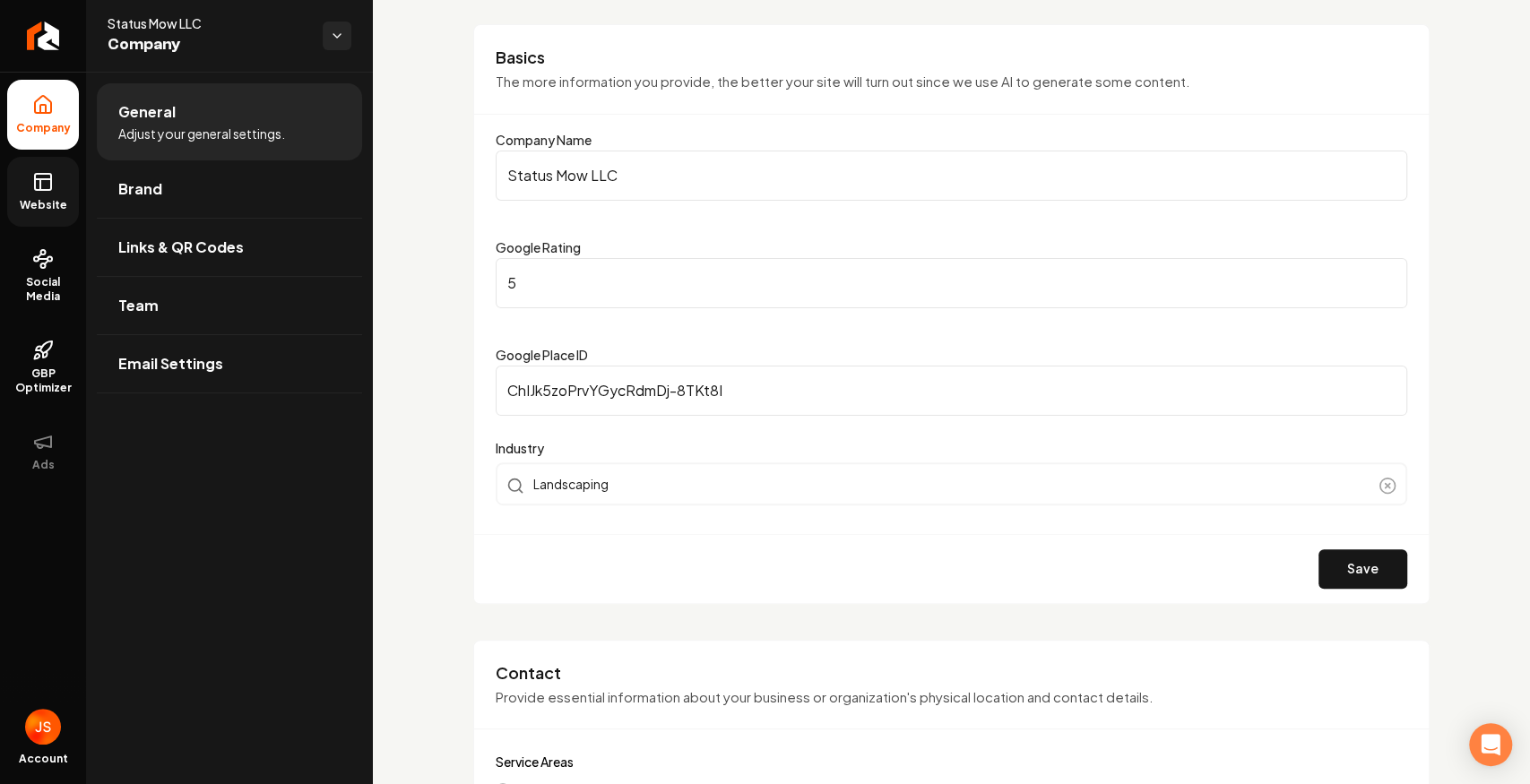
click at [53, 178] on link "Website" at bounding box center [42, 191] width 71 height 69
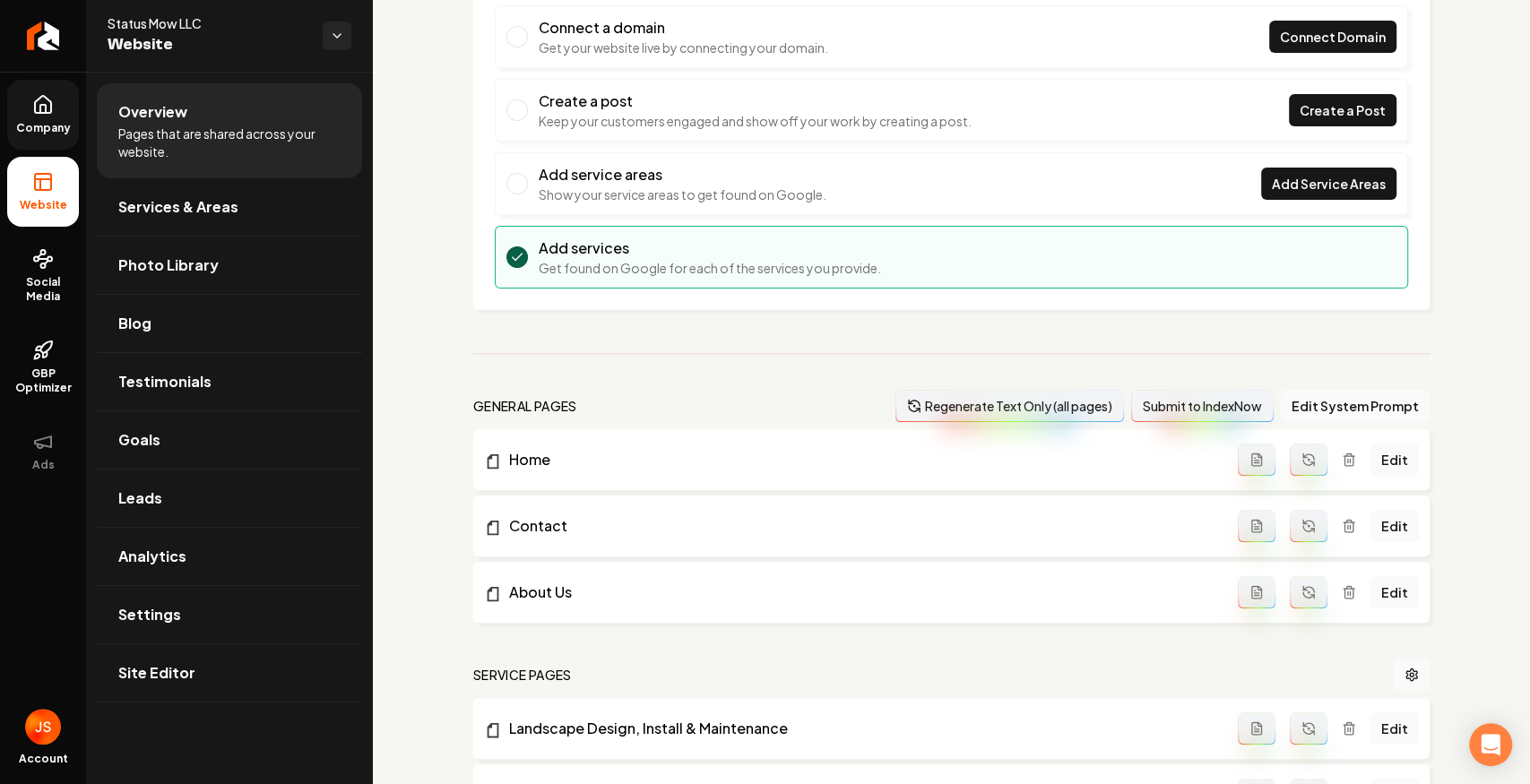
scroll to position [169, 0]
click at [1285, 410] on button "Edit System Prompt" at bounding box center [1355, 406] width 149 height 32
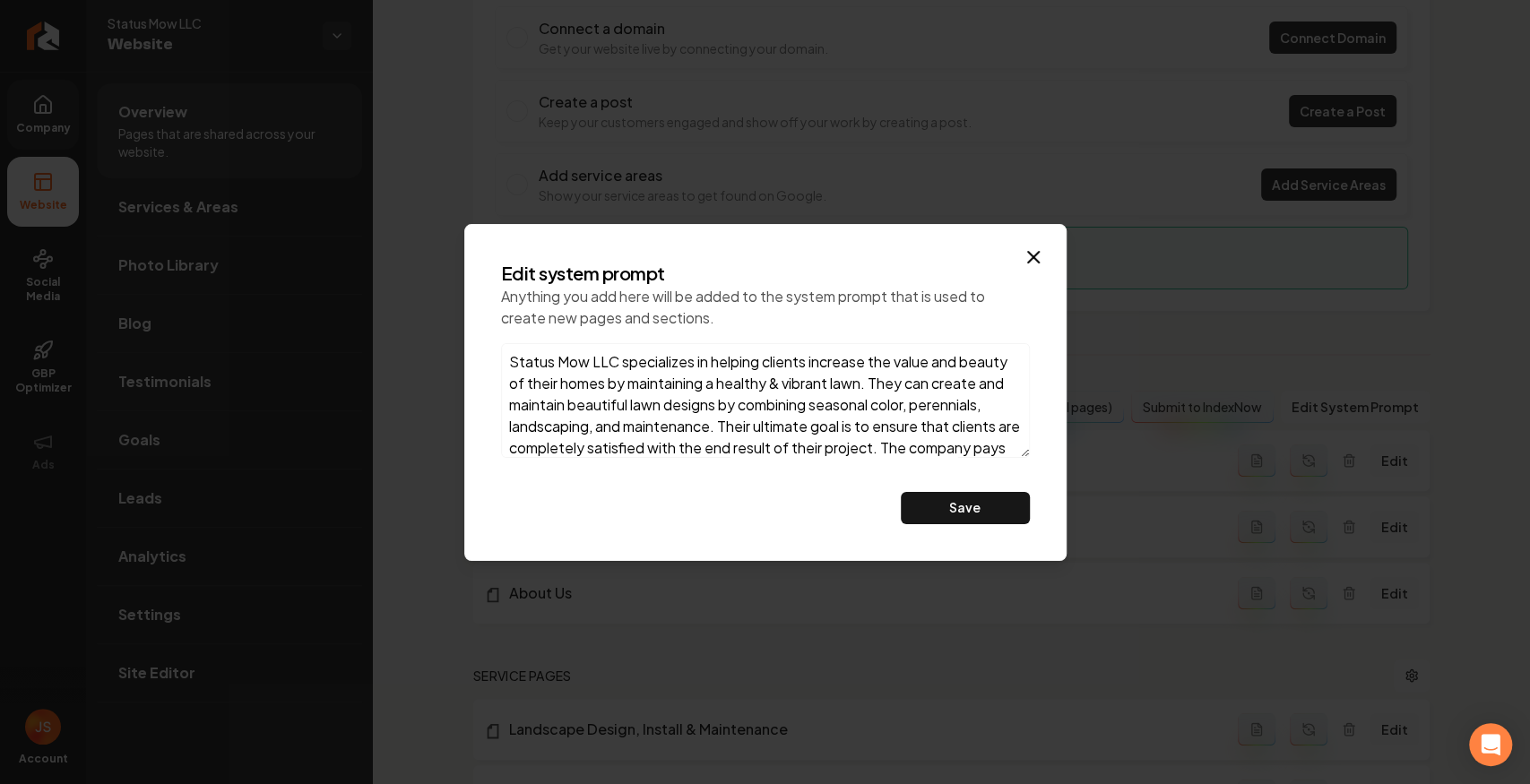
drag, startPoint x: 536, startPoint y: 366, endPoint x: 649, endPoint y: 377, distance: 113.5
click at [647, 377] on textarea "Status Mow LLC specializes in helping clients increase the value and beauty of …" at bounding box center [765, 400] width 529 height 115
click at [722, 375] on textarea "Status Mow LLC specializes in helping clients increase the value and beauty of …" at bounding box center [765, 400] width 529 height 115
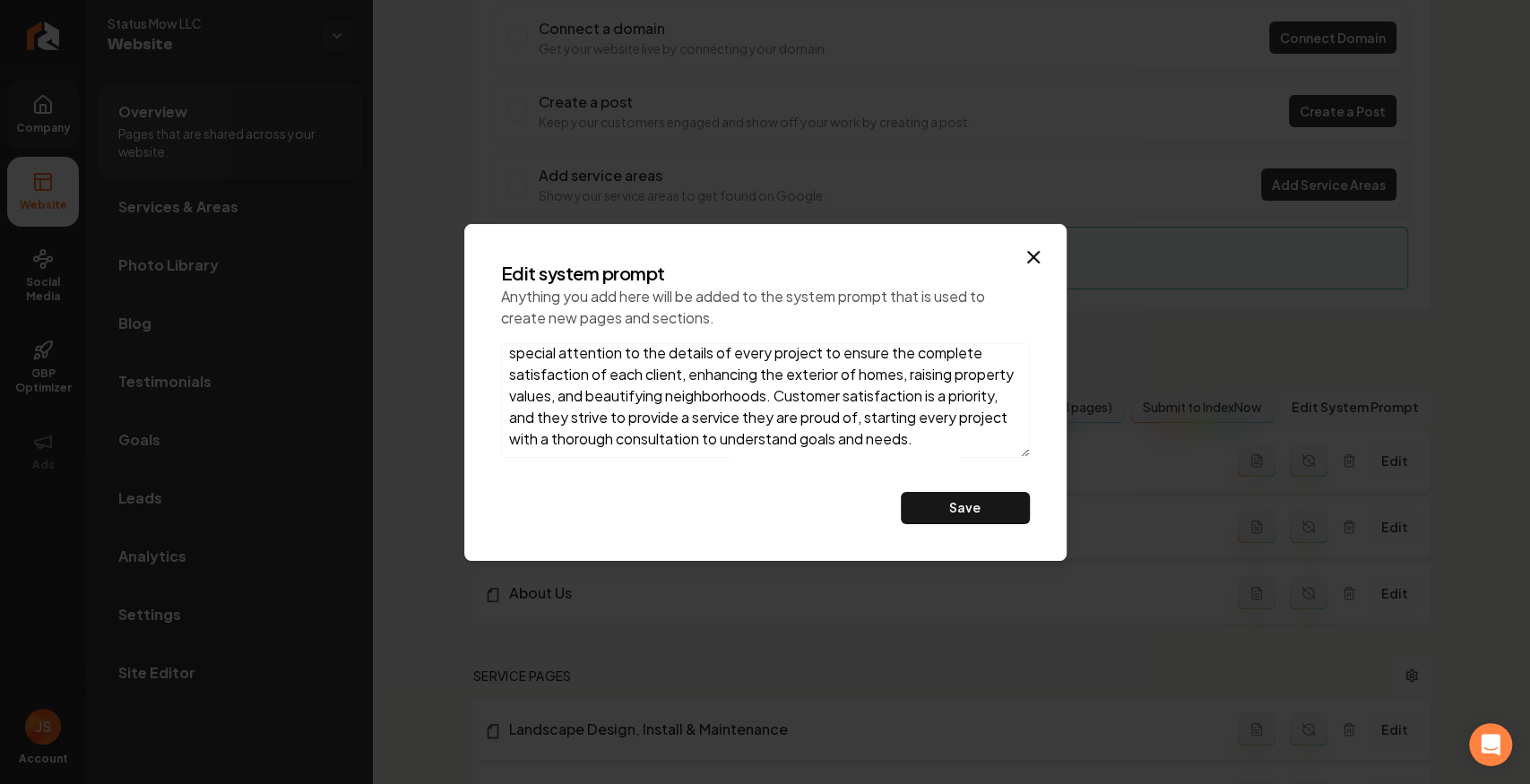
scroll to position [0, 0]
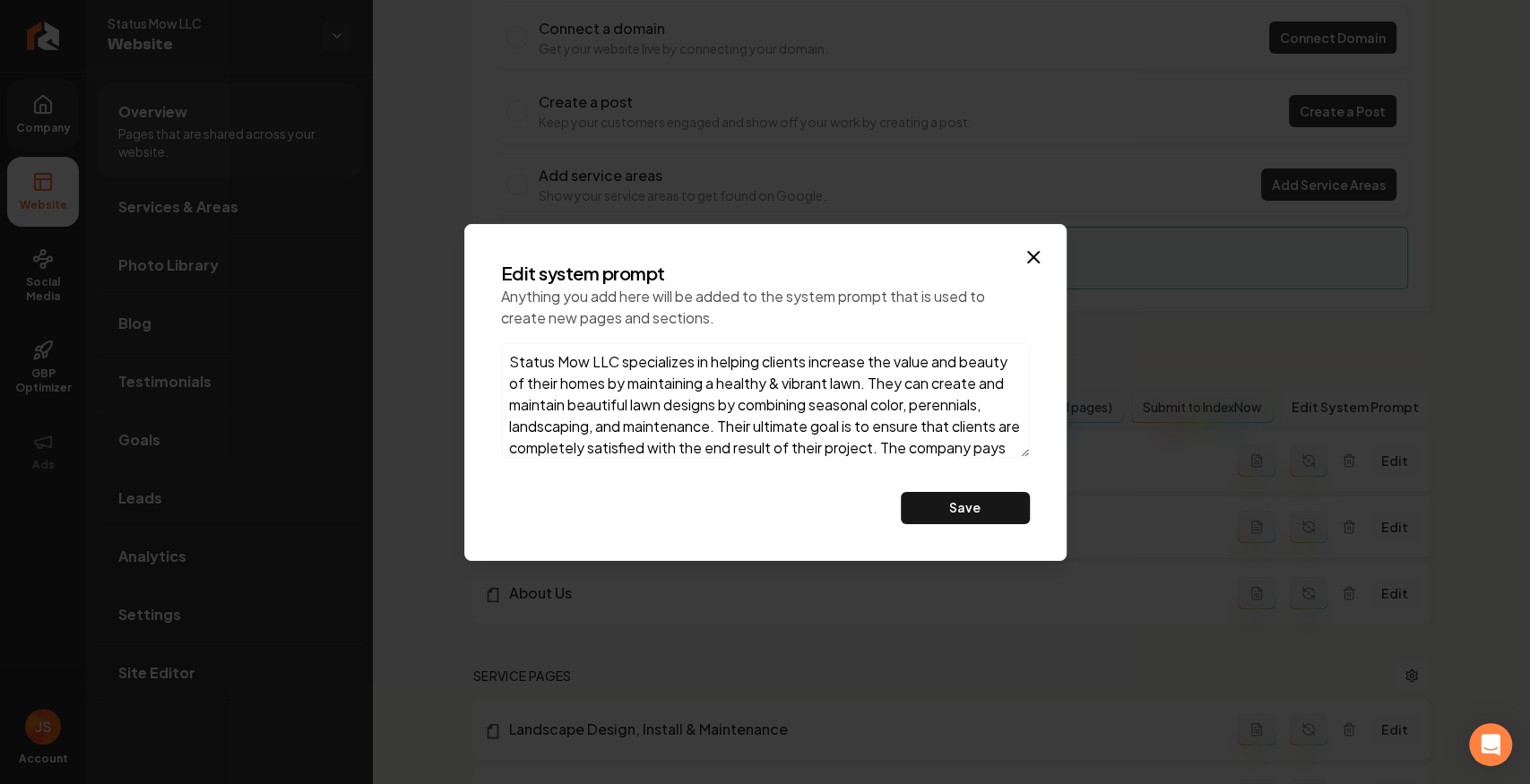
drag, startPoint x: 633, startPoint y: 405, endPoint x: 476, endPoint y: 183, distance: 271.9
click at [463, 186] on body "Company Website Social Media GBP Optimizer Ads Account Status Mow LLC Website O…" at bounding box center [765, 392] width 1530 height 784
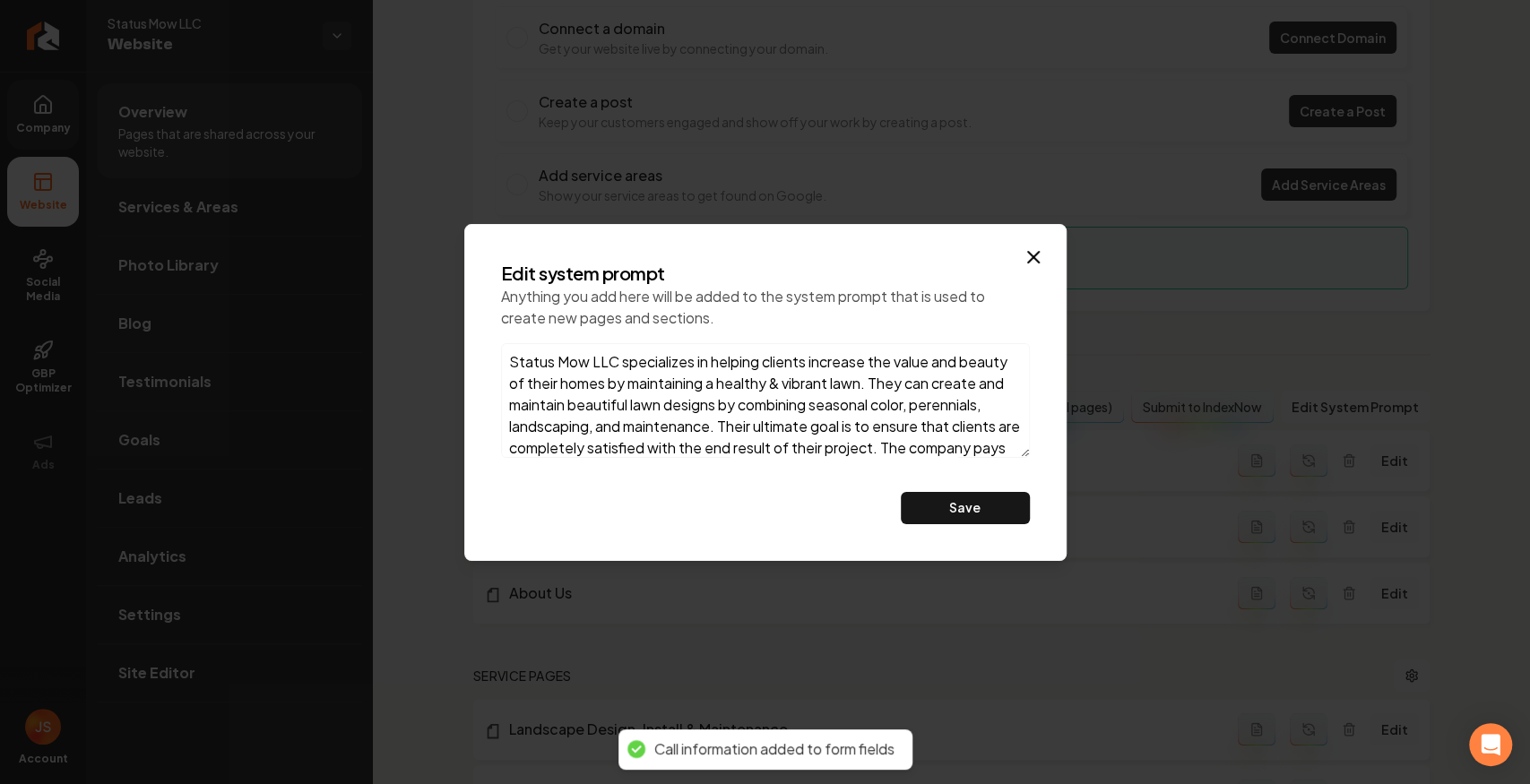
click at [738, 387] on textarea "Status Mow LLC specializes in helping clients increase the value and beauty of …" at bounding box center [765, 400] width 529 height 115
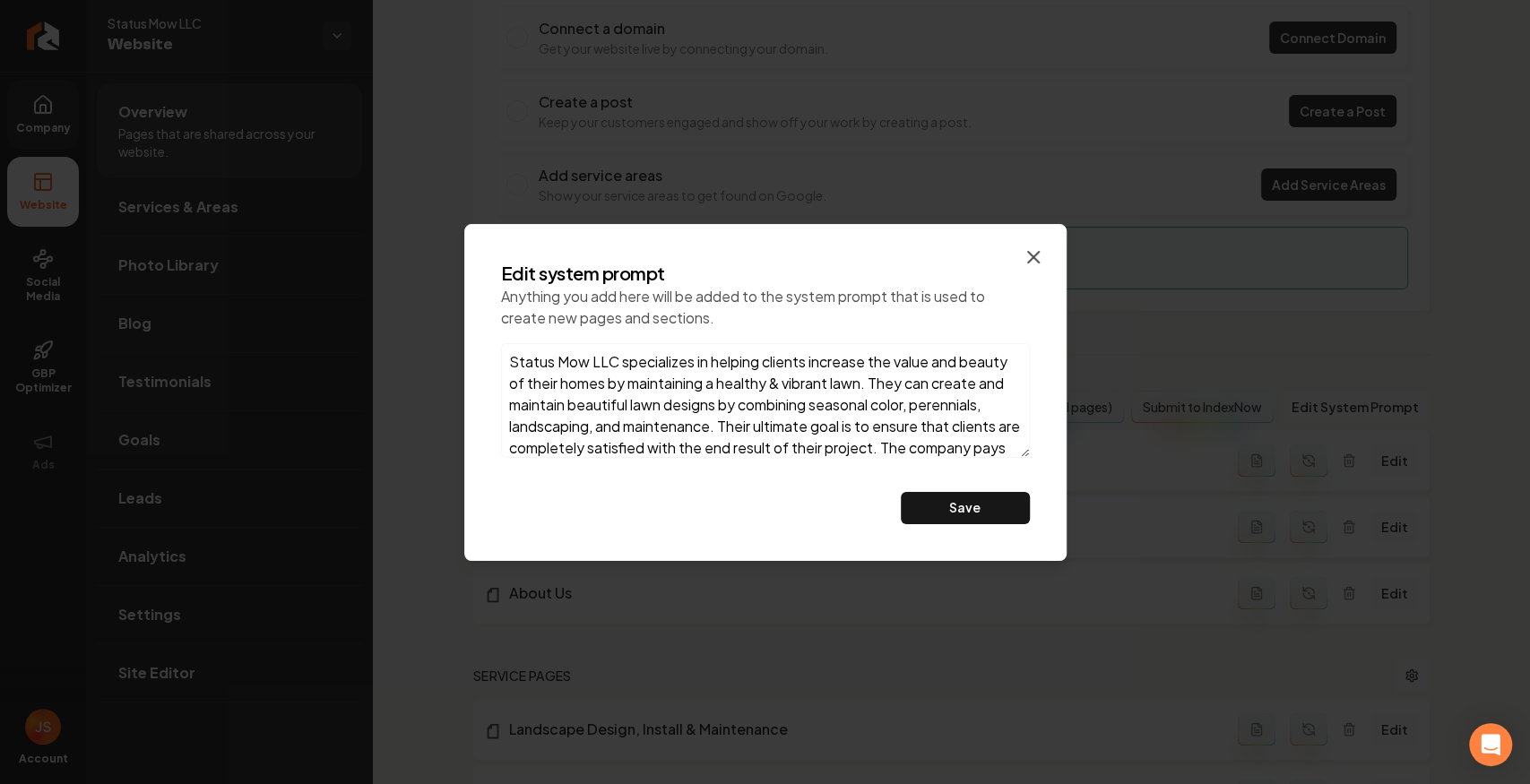
click at [1038, 249] on icon "button" at bounding box center [1034, 257] width 22 height 22
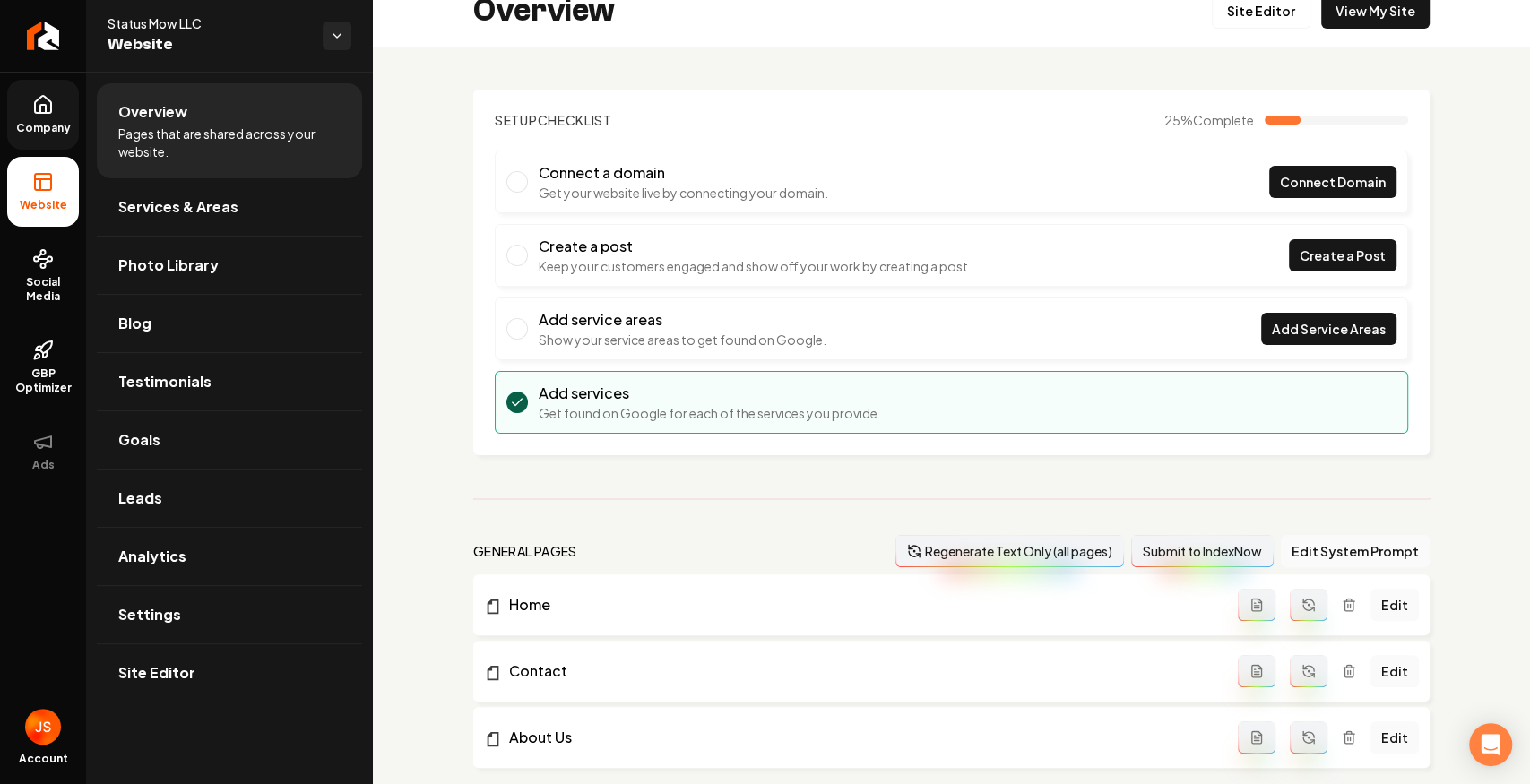
scroll to position [119, 0]
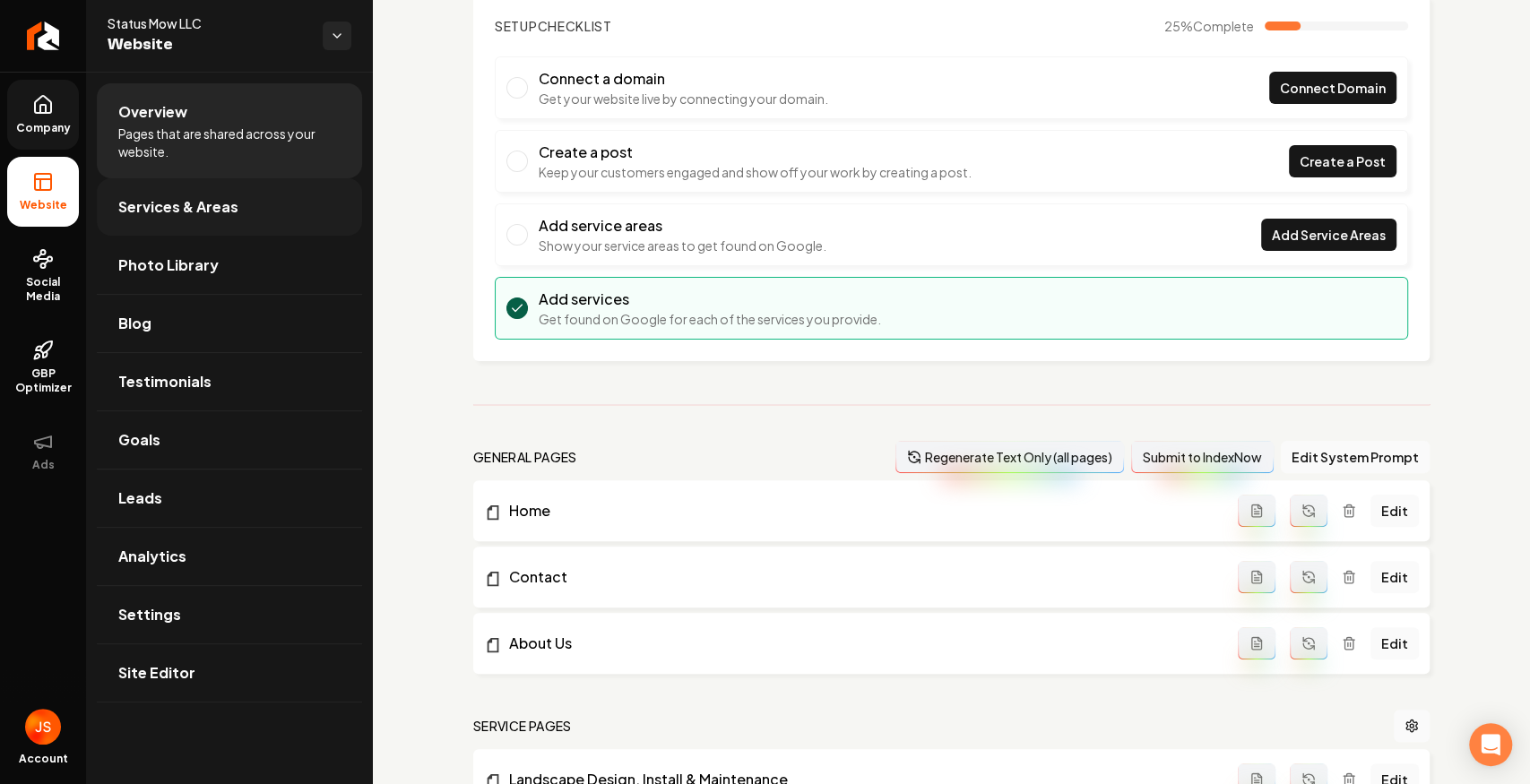
click at [169, 194] on link "Services & Areas" at bounding box center [229, 207] width 265 height 58
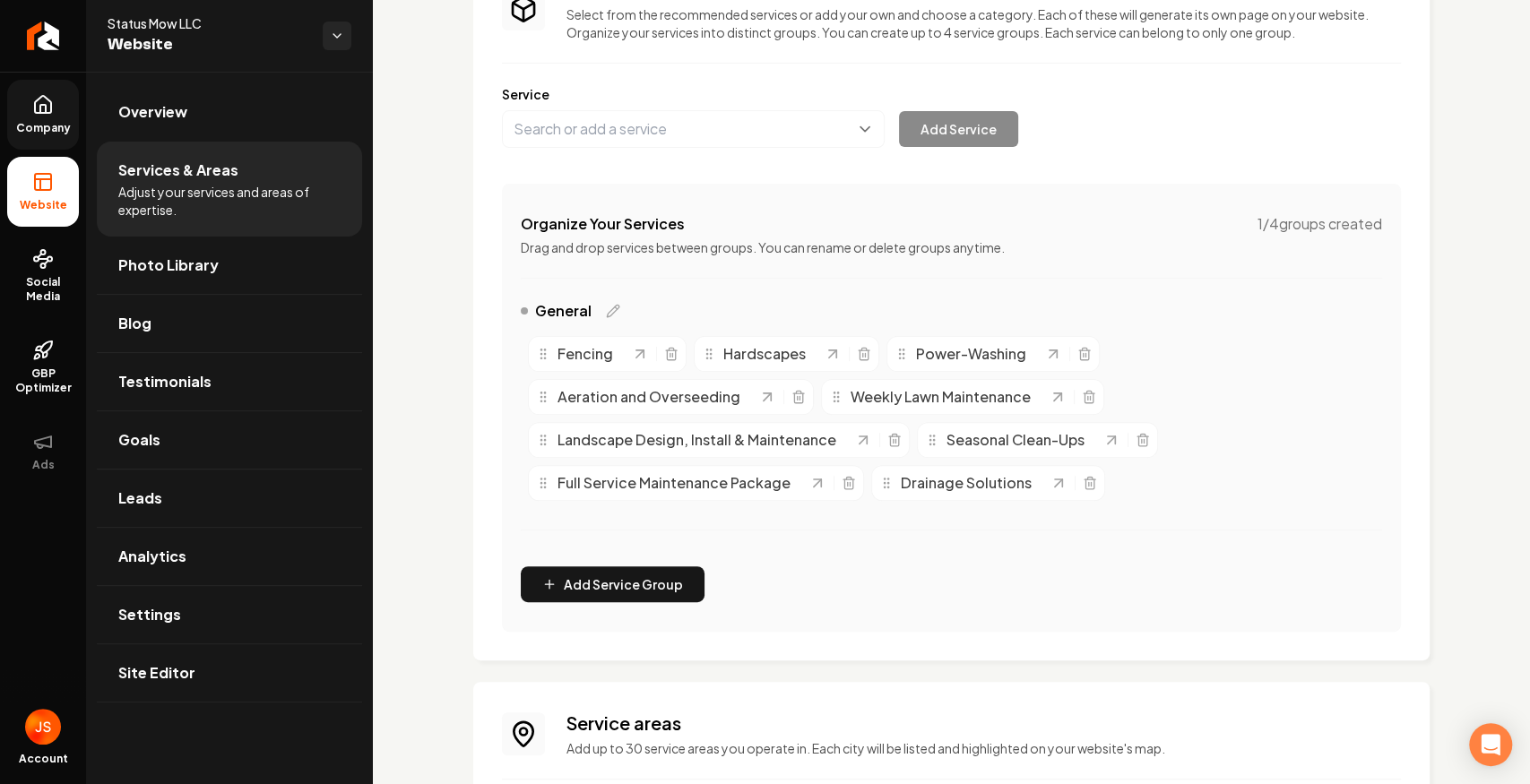
scroll to position [337, 0]
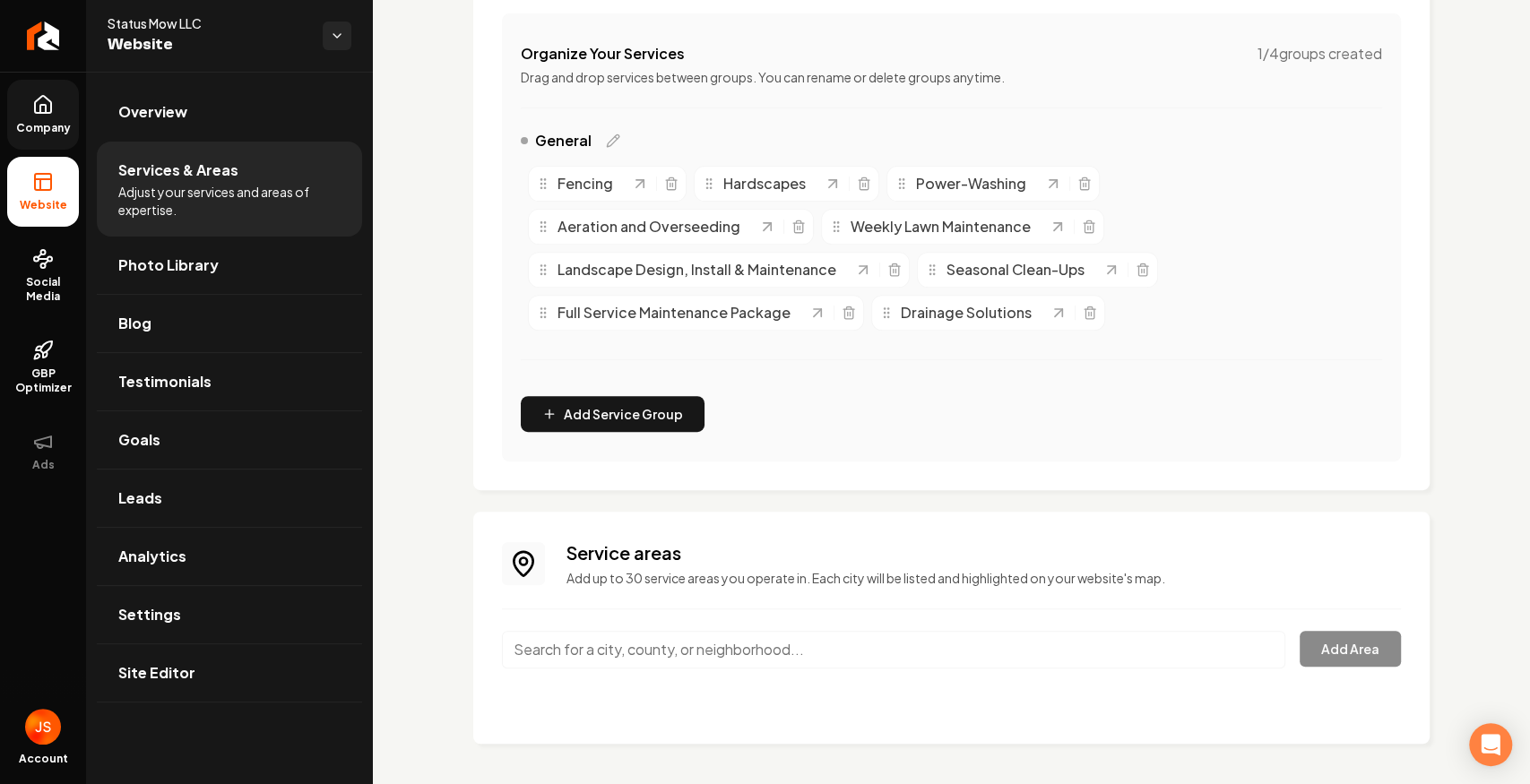
click at [30, 136] on link "Company" at bounding box center [42, 114] width 71 height 69
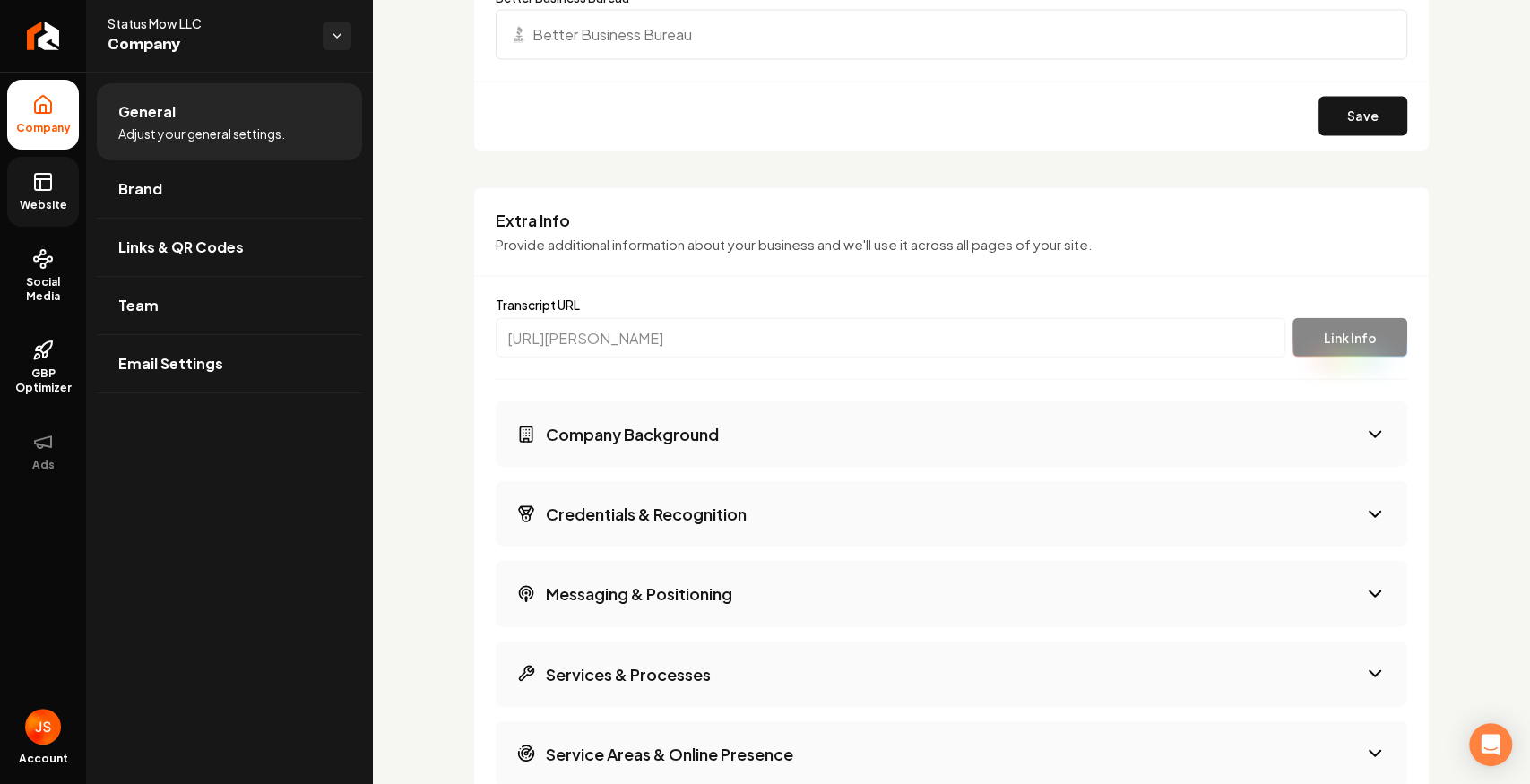
scroll to position [2967, 0]
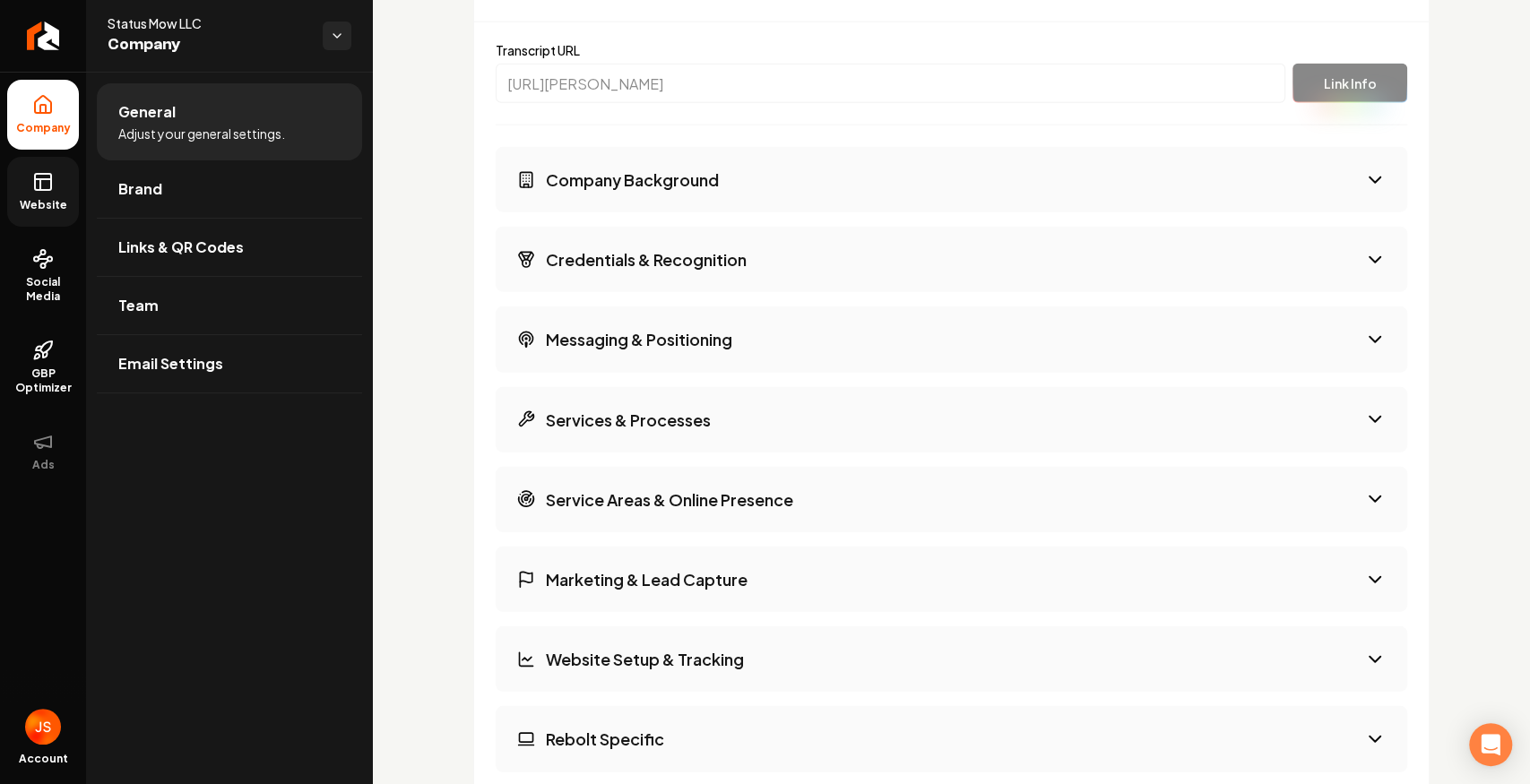
click at [819, 177] on button "Company Background" at bounding box center [950, 179] width 911 height 66
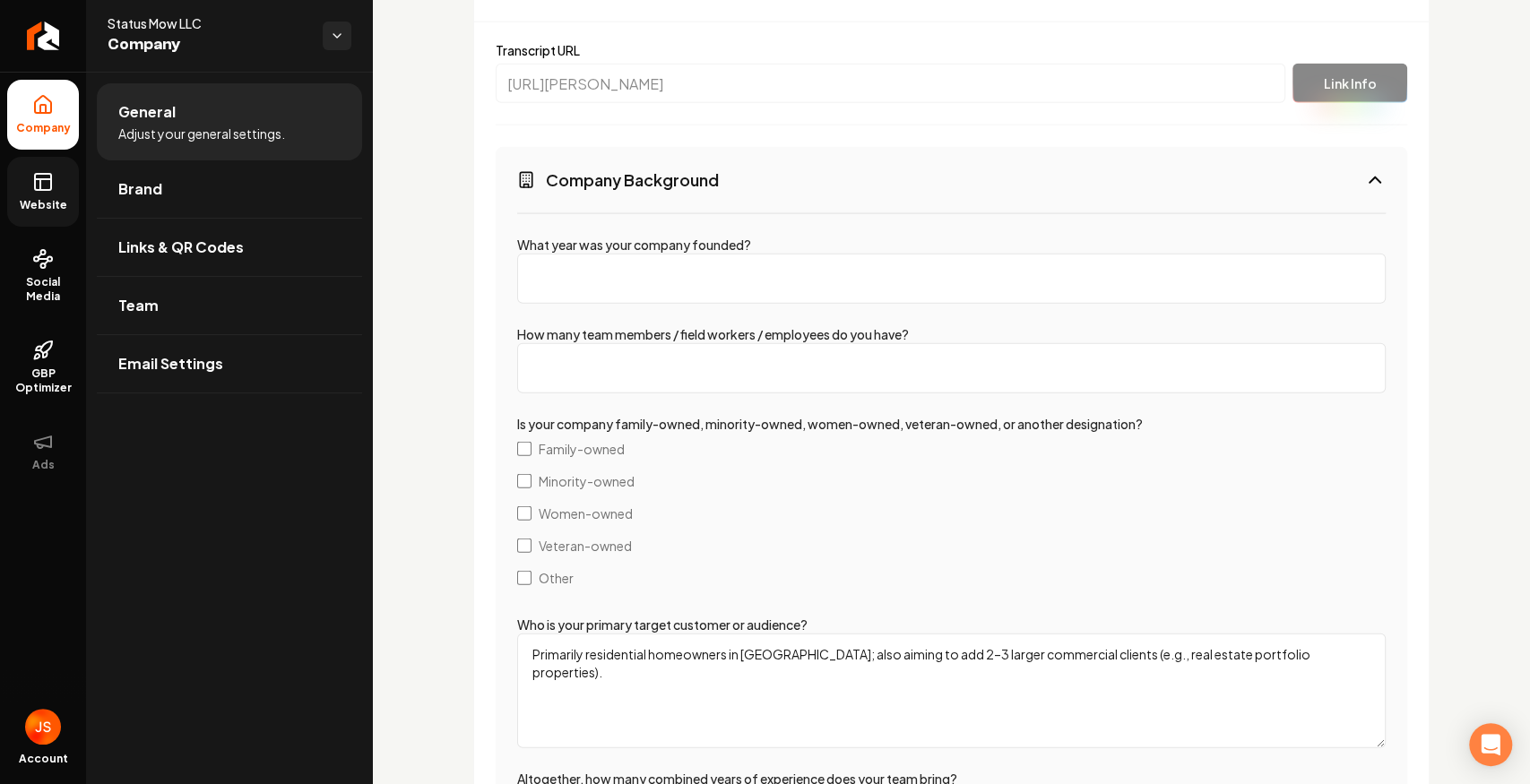
click at [713, 278] on input "What year was your company founded?" at bounding box center [950, 278] width 868 height 50
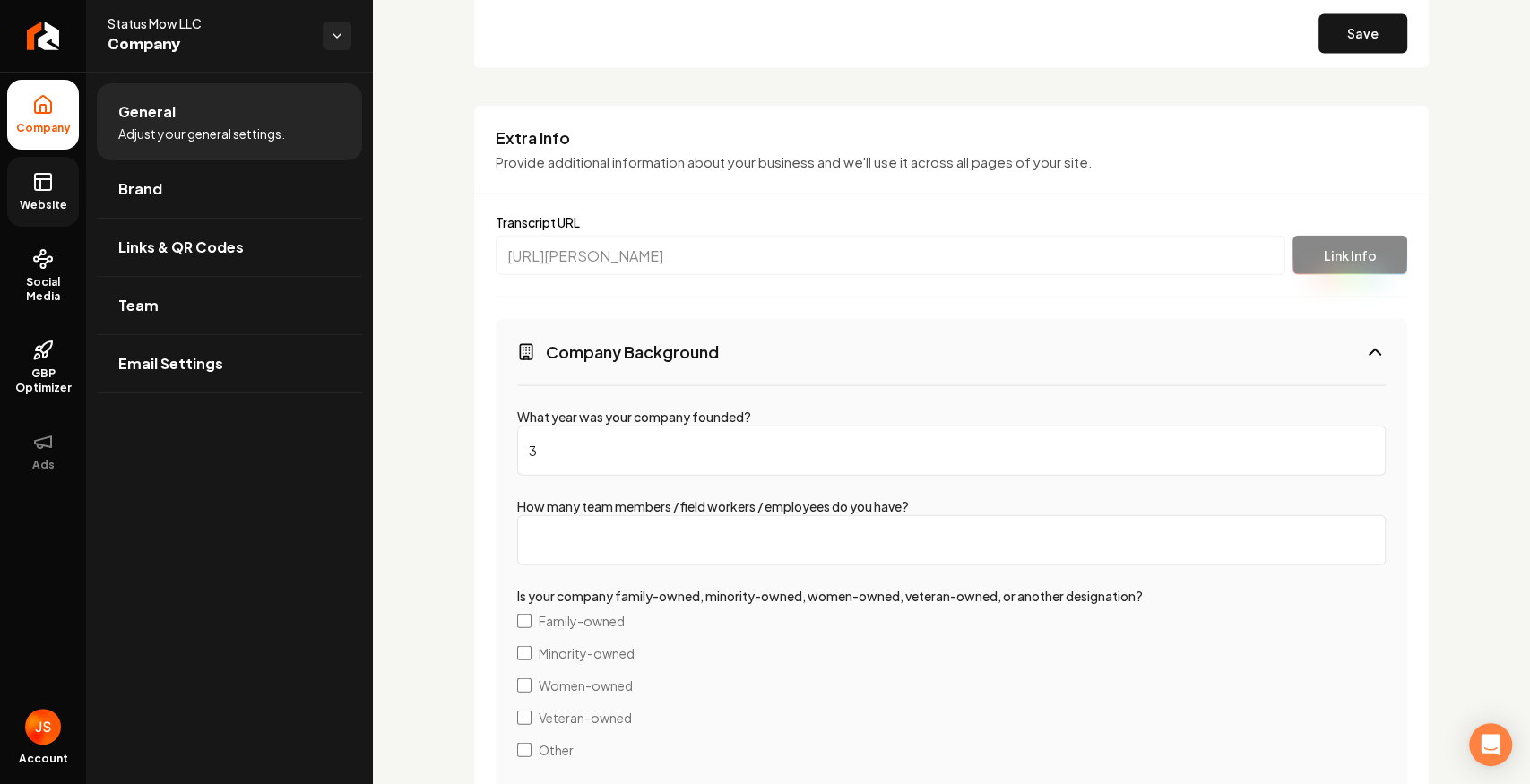
scroll to position [2787, 0]
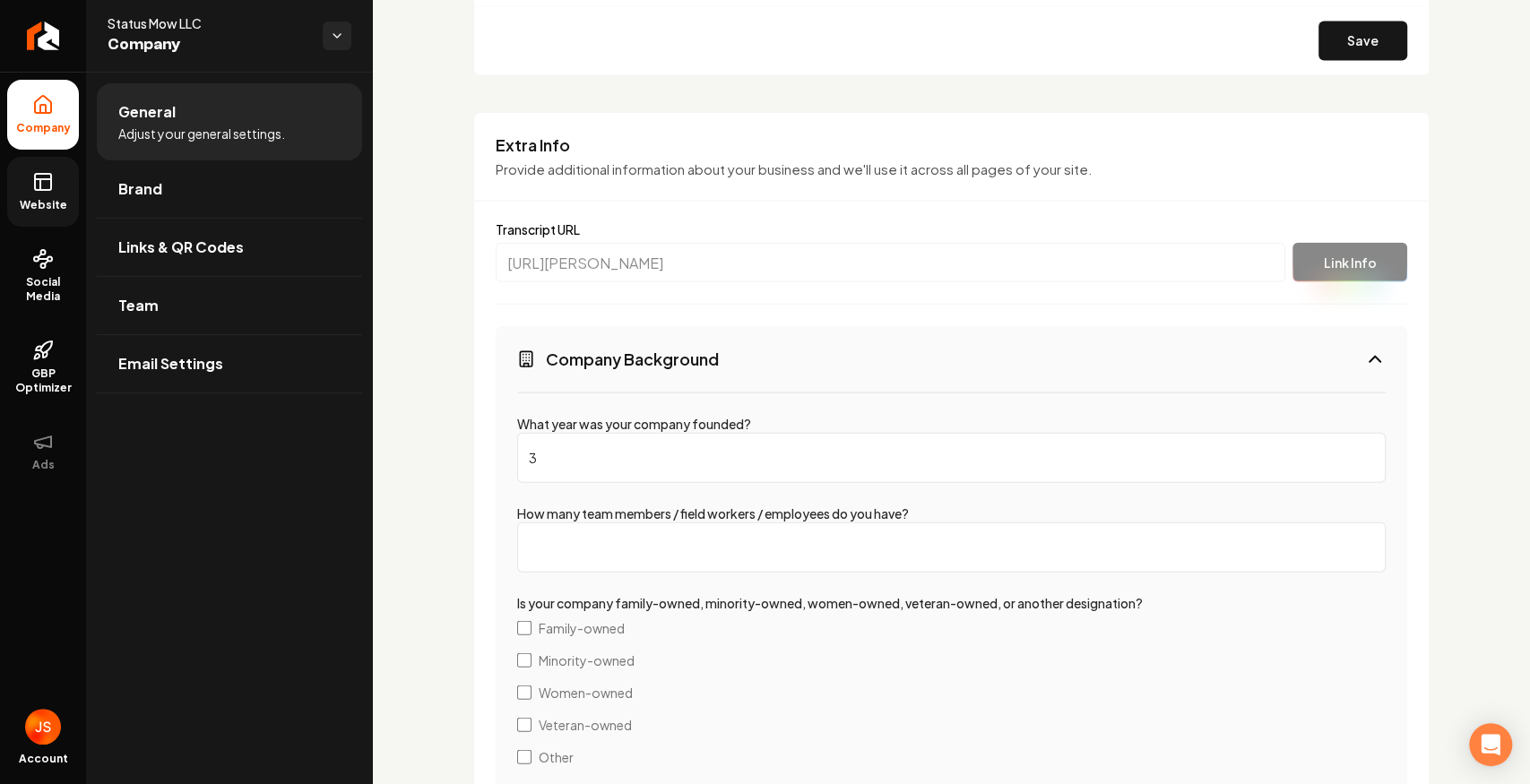
type input "3"
click at [1137, 381] on button "Company Background" at bounding box center [950, 358] width 911 height 66
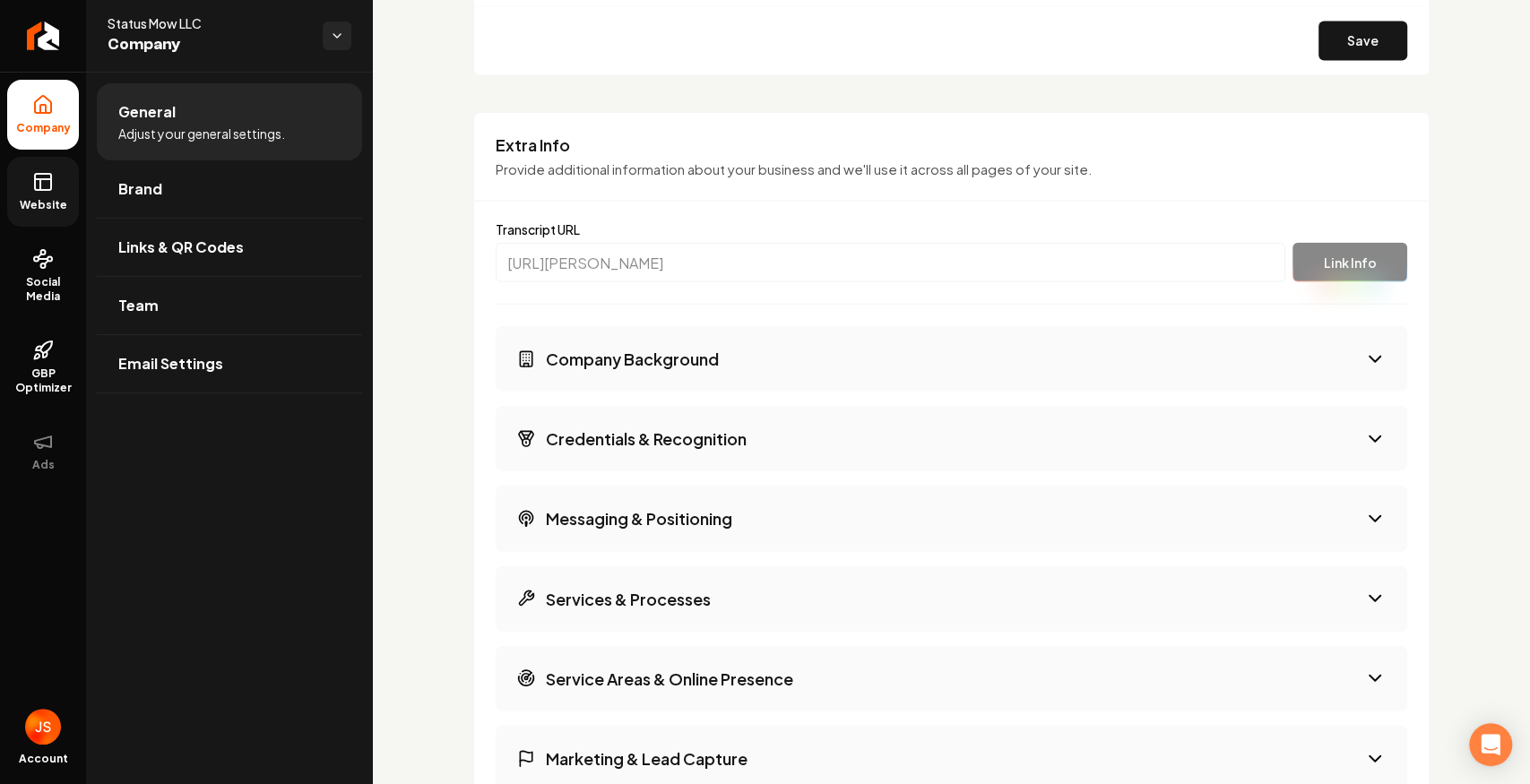
click at [1156, 380] on button "Company Background" at bounding box center [950, 358] width 911 height 66
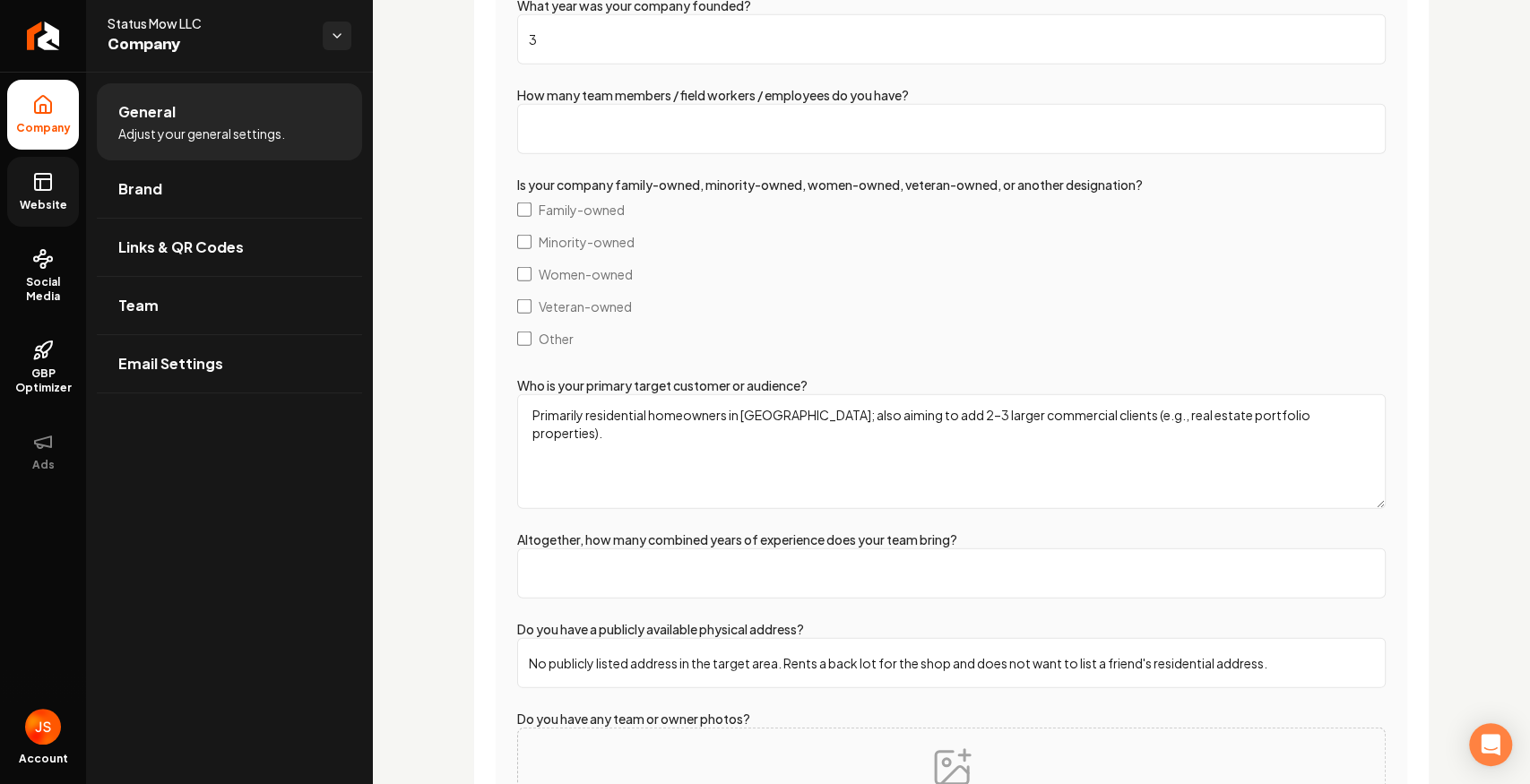
scroll to position [3444, 0]
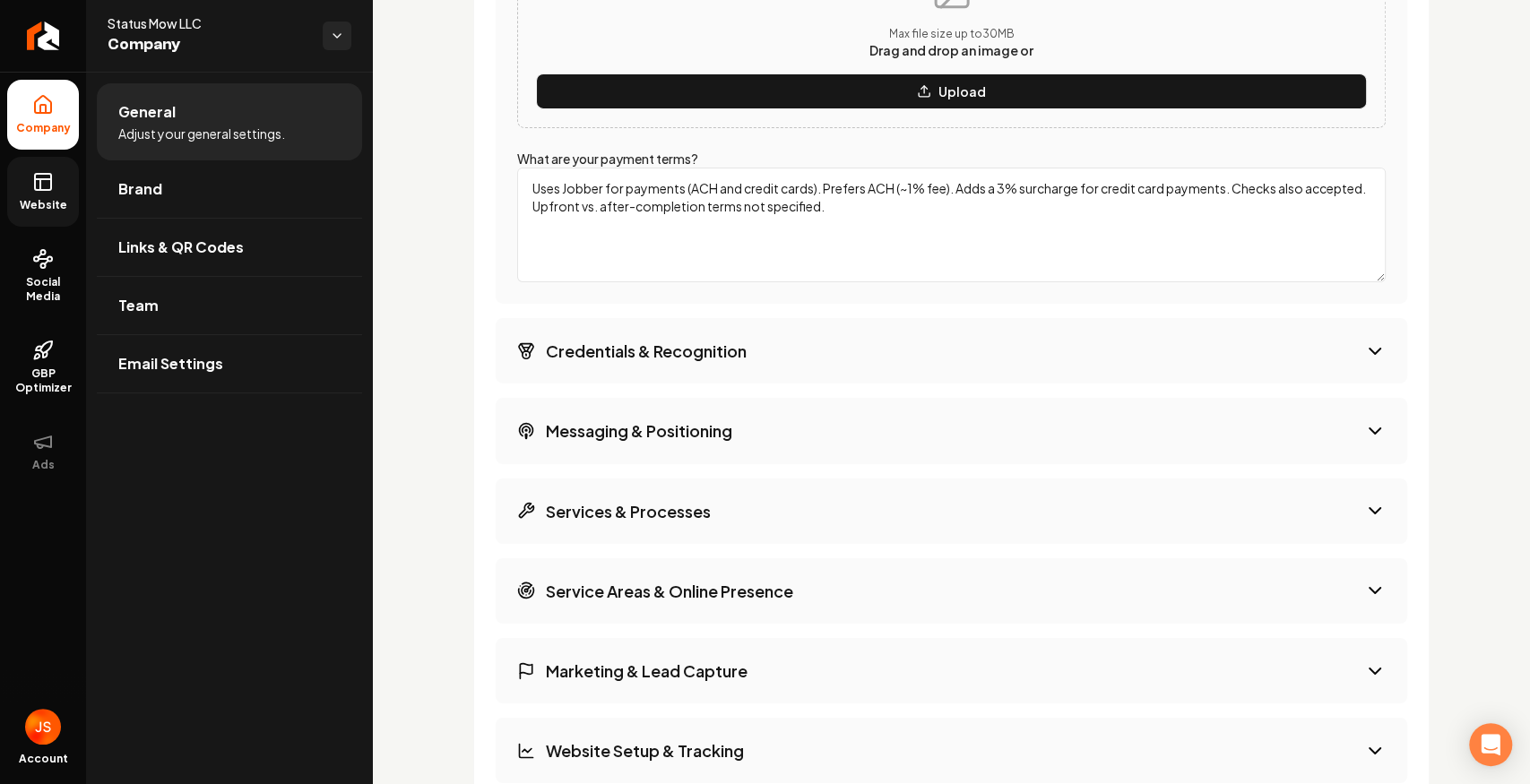
click at [858, 364] on button "Credentials & Recognition" at bounding box center [950, 350] width 911 height 66
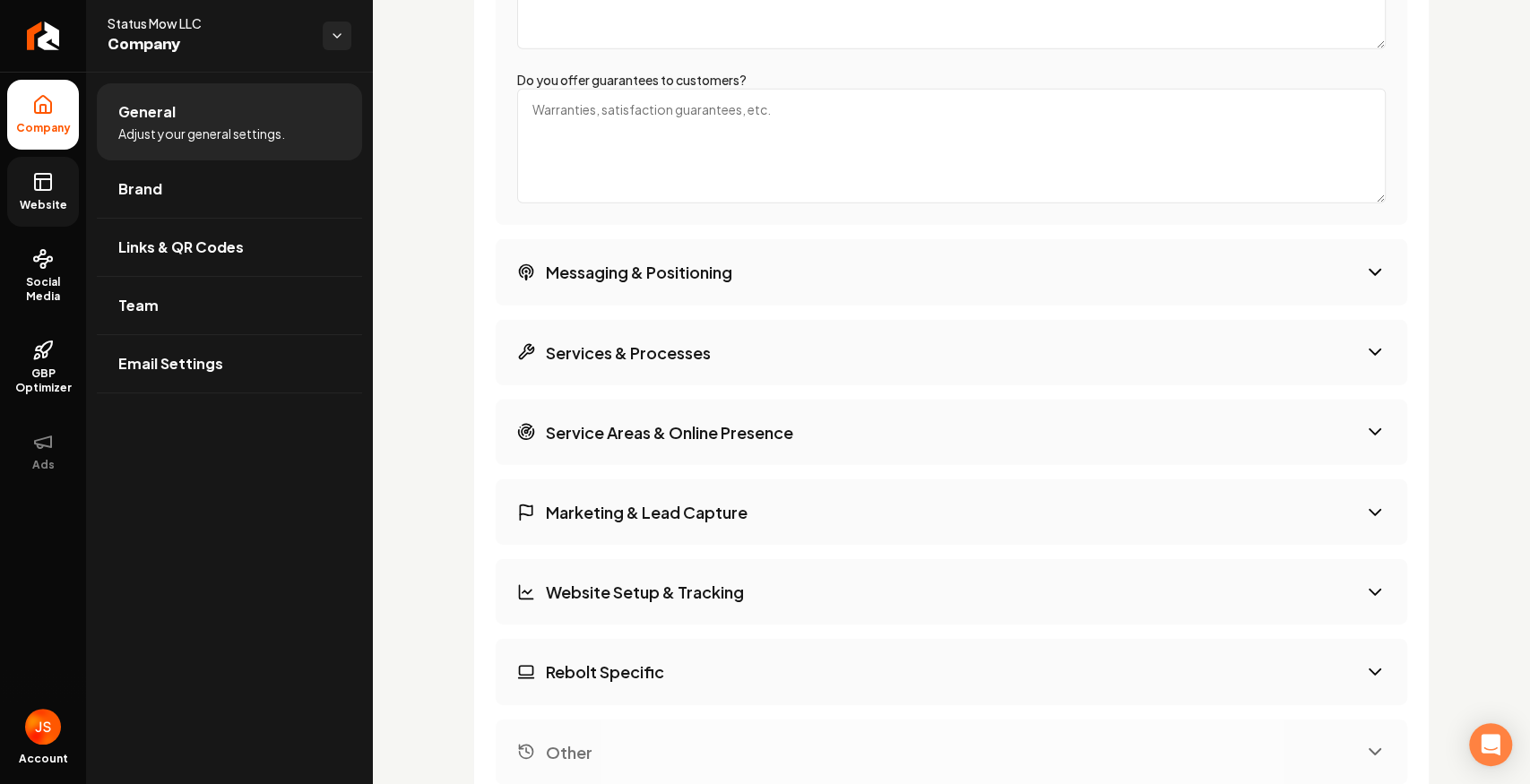
click at [798, 358] on button "Services & Processes" at bounding box center [950, 352] width 911 height 66
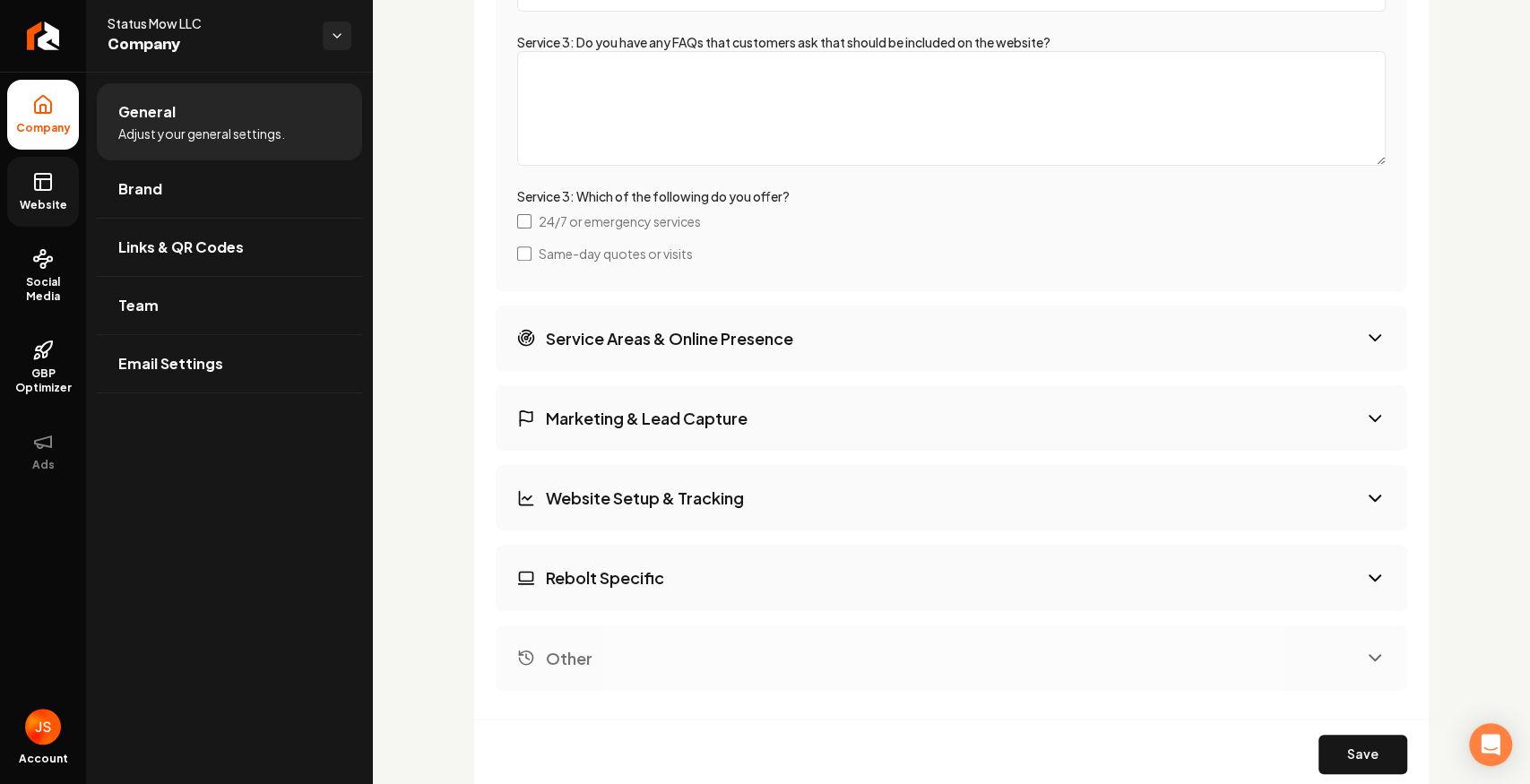
scroll to position [5018, 0]
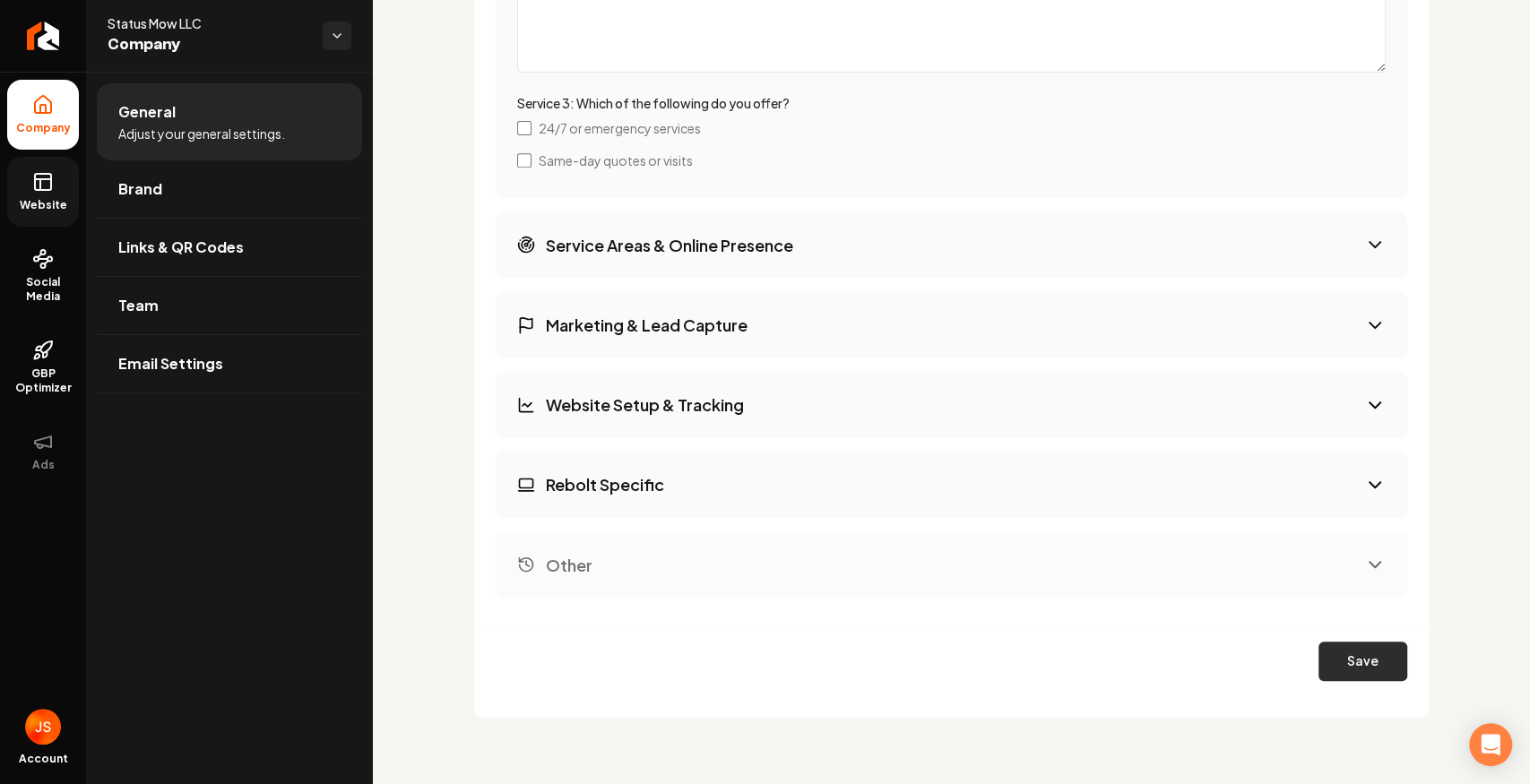
click at [1347, 658] on button "Save" at bounding box center [1363, 662] width 89 height 39
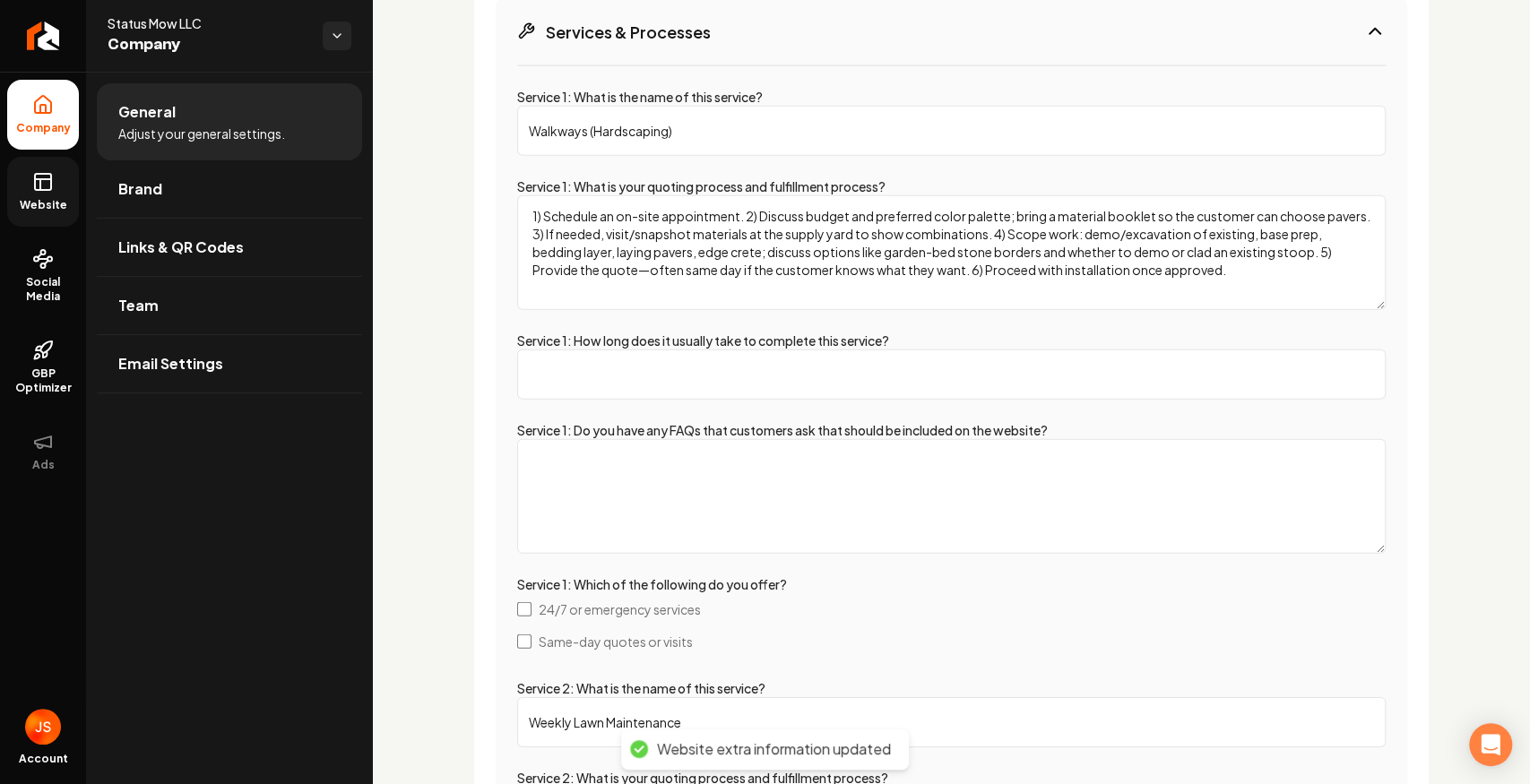
scroll to position [3106, 0]
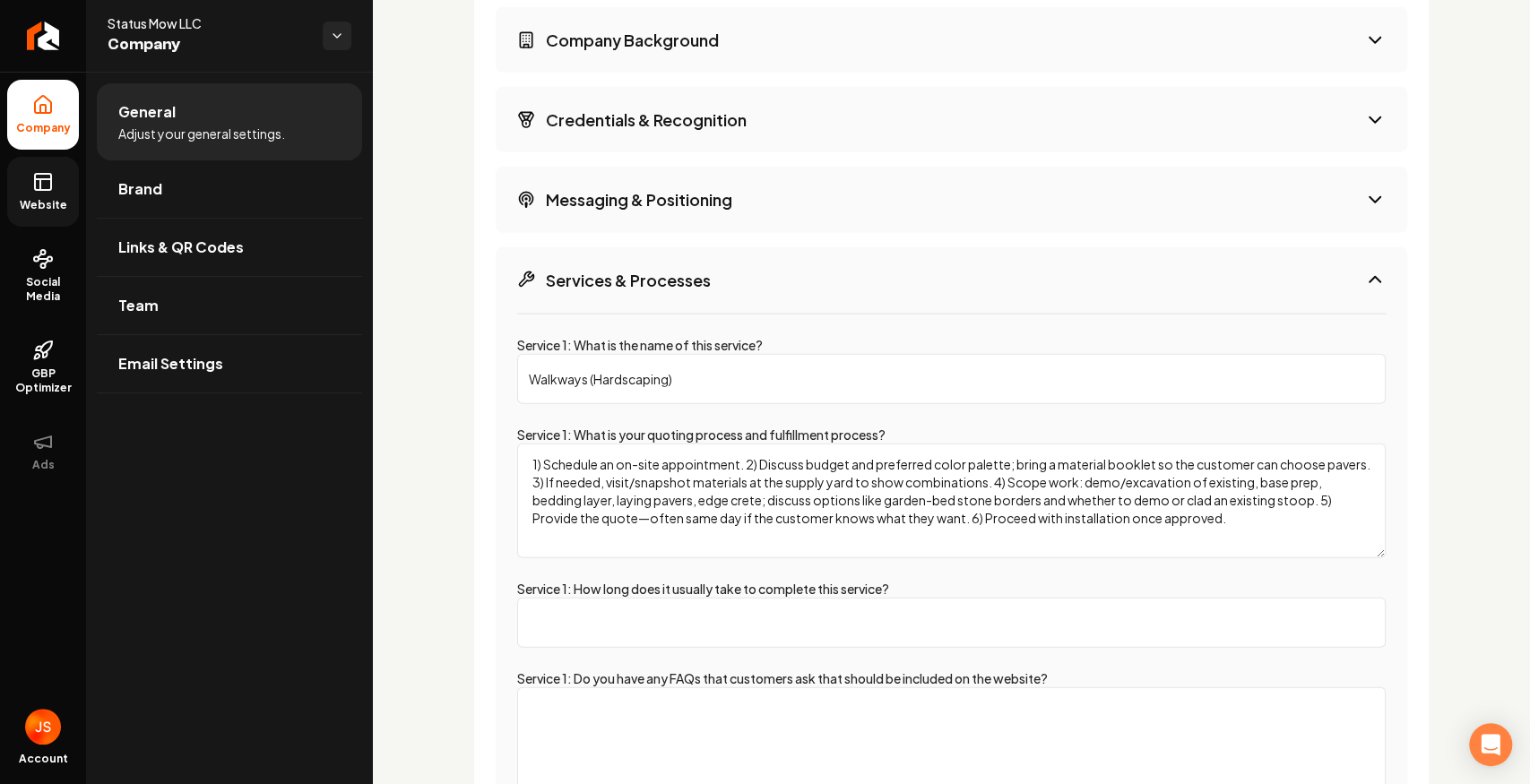
click at [45, 186] on icon at bounding box center [43, 182] width 22 height 22
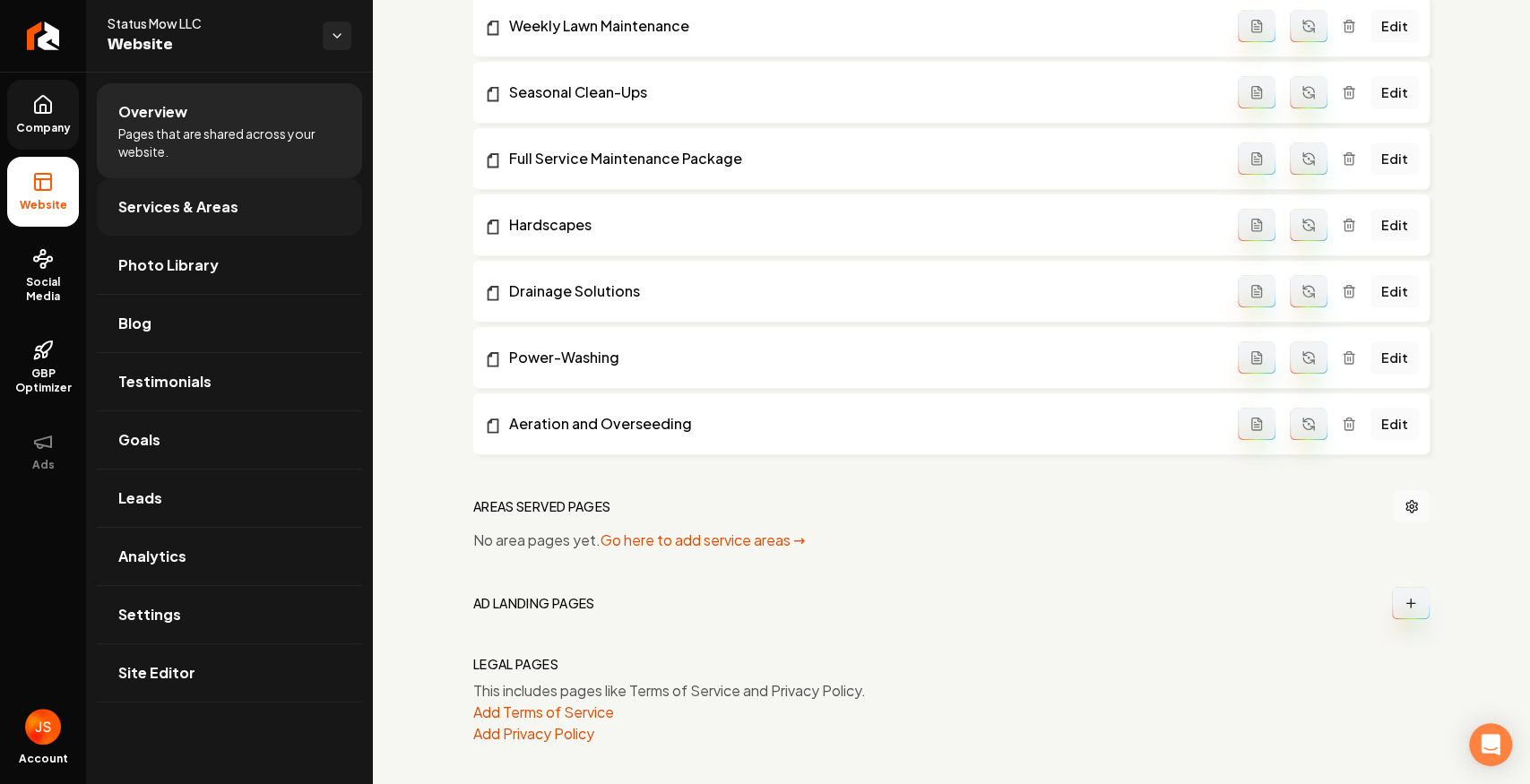
click at [102, 209] on link "Services & Areas" at bounding box center [229, 207] width 265 height 58
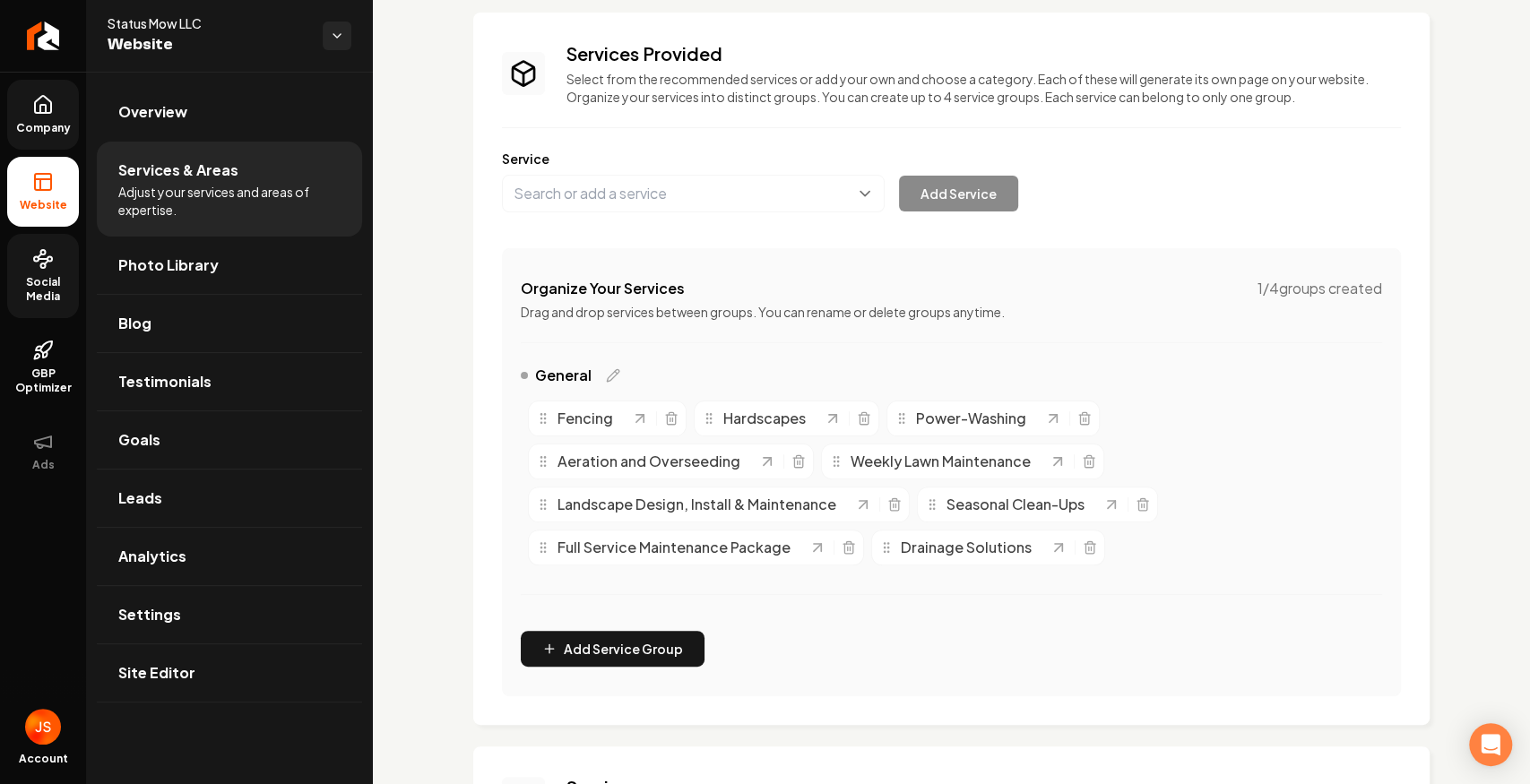
scroll to position [99, 0]
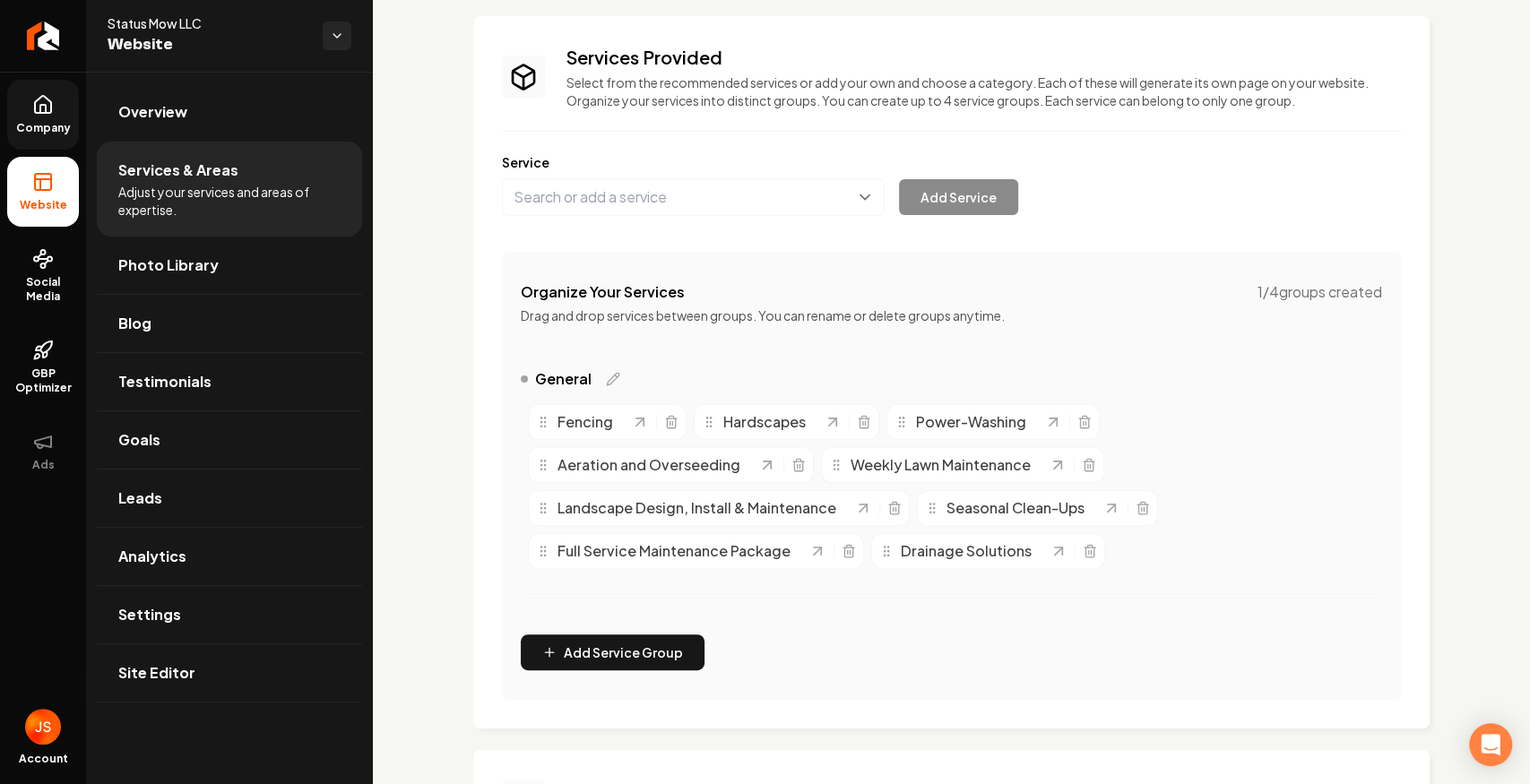
click at [28, 110] on link "Company" at bounding box center [42, 114] width 71 height 69
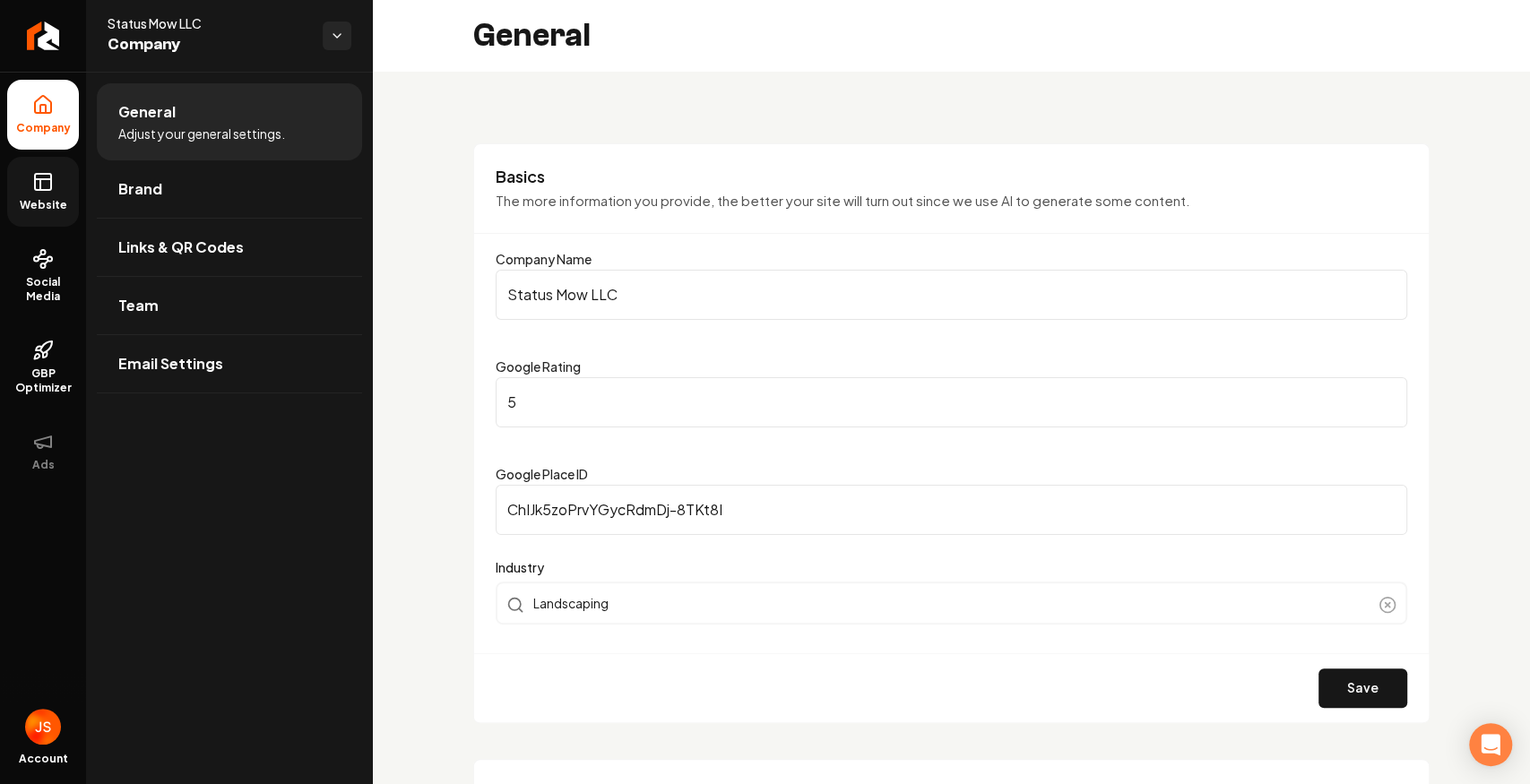
click at [63, 172] on link "Website" at bounding box center [42, 191] width 71 height 69
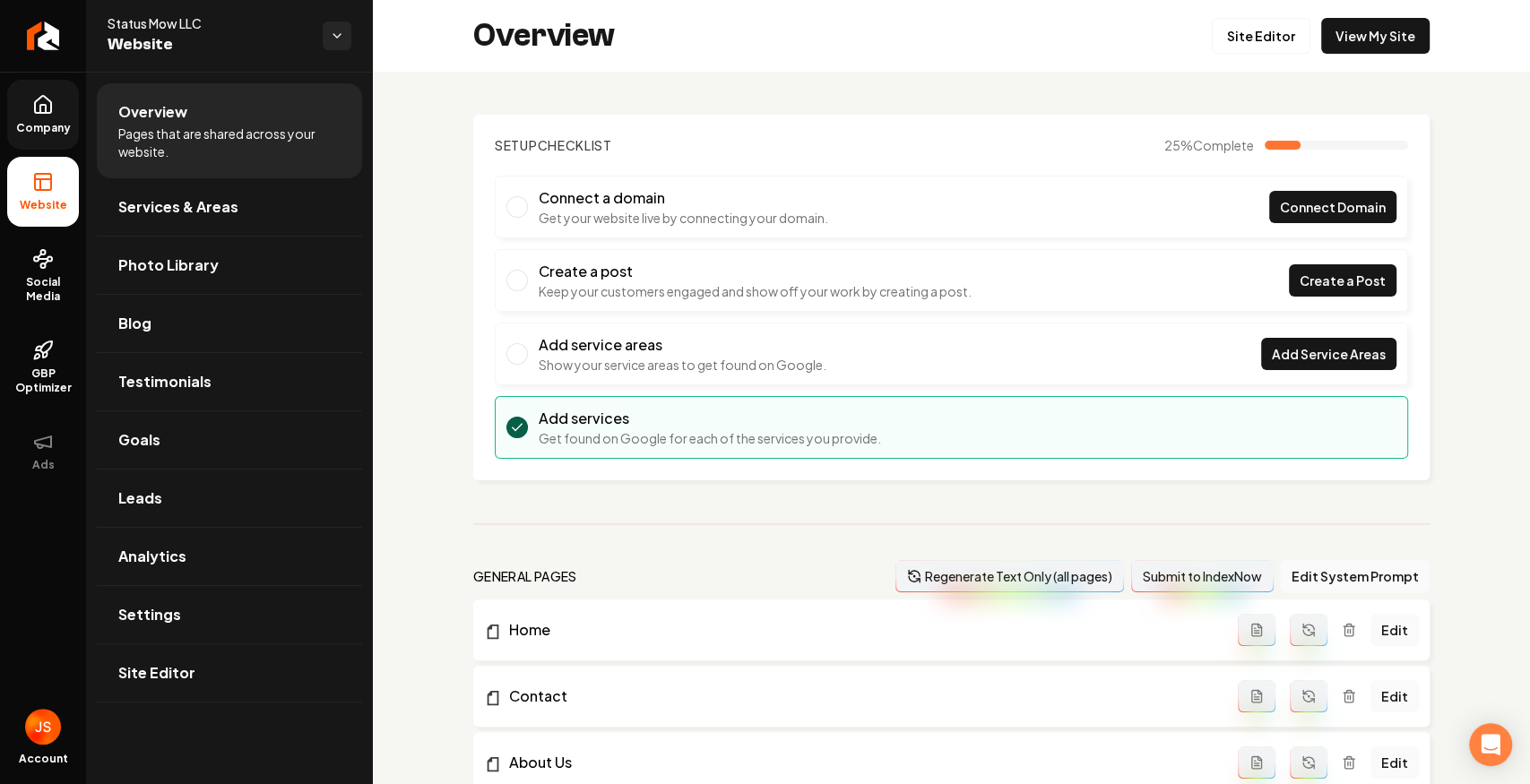
scroll to position [239, 0]
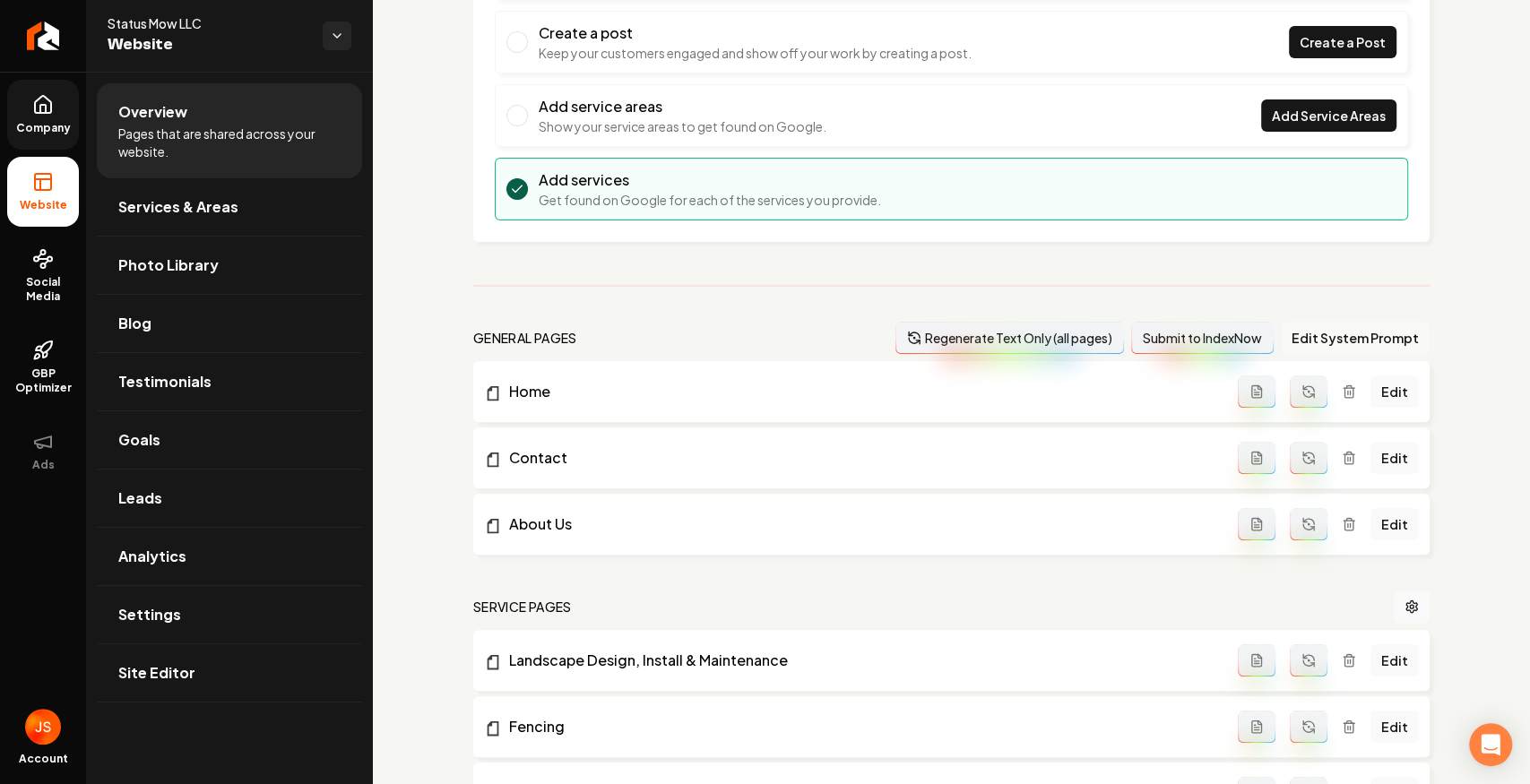
click at [1318, 328] on button "Edit System Prompt" at bounding box center [1355, 338] width 149 height 32
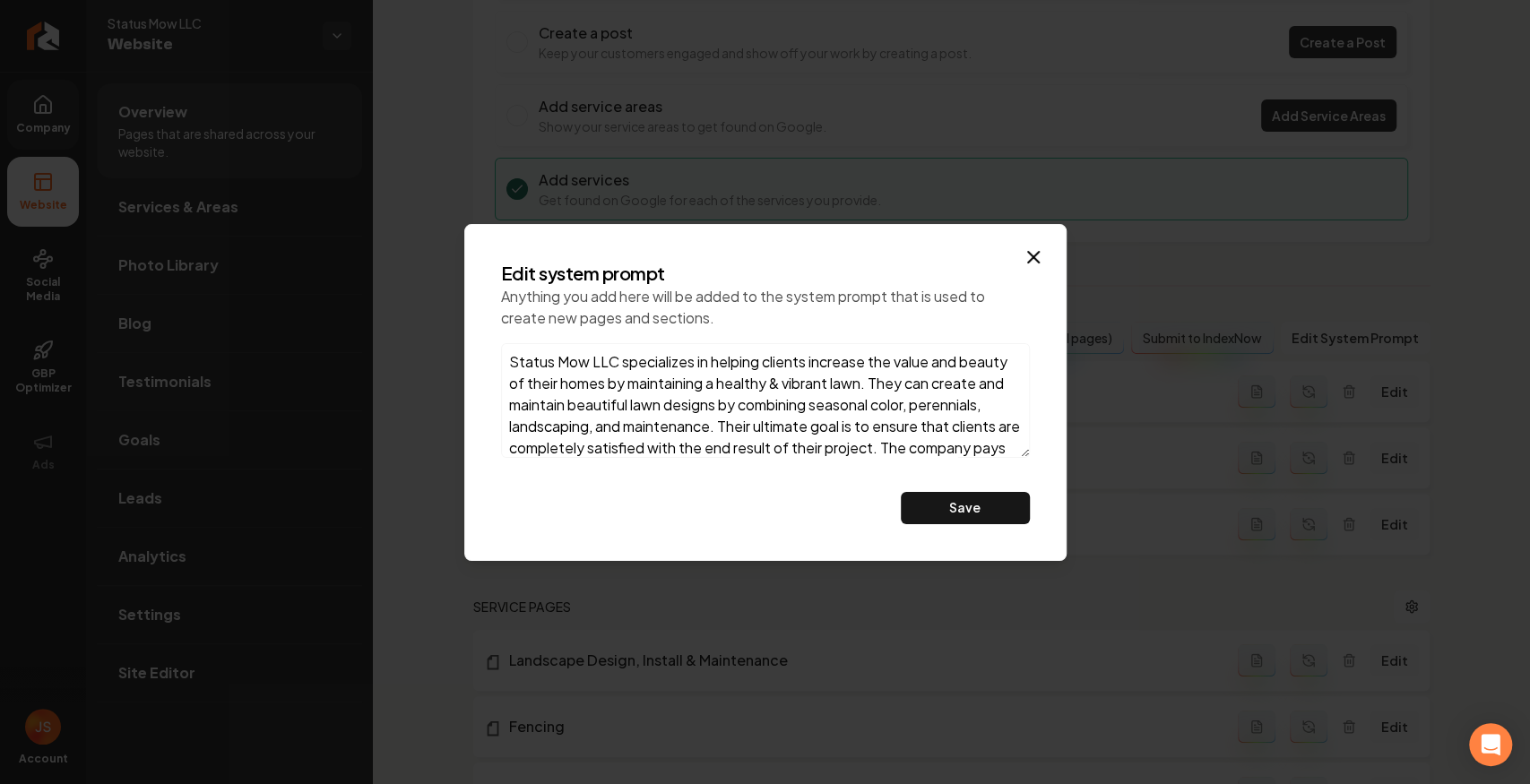
click at [796, 383] on textarea "Status Mow LLC specializes in helping clients increase the value and beauty of …" at bounding box center [765, 400] width 529 height 115
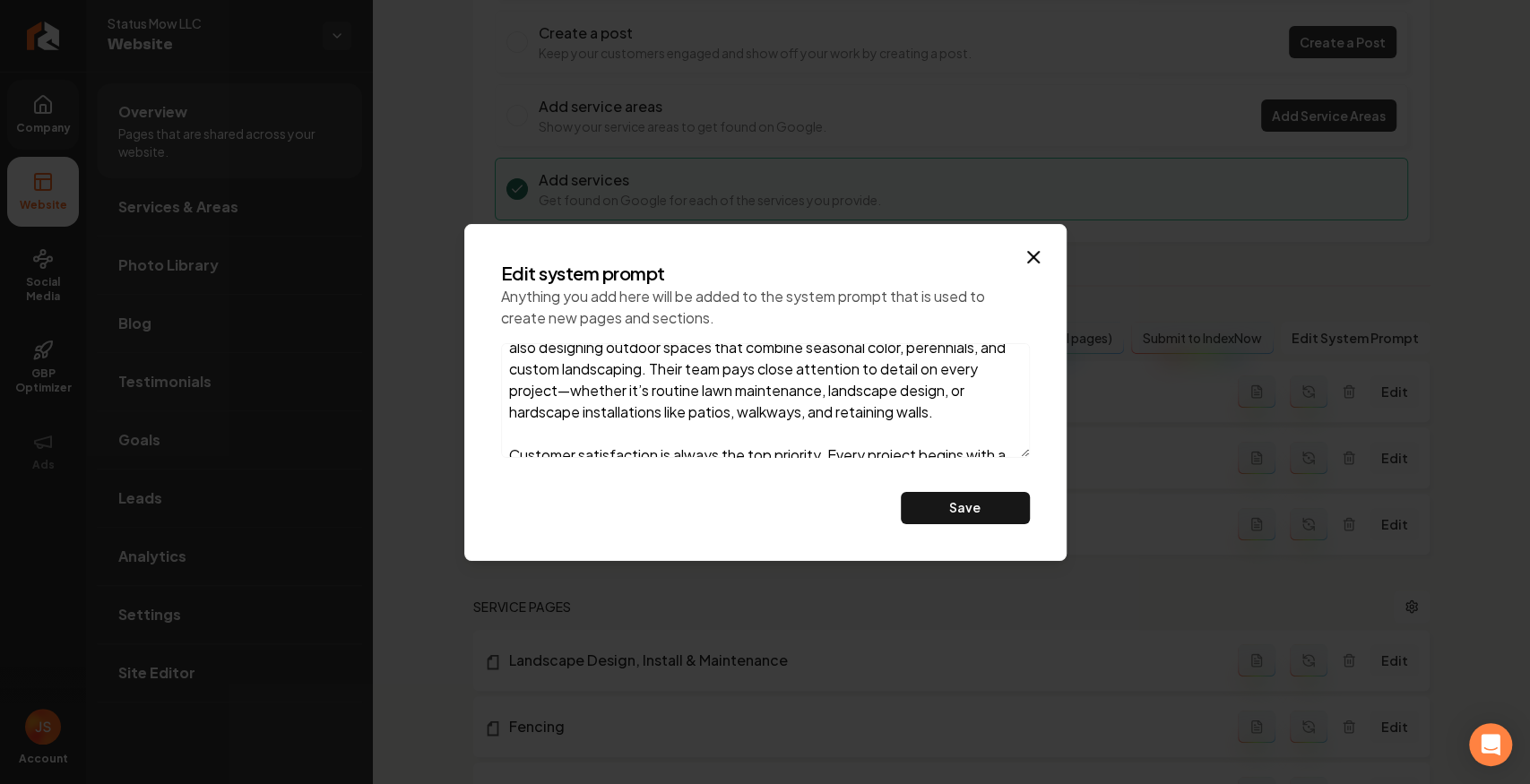
scroll to position [0, 0]
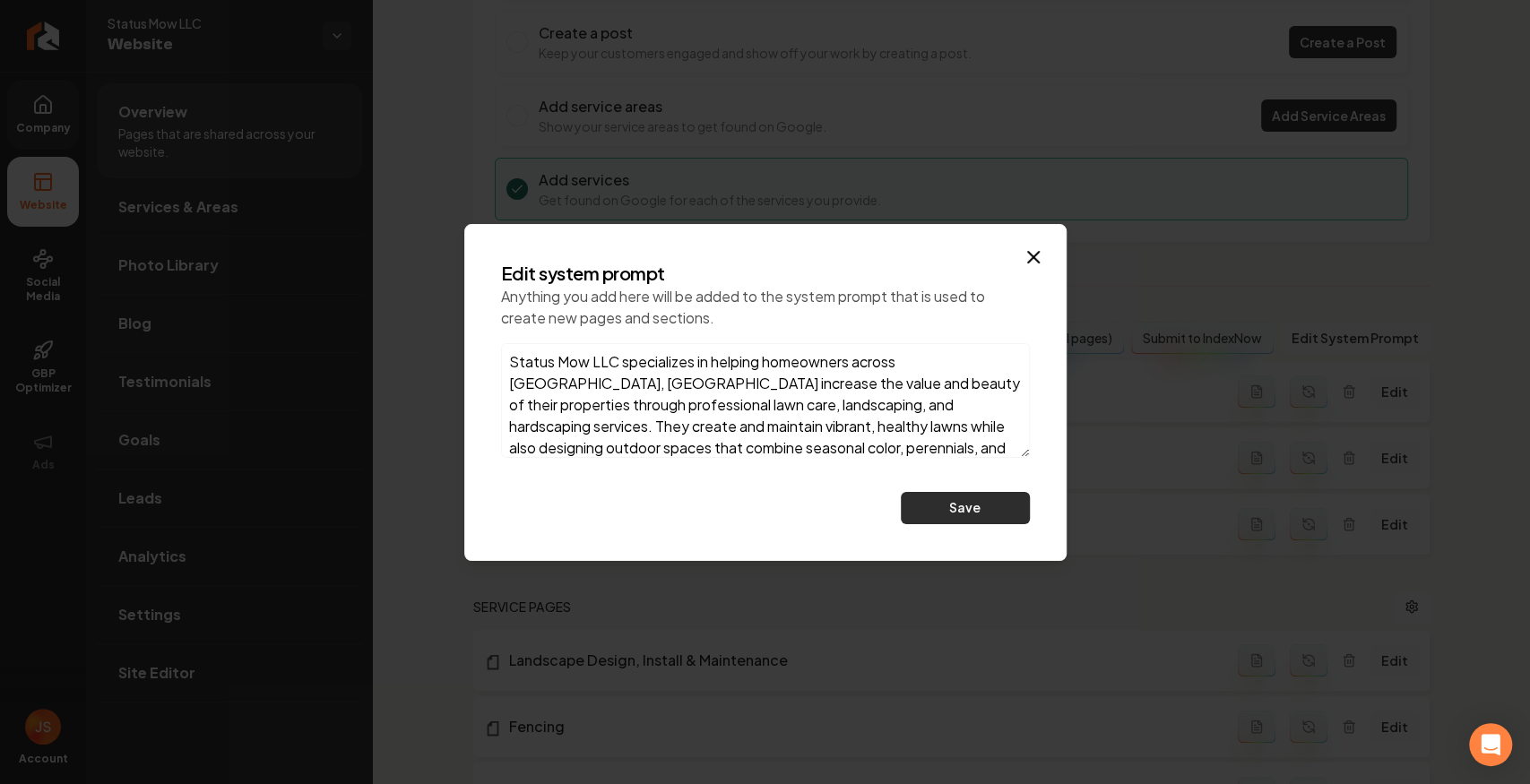
type textarea "Status Mow LLC specializes in helping homeowners across Bucks County, PA increa…"
click at [943, 504] on button "Save" at bounding box center [965, 508] width 129 height 32
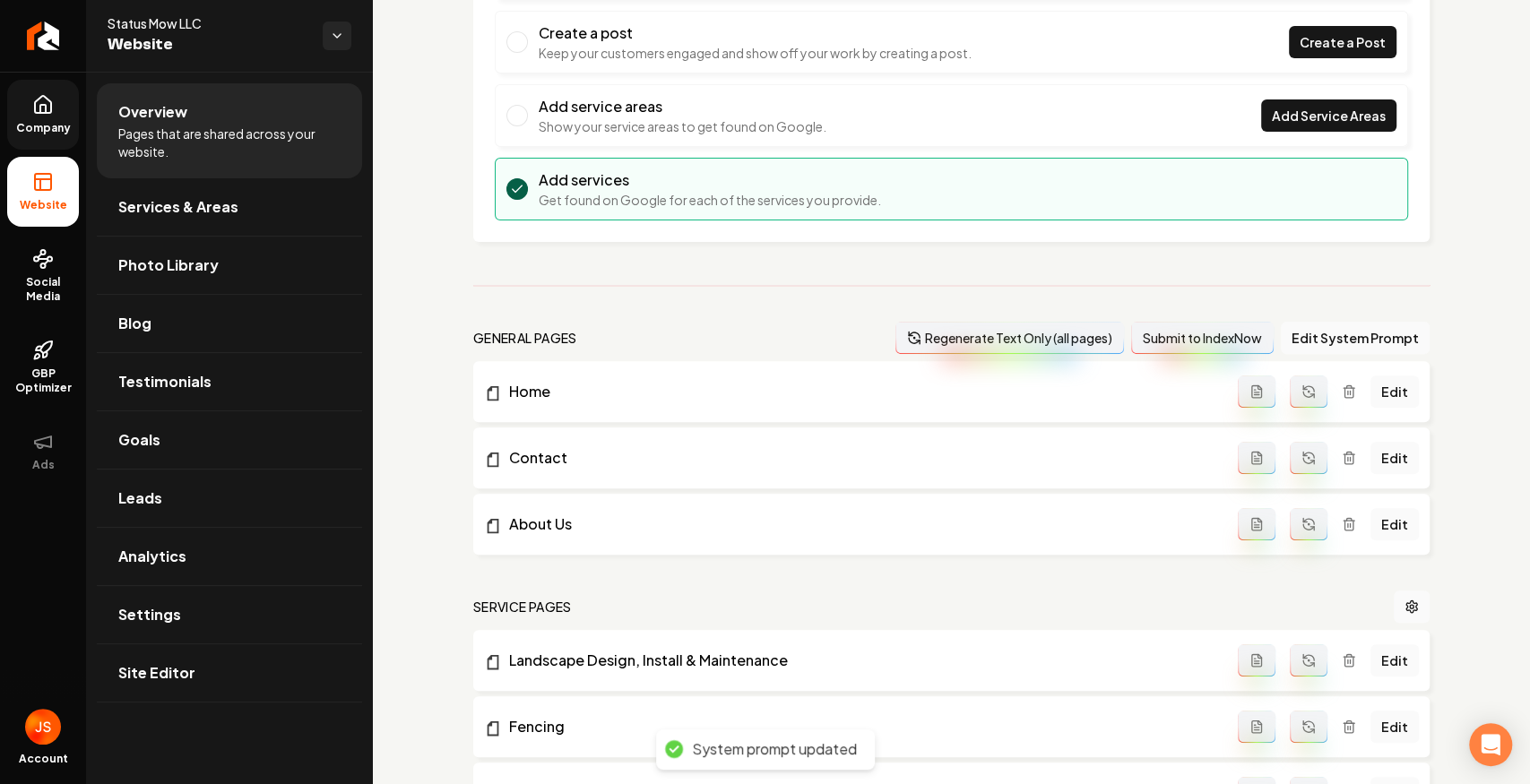
click at [1044, 339] on button "Regenerate Text Only (all pages)" at bounding box center [1009, 338] width 228 height 32
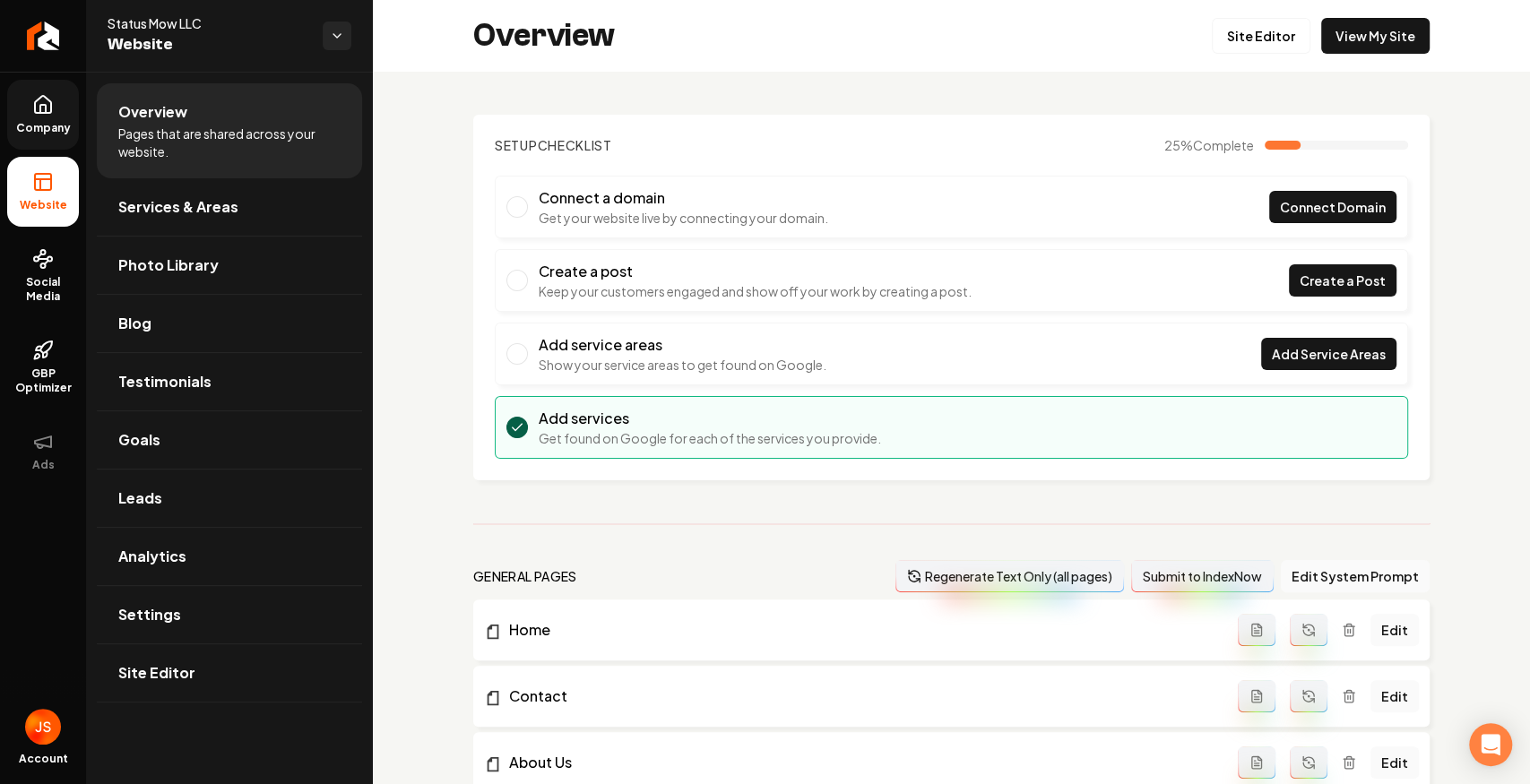
click at [47, 134] on link "Company" at bounding box center [42, 114] width 71 height 69
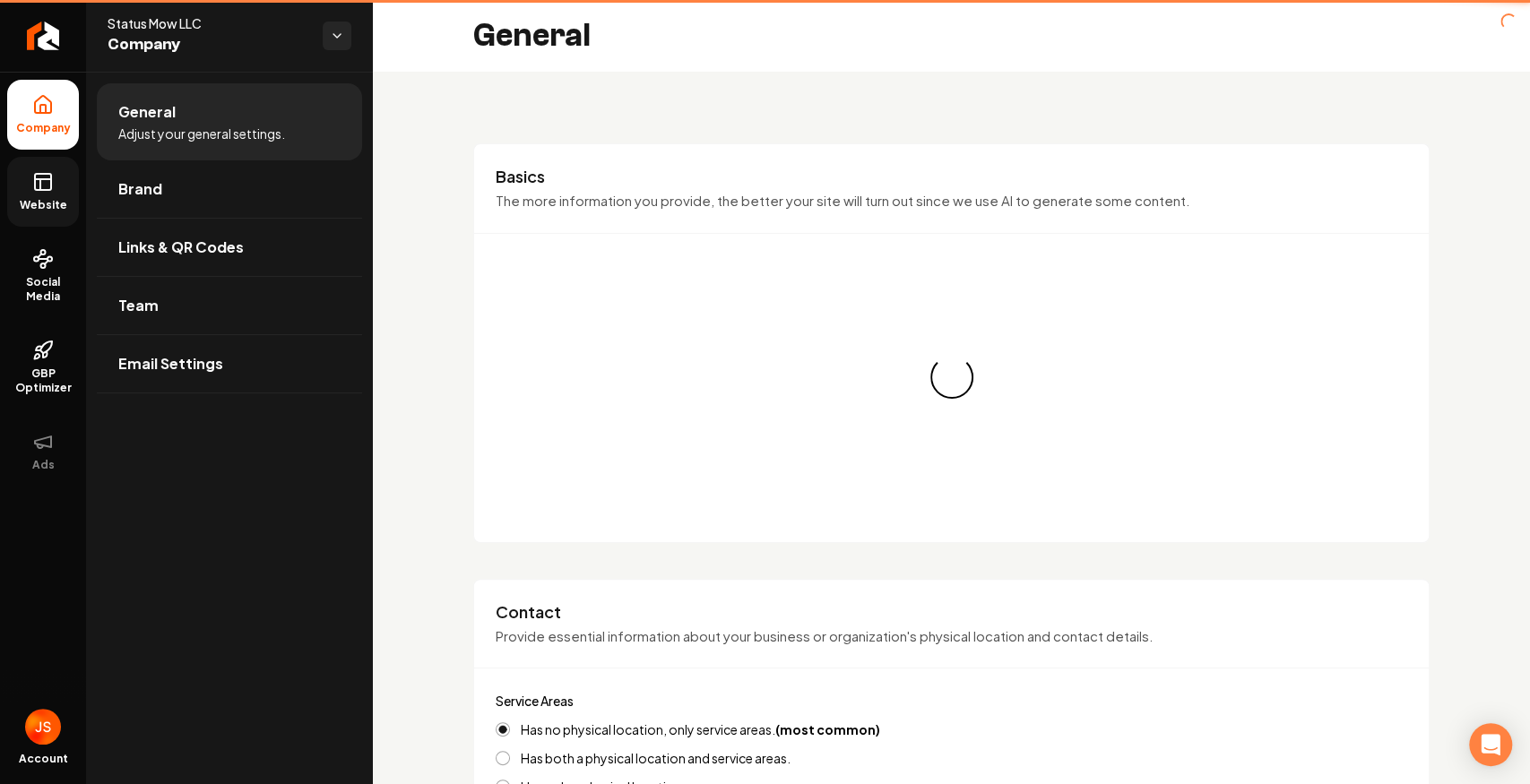
click at [32, 170] on link "Website" at bounding box center [42, 191] width 71 height 69
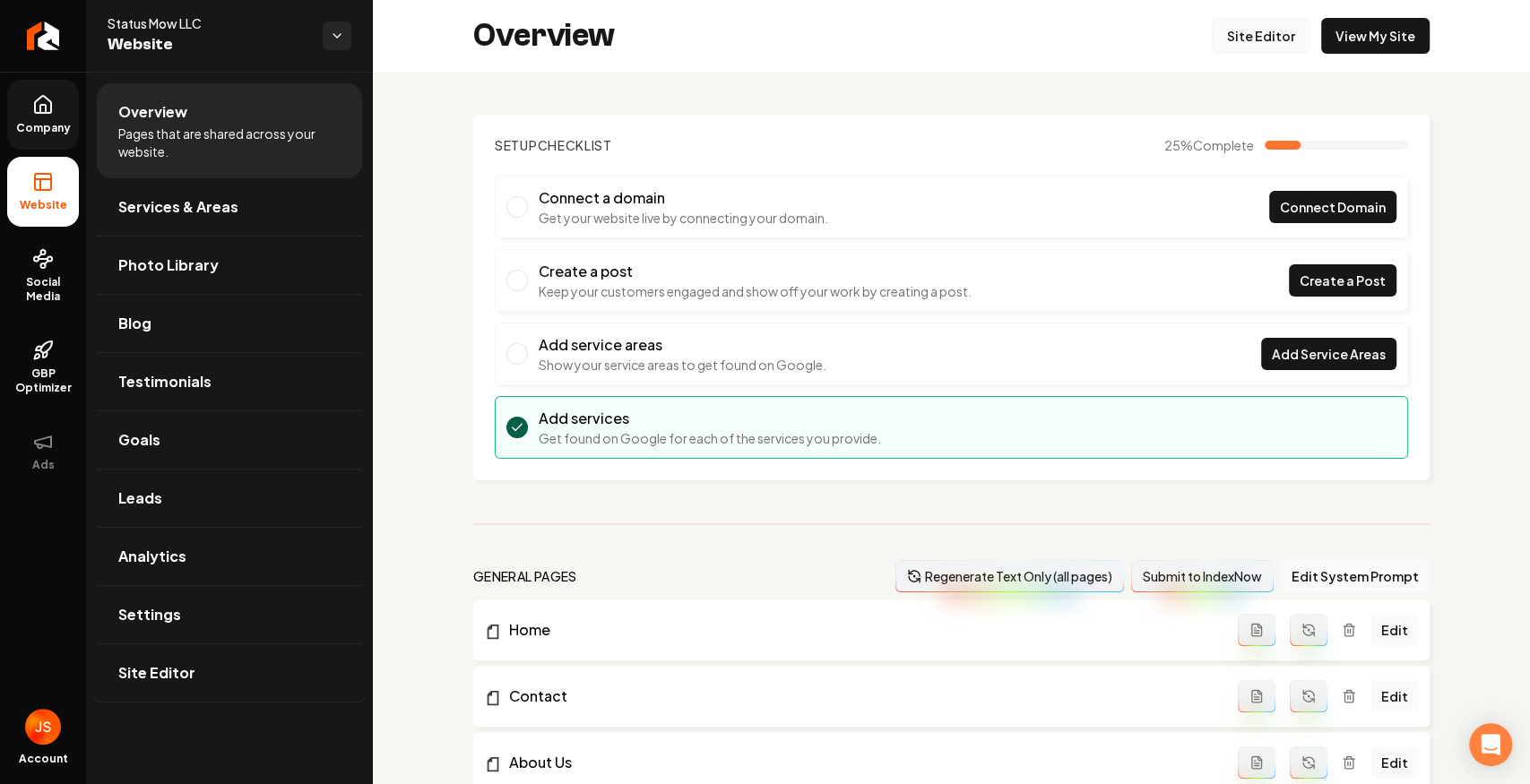
click at [1268, 37] on link "Site Editor" at bounding box center [1261, 35] width 99 height 36
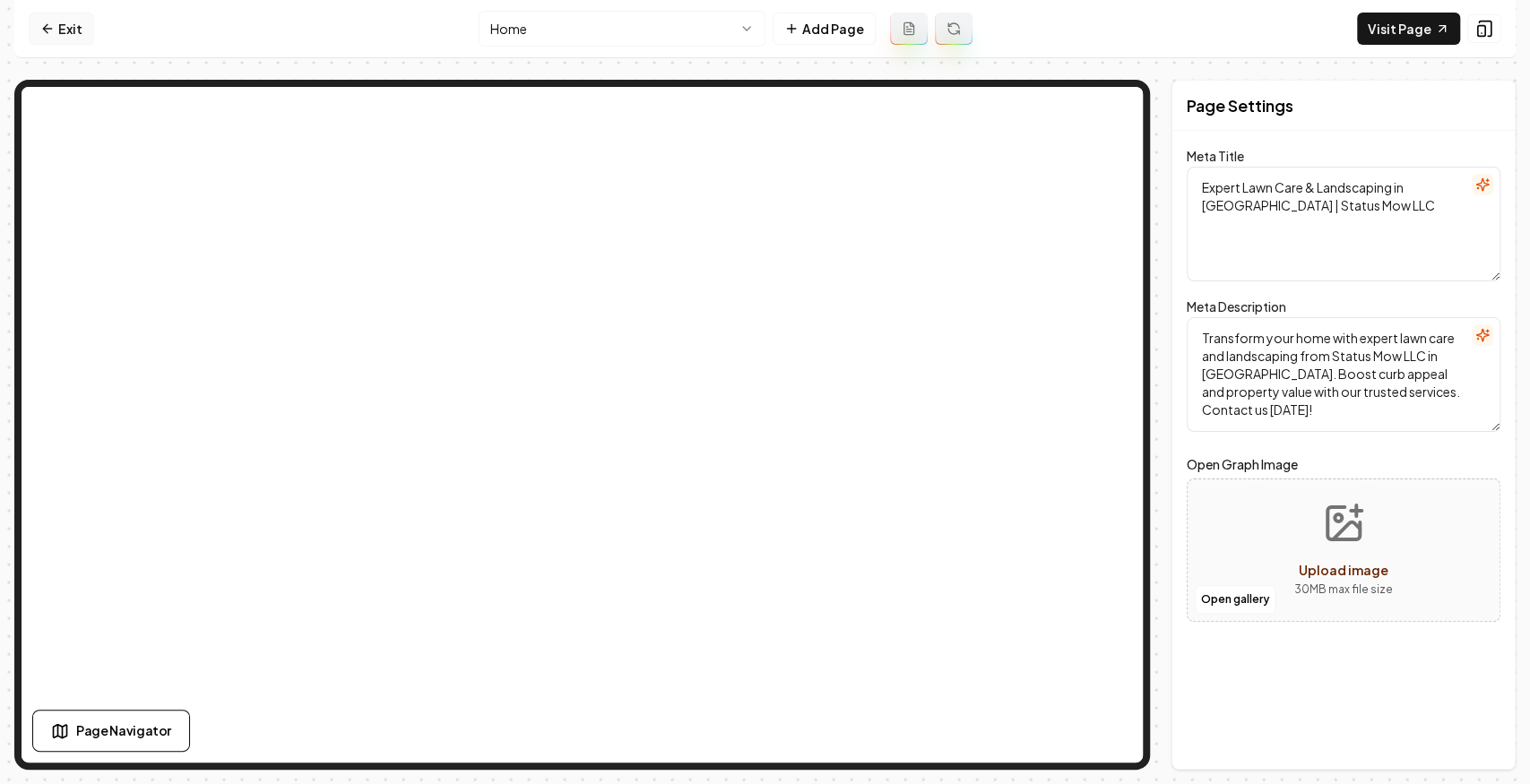
click at [45, 21] on link "Exit" at bounding box center [61, 28] width 66 height 32
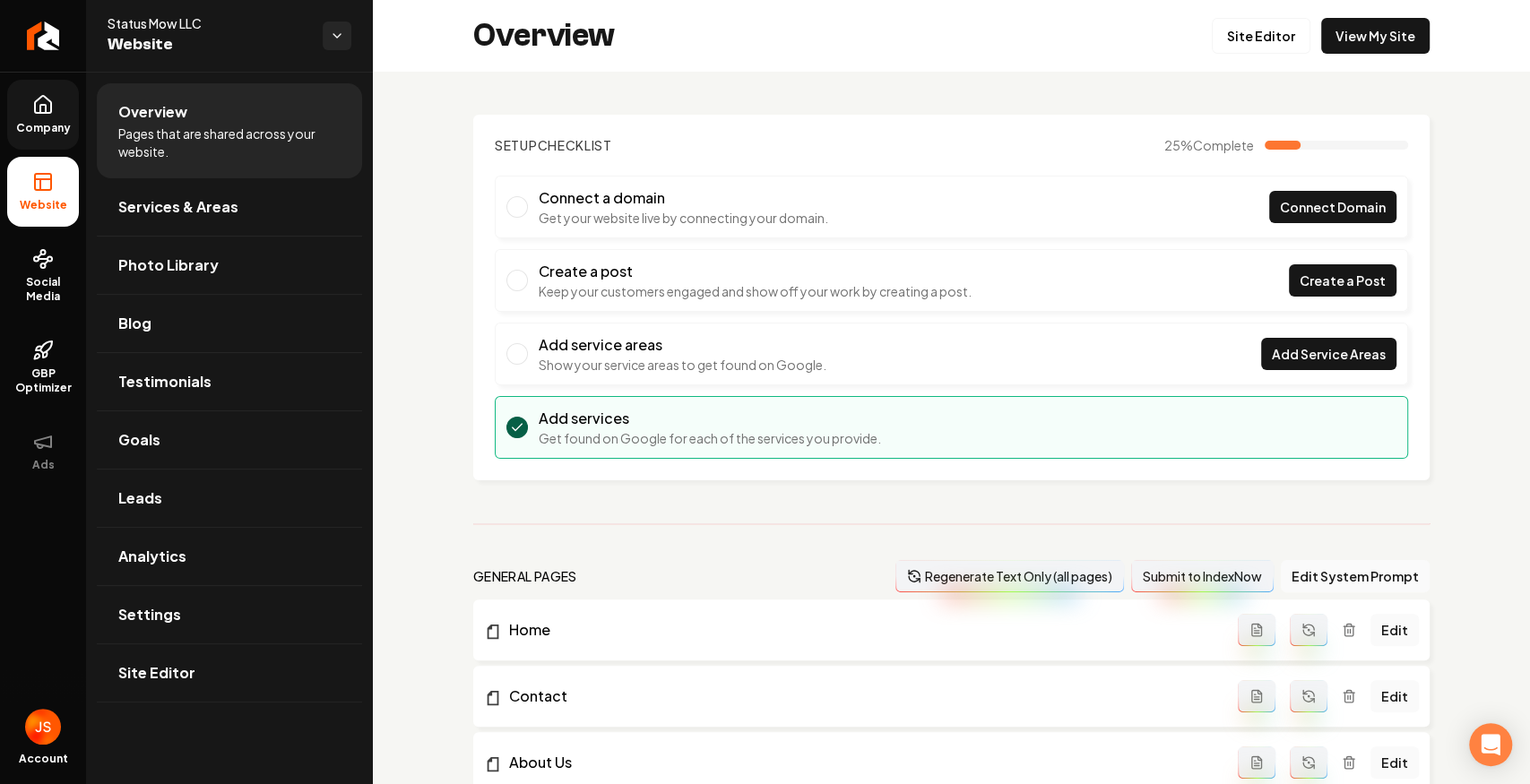
click at [65, 99] on link "Company" at bounding box center [42, 114] width 71 height 69
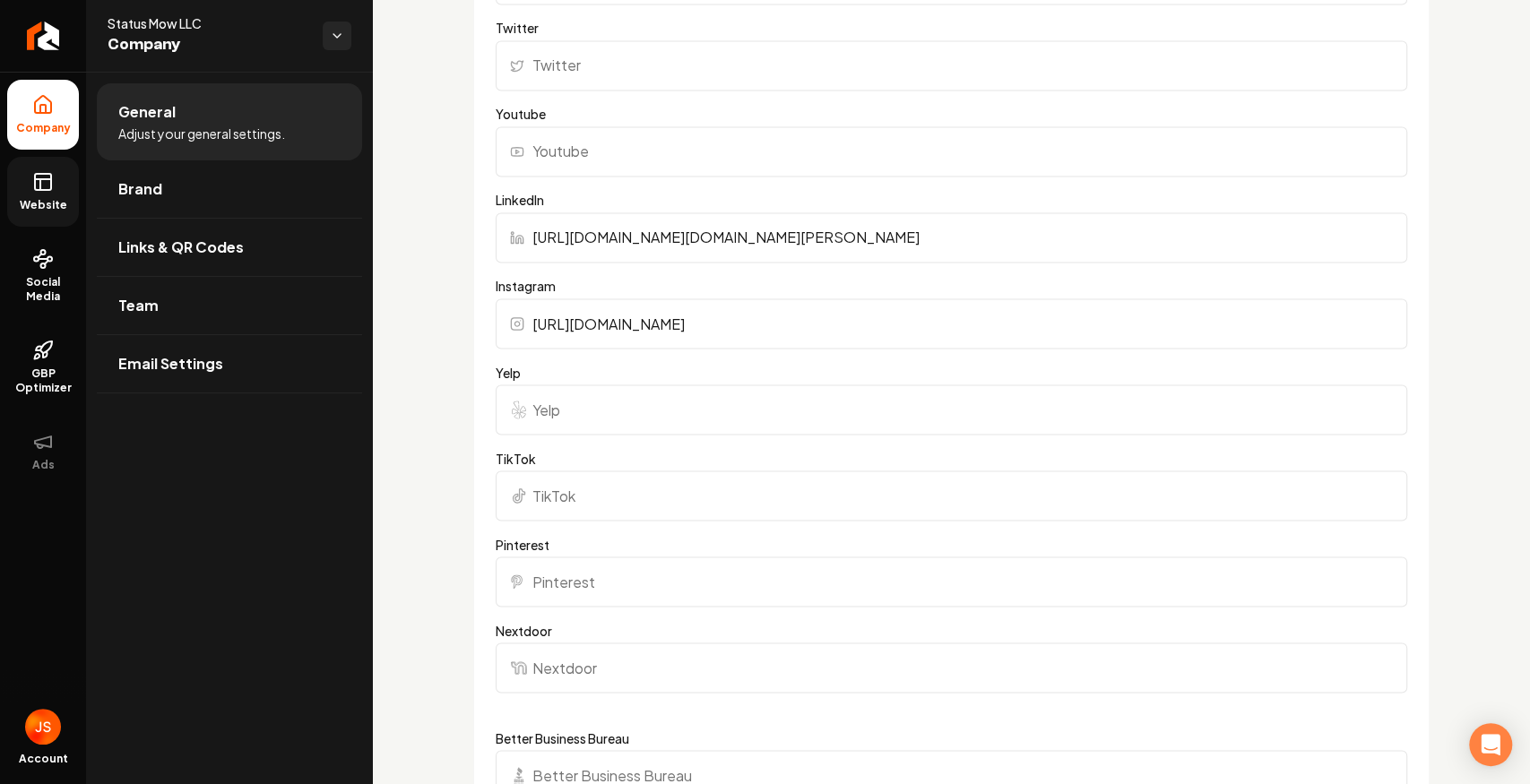
click at [41, 215] on link "Website" at bounding box center [42, 191] width 71 height 69
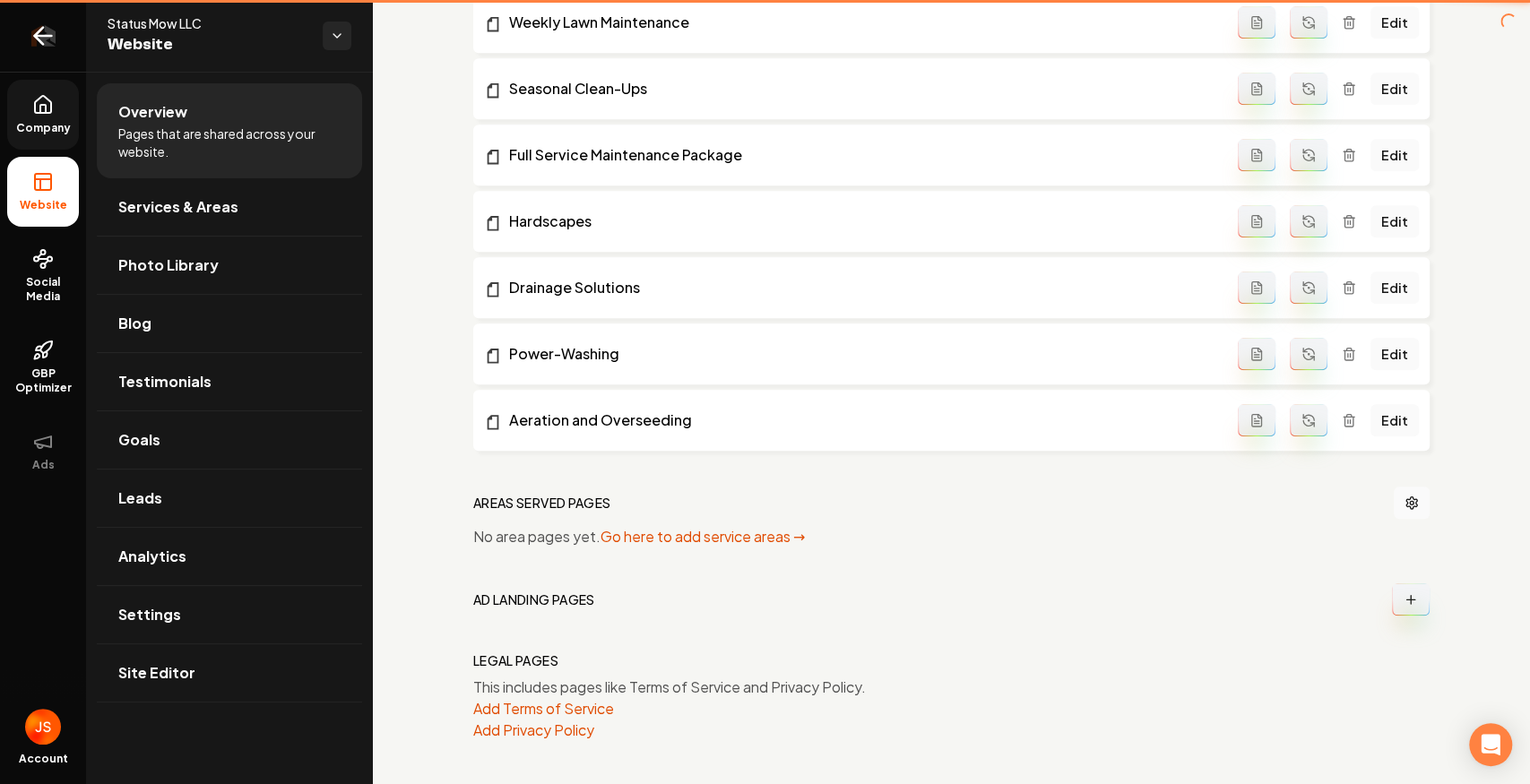
scroll to position [1005, 0]
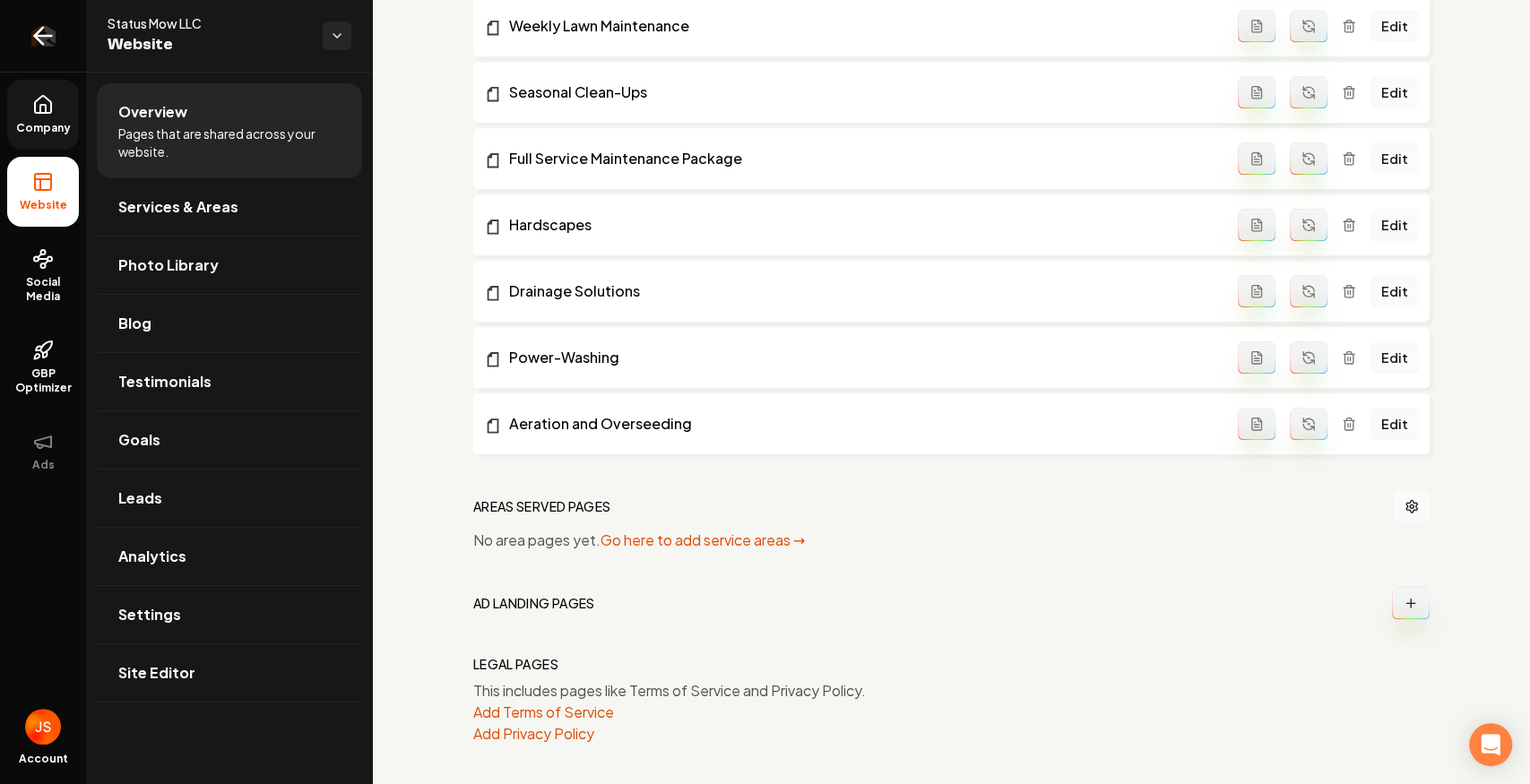
click at [69, 31] on link "Return to dashboard" at bounding box center [43, 35] width 86 height 71
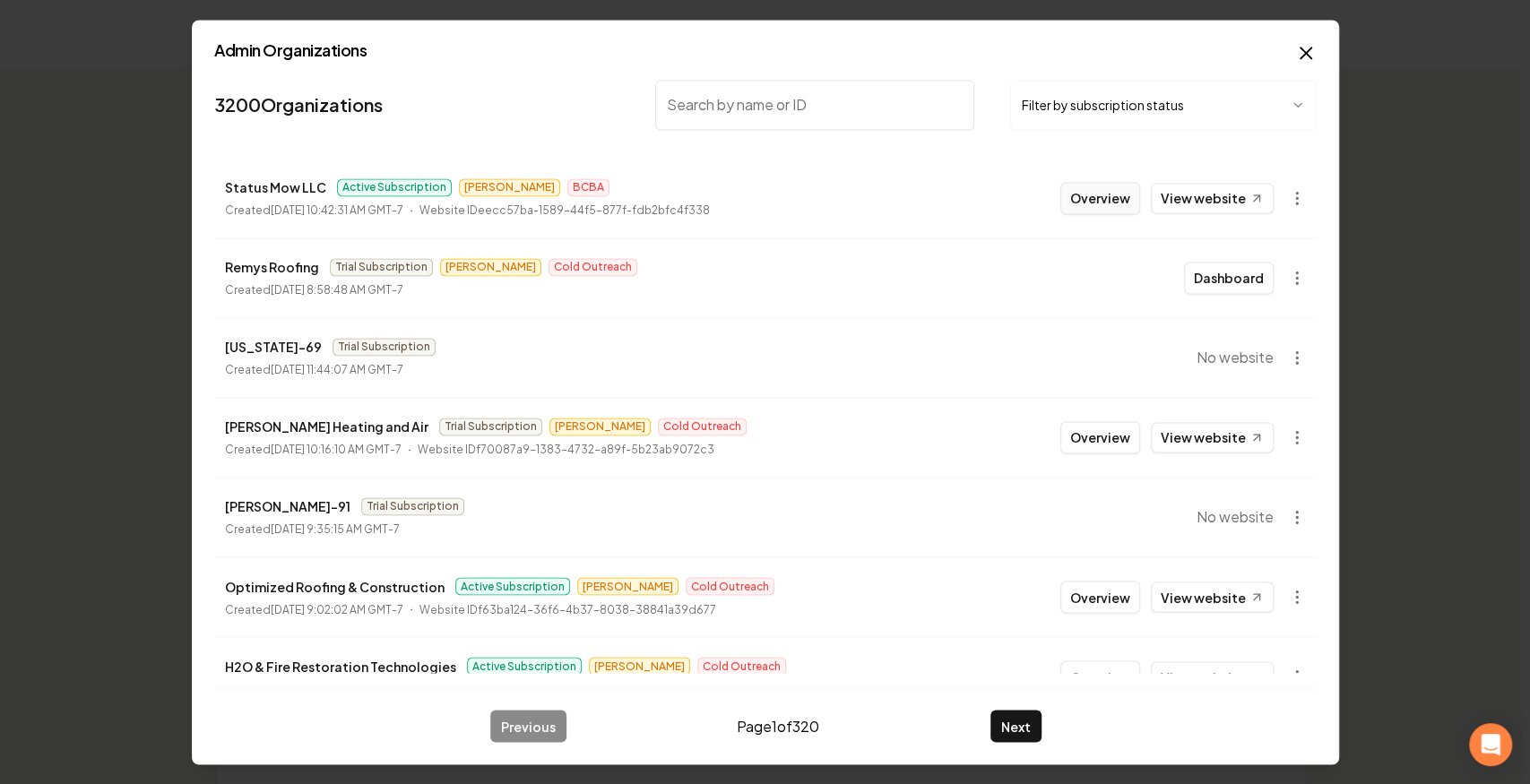
click at [1111, 198] on button "Overview" at bounding box center [1099, 198] width 79 height 32
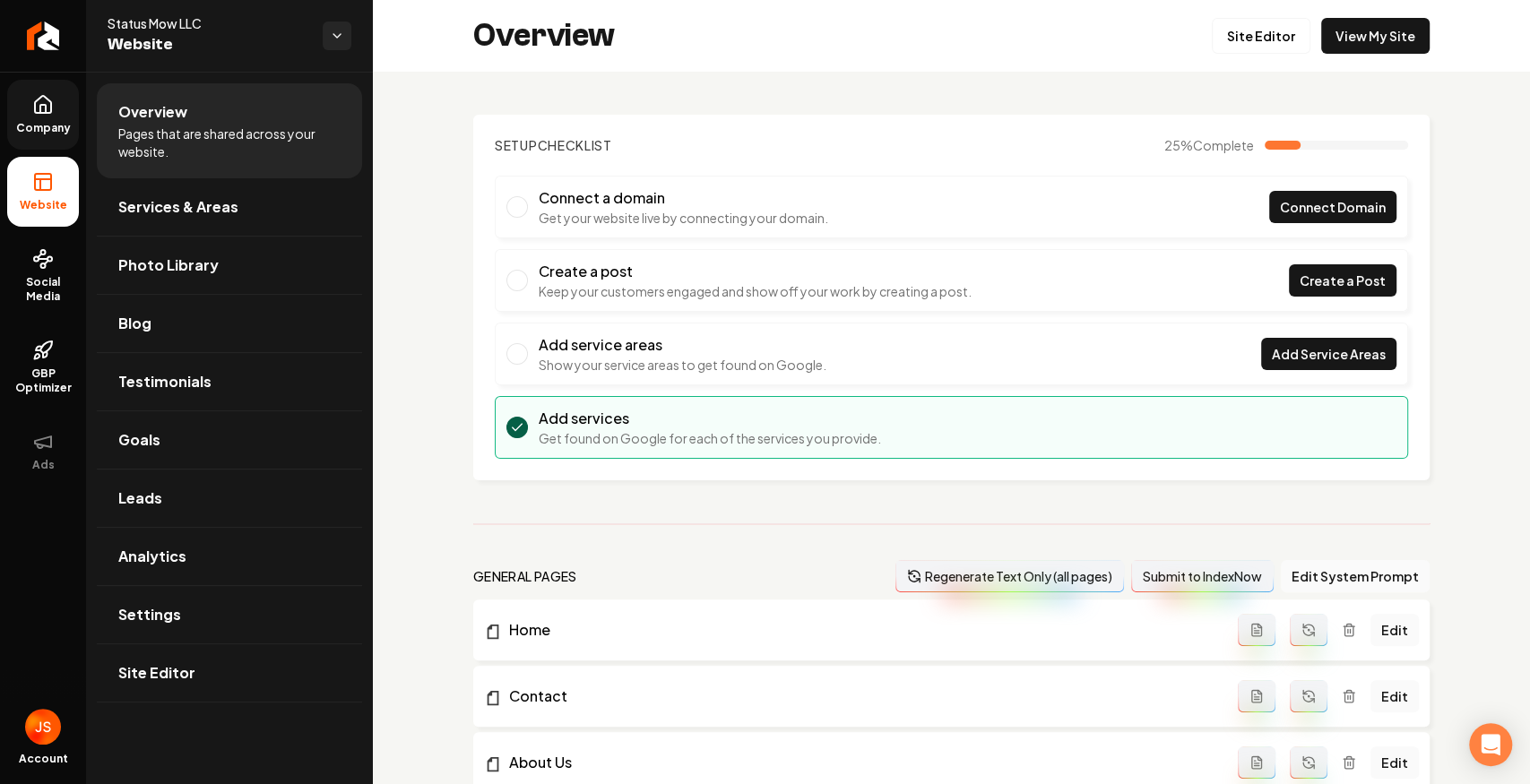
click at [9, 101] on link "Company" at bounding box center [42, 114] width 71 height 69
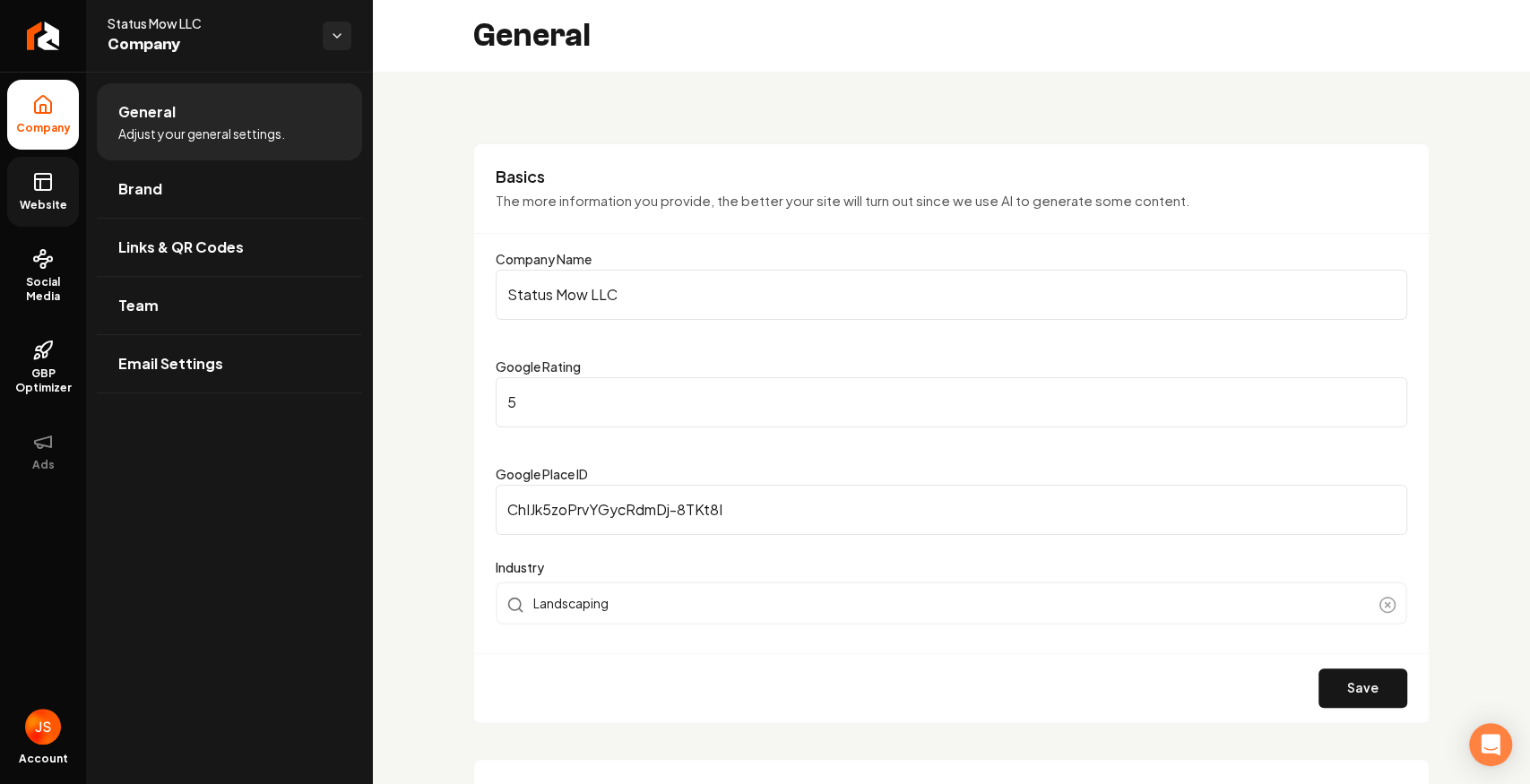
click at [32, 161] on link "Website" at bounding box center [42, 191] width 71 height 69
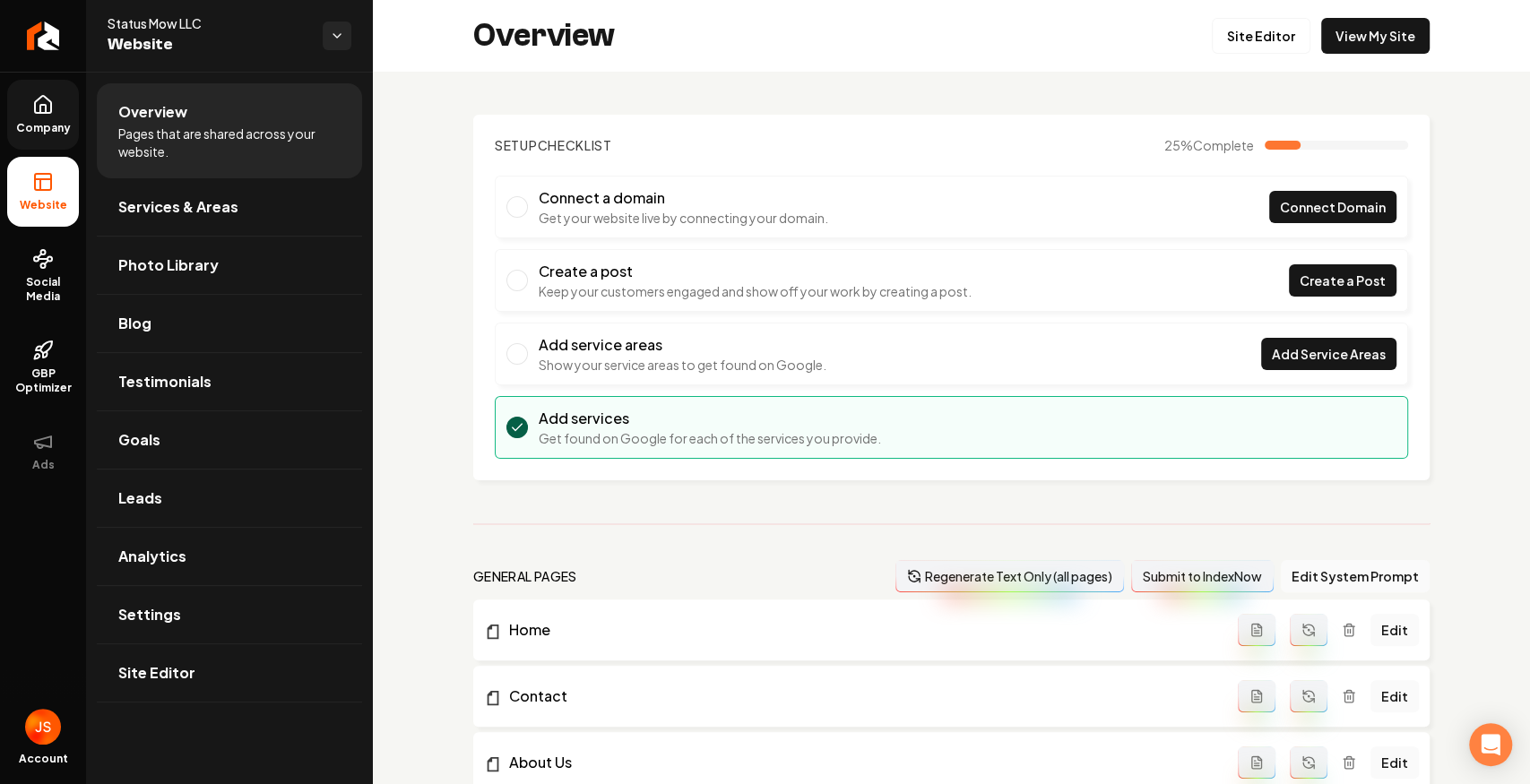
click at [41, 112] on icon at bounding box center [43, 105] width 22 height 22
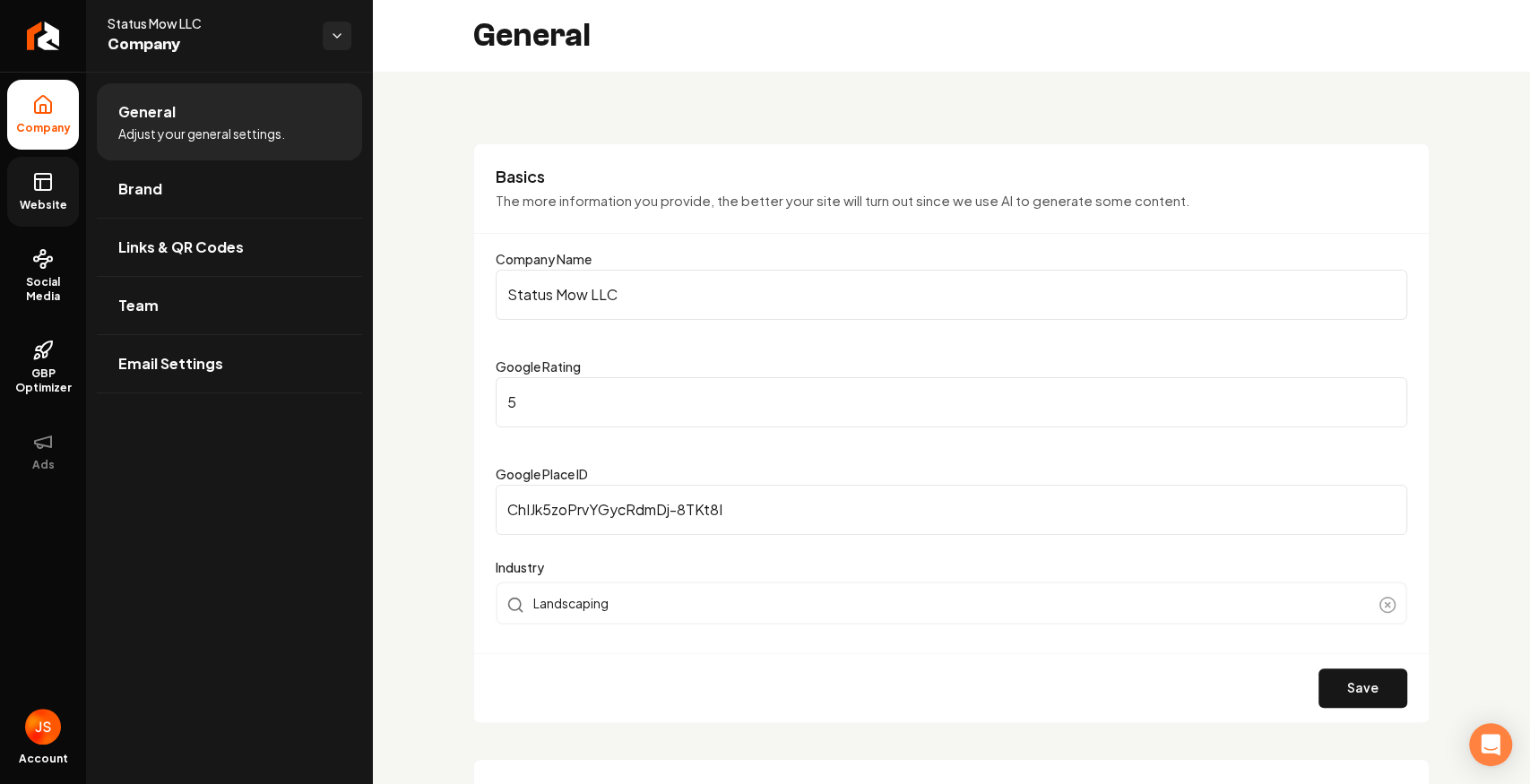
click at [37, 188] on icon at bounding box center [43, 182] width 22 height 22
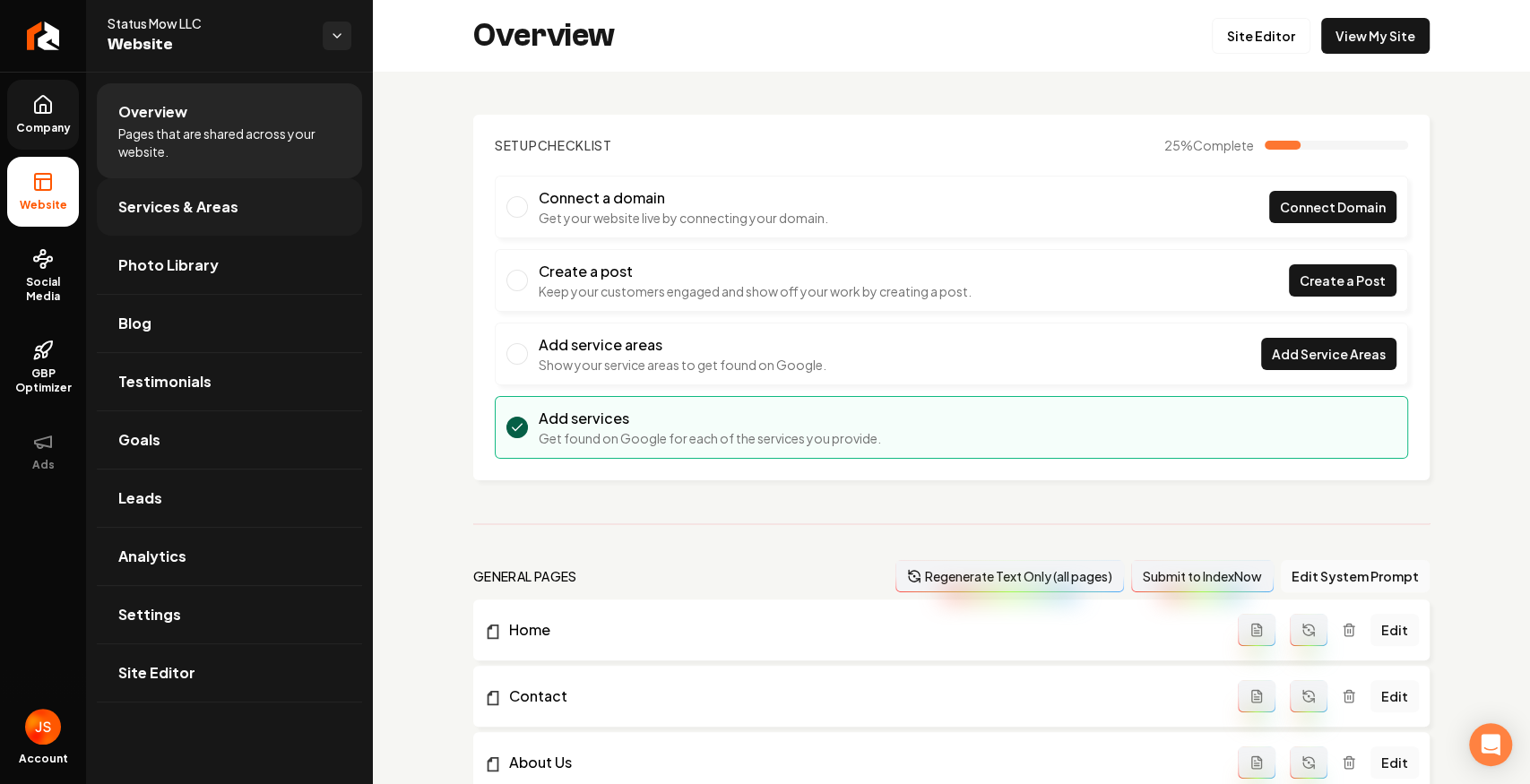
click at [185, 213] on span "Services & Areas" at bounding box center [178, 208] width 120 height 22
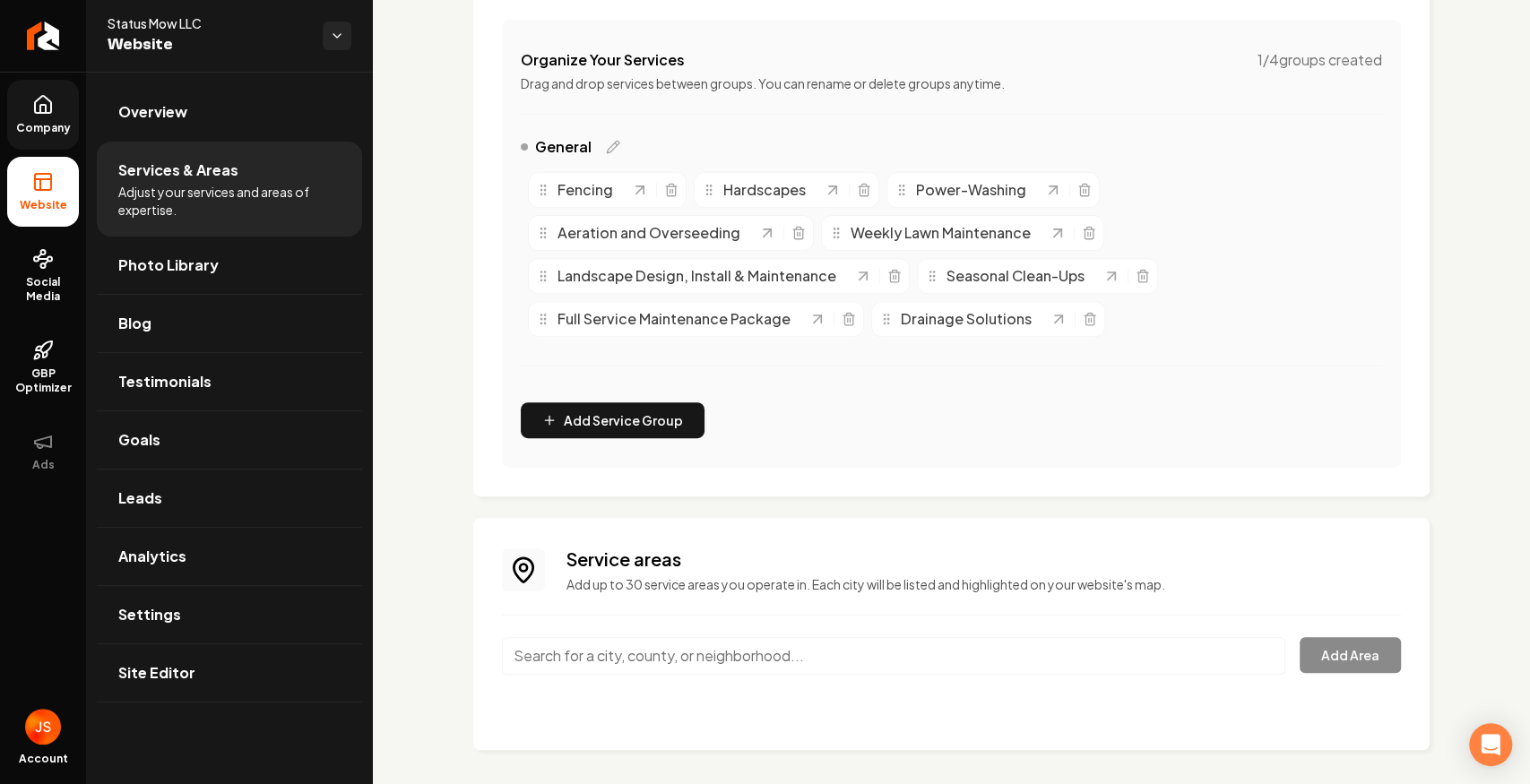
scroll to position [337, 0]
